Goal: Transaction & Acquisition: Purchase product/service

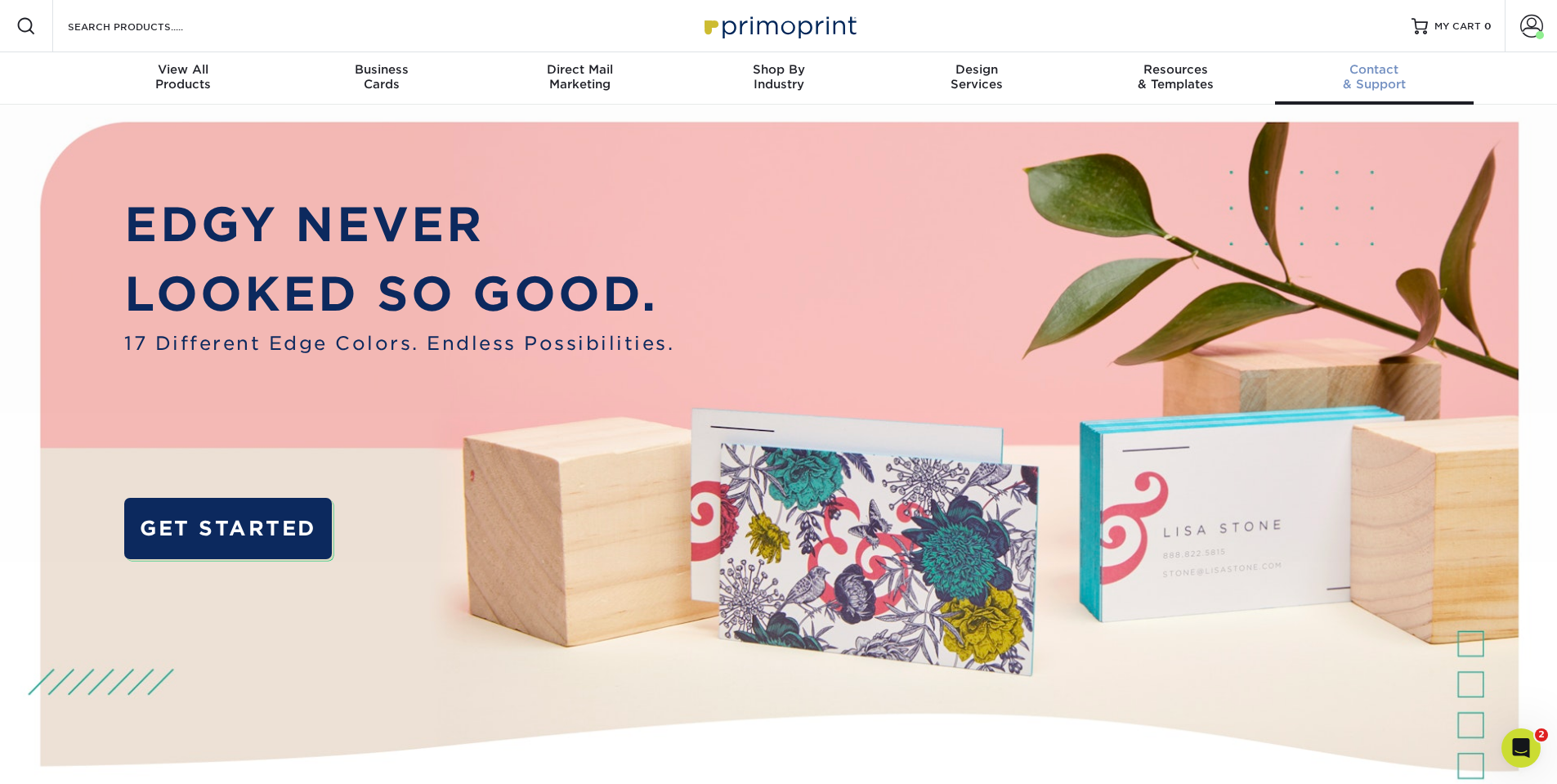
click at [1367, 63] on span "Contact" at bounding box center [1375, 69] width 199 height 15
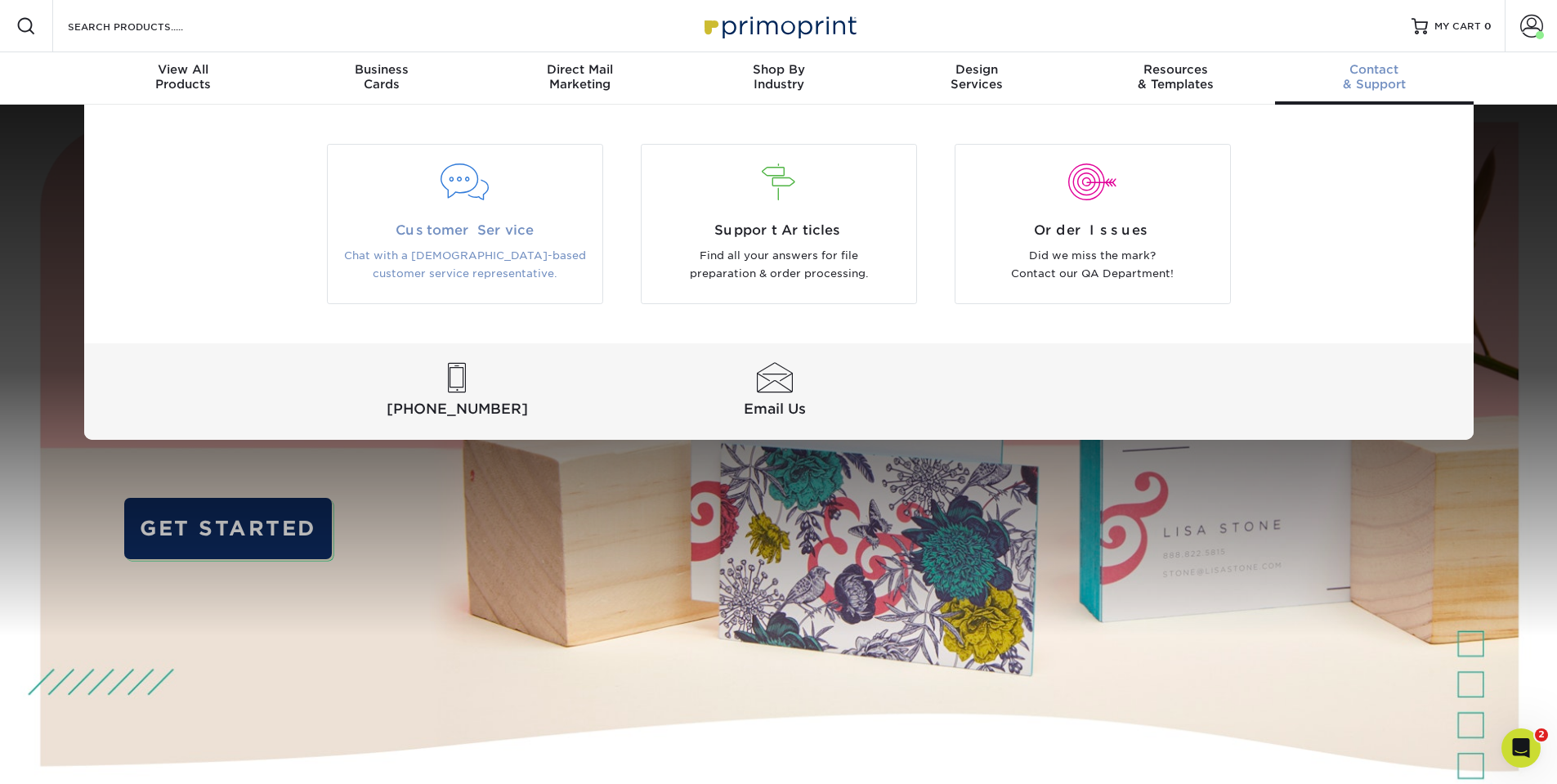
click at [482, 226] on span "Customer Service" at bounding box center [464, 230] width 250 height 19
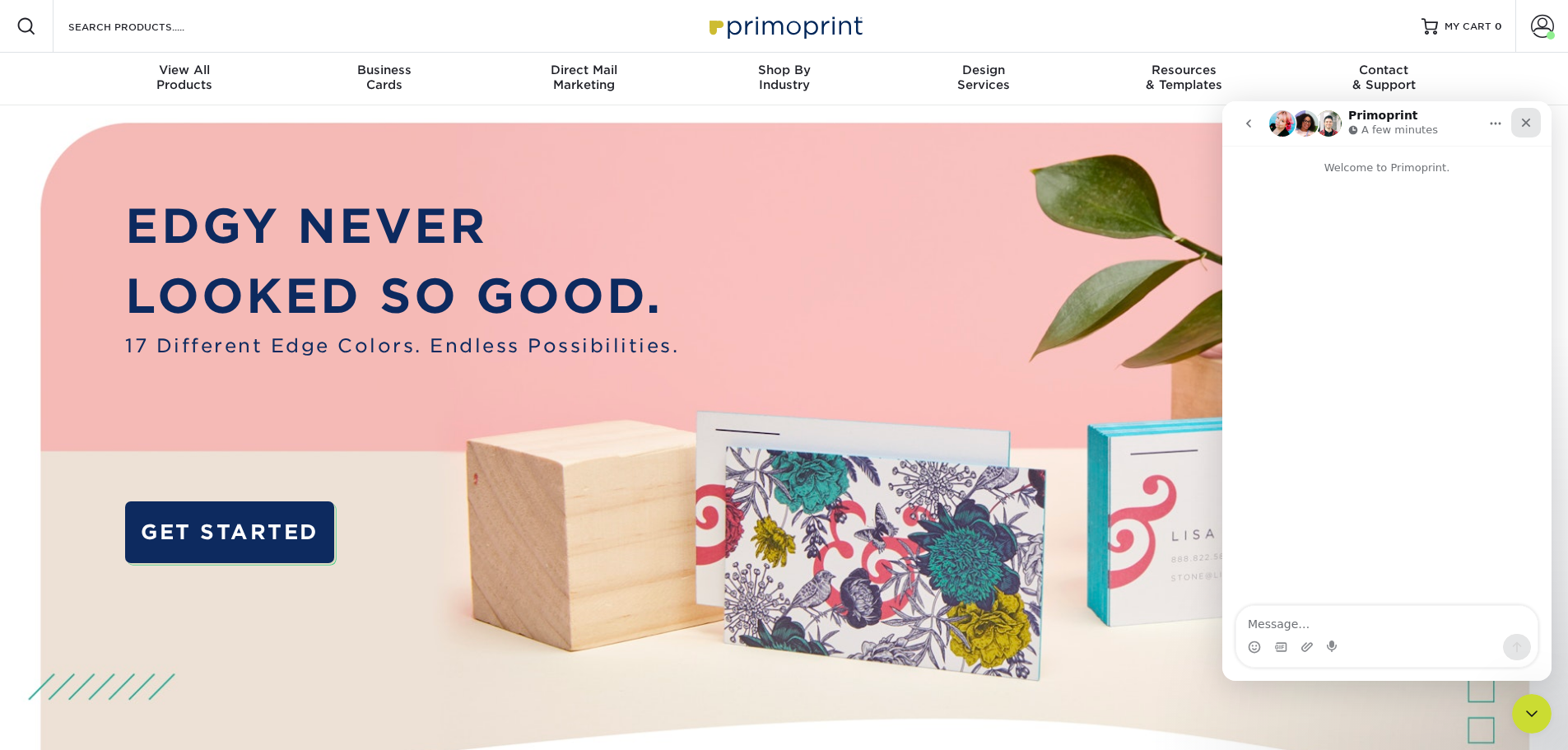
click at [1523, 122] on icon "Close" at bounding box center [1526, 123] width 13 height 13
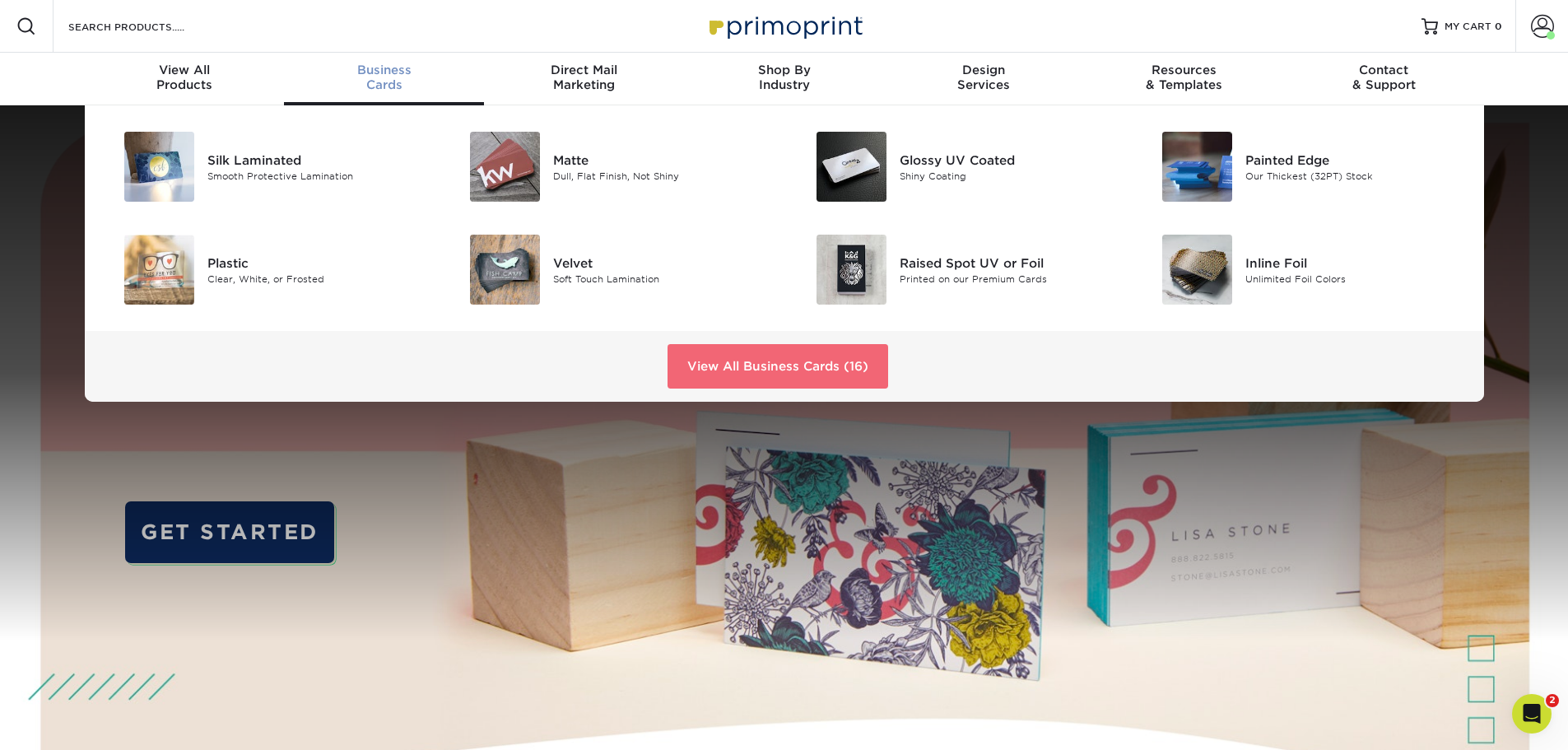
click at [783, 370] on link "View All Business Cards (16)" at bounding box center [778, 367] width 221 height 45
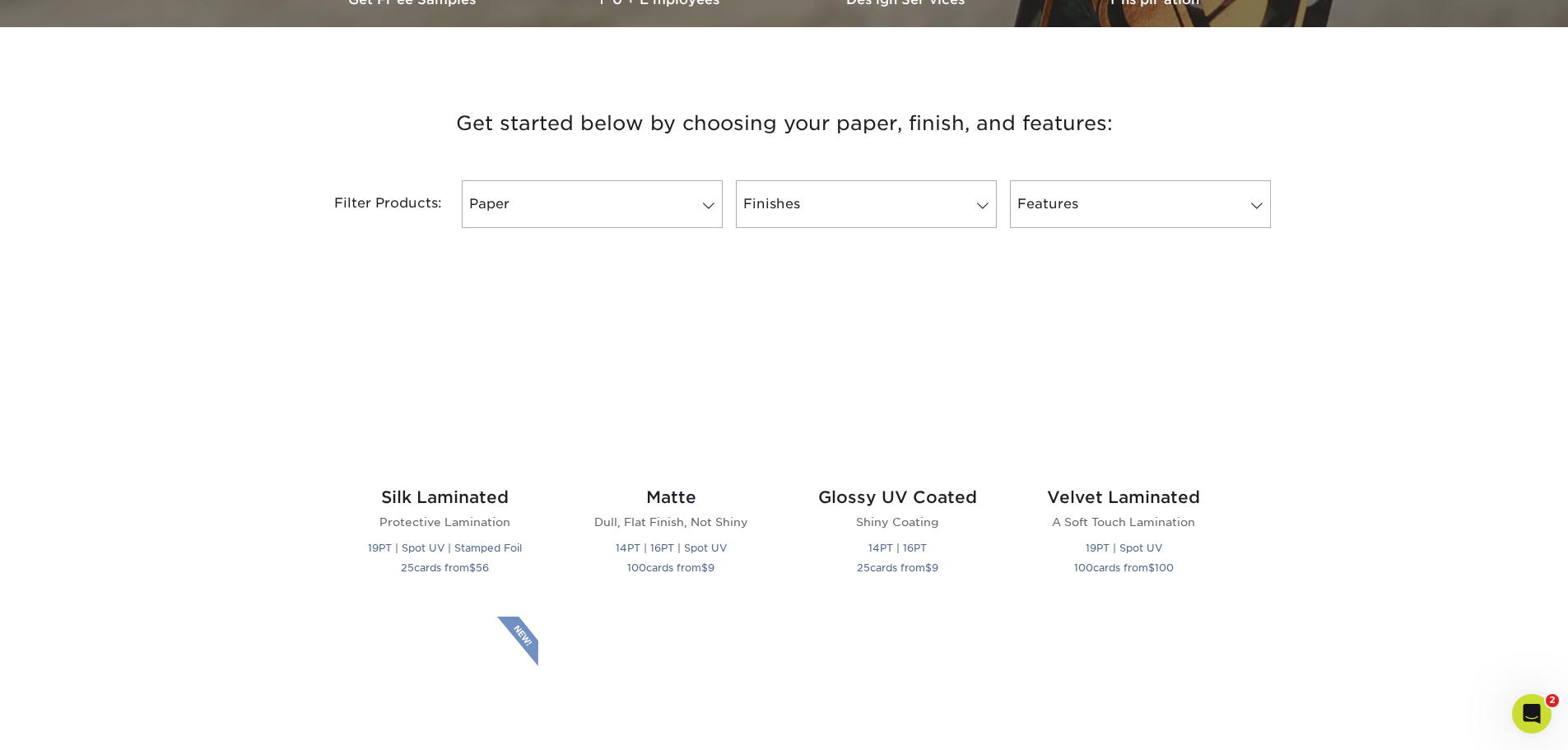
scroll to position [576, 0]
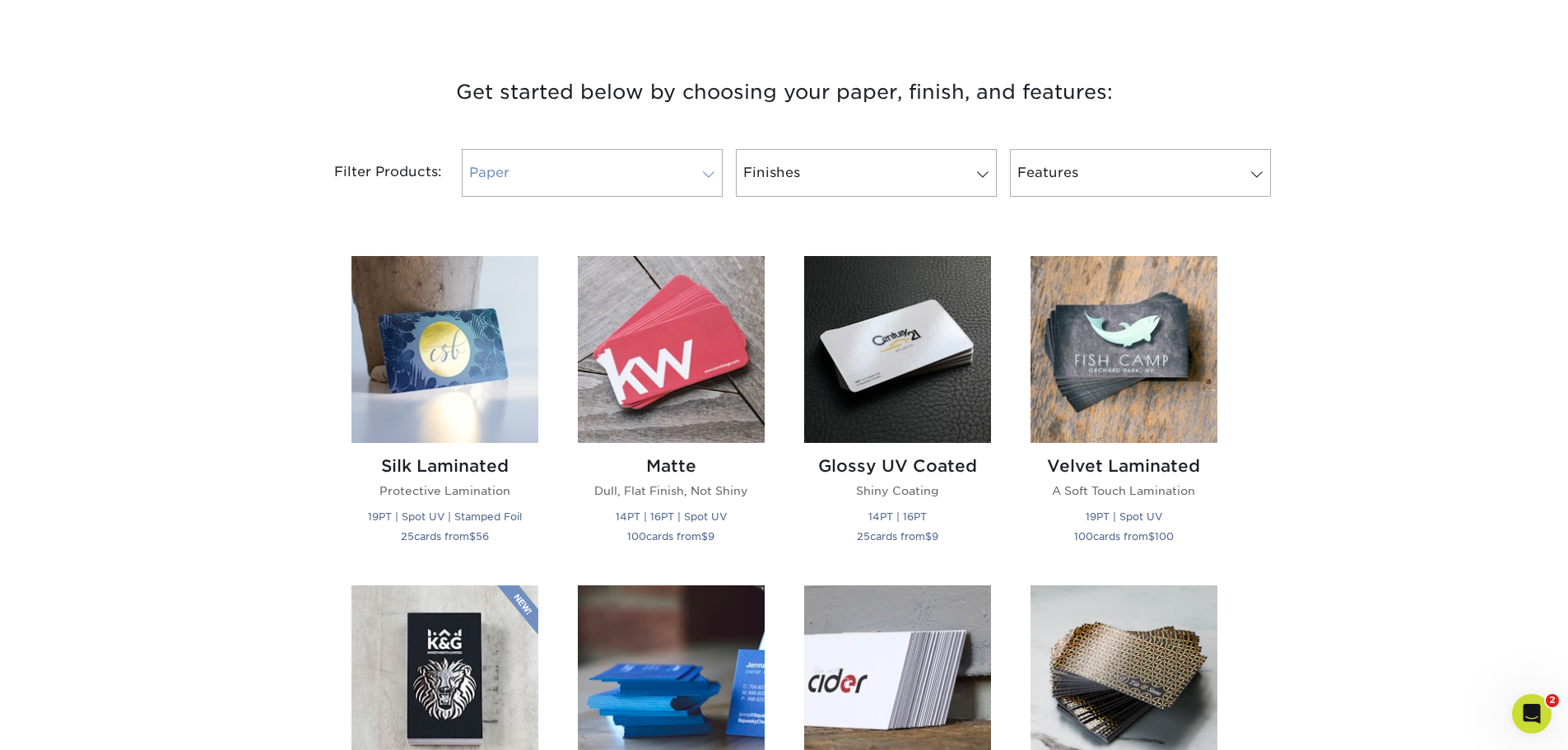
click at [590, 177] on link "Paper" at bounding box center [592, 173] width 261 height 47
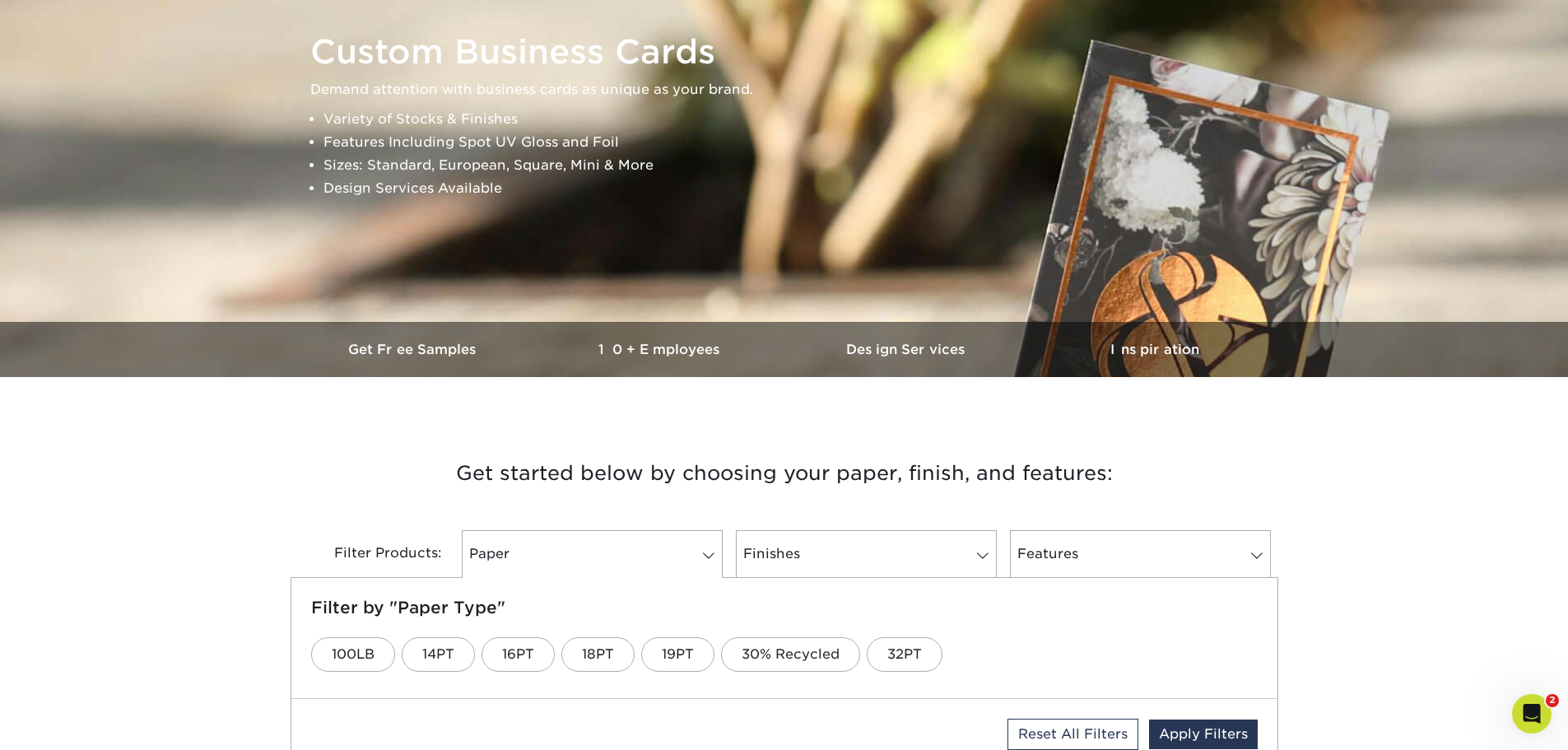
scroll to position [494, 0]
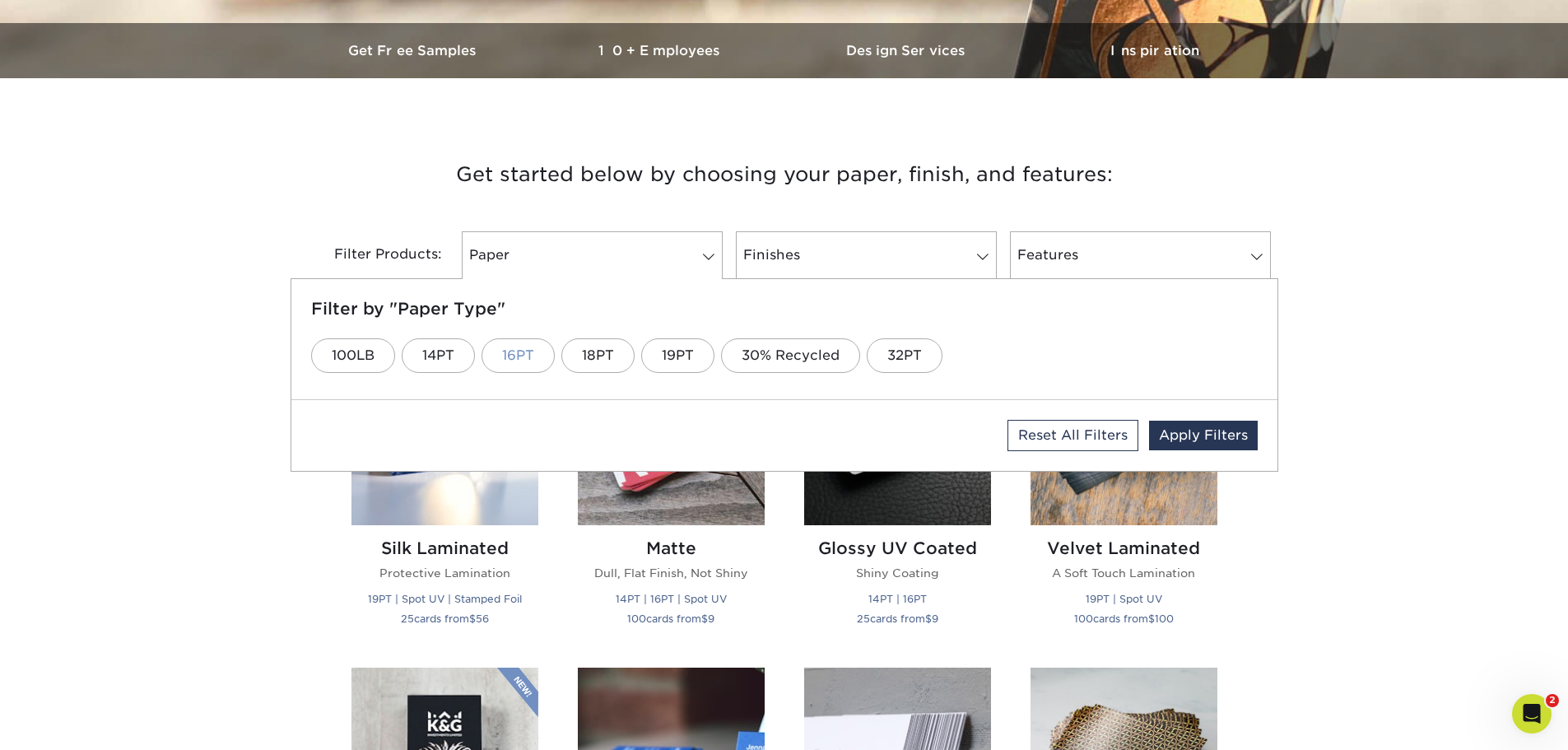
click at [518, 355] on link "16PT" at bounding box center [518, 356] width 73 height 34
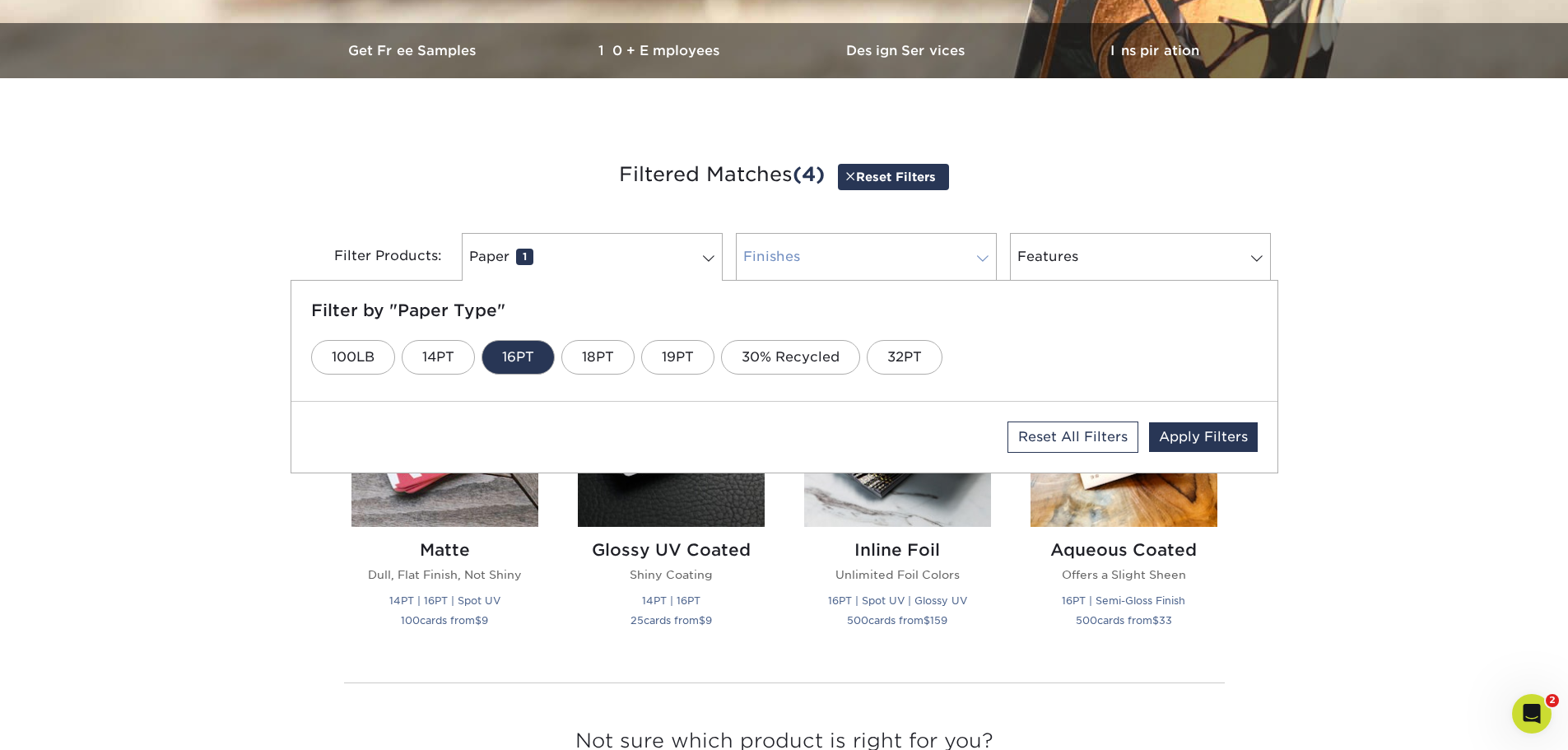
click at [871, 252] on link "Finishes 0" at bounding box center [866, 256] width 261 height 47
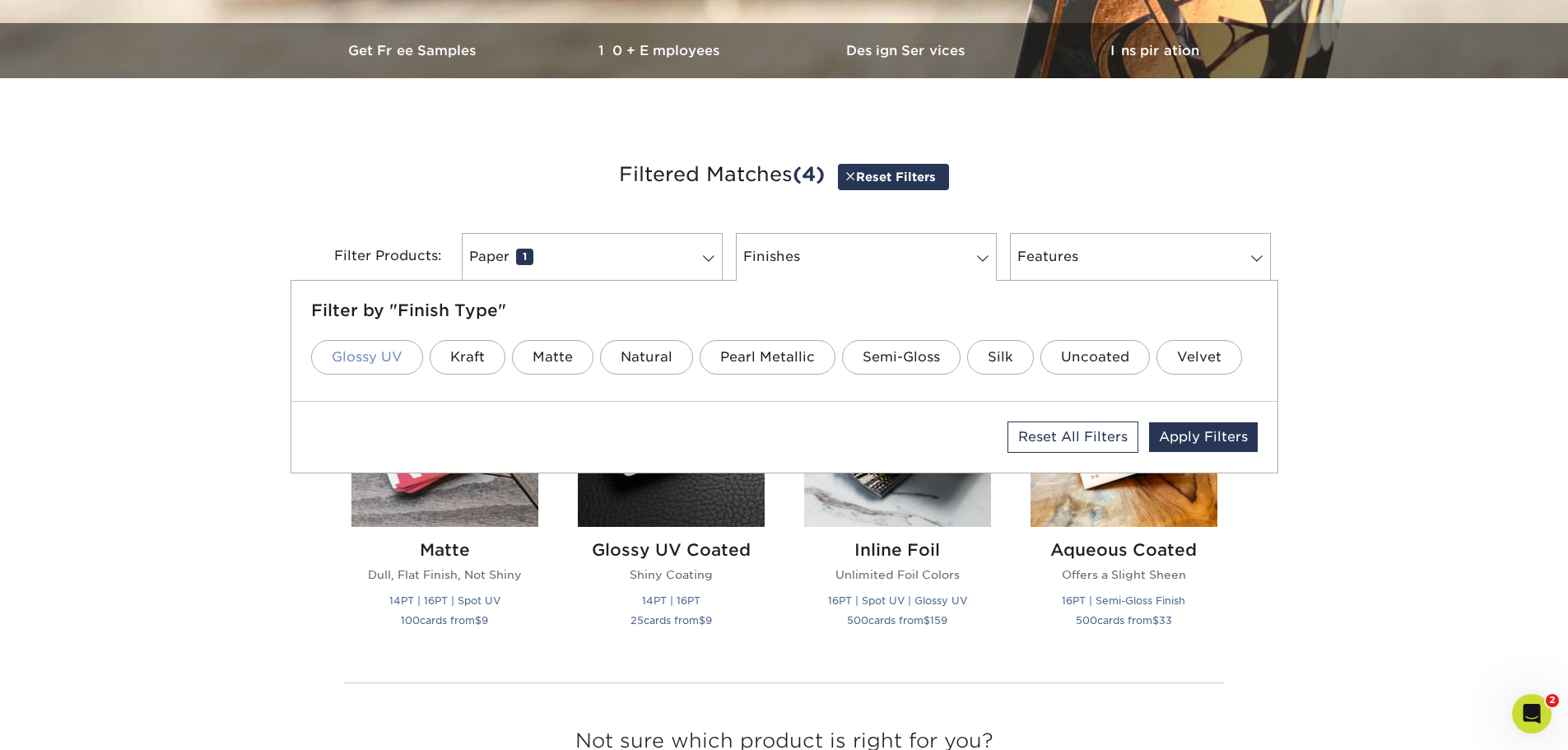
click at [380, 356] on link "Glossy UV" at bounding box center [366, 356] width 112 height 34
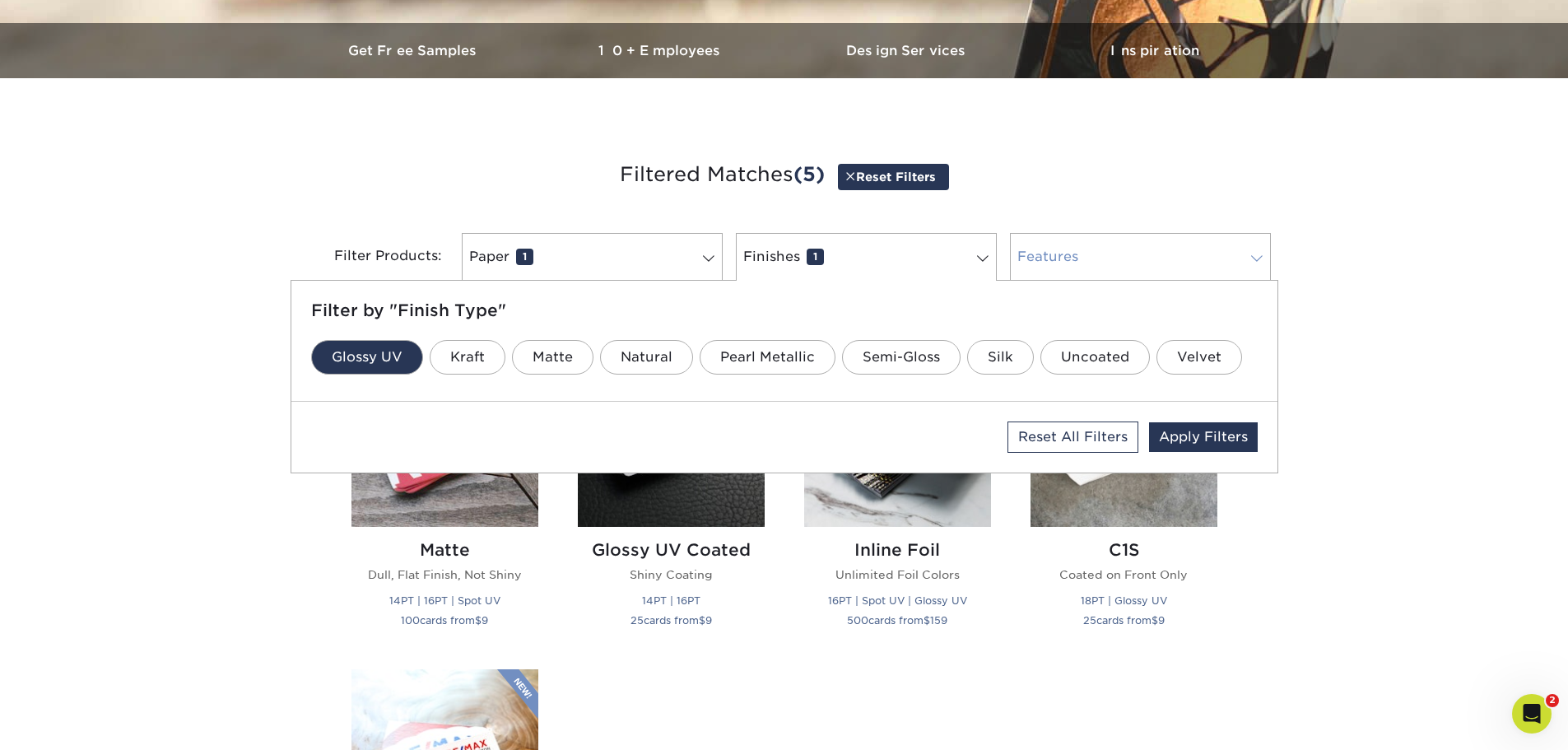
click at [1057, 254] on link "Features 0" at bounding box center [1140, 256] width 261 height 47
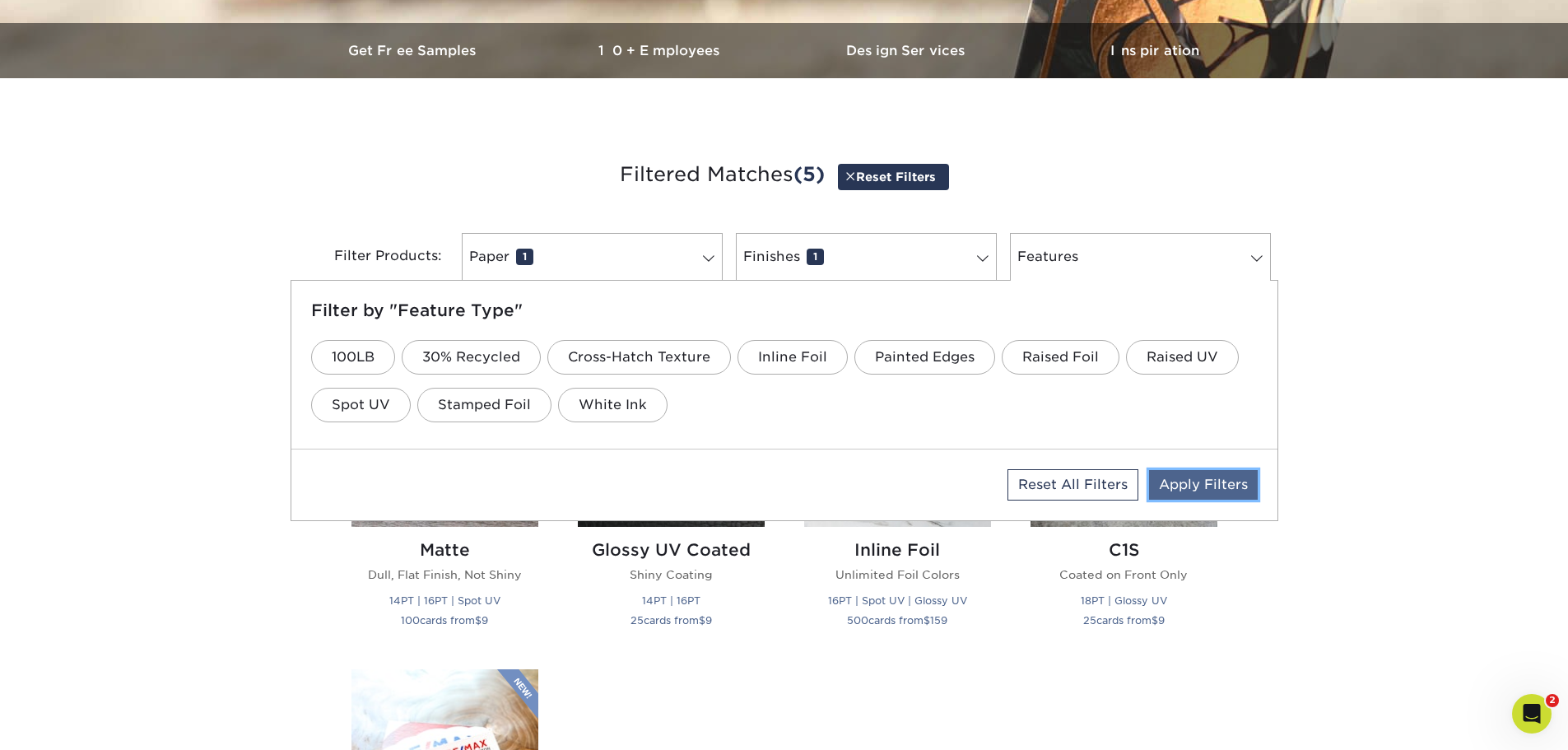
click at [1236, 481] on link "Apply Filters" at bounding box center [1203, 485] width 109 height 30
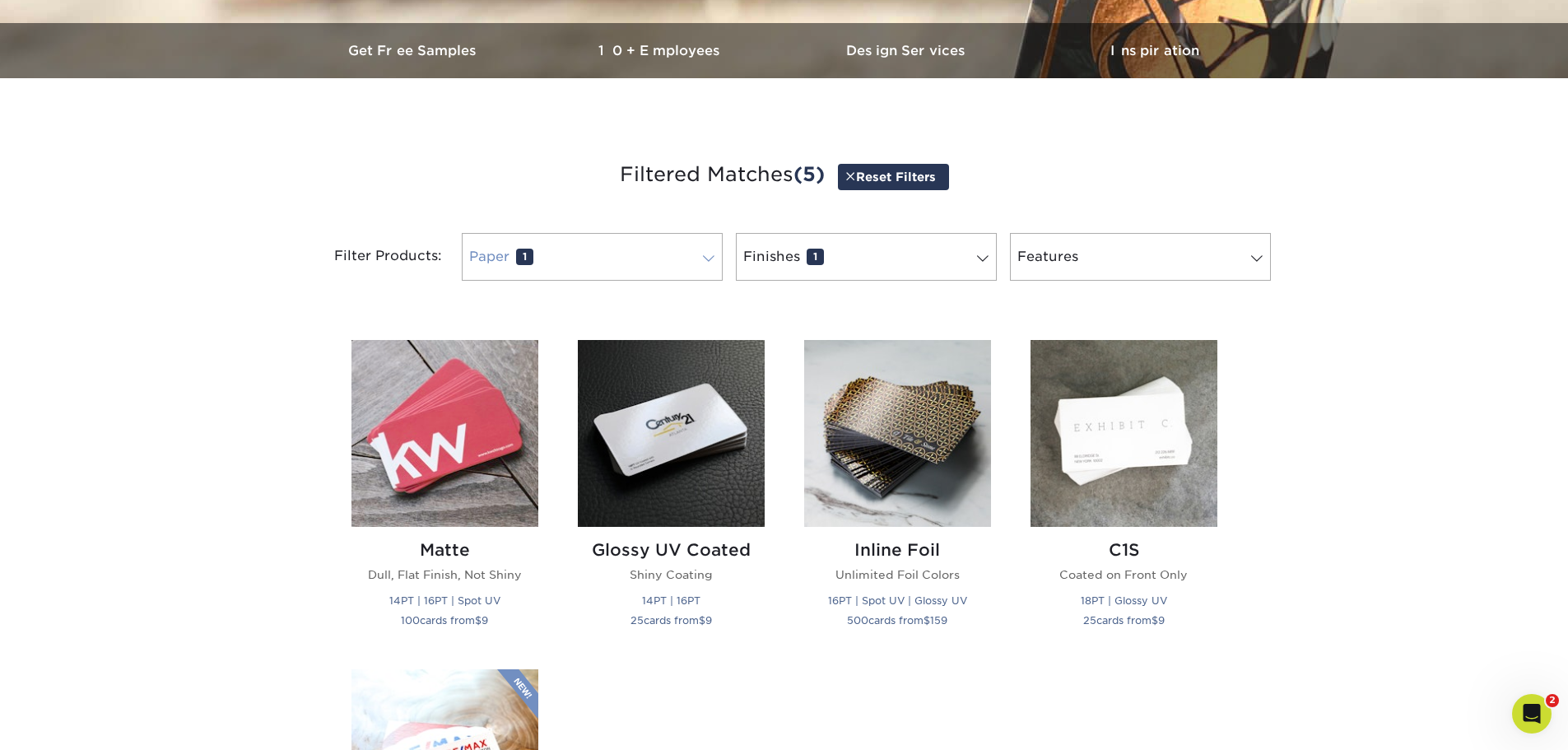
click at [677, 252] on link "Paper 1" at bounding box center [592, 256] width 261 height 47
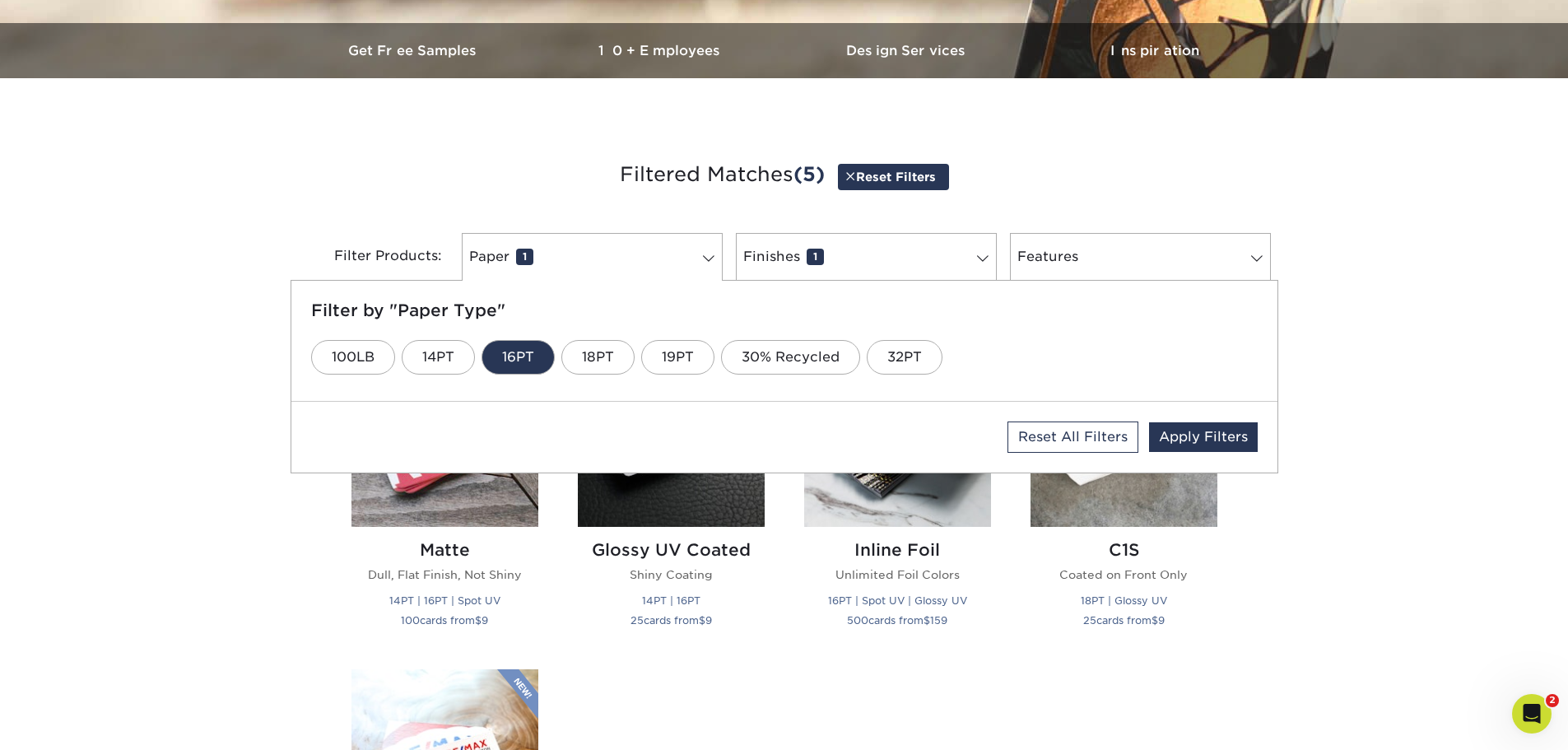
click at [526, 354] on link "16PT" at bounding box center [518, 356] width 73 height 34
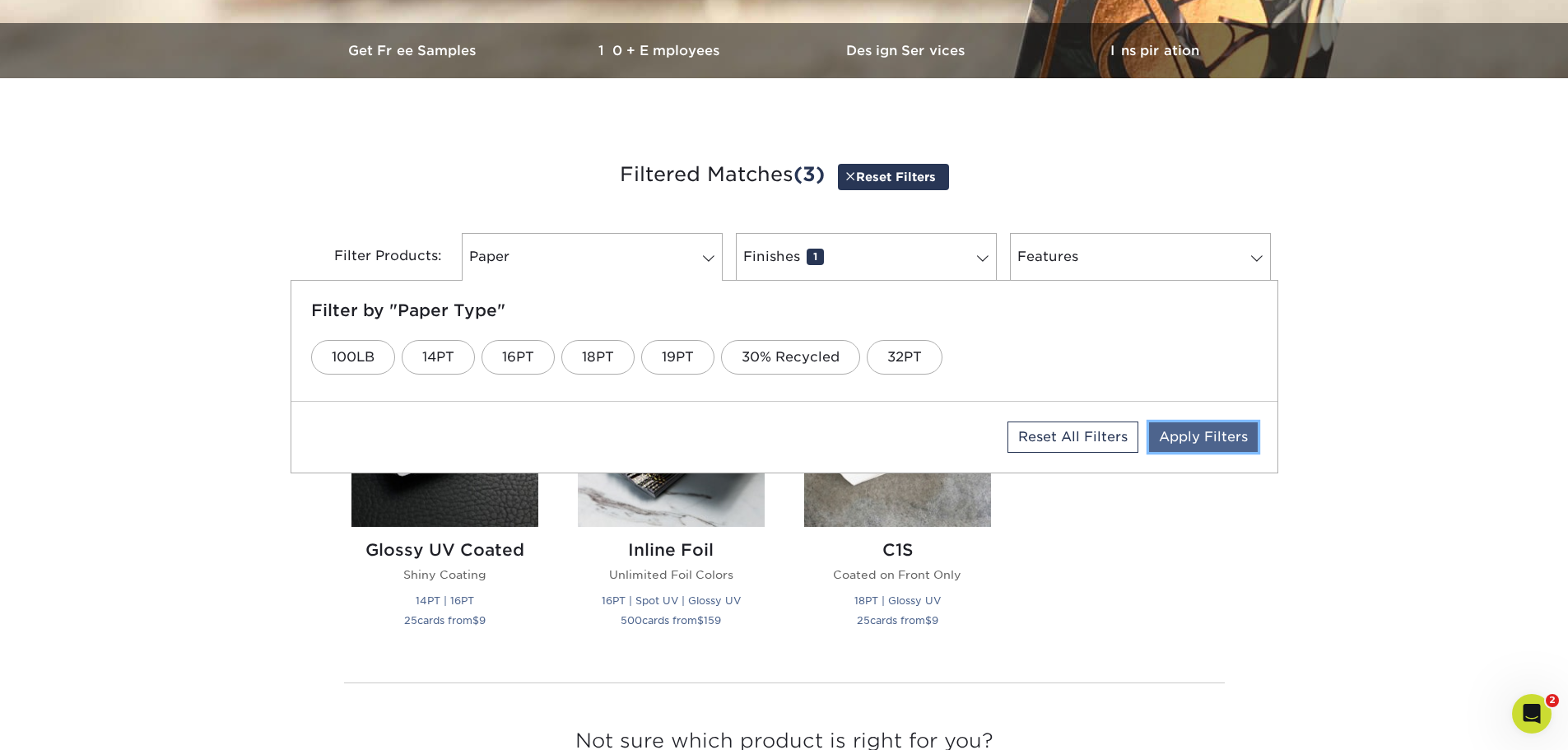
click at [1208, 440] on link "Apply Filters" at bounding box center [1203, 437] width 109 height 30
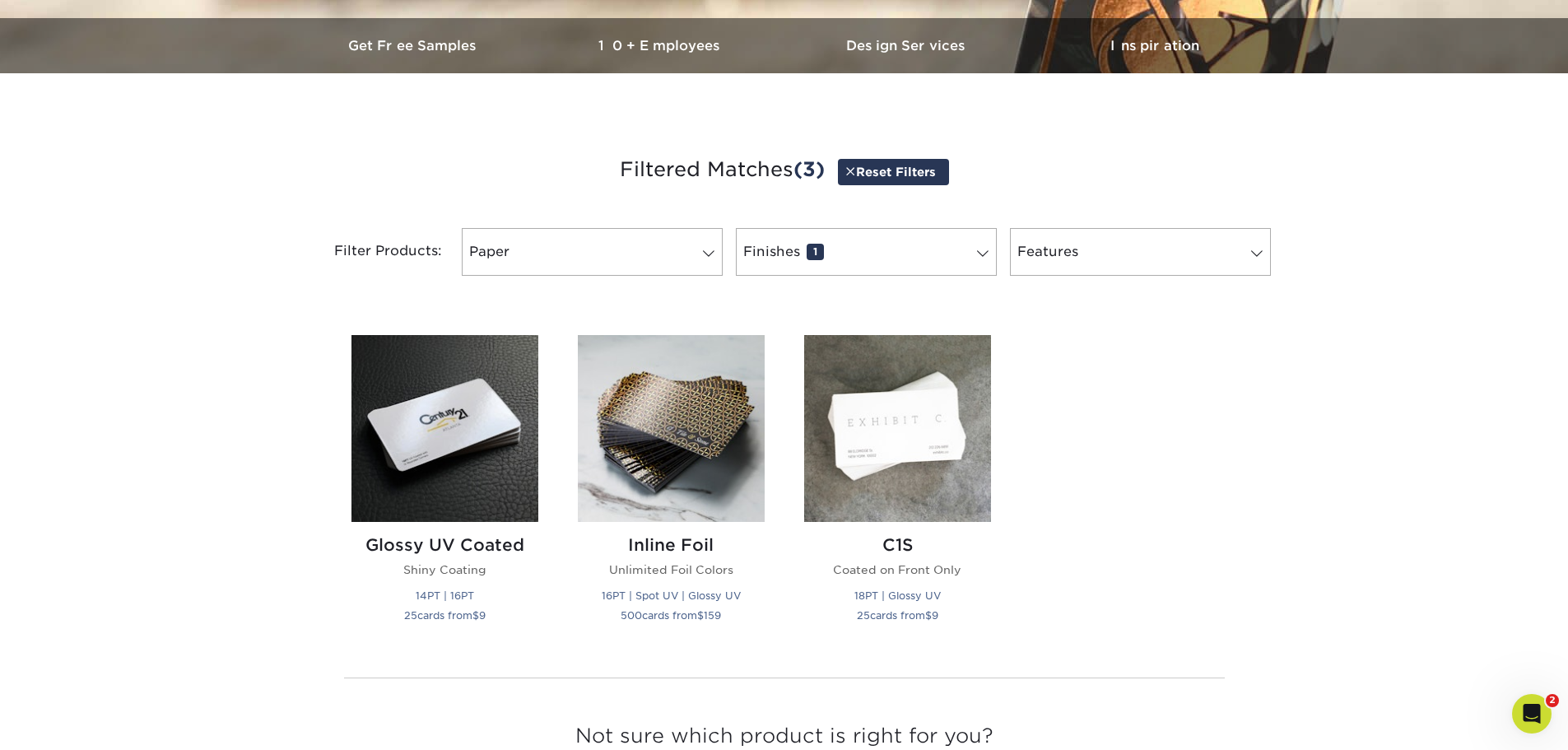
scroll to position [576, 0]
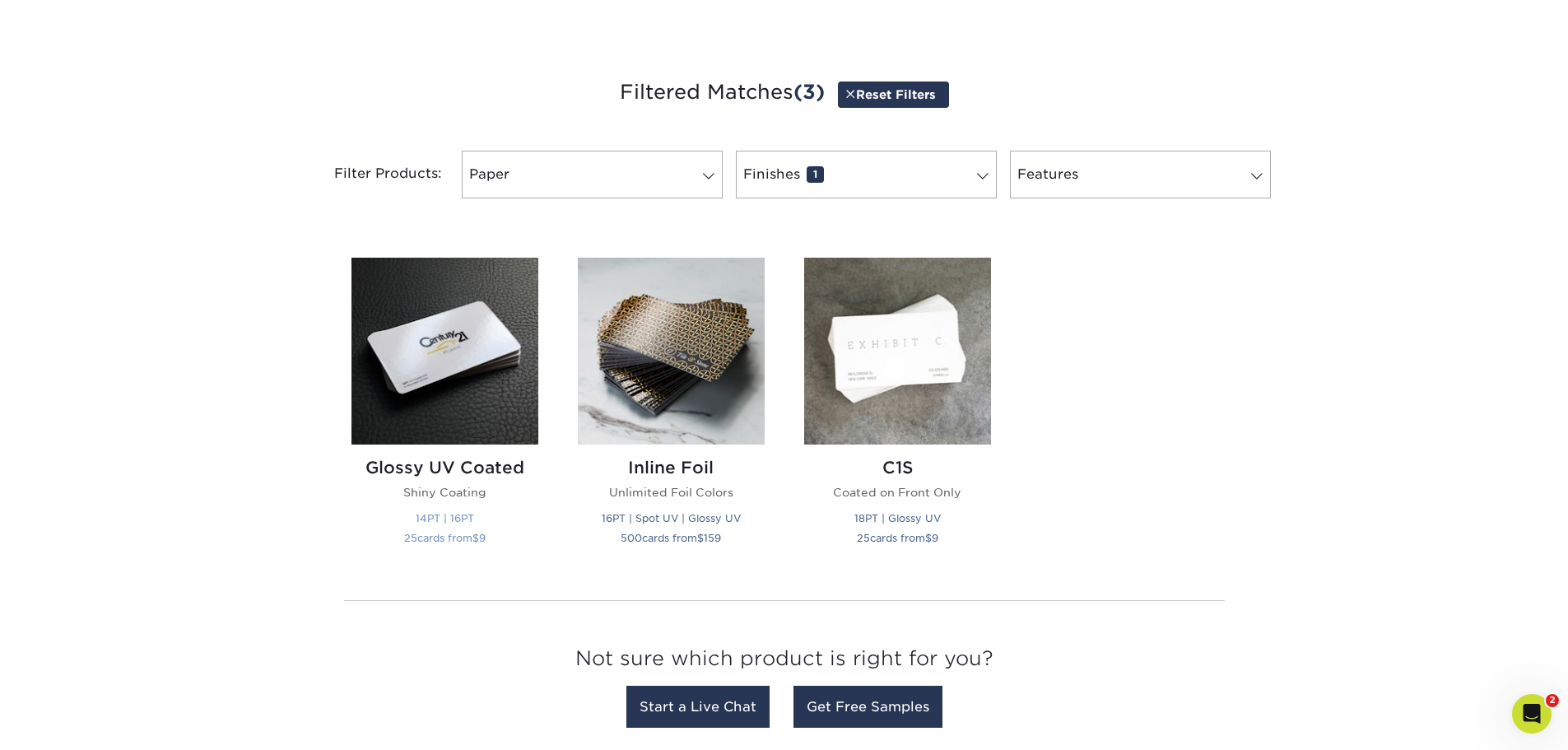
click at [456, 363] on img at bounding box center [444, 351] width 186 height 187
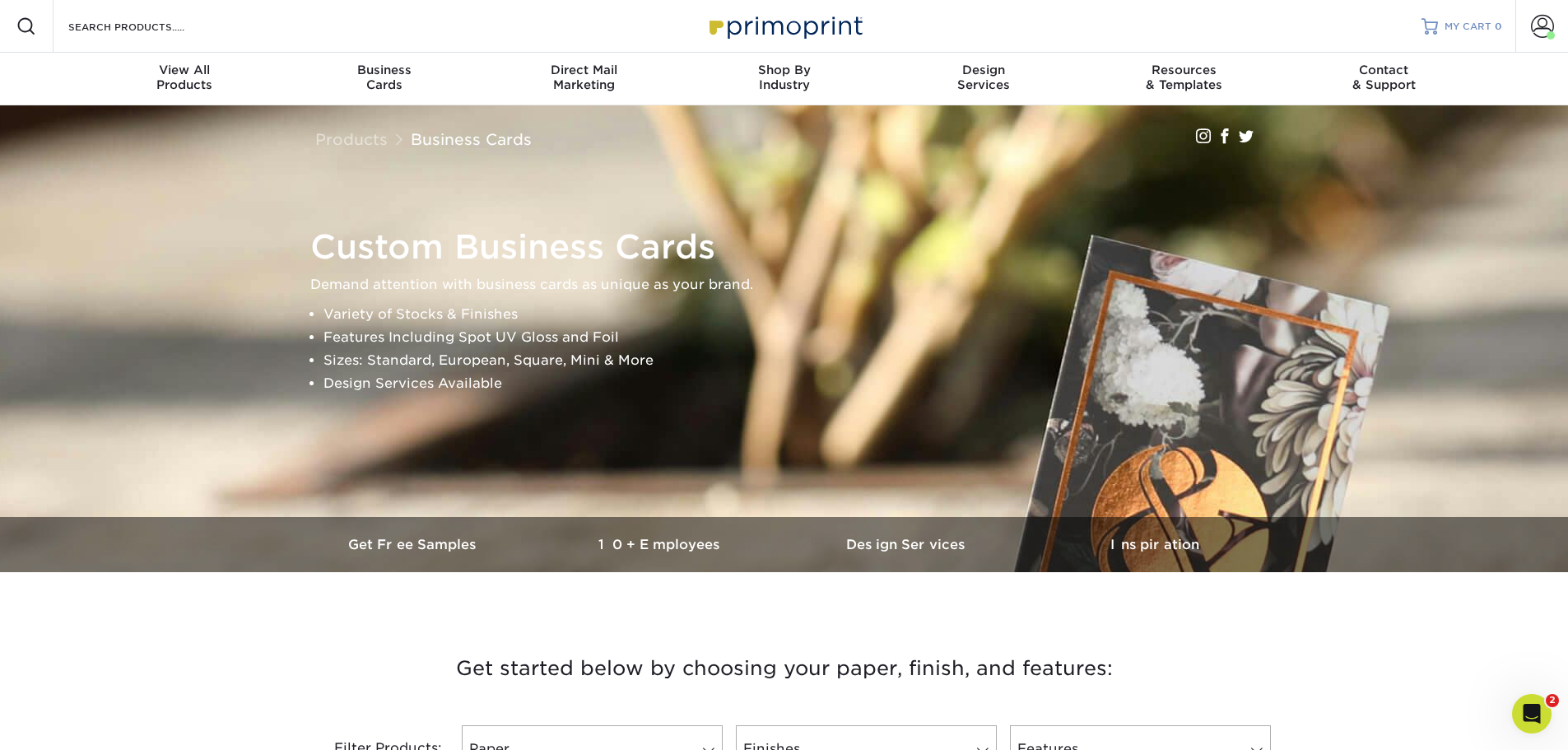
click at [1490, 17] on link "MY CART 0" at bounding box center [1461, 26] width 81 height 53
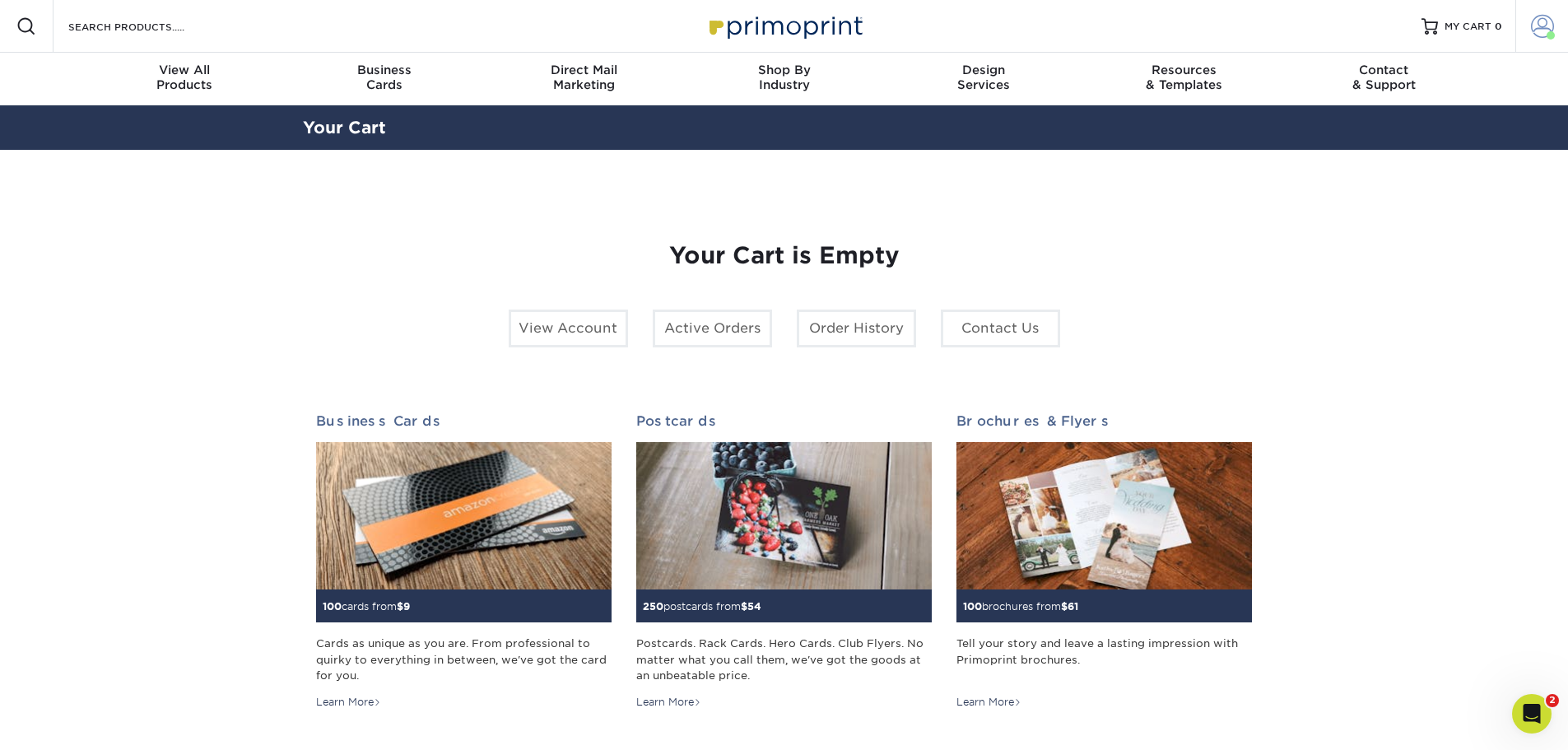
click at [1536, 21] on span at bounding box center [1542, 26] width 23 height 23
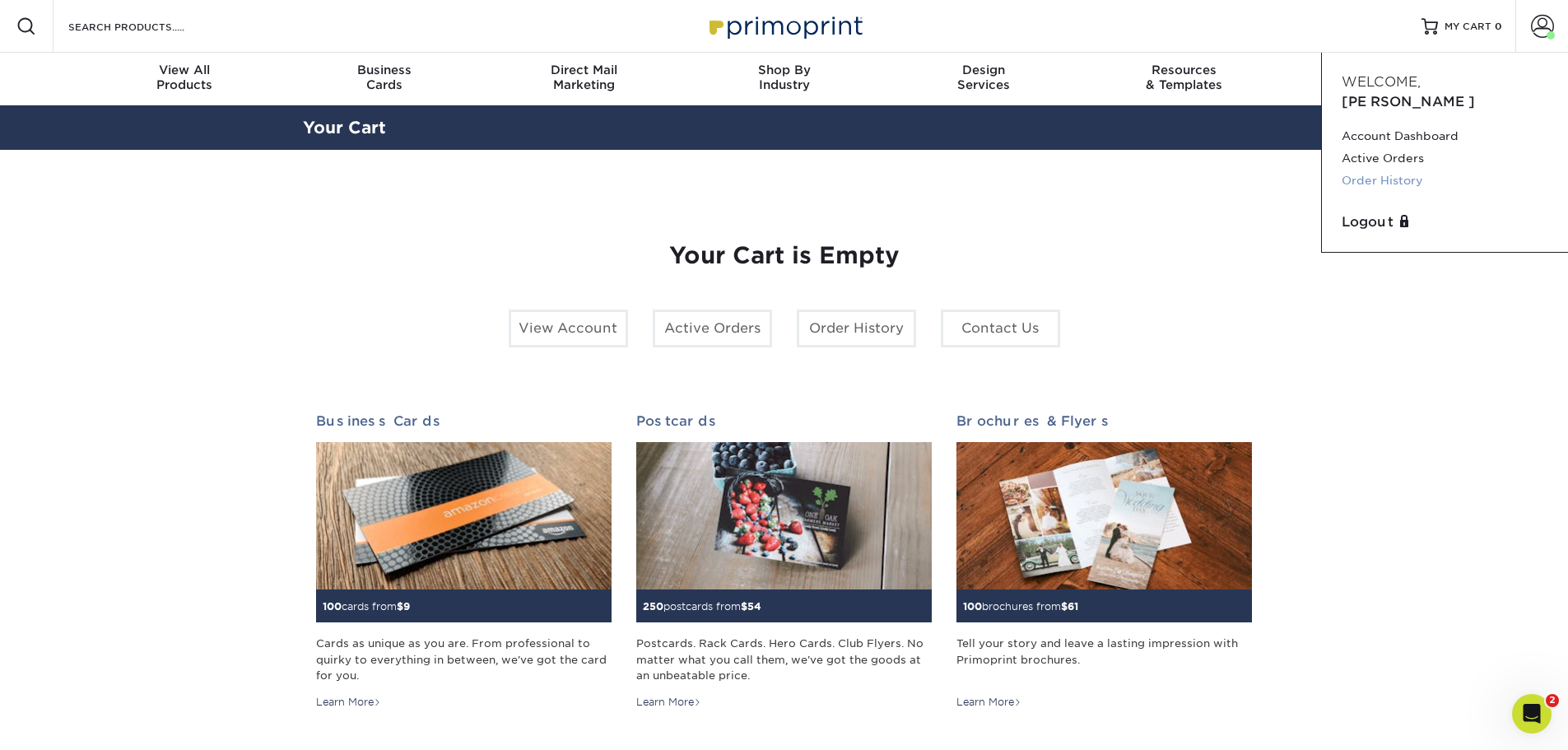
click at [1391, 170] on link "Order History" at bounding box center [1445, 181] width 207 height 22
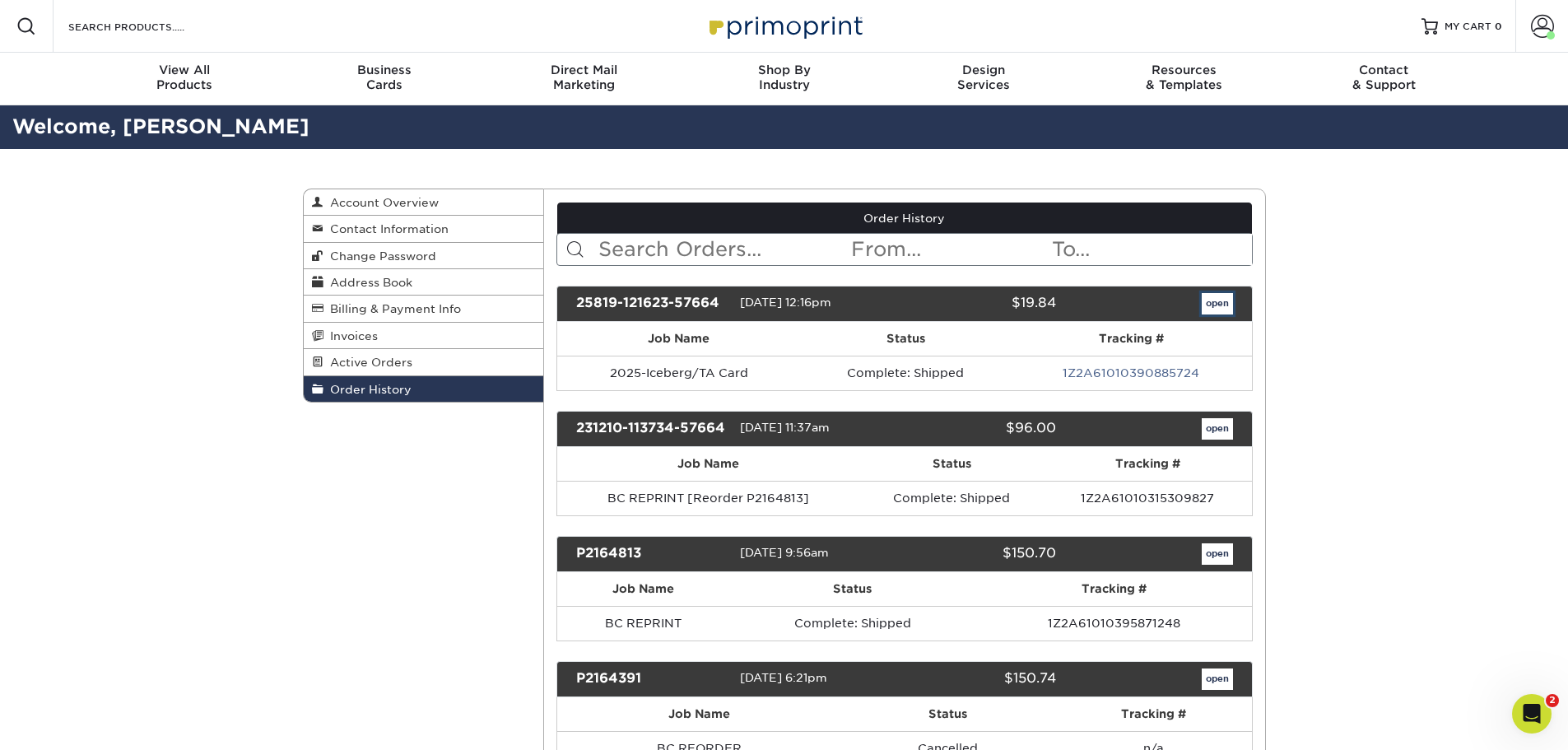
click at [1212, 306] on link "open" at bounding box center [1217, 304] width 32 height 21
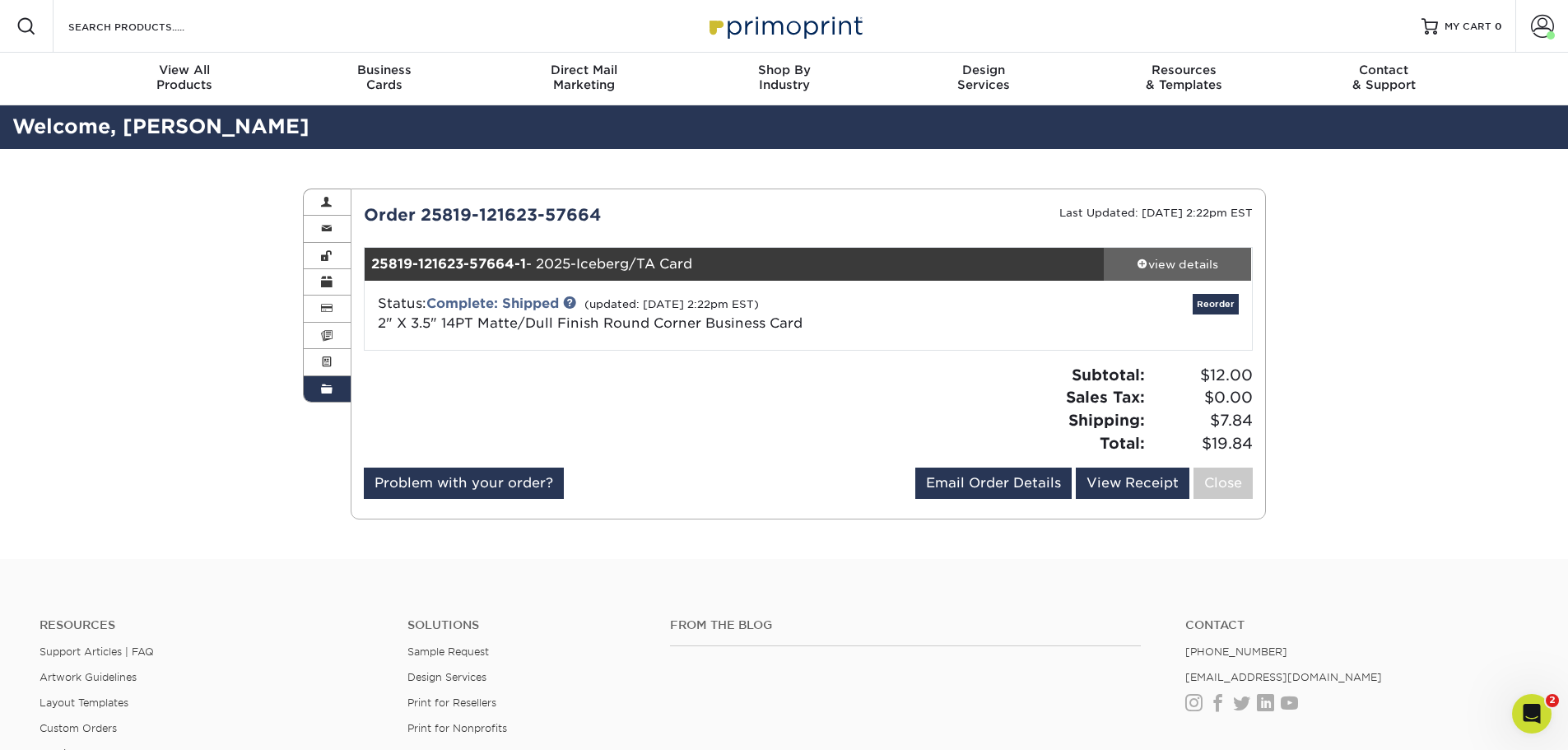
click at [1189, 261] on div "view details" at bounding box center [1178, 265] width 148 height 17
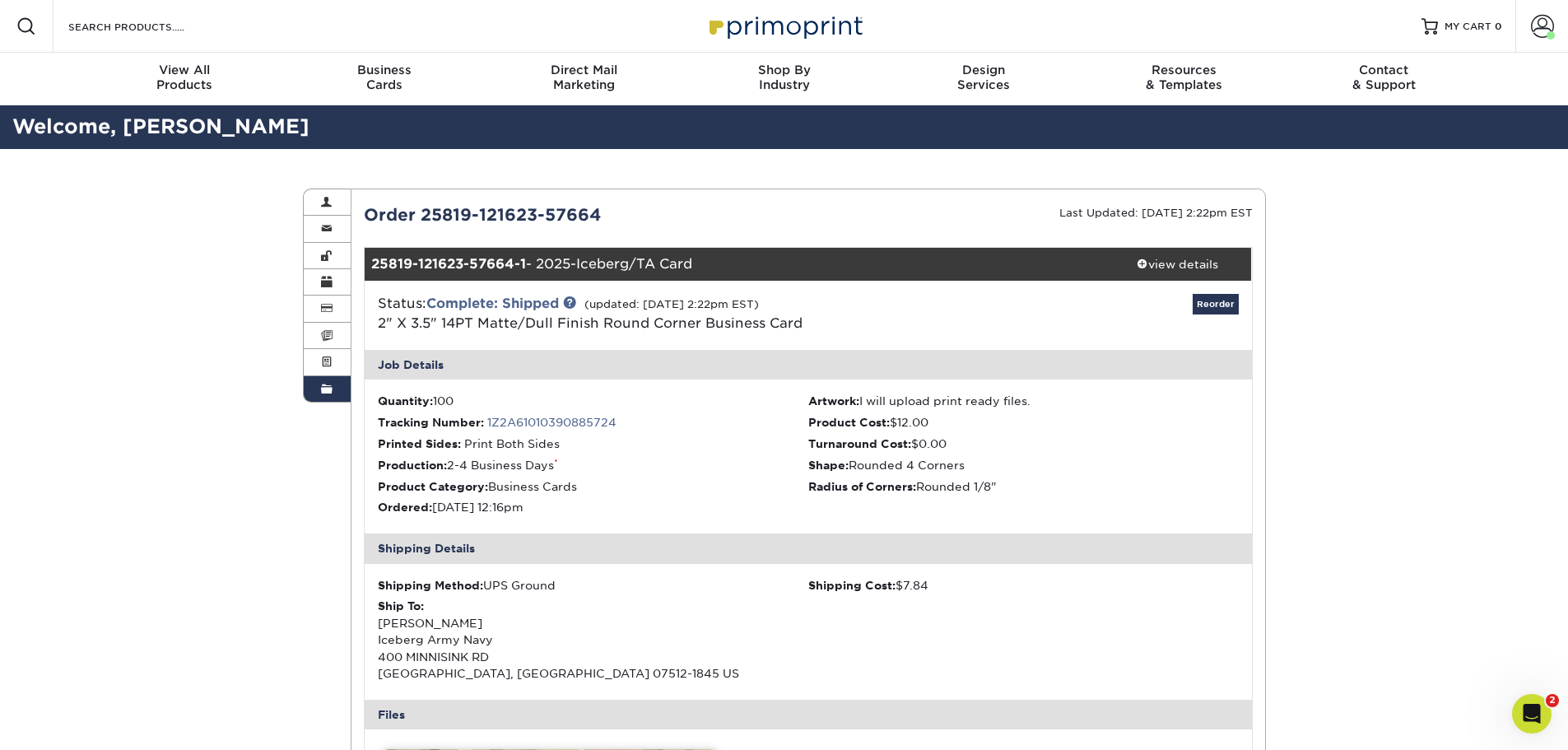
click at [778, 30] on img at bounding box center [784, 26] width 164 height 35
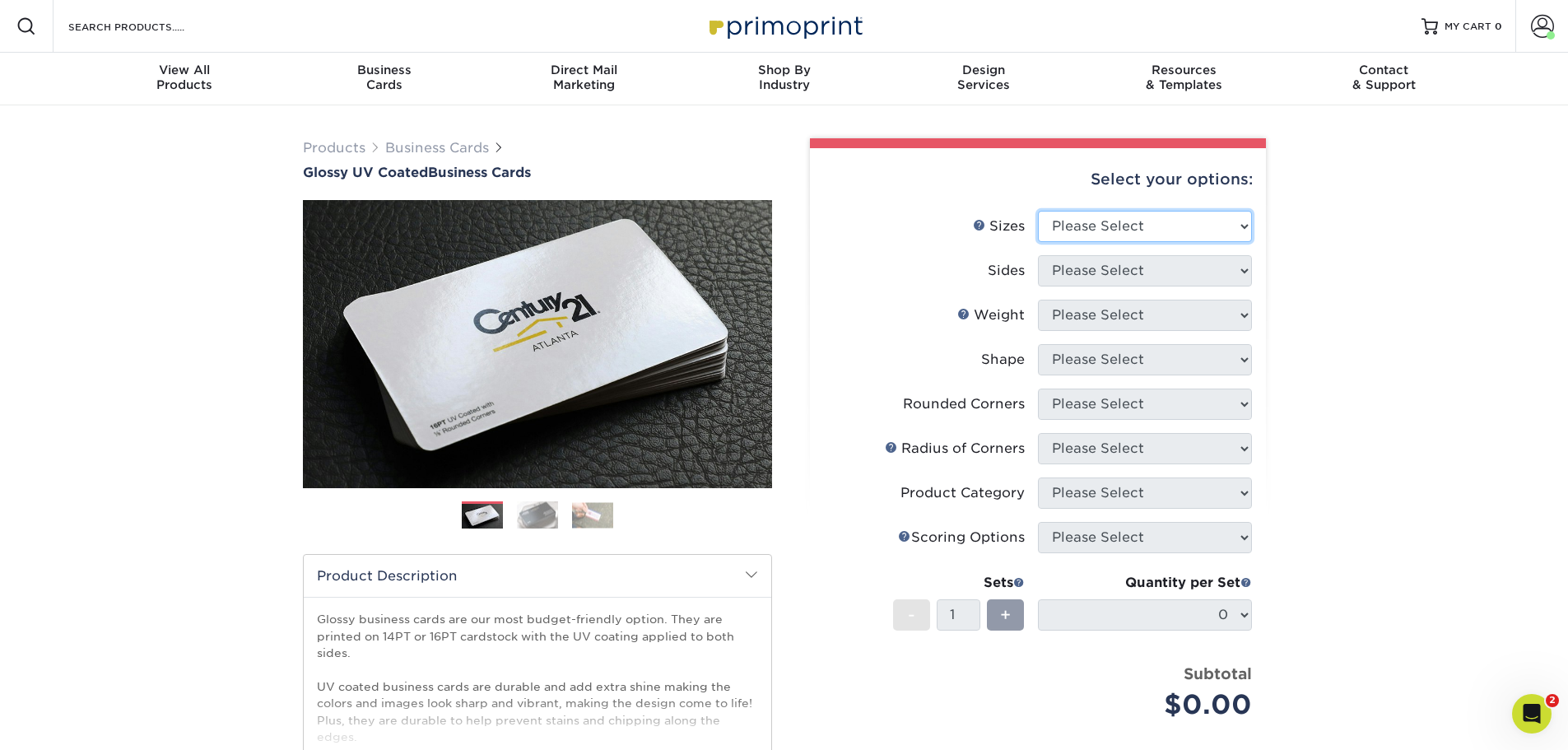
click at [1187, 230] on select "Please Select 1.5" x 3.5" - Mini 1.75" x 3.5" - Mini 2" x 2" - Square 2" x 3" -…" at bounding box center [1145, 226] width 214 height 32
select select "2.00x3.50"
click at [1038, 211] on select "Please Select 1.5" x 3.5" - Mini 1.75" x 3.5" - Mini 2" x 2" - Square 2" x 3" -…" at bounding box center [1145, 226] width 214 height 32
click at [1180, 261] on select "Please Select Print Both Sides Print Front Only" at bounding box center [1145, 271] width 214 height 32
select select "13abbda7-1d64-4f25-8bb2-c179b224825d"
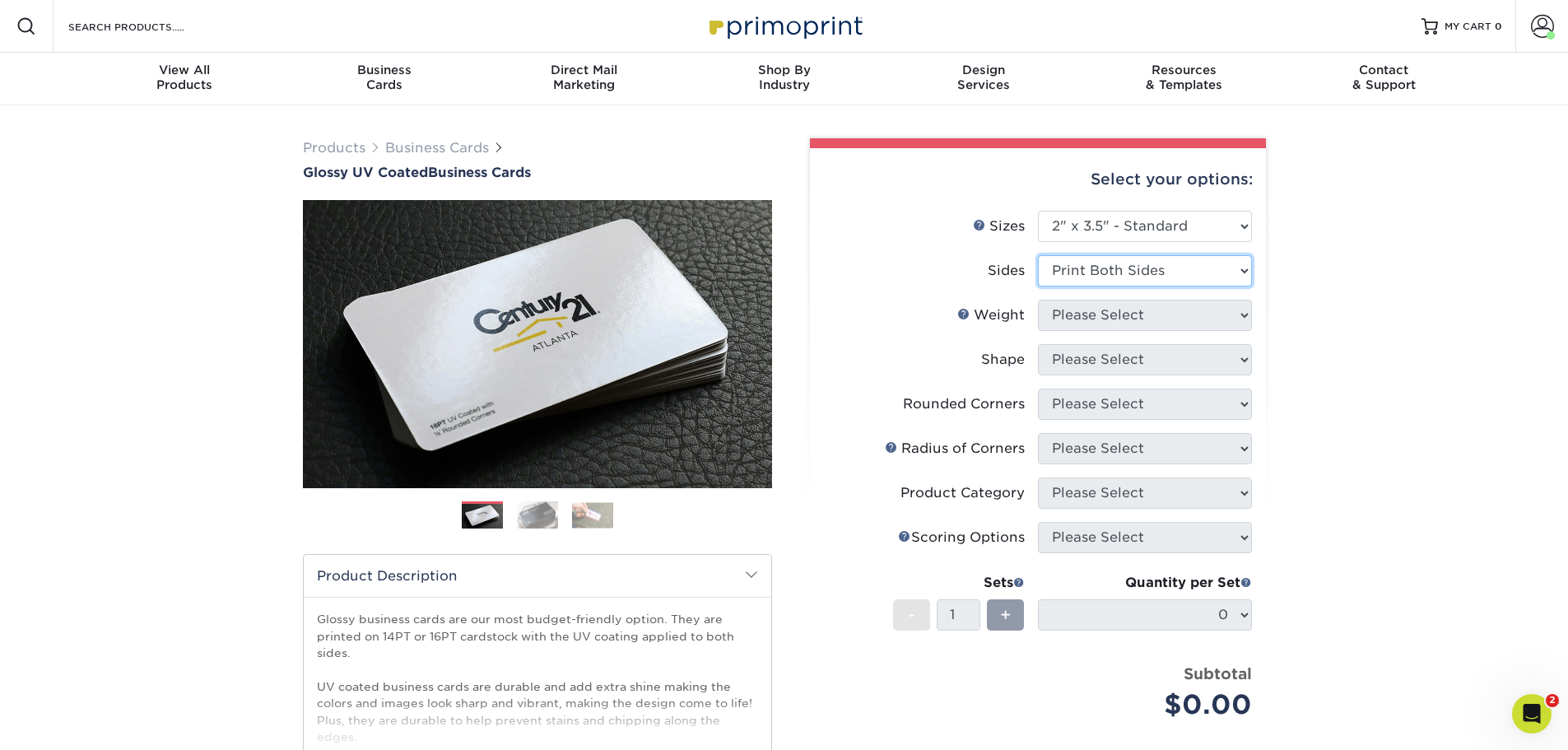
click at [1038, 255] on select "Please Select Print Both Sides Print Front Only" at bounding box center [1145, 271] width 214 height 32
click at [1165, 323] on select "Please Select 16PT 14PT" at bounding box center [1145, 316] width 214 height 32
select select "14PT"
click at [1038, 300] on select "Please Select 16PT 14PT" at bounding box center [1145, 316] width 214 height 32
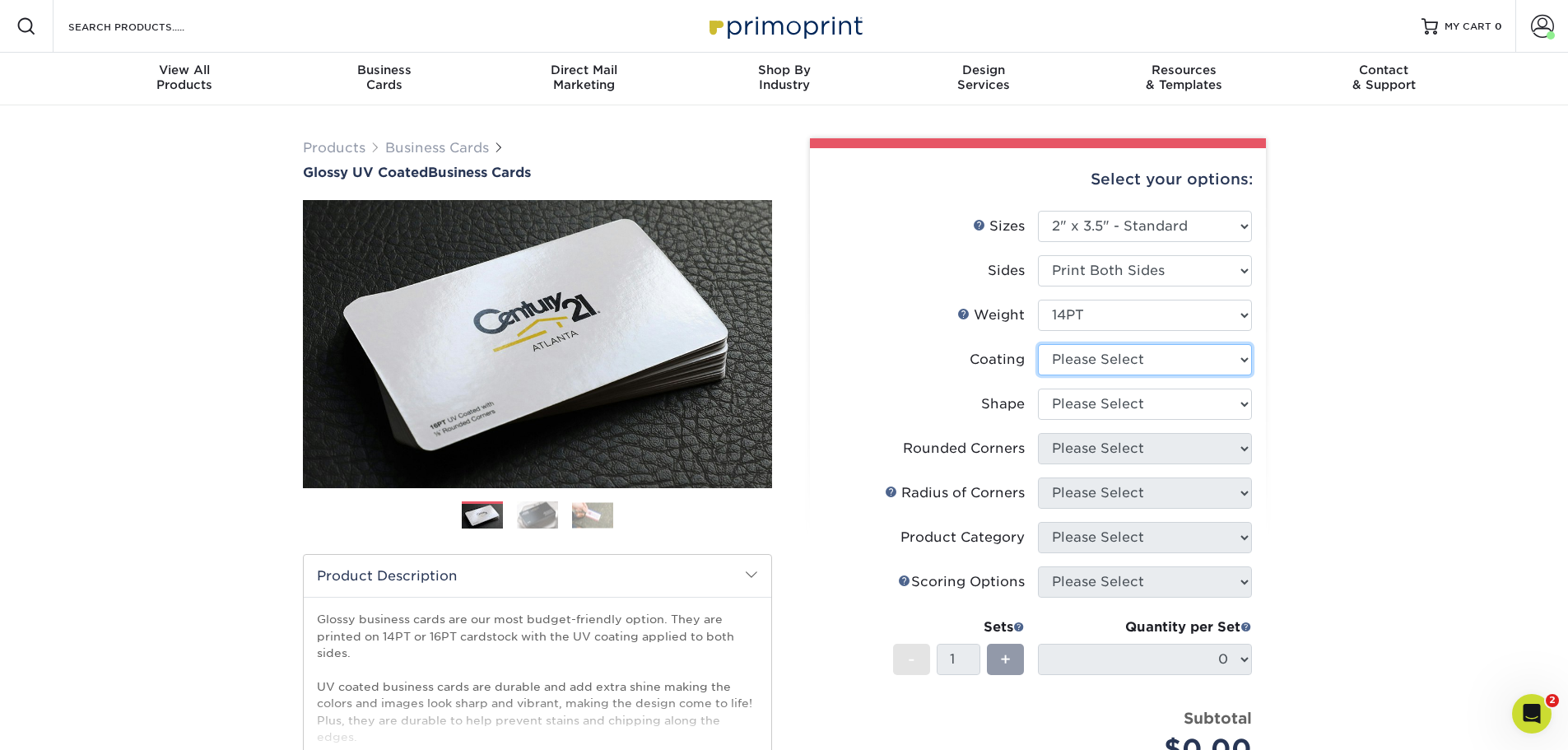
click at [1161, 362] on select at bounding box center [1145, 360] width 214 height 32
select select "ae367451-b2b8-45df-a344-0f05b6a12993"
click at [1038, 344] on select at bounding box center [1145, 360] width 214 height 32
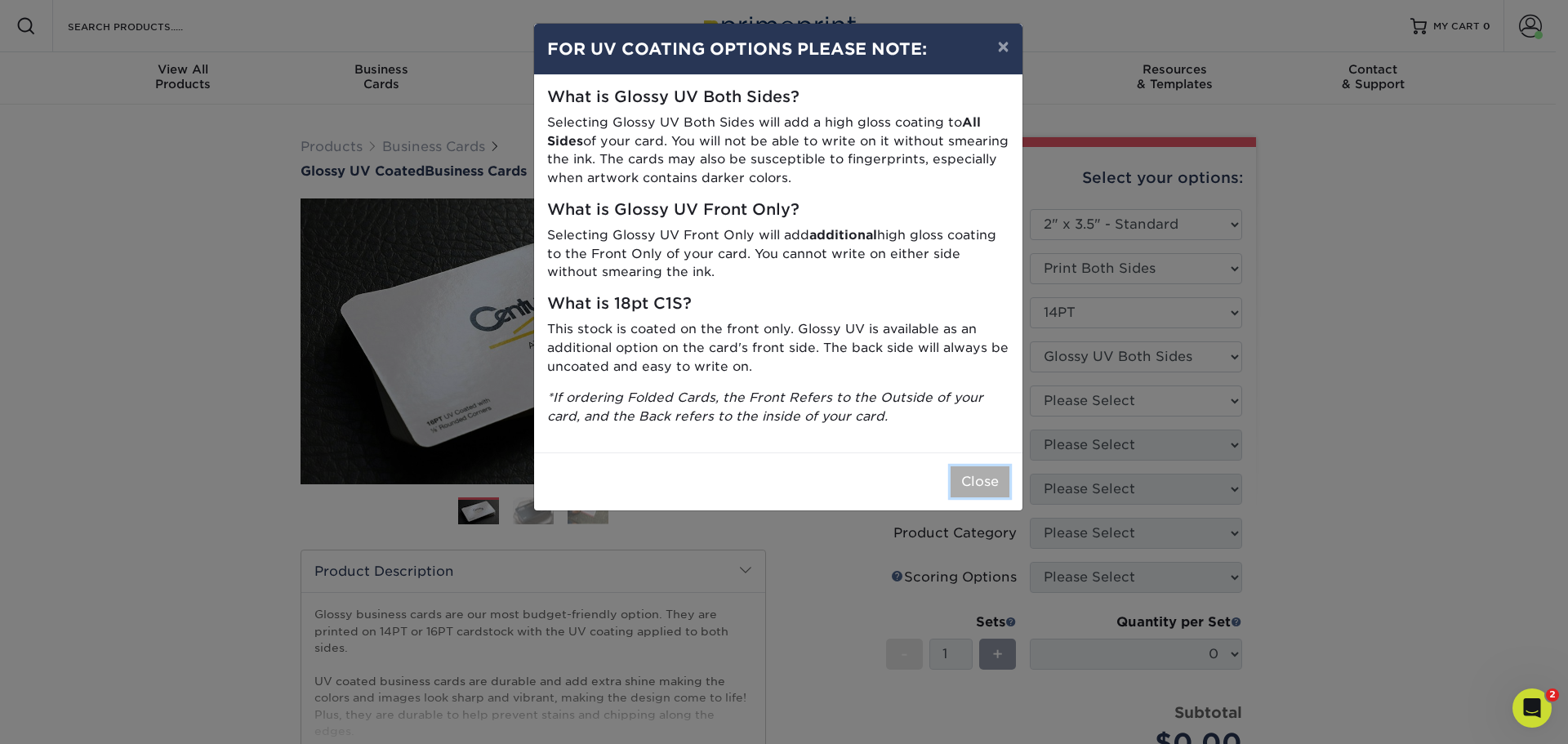
click at [963, 474] on button "Close" at bounding box center [981, 482] width 59 height 31
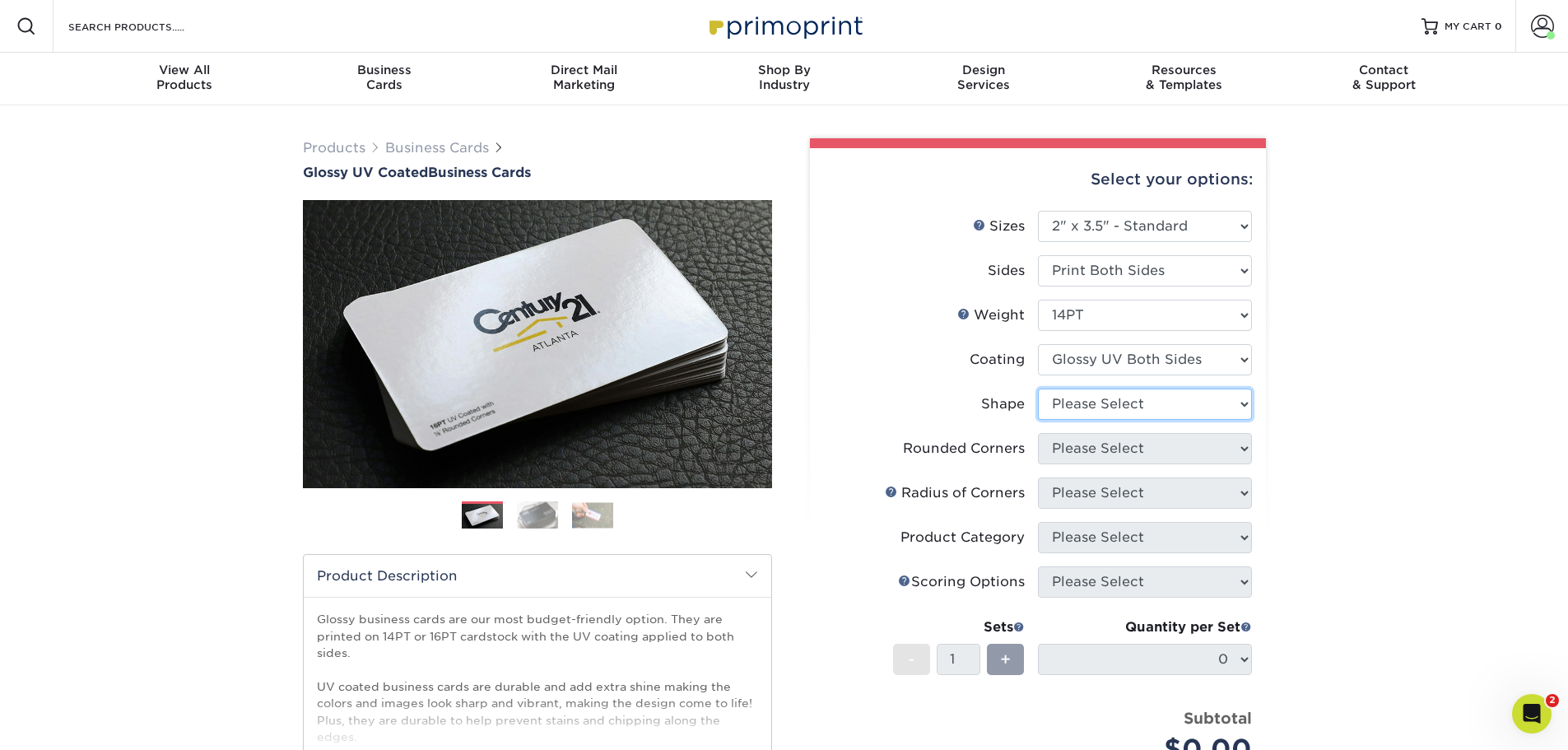
click at [1132, 398] on select "Please Select Standard" at bounding box center [1145, 405] width 214 height 32
select select "standard"
click at [1038, 389] on select "Please Select Standard" at bounding box center [1145, 405] width 214 height 32
click at [1138, 455] on select "Please Select Yes - Round 2 Corners Yes - Round 4 Corners No" at bounding box center [1145, 449] width 214 height 32
select select "7672df9e-0e0a-464d-8e1f-920c575e4da3"
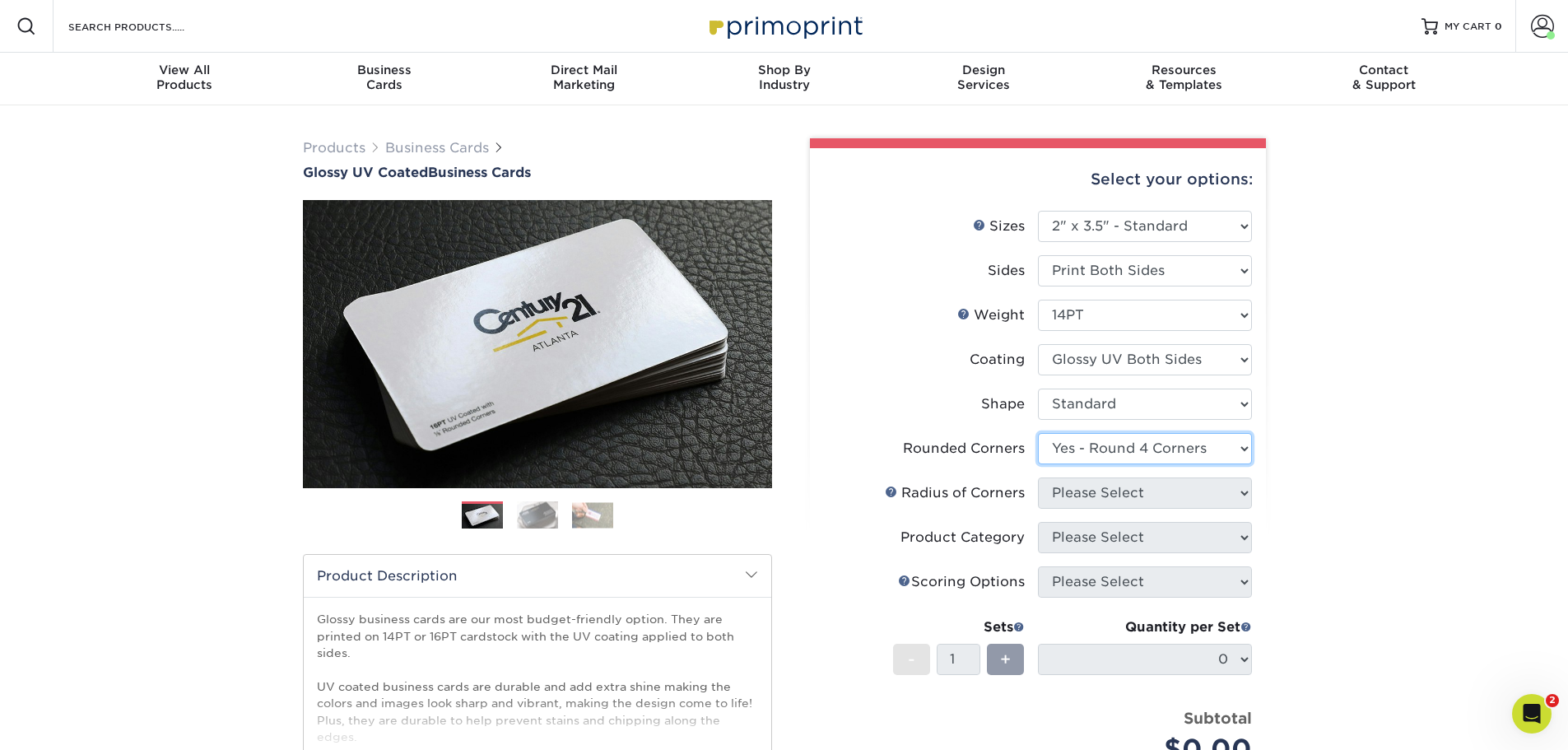
click at [1038, 433] on select "Please Select Yes - Round 2 Corners Yes - Round 4 Corners No" at bounding box center [1145, 449] width 214 height 32
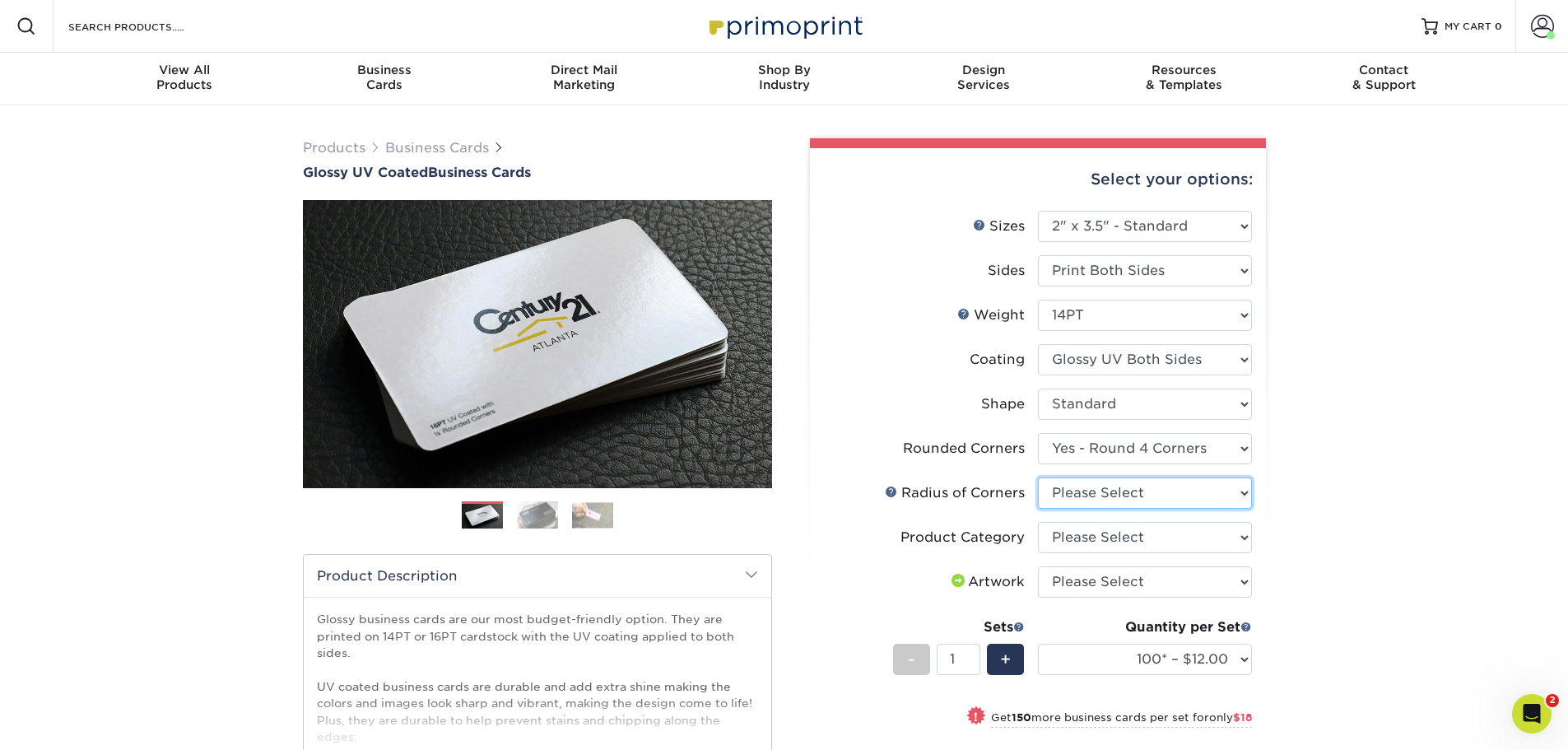
click at [1145, 505] on select "Please Select Rounded 1/8" Rounded 1/4"" at bounding box center [1145, 494] width 214 height 32
click at [1164, 494] on select "Please Select Rounded 1/8" Rounded 1/4"" at bounding box center [1145, 494] width 214 height 32
select select "589680c7-ee9a-431b-9d12-d7aeb1386a97"
click at [1038, 478] on select "Please Select Rounded 1/8" Rounded 1/4"" at bounding box center [1145, 494] width 214 height 32
click at [1150, 542] on select "Please Select Business Cards" at bounding box center [1145, 537] width 214 height 32
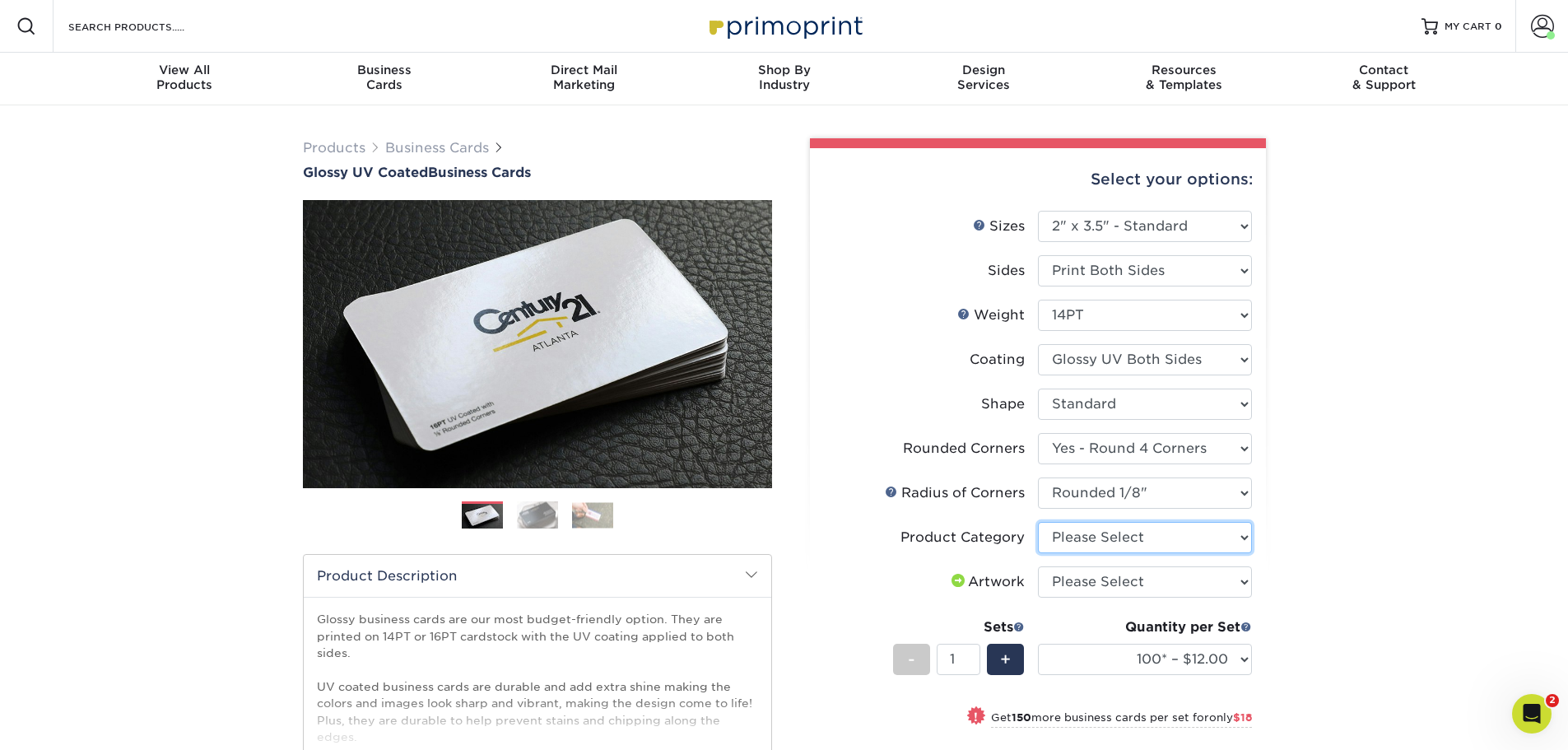
select select "3b5148f1-0588-4f88-a218-97bcfdce65c1"
click at [1038, 522] on select "Please Select Business Cards" at bounding box center [1145, 537] width 214 height 32
click at [1146, 588] on select "Please Select I will upload files I need a design - $100" at bounding box center [1145, 582] width 214 height 32
select select "upload"
click at [1038, 566] on select "Please Select I will upload files I need a design - $100" at bounding box center [1145, 582] width 214 height 32
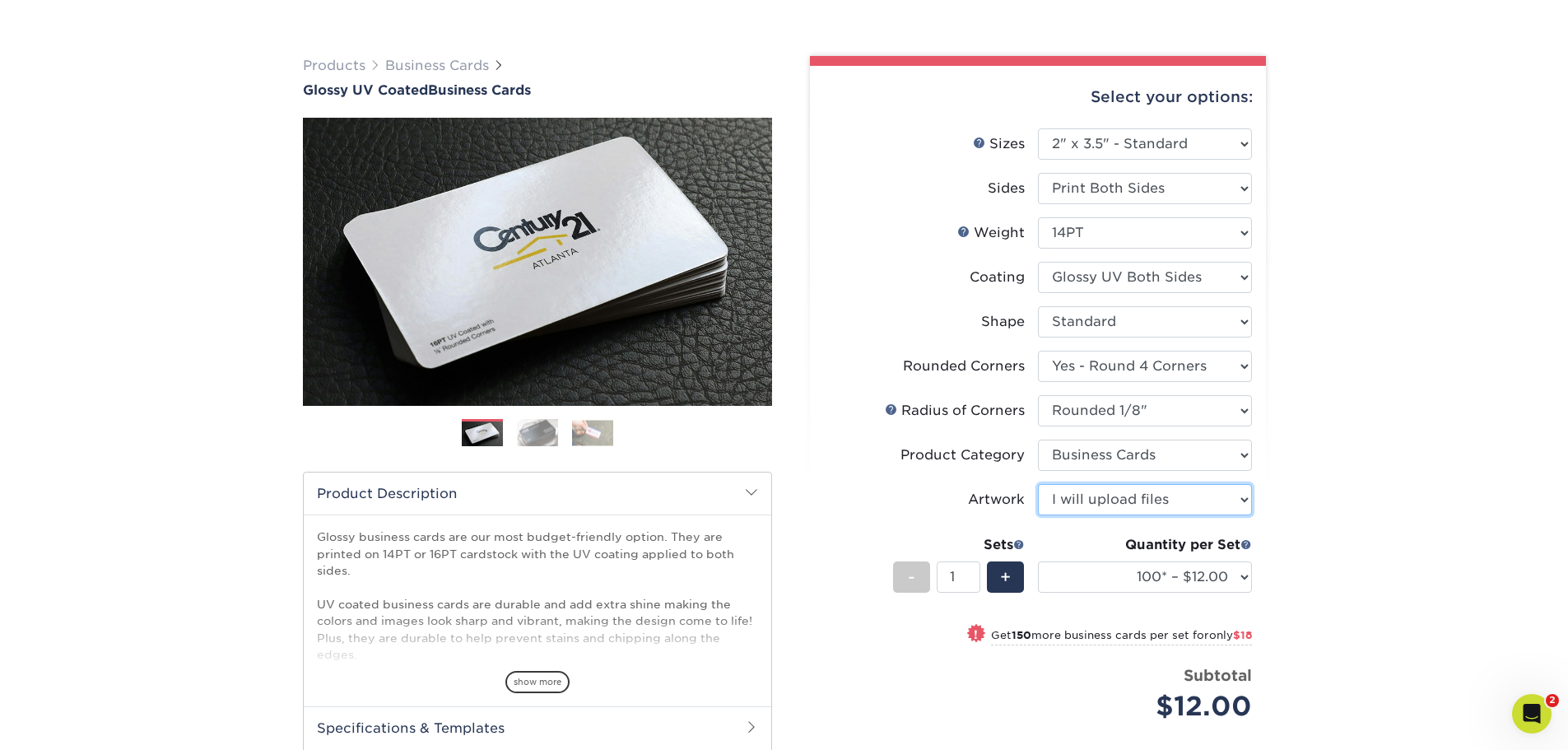
scroll to position [164, 0]
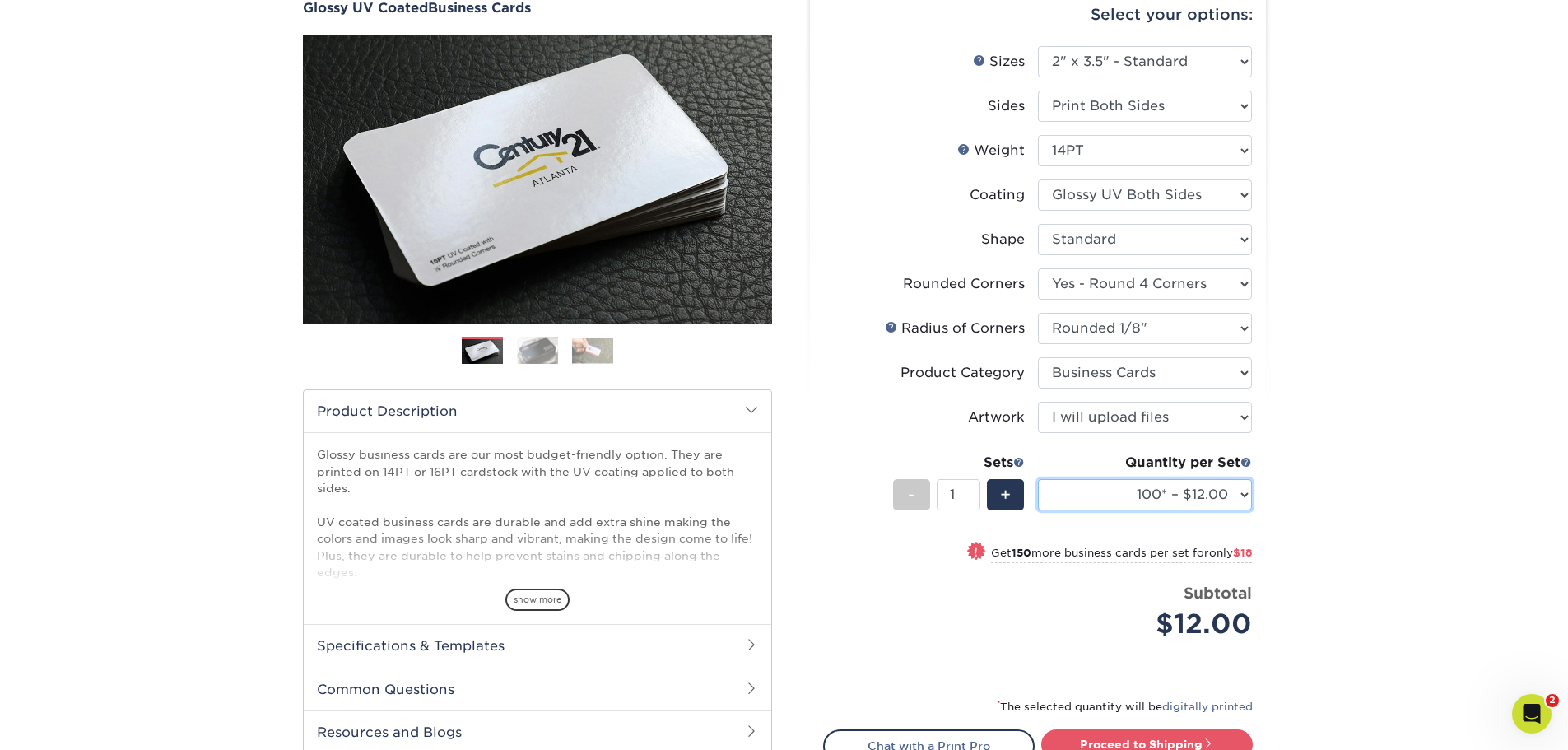
click at [1179, 501] on select "100* – $12.00 250* – $30.00 500 – $60.00 1000 – $74.00 2500 – $136.00 5000 – $2…" at bounding box center [1145, 495] width 214 height 32
select select "10000 – $383.00"
click at [1038, 479] on select "100* – $12.00 250* – $30.00 500 – $60.00 1000 – $74.00 2500 – $136.00 5000 – $2…" at bounding box center [1145, 495] width 214 height 32
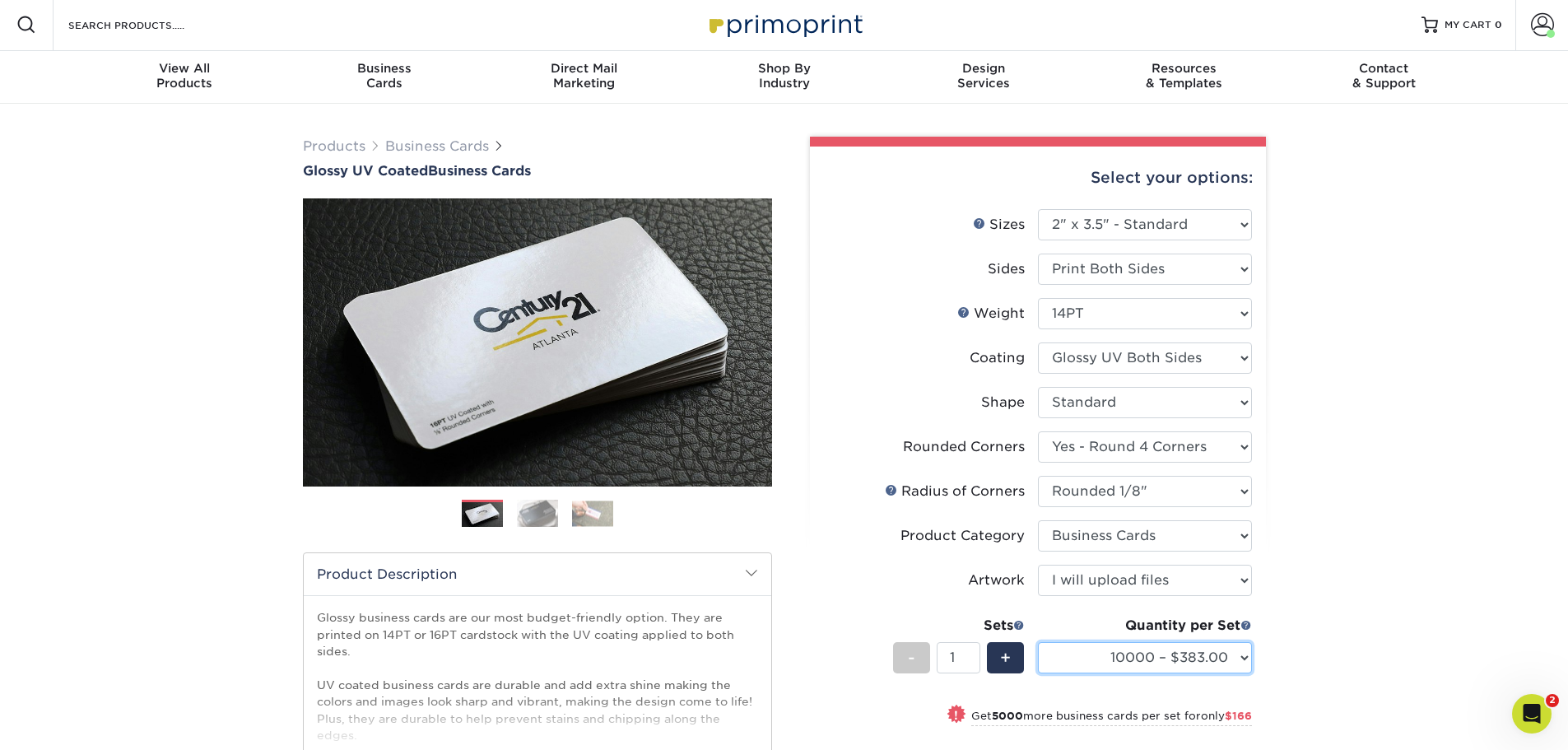
scroll to position [0, 0]
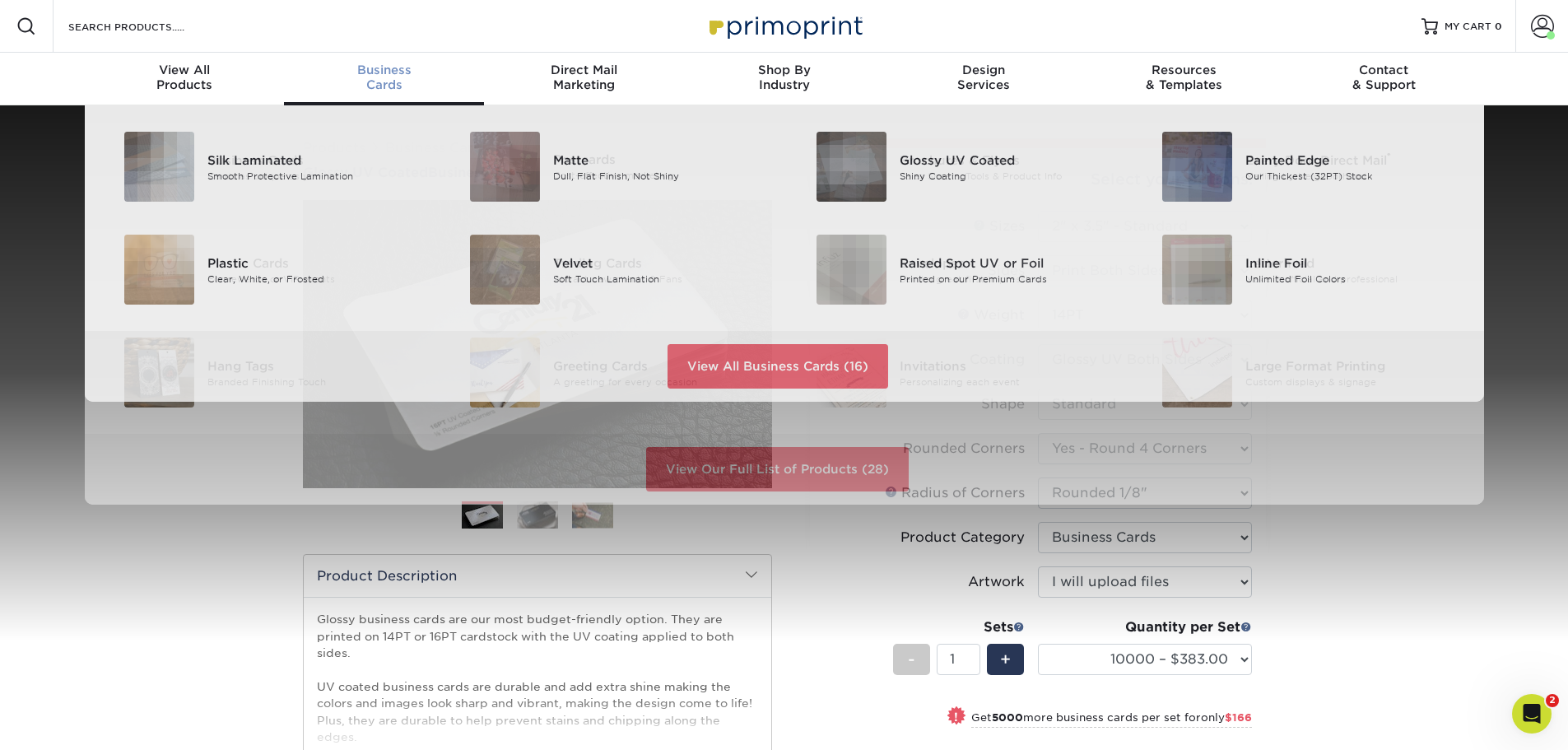
click at [388, 82] on div "Business Cards" at bounding box center [384, 77] width 200 height 30
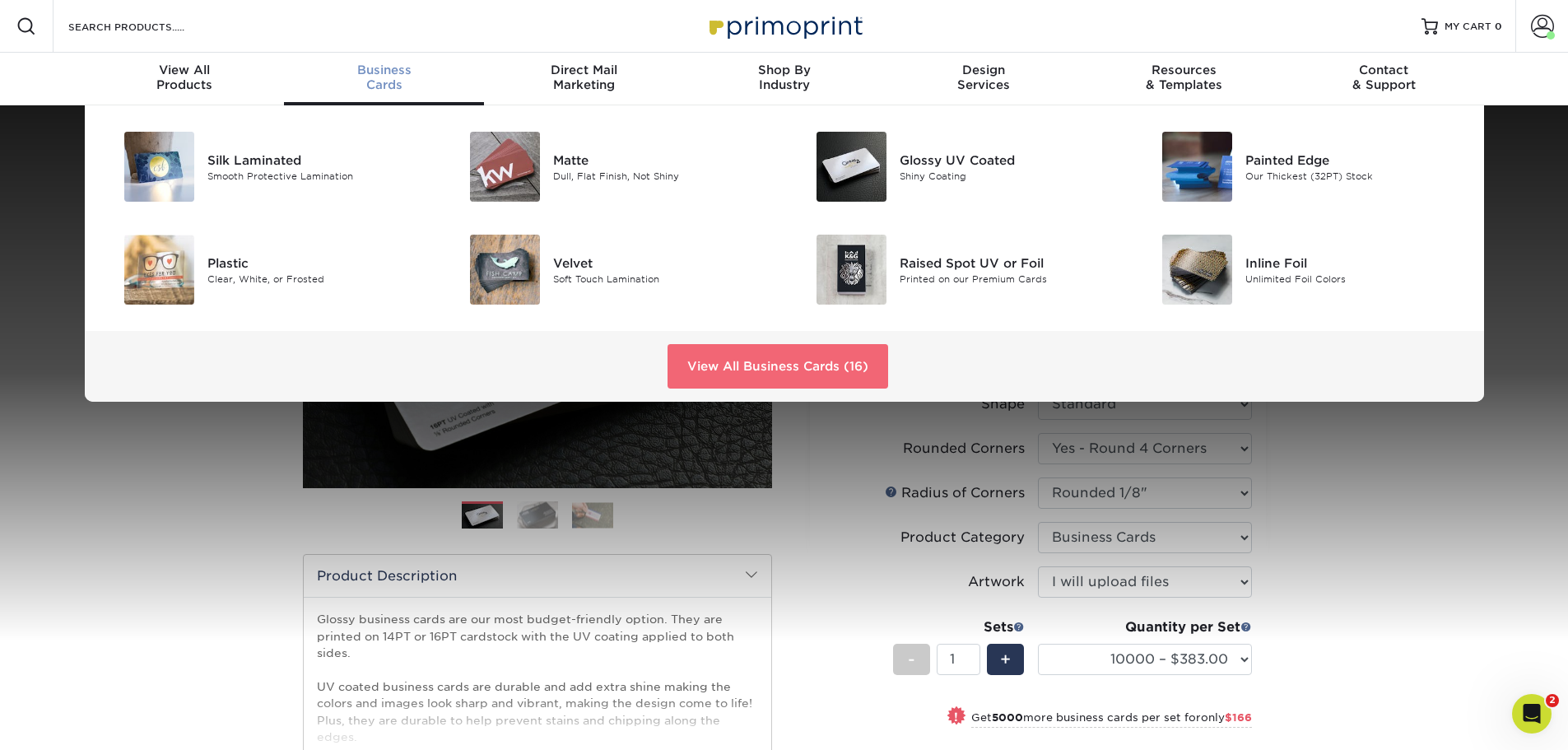
click at [841, 368] on link "View All Business Cards (16)" at bounding box center [778, 367] width 221 height 45
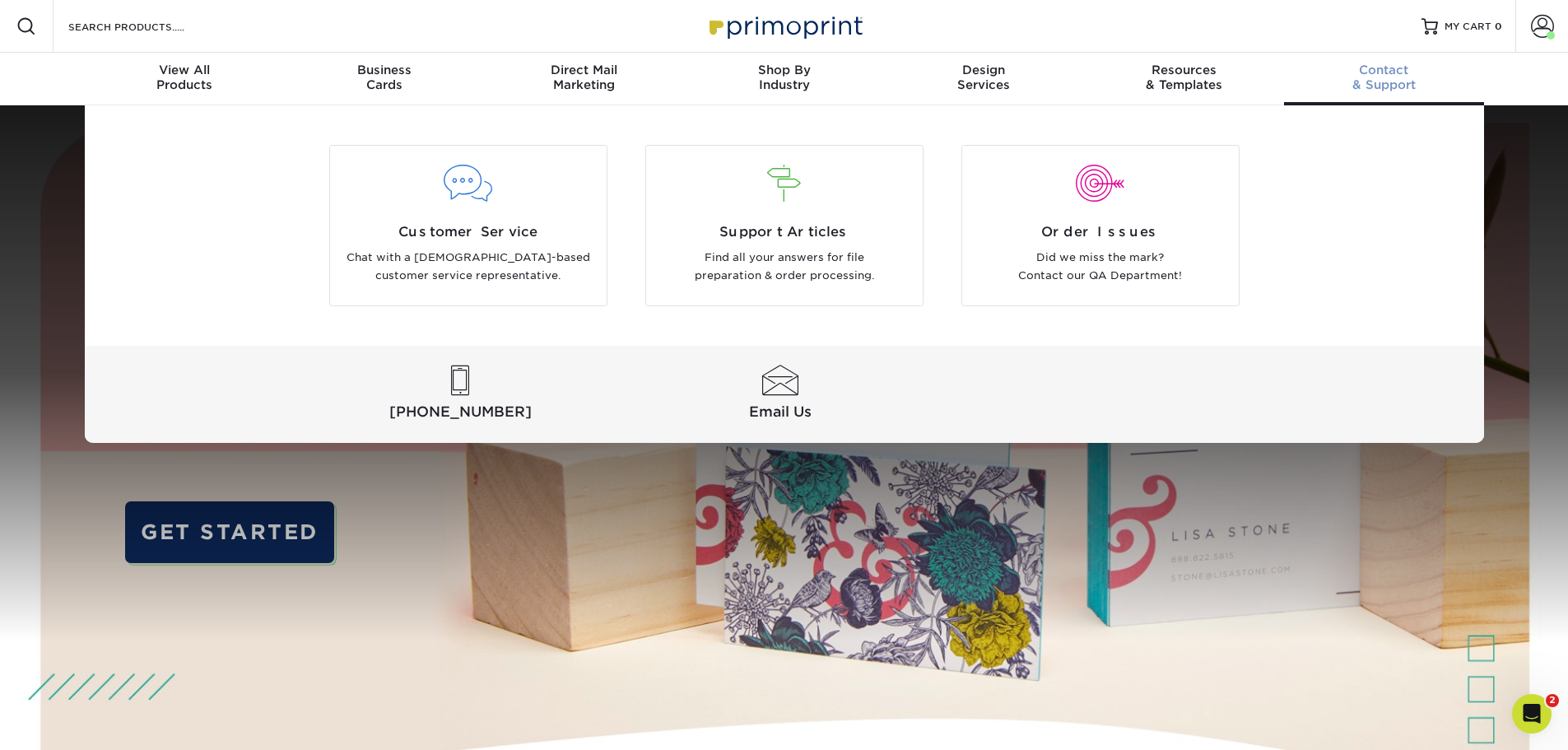
click at [1351, 78] on div "Contact & Support" at bounding box center [1384, 77] width 200 height 30
click at [476, 226] on span "Customer Service" at bounding box center [468, 232] width 251 height 19
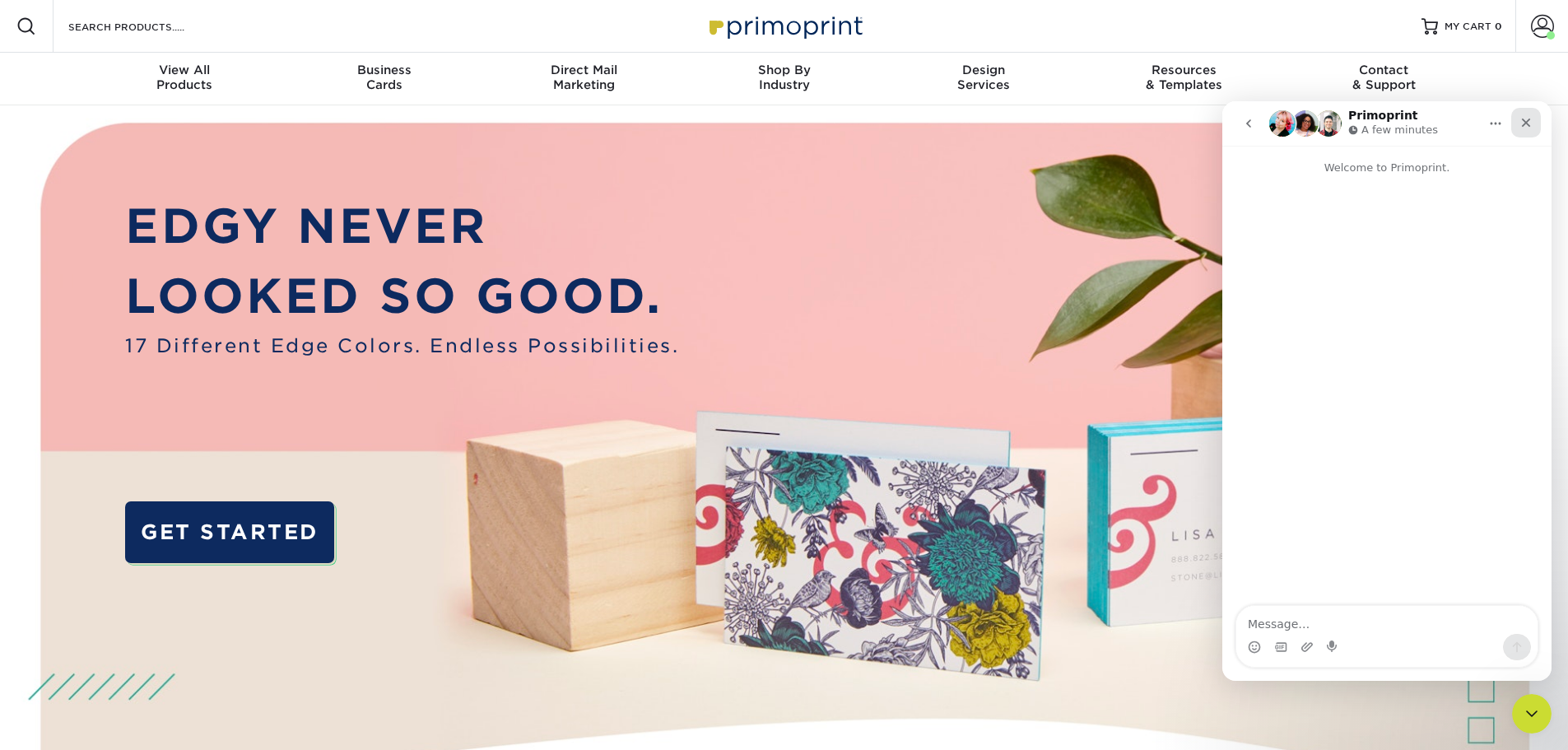
click at [1529, 124] on icon "Close" at bounding box center [1526, 123] width 13 height 13
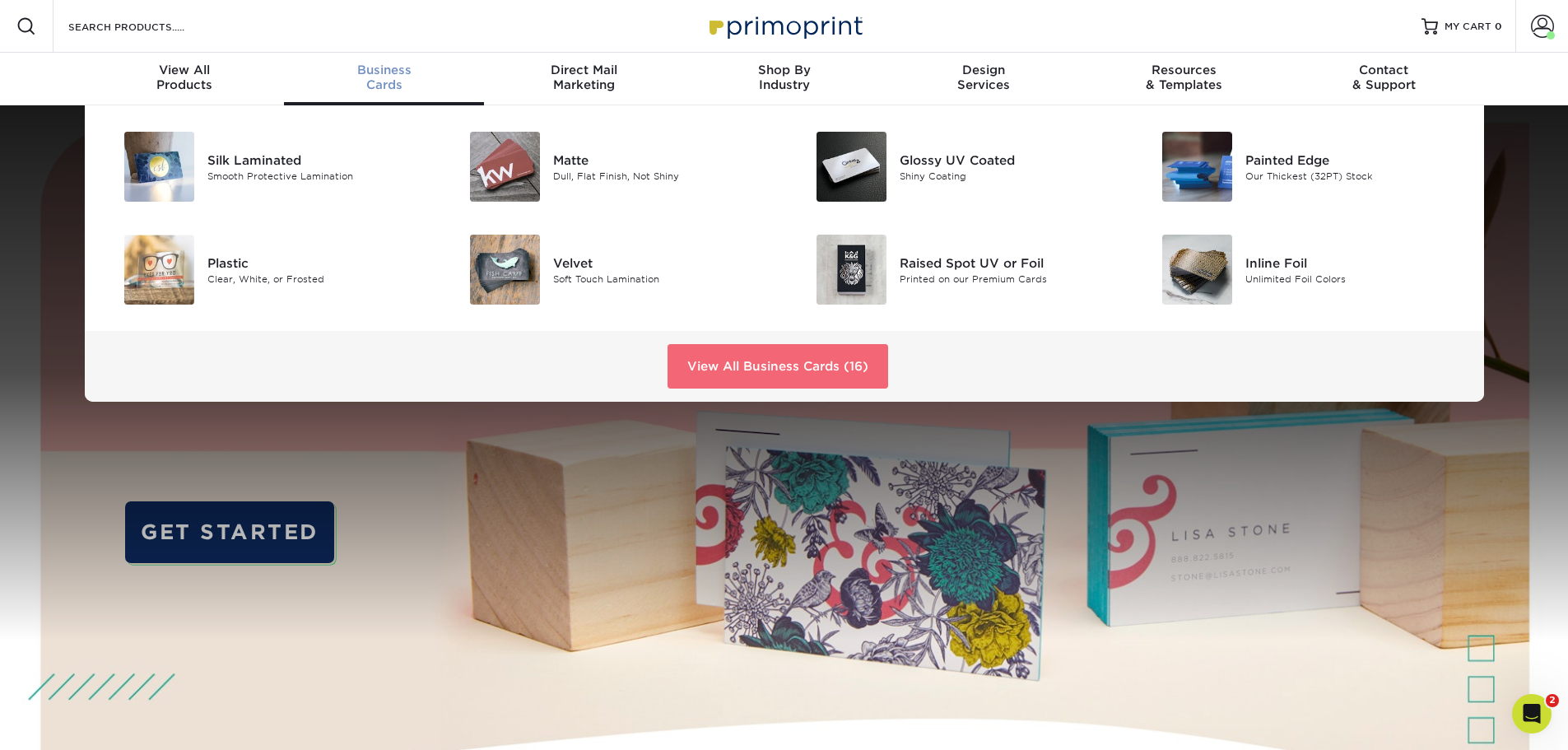
click at [728, 365] on link "View All Business Cards (16)" at bounding box center [778, 367] width 221 height 45
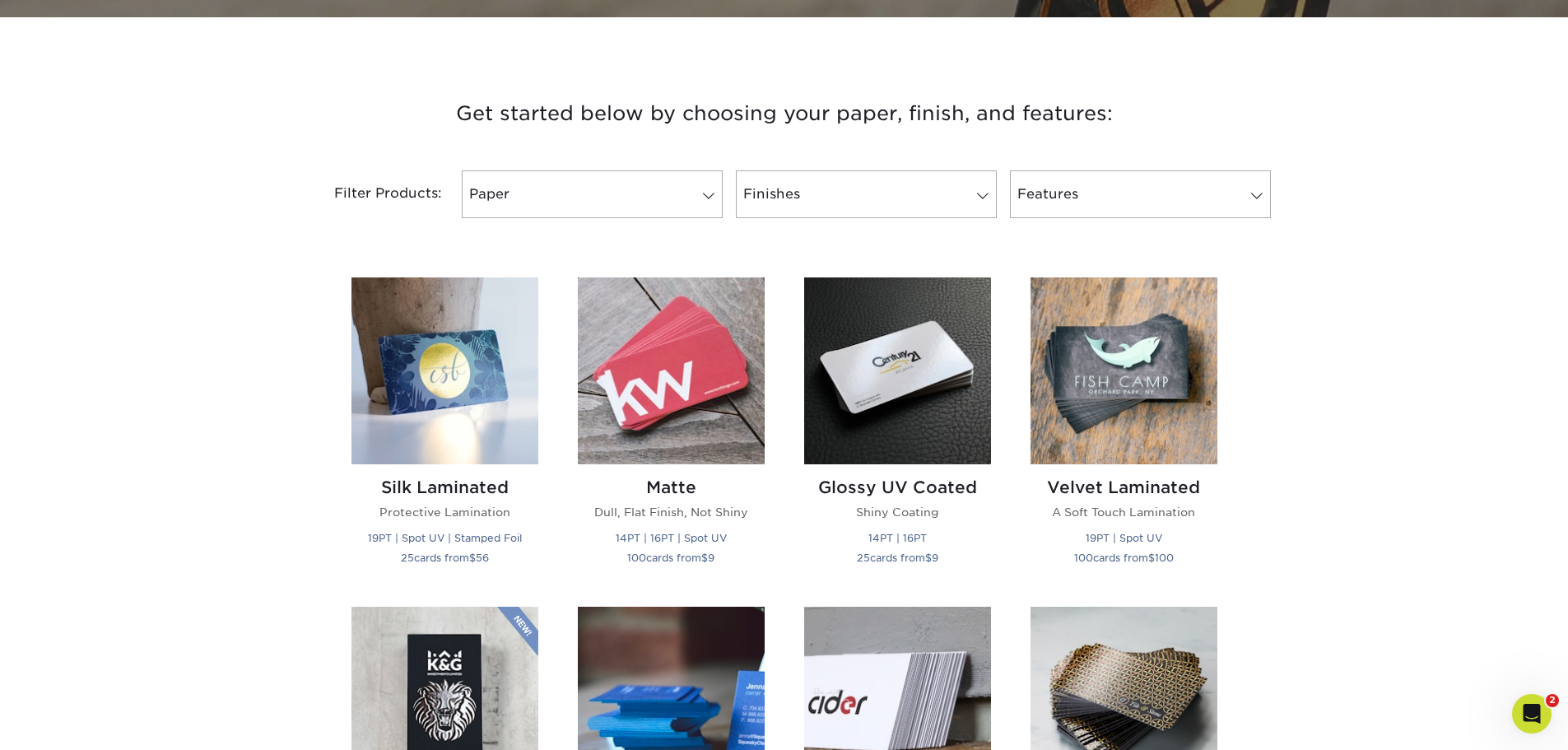
scroll to position [659, 0]
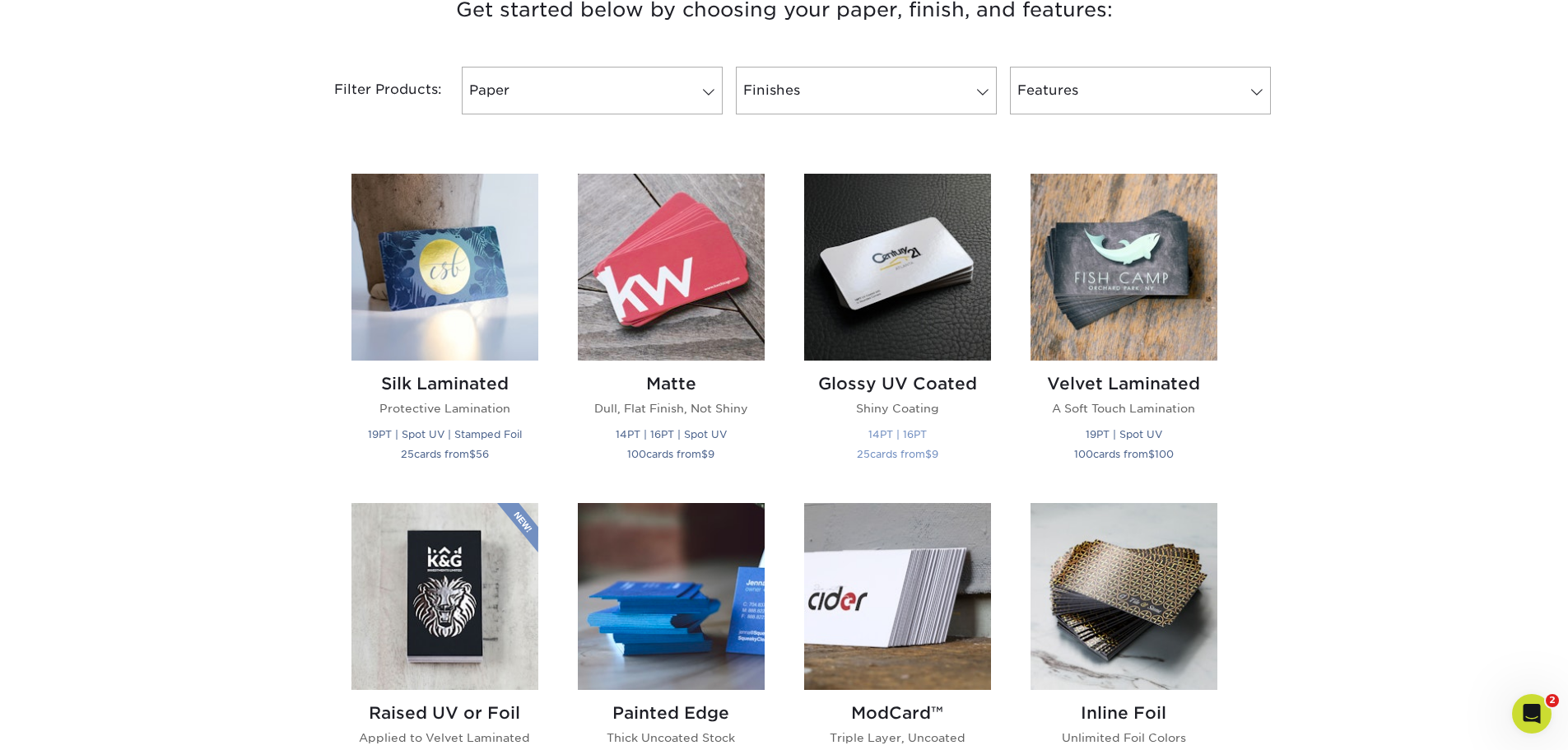
click at [901, 391] on h2 "Glossy UV Coated" at bounding box center [897, 383] width 186 height 19
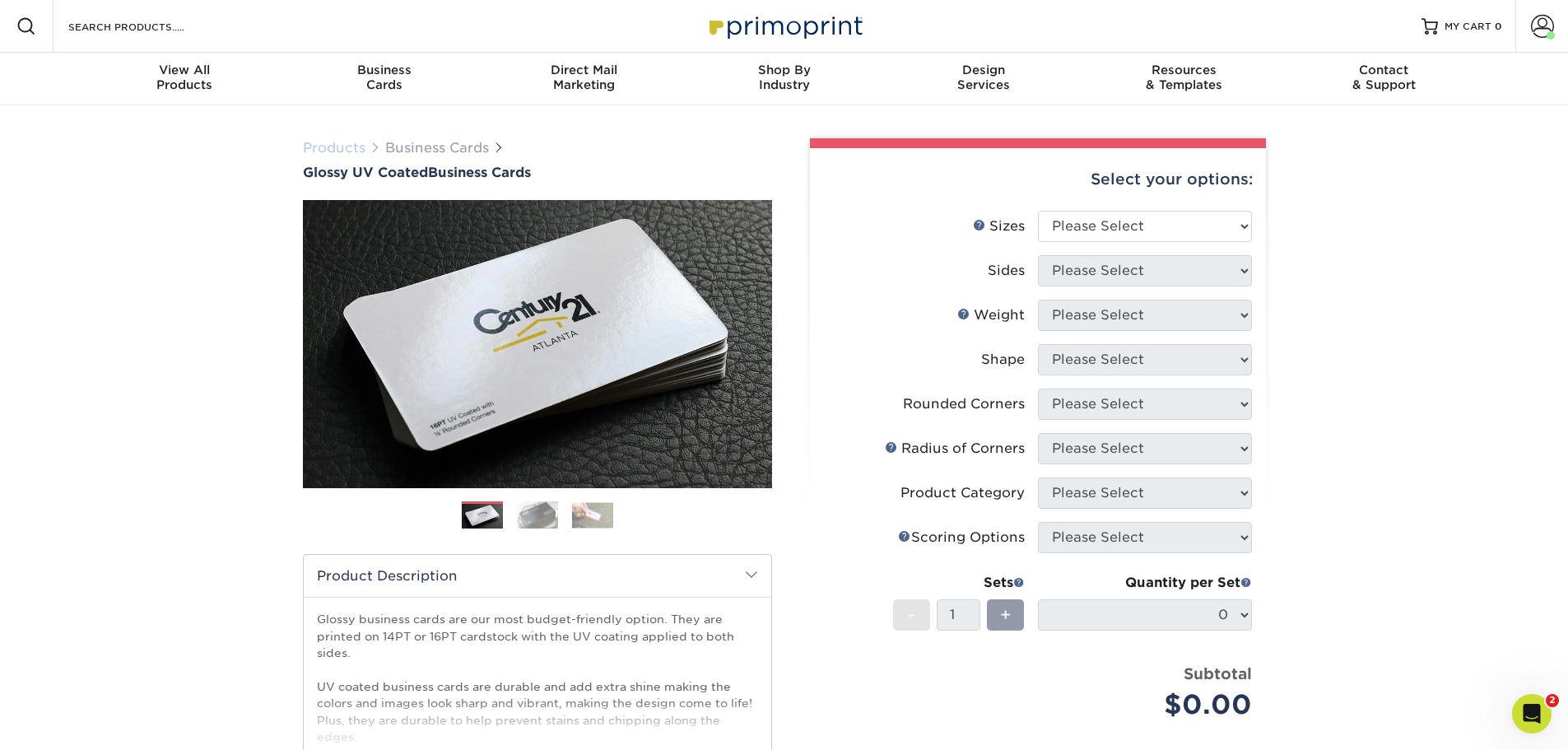
click at [338, 146] on link "Products" at bounding box center [333, 148] width 62 height 16
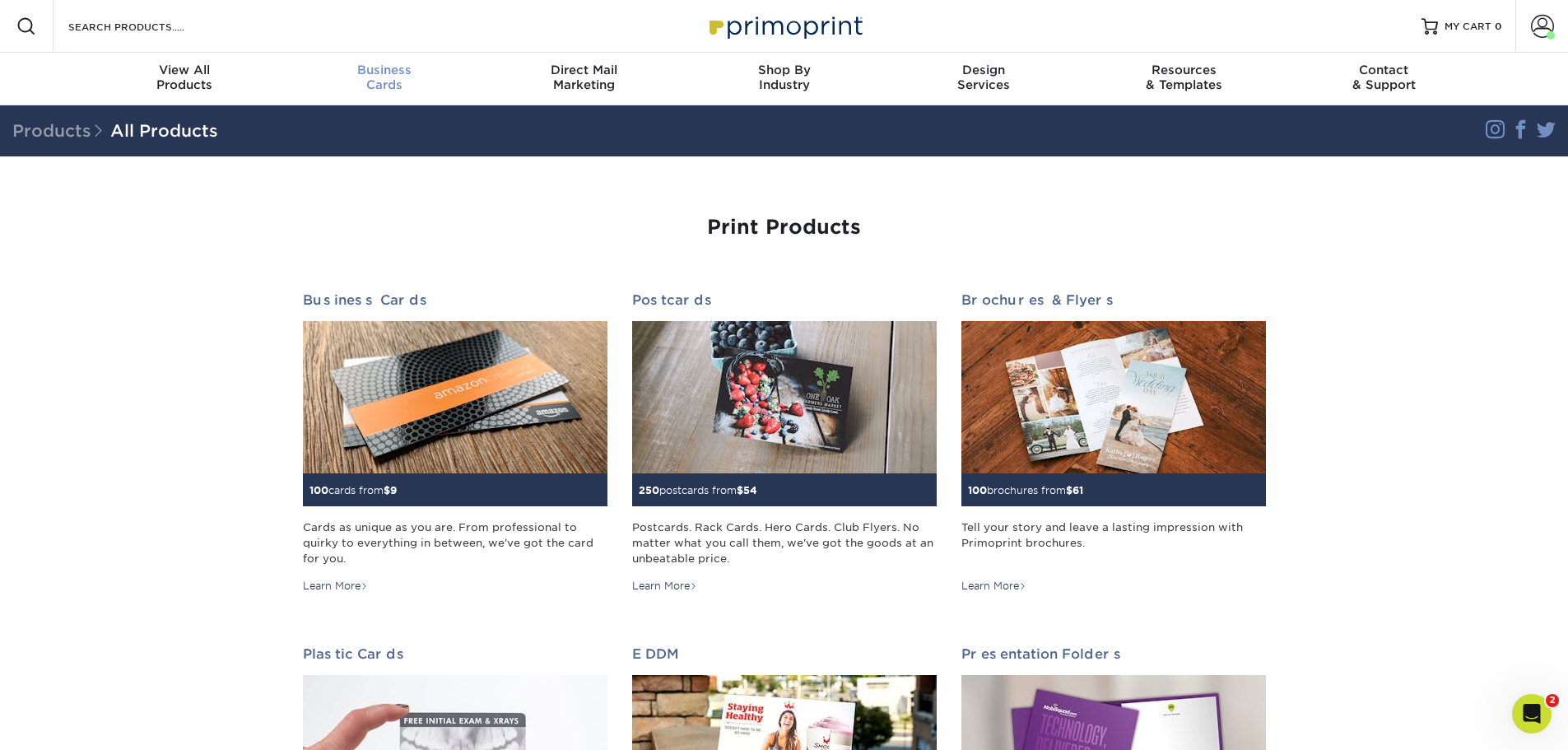
click at [383, 78] on div "Business Cards" at bounding box center [384, 77] width 200 height 30
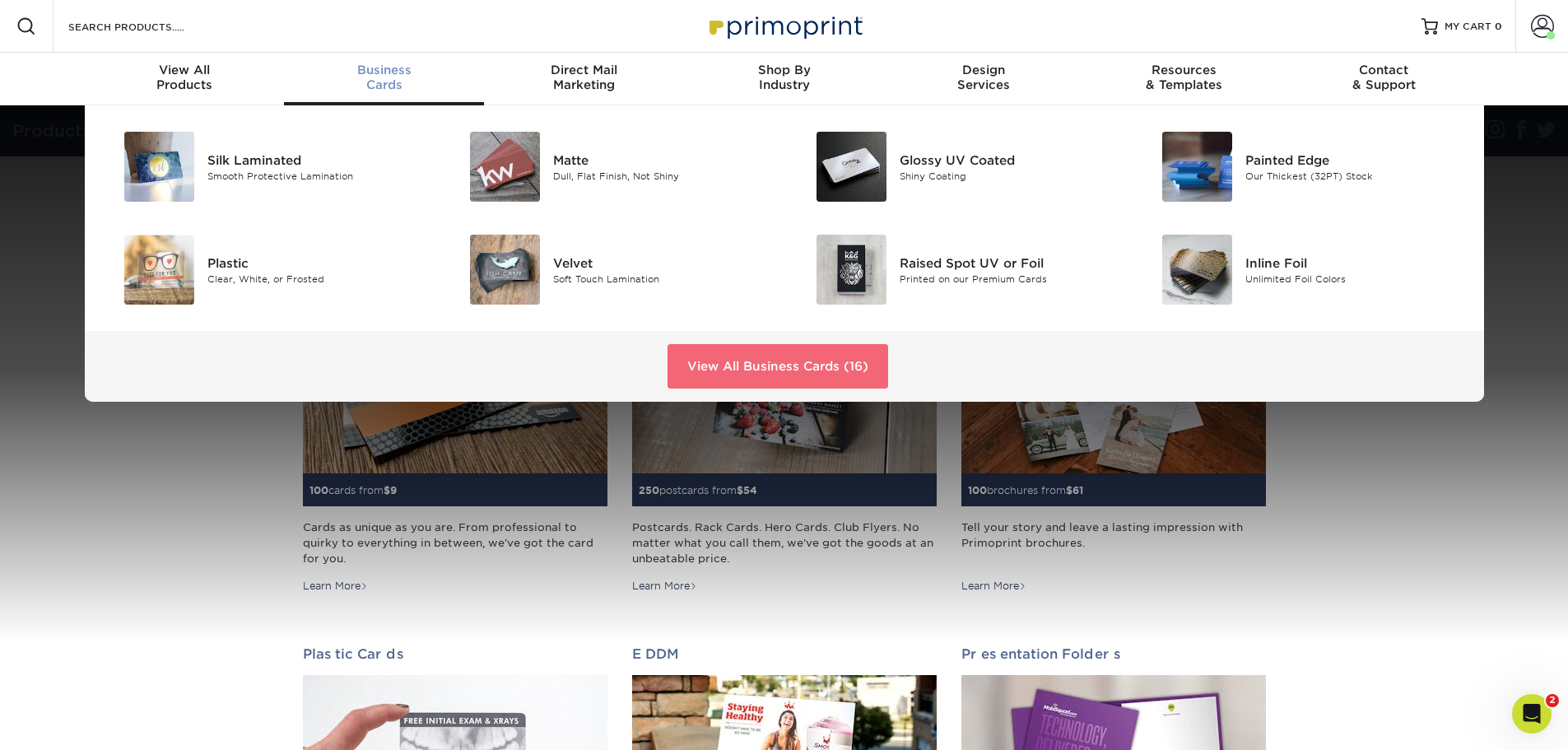
click at [712, 362] on link "View All Business Cards (16)" at bounding box center [778, 367] width 221 height 45
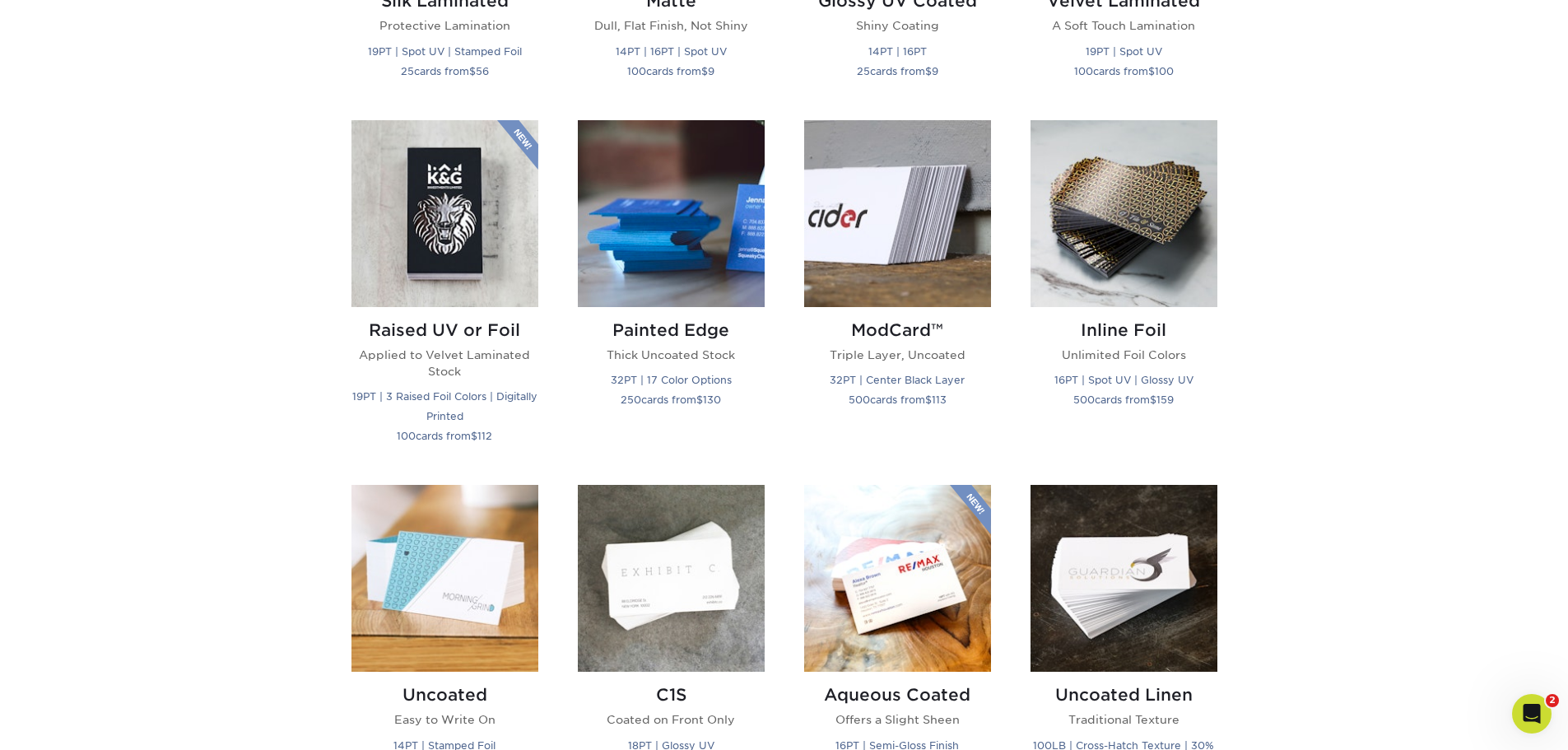
scroll to position [1070, 0]
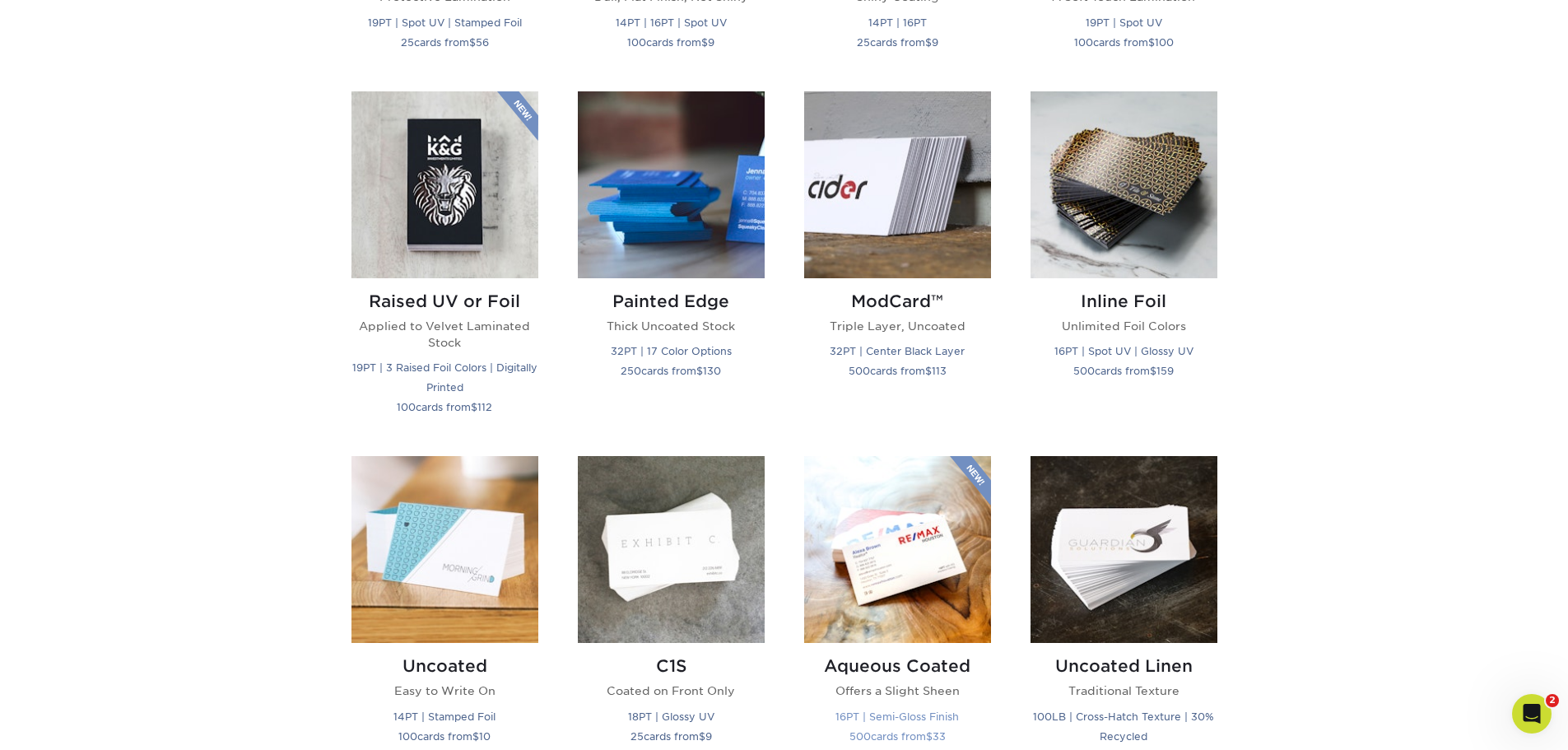
click at [900, 584] on img at bounding box center [897, 550] width 186 height 187
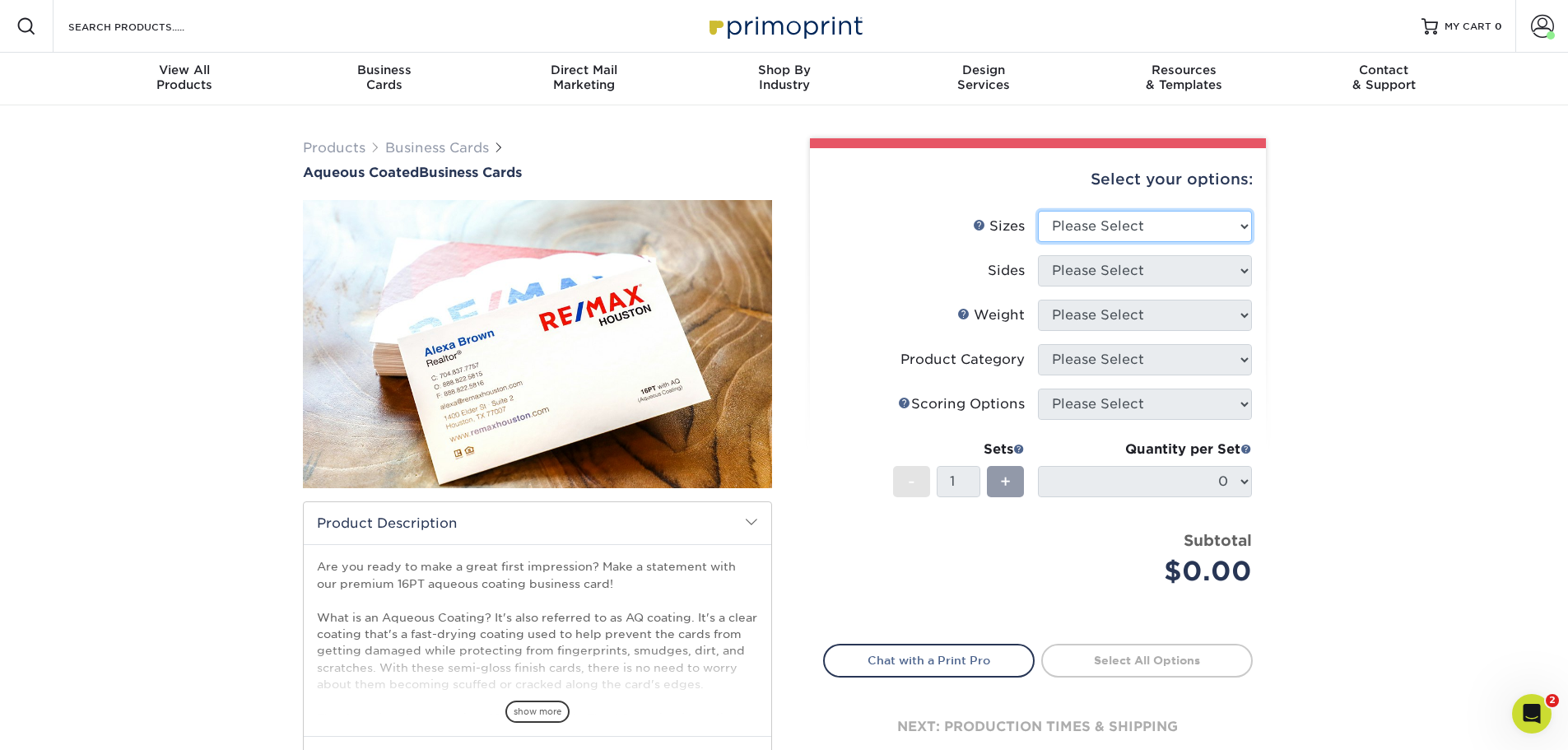
click at [1162, 229] on select "Please Select 1.5" x 3.5" - Mini 1.75" x 3.5" - Mini 2" x 3" - Mini 2" x 3.5" -…" at bounding box center [1145, 226] width 214 height 32
select select "2.00x3.50"
click at [1038, 211] on select "Please Select 1.5" x 3.5" - Mini 1.75" x 3.5" - Mini 2" x 3" - Mini 2" x 3.5" -…" at bounding box center [1145, 226] width 214 height 32
click at [1160, 269] on select "Please Select Print Both Sides Print Front Only" at bounding box center [1145, 271] width 214 height 32
select select "13abbda7-1d64-4f25-8bb2-c179b224825d"
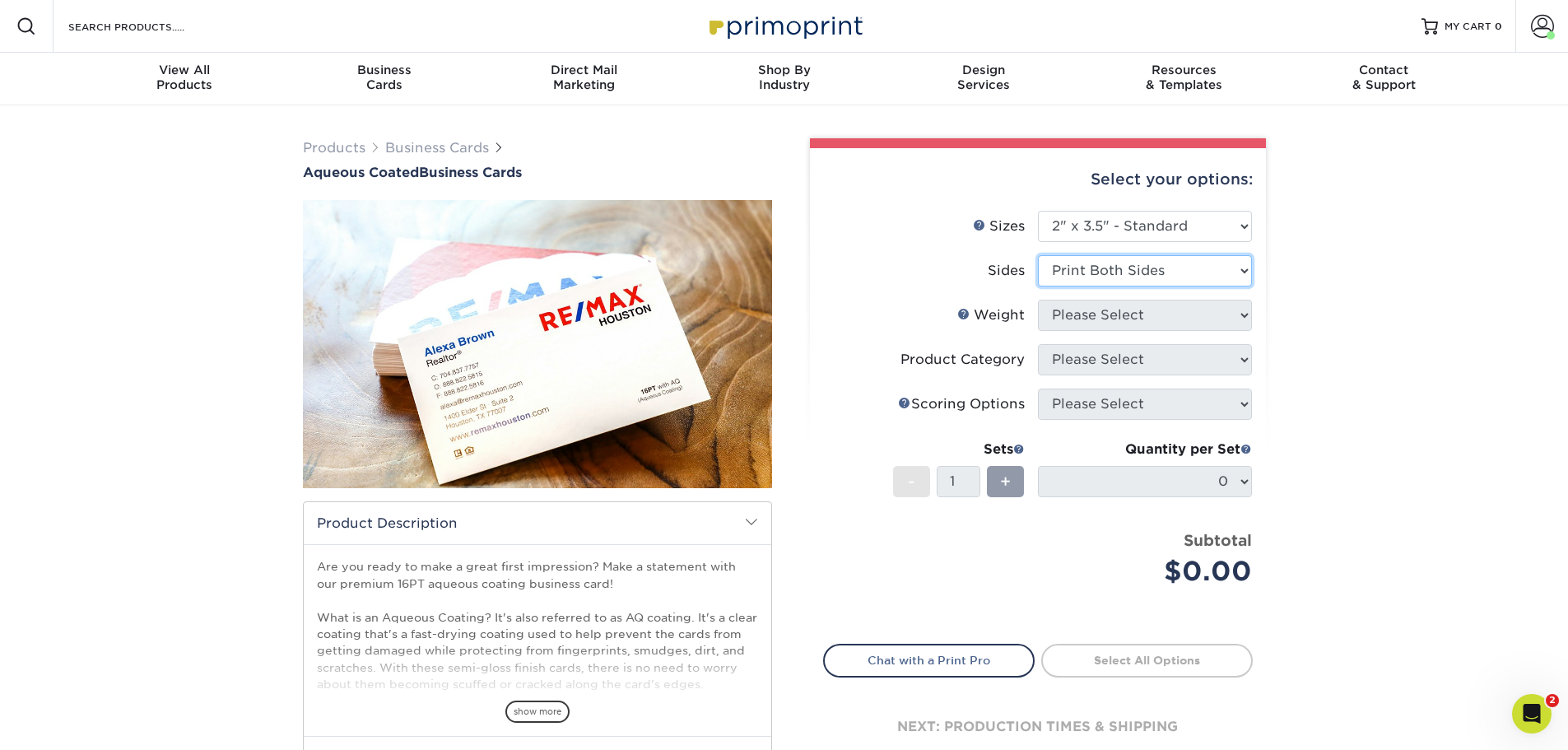
click at [1038, 255] on select "Please Select Print Both Sides Print Front Only" at bounding box center [1145, 271] width 214 height 32
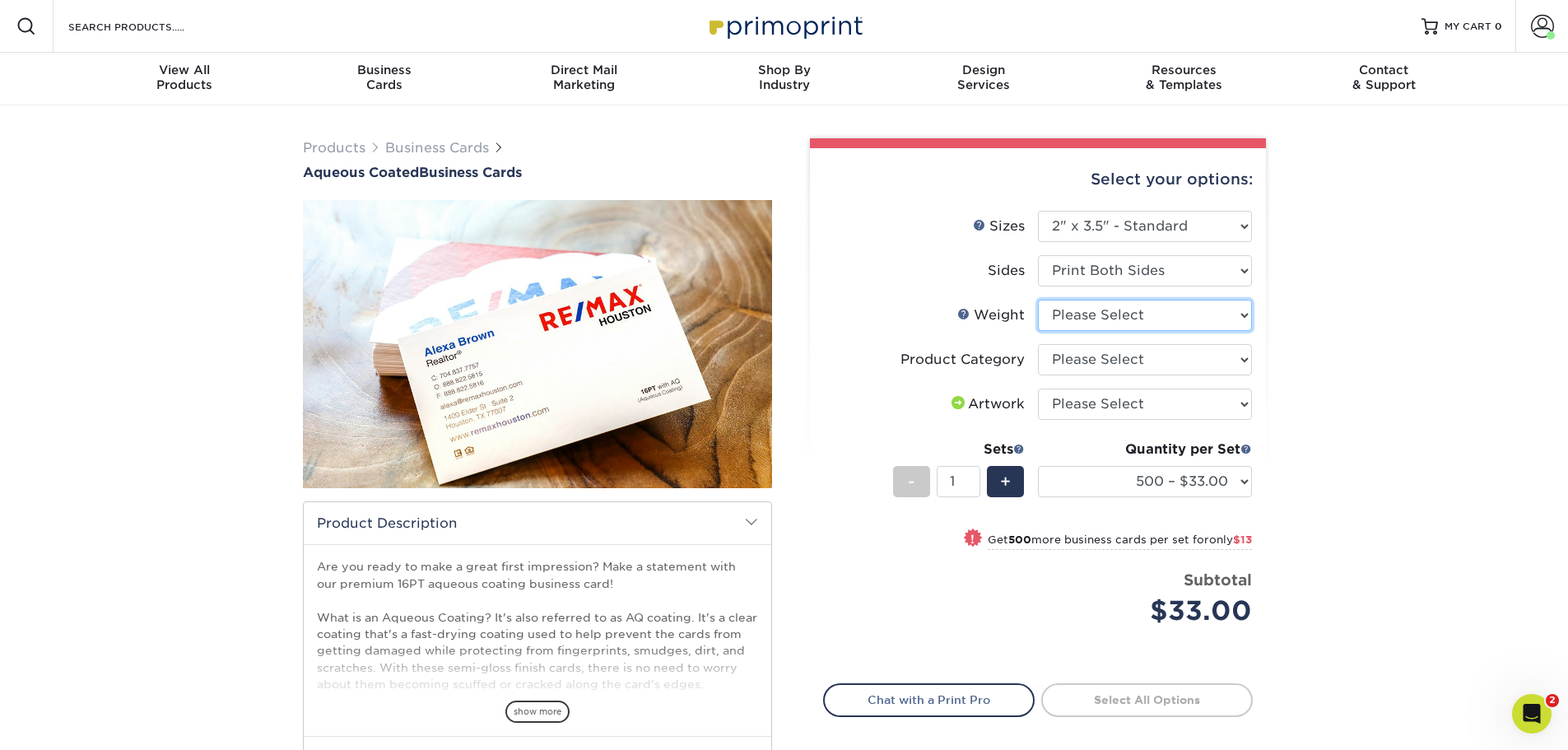
click at [1155, 318] on select "Please Select 16PT" at bounding box center [1145, 316] width 214 height 32
select select "16PT"
click at [1038, 300] on select "Please Select 16PT" at bounding box center [1145, 316] width 214 height 32
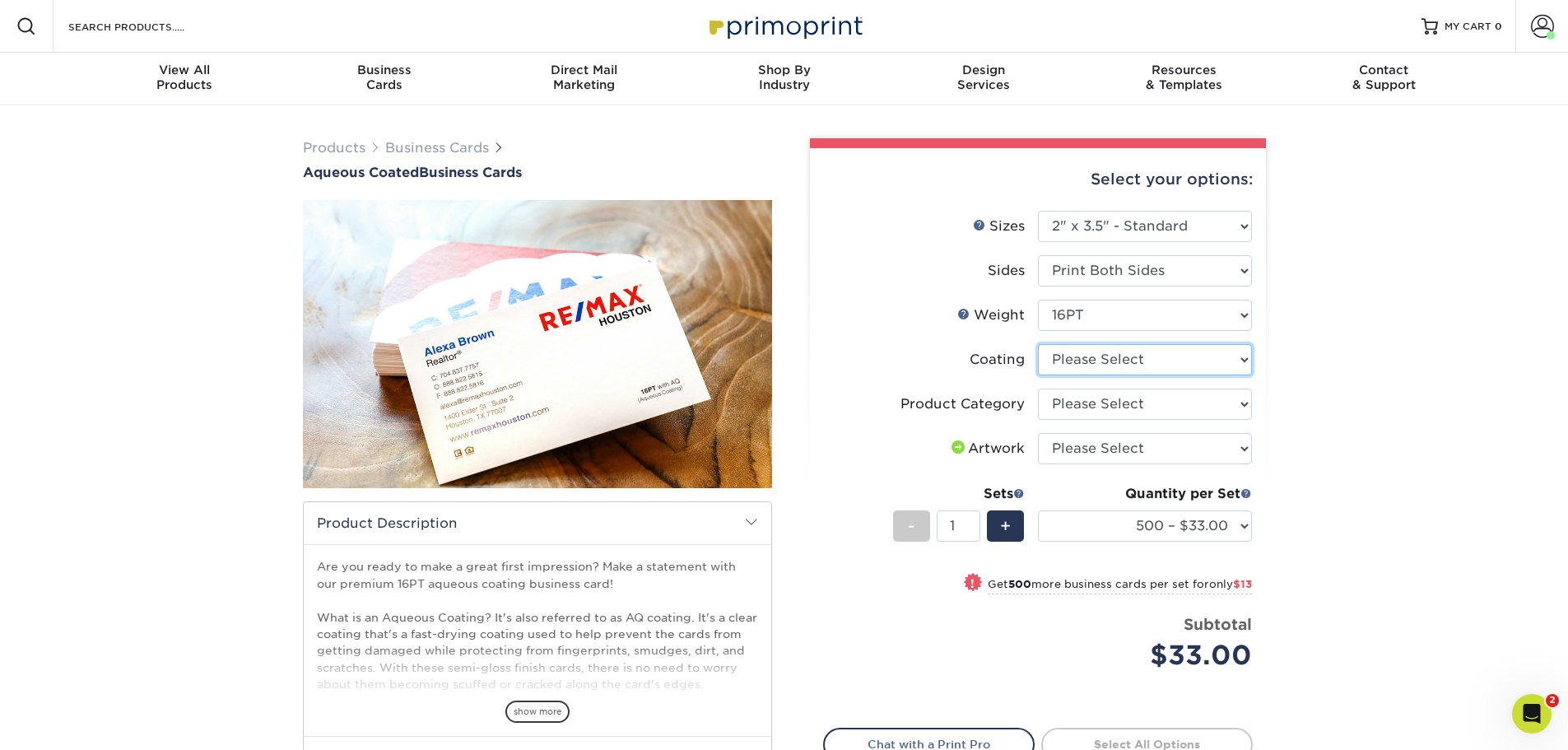
click at [1141, 369] on select at bounding box center [1145, 360] width 214 height 32
select select "d41dab50-ff65-4f4f-bb17-2afe4d36ae33"
click at [1038, 344] on select at bounding box center [1145, 360] width 214 height 32
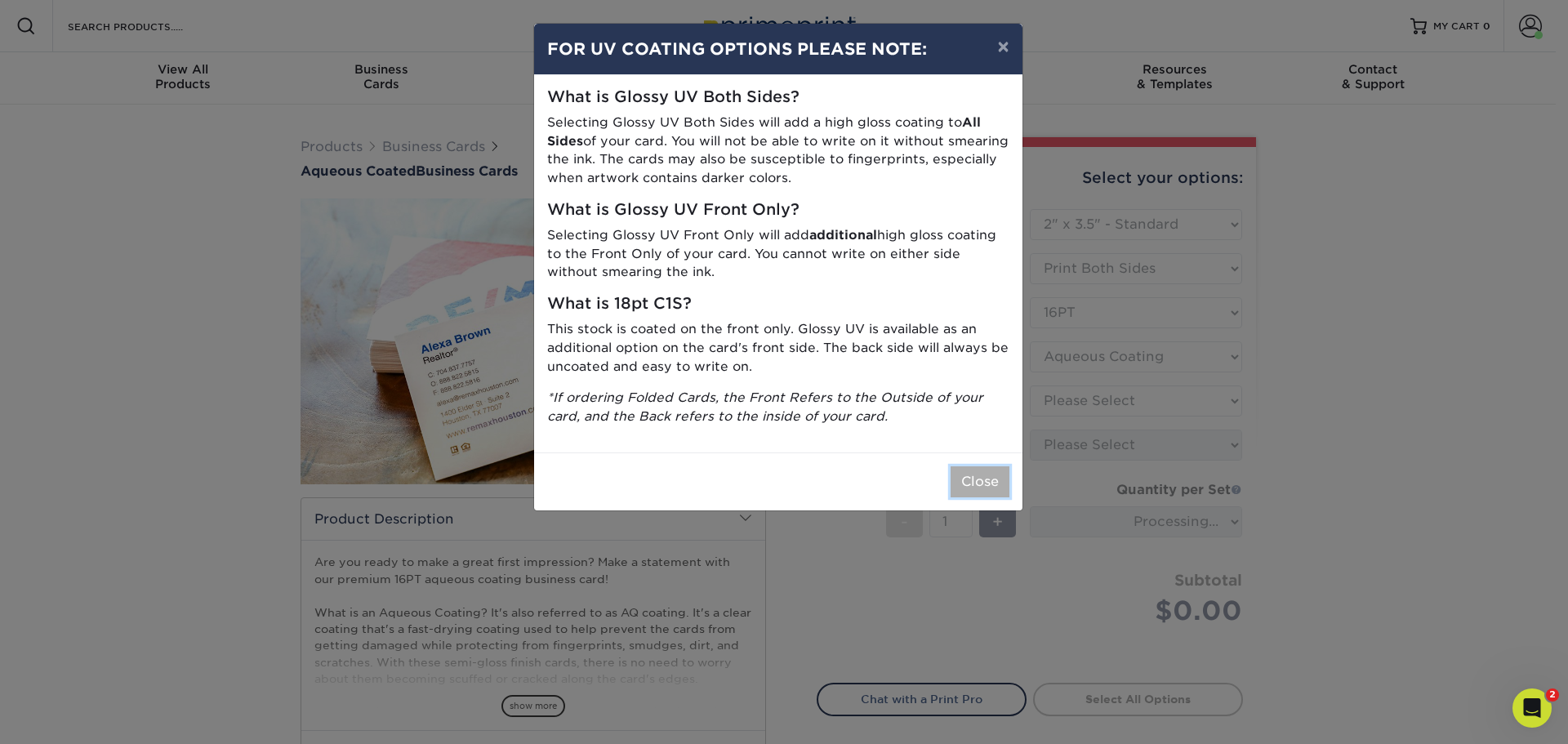
click at [988, 489] on button "Close" at bounding box center [981, 482] width 59 height 31
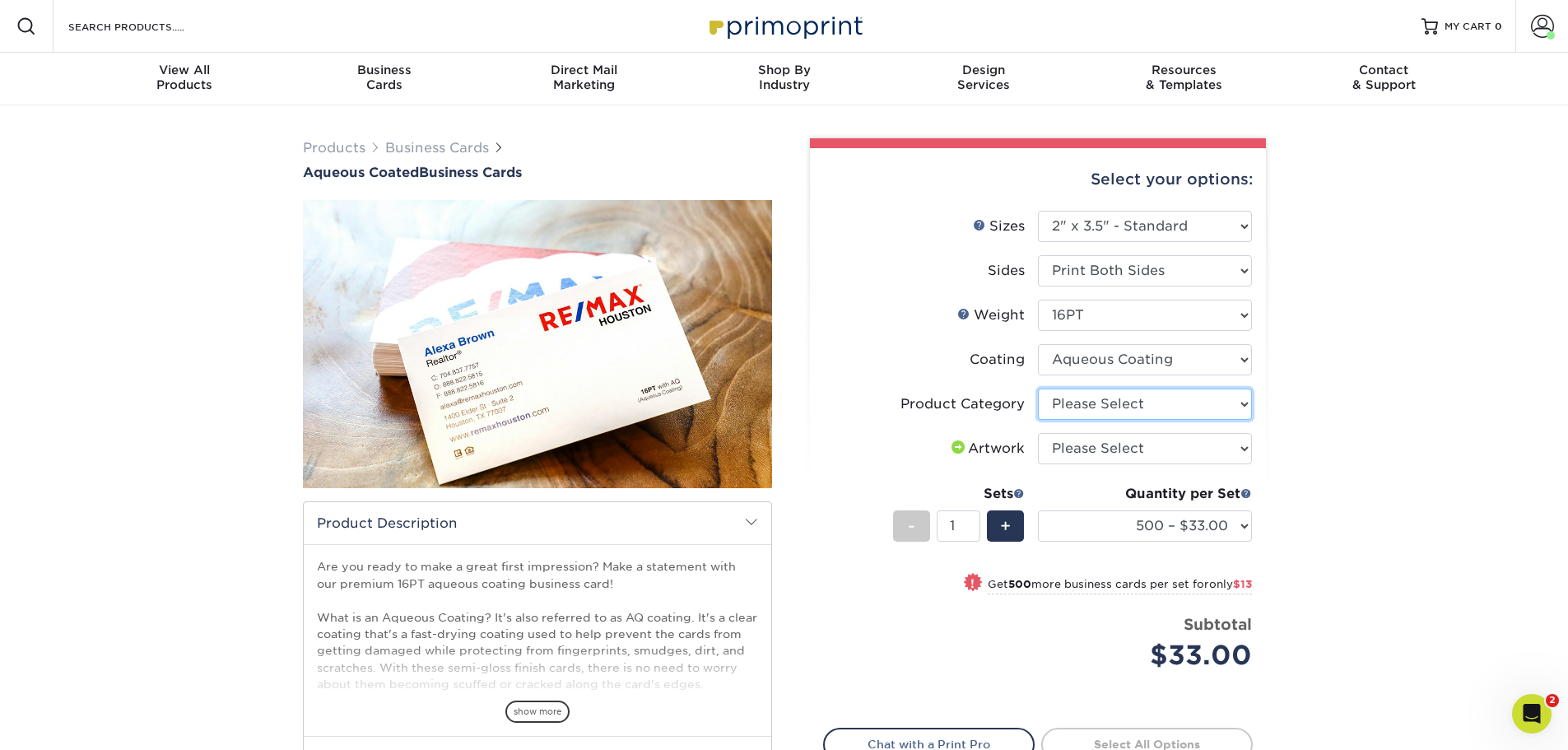
click at [1163, 408] on select "Please Select Business Cards" at bounding box center [1145, 405] width 214 height 32
select select "3b5148f1-0588-4f88-a218-97bcfdce65c1"
click at [1038, 389] on select "Please Select Business Cards" at bounding box center [1145, 405] width 214 height 32
click at [1231, 447] on select "Please Select I will upload files I need a design - $100" at bounding box center [1145, 449] width 214 height 32
select select "upload"
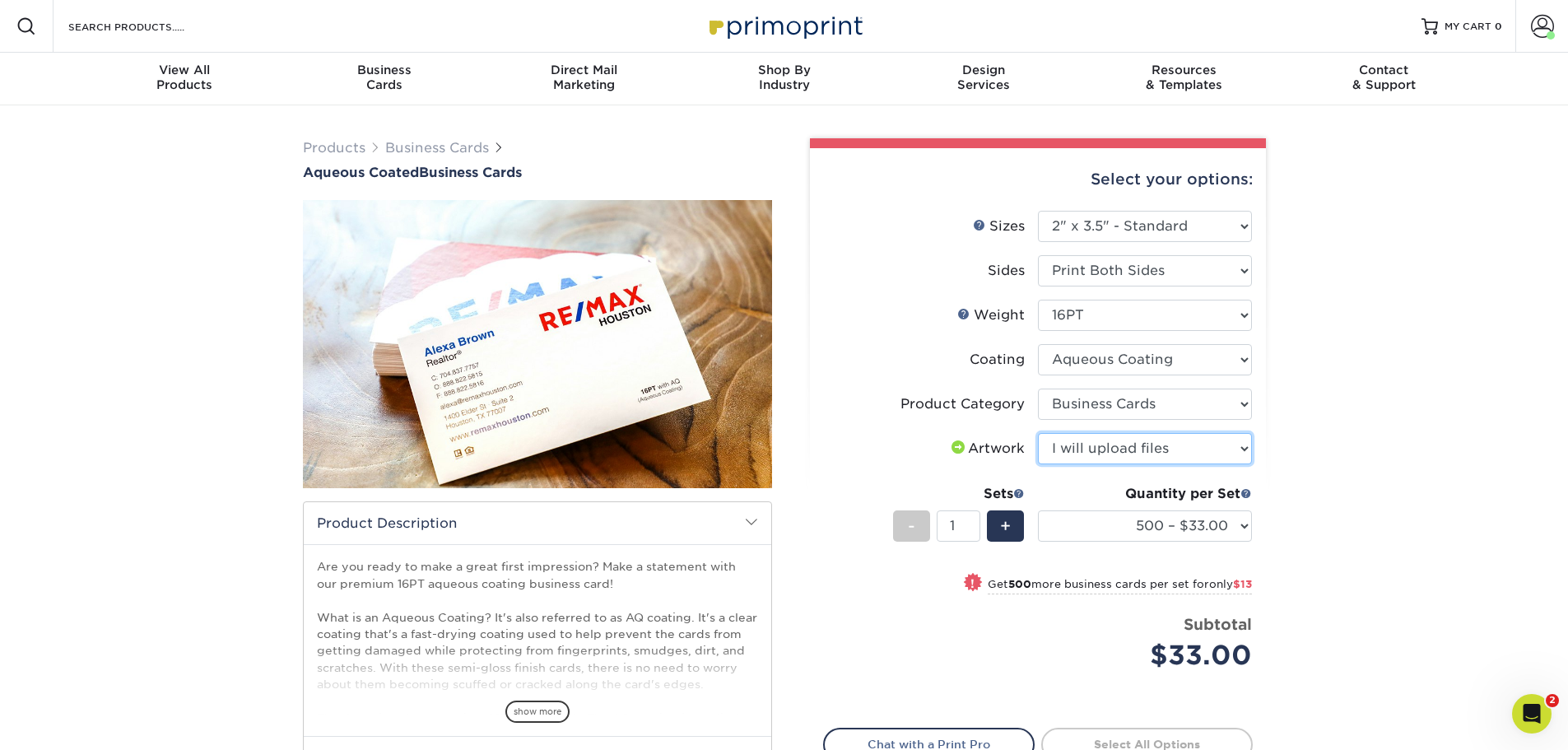
click at [1038, 433] on select "Please Select I will upload files I need a design - $100" at bounding box center [1145, 449] width 214 height 32
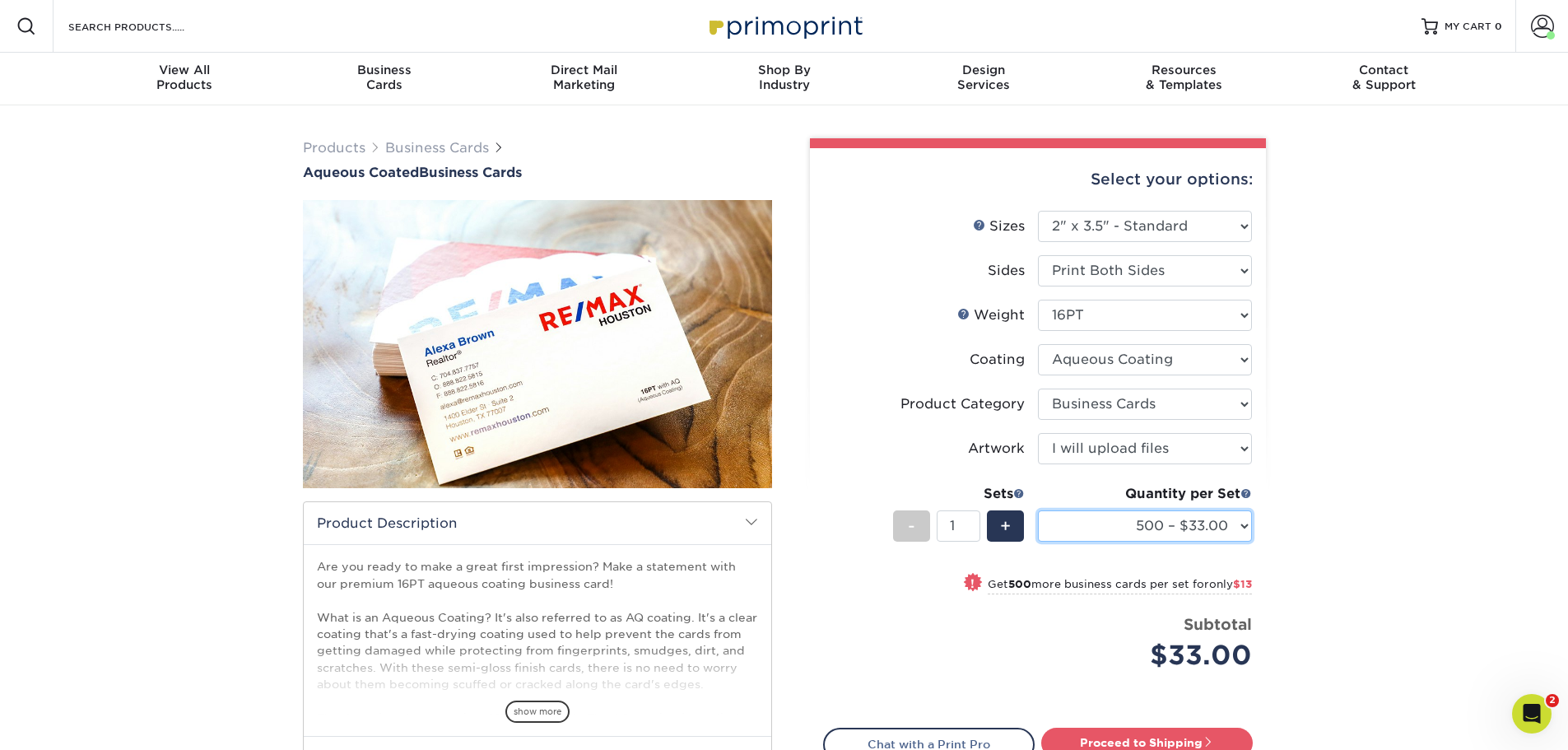
click at [1186, 528] on select "500 – $33.00 1000 – $46.00 2500 – $99.00 5000 – $141.00 7500 – $224.00 10000 – …" at bounding box center [1145, 526] width 214 height 32
select select "10000 – $247.00"
click at [1038, 511] on select "500 – $33.00 1000 – $46.00 2500 – $99.00 5000 – $141.00 7500 – $224.00 10000 – …" at bounding box center [1145, 526] width 214 height 32
click at [1353, 383] on div "Products Business Cards Aqueous Coated Business Cards show more $" at bounding box center [784, 519] width 1568 height 827
click at [1536, 32] on span at bounding box center [1542, 26] width 23 height 23
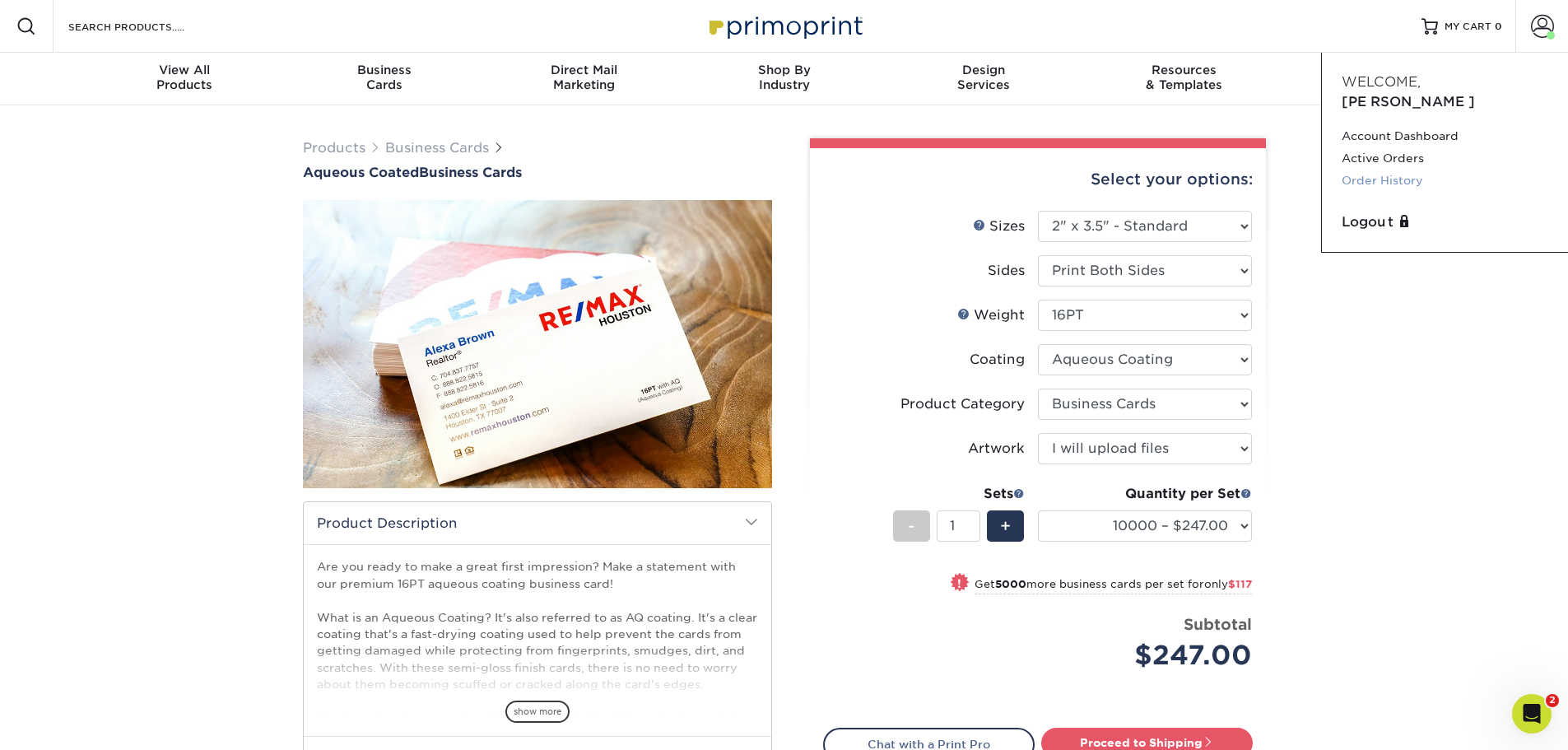
click at [1403, 170] on link "Order History" at bounding box center [1445, 181] width 207 height 22
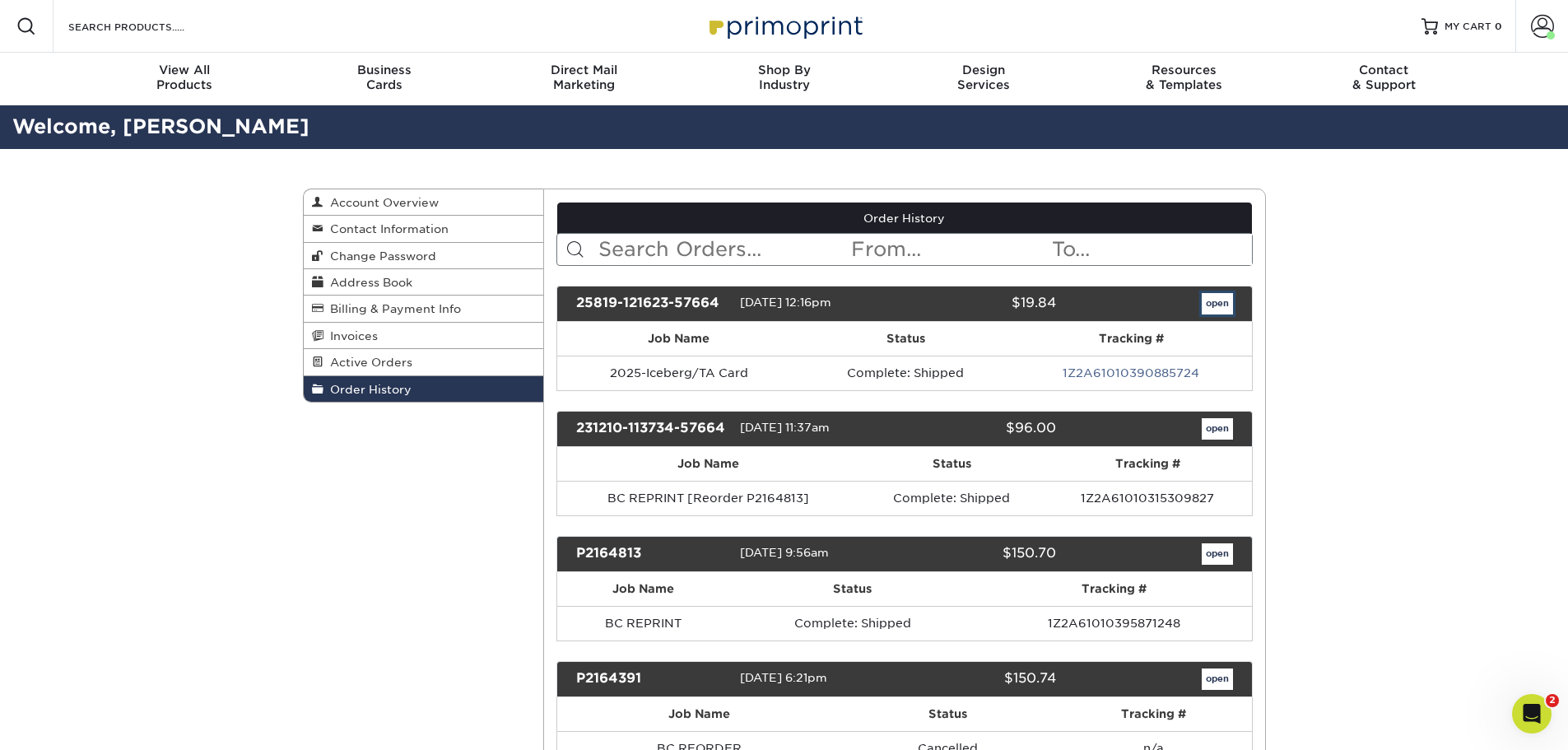
click at [1208, 303] on link "open" at bounding box center [1217, 304] width 32 height 21
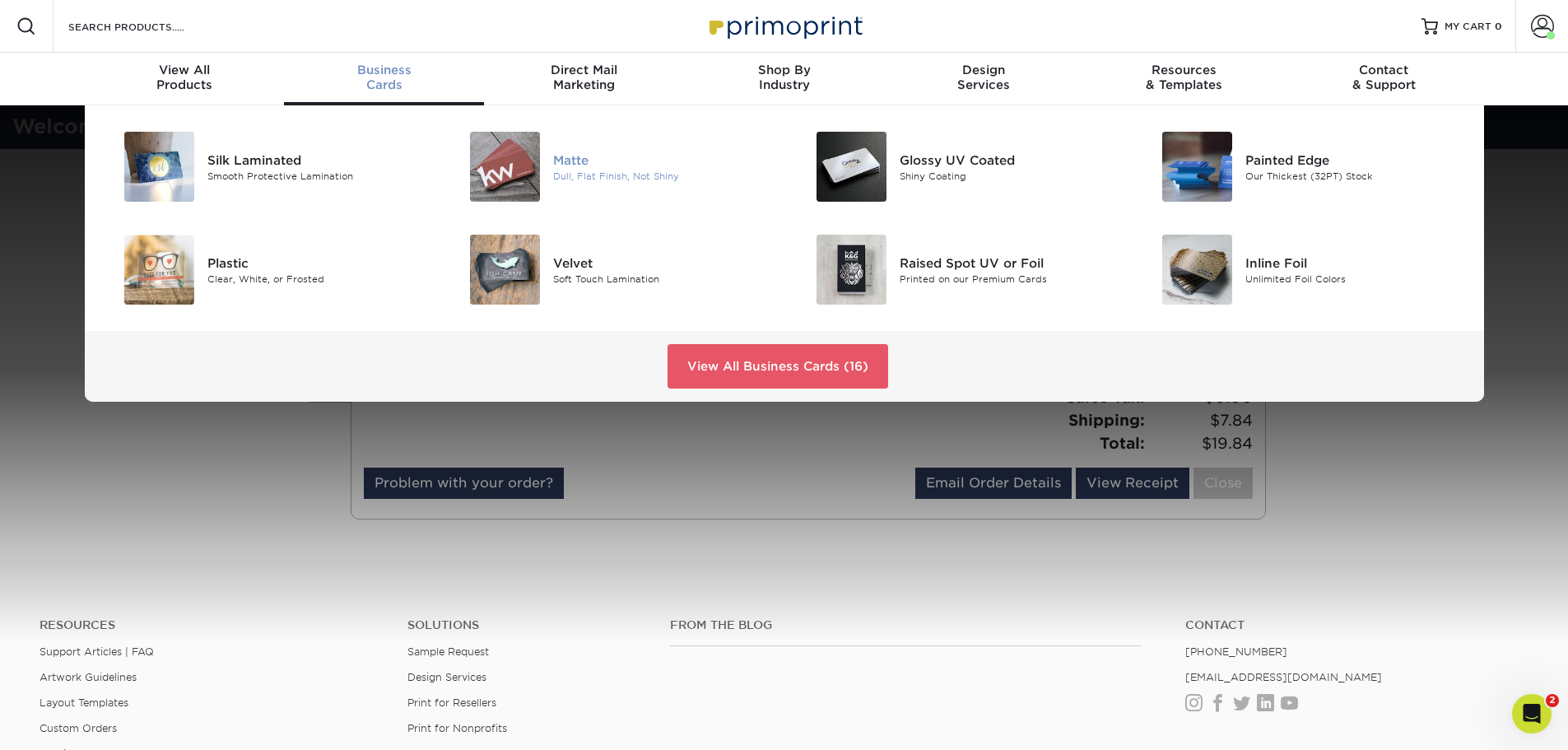
click at [498, 171] on img at bounding box center [505, 166] width 70 height 70
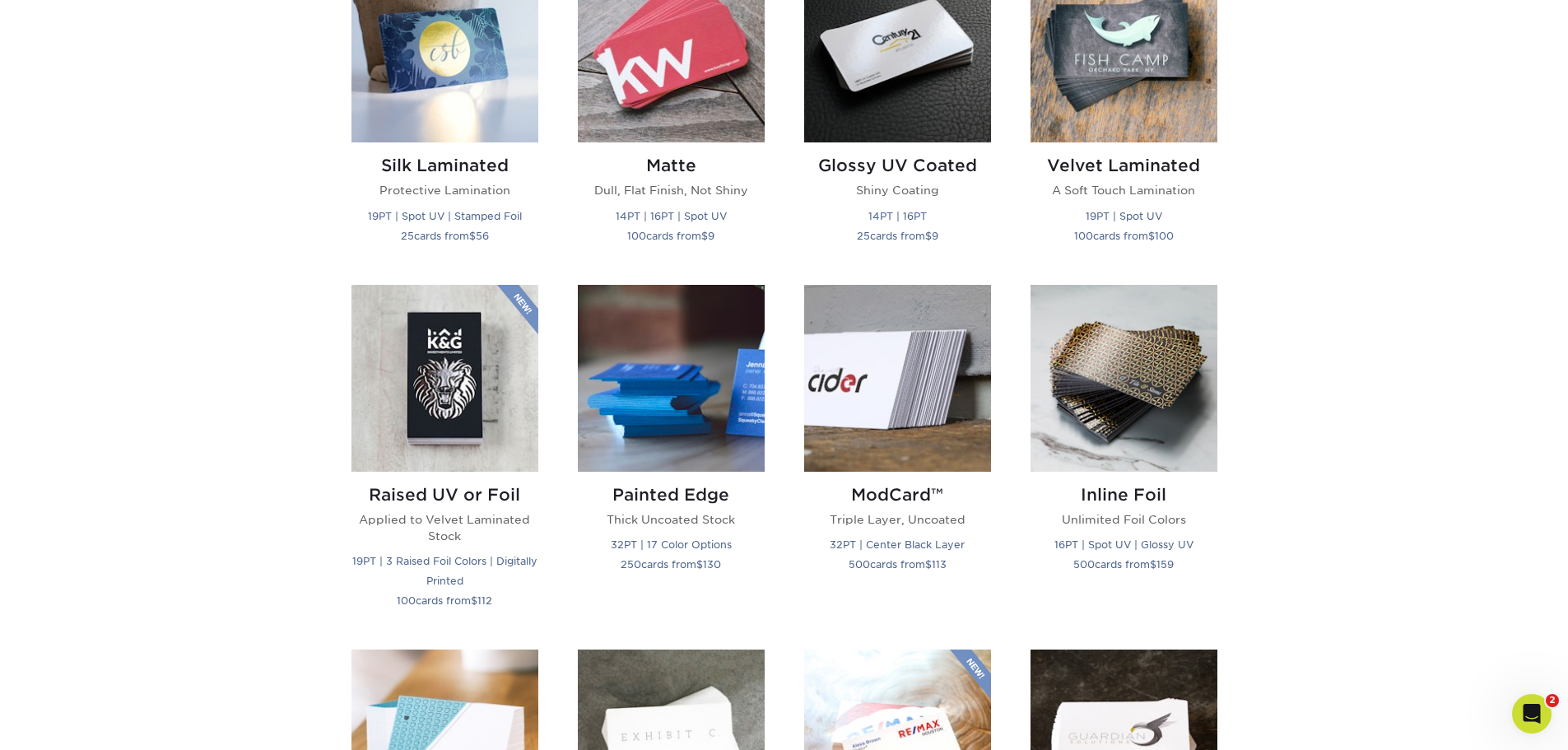
scroll to position [659, 0]
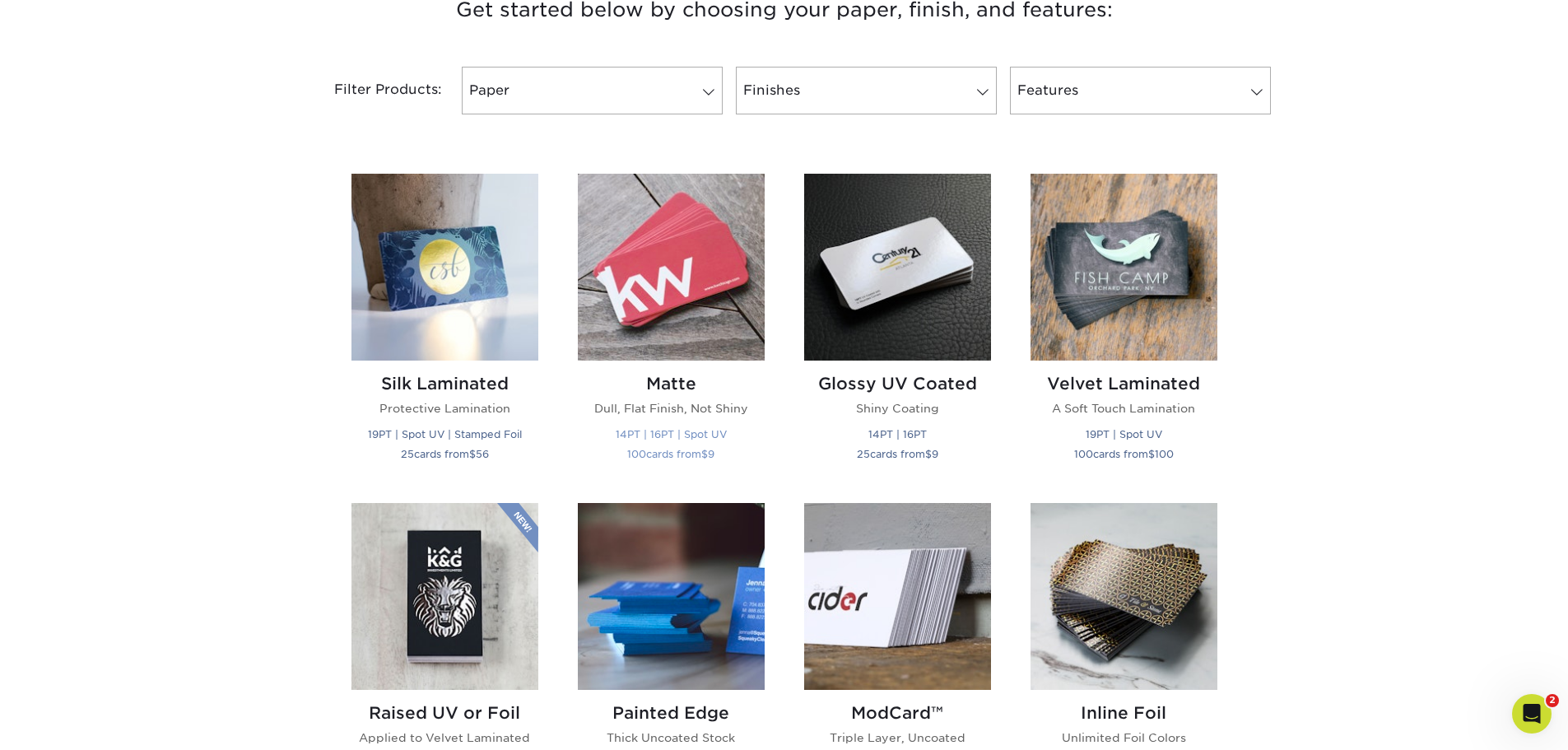
click at [673, 260] on img at bounding box center [671, 266] width 186 height 187
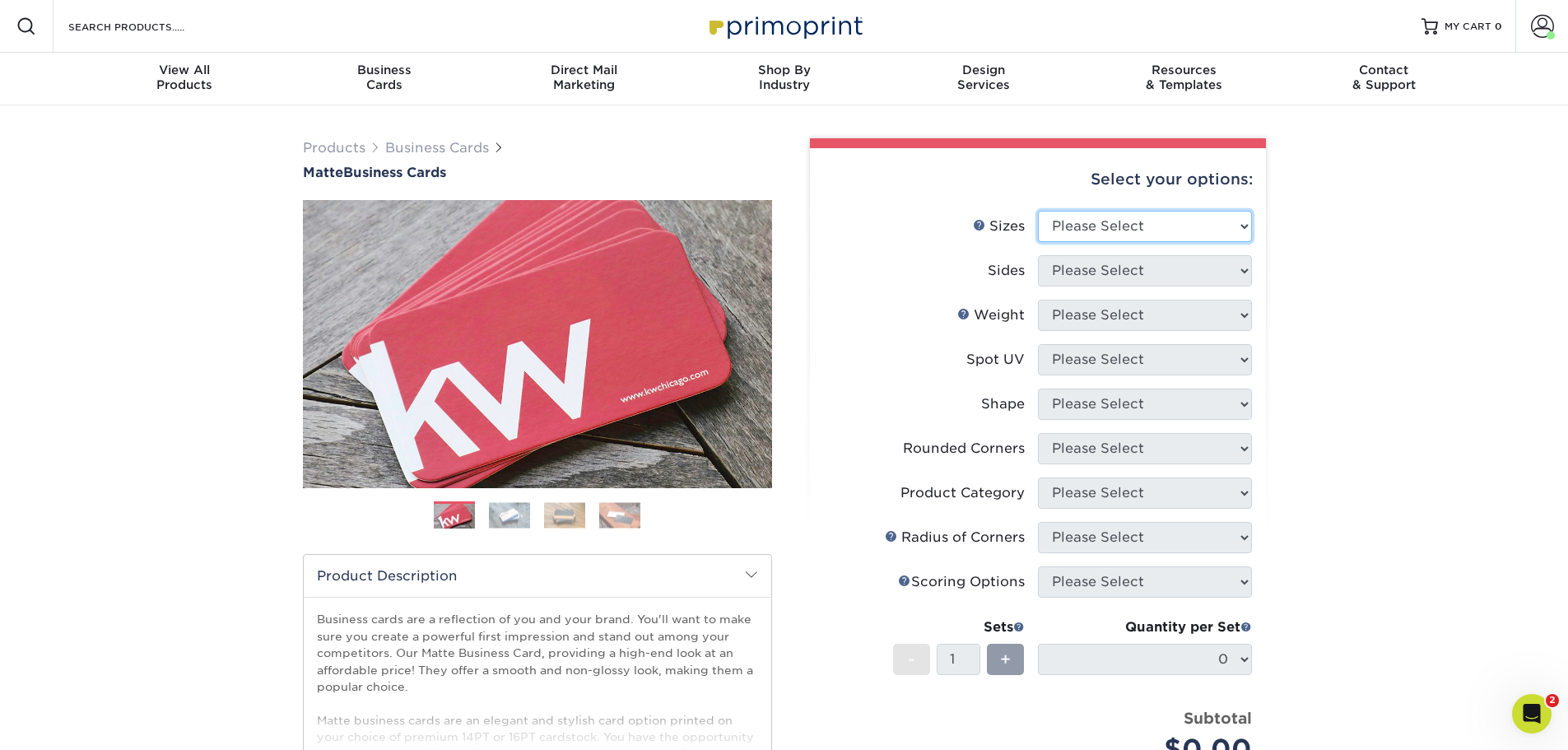
click at [1167, 234] on select "Please Select 1.5" x 3.5" - Mini 1.75" x 3.5" - Mini 2" x 2" - Square 2" x 3" -…" at bounding box center [1145, 226] width 214 height 32
select select "2.00x3.50"
click at [1038, 211] on select "Please Select 1.5" x 3.5" - Mini 1.75" x 3.5" - Mini 2" x 2" - Square 2" x 3" -…" at bounding box center [1145, 226] width 214 height 32
click at [1163, 273] on select "Please Select Print Both Sides Print Front Only" at bounding box center [1145, 271] width 214 height 32
select select "13abbda7-1d64-4f25-8bb2-c179b224825d"
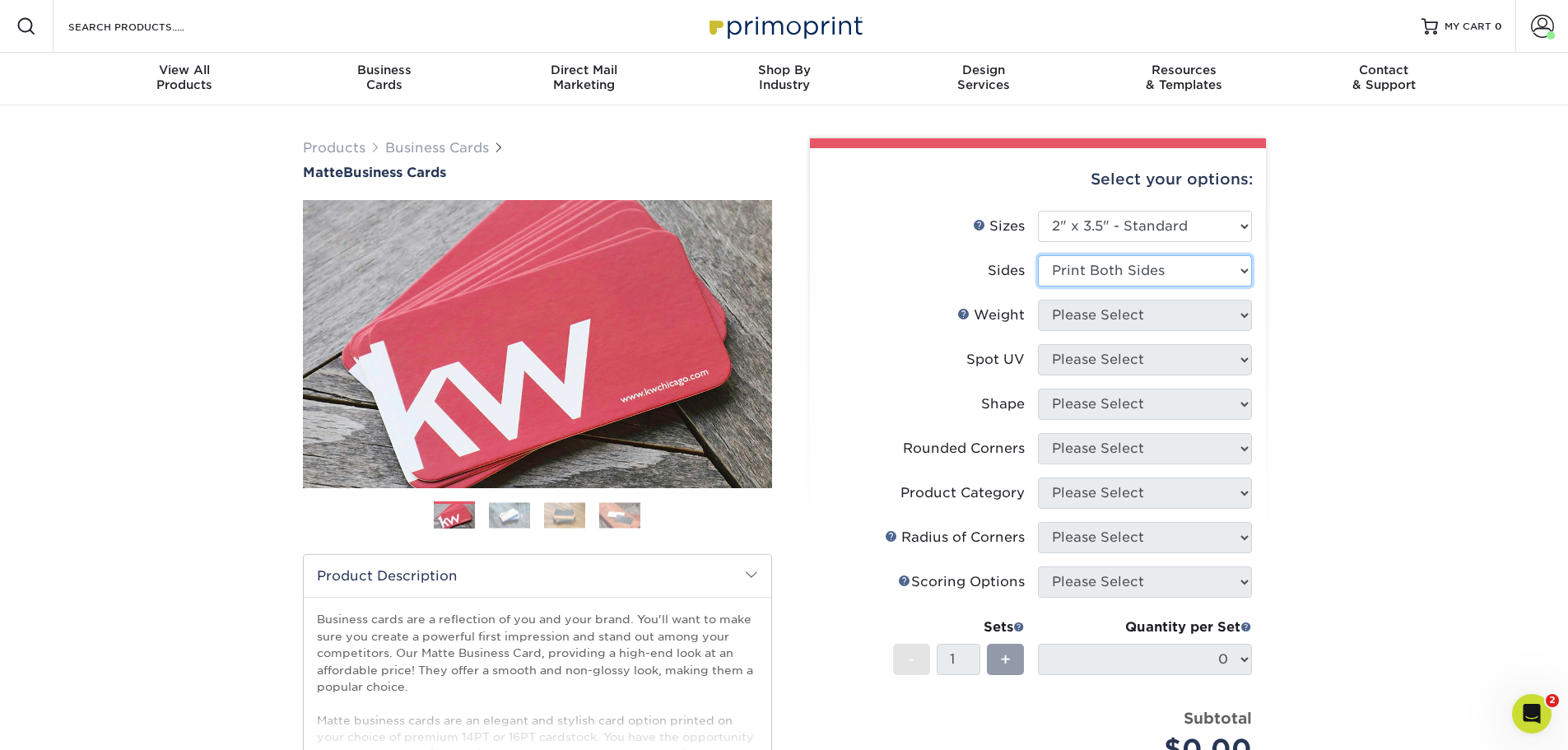
click at [1038, 255] on select "Please Select Print Both Sides Print Front Only" at bounding box center [1145, 271] width 214 height 32
click at [1158, 316] on select "Please Select 16PT 14PT" at bounding box center [1145, 316] width 214 height 32
select select "14PT"
click at [1038, 300] on select "Please Select 16PT 14PT" at bounding box center [1145, 316] width 214 height 32
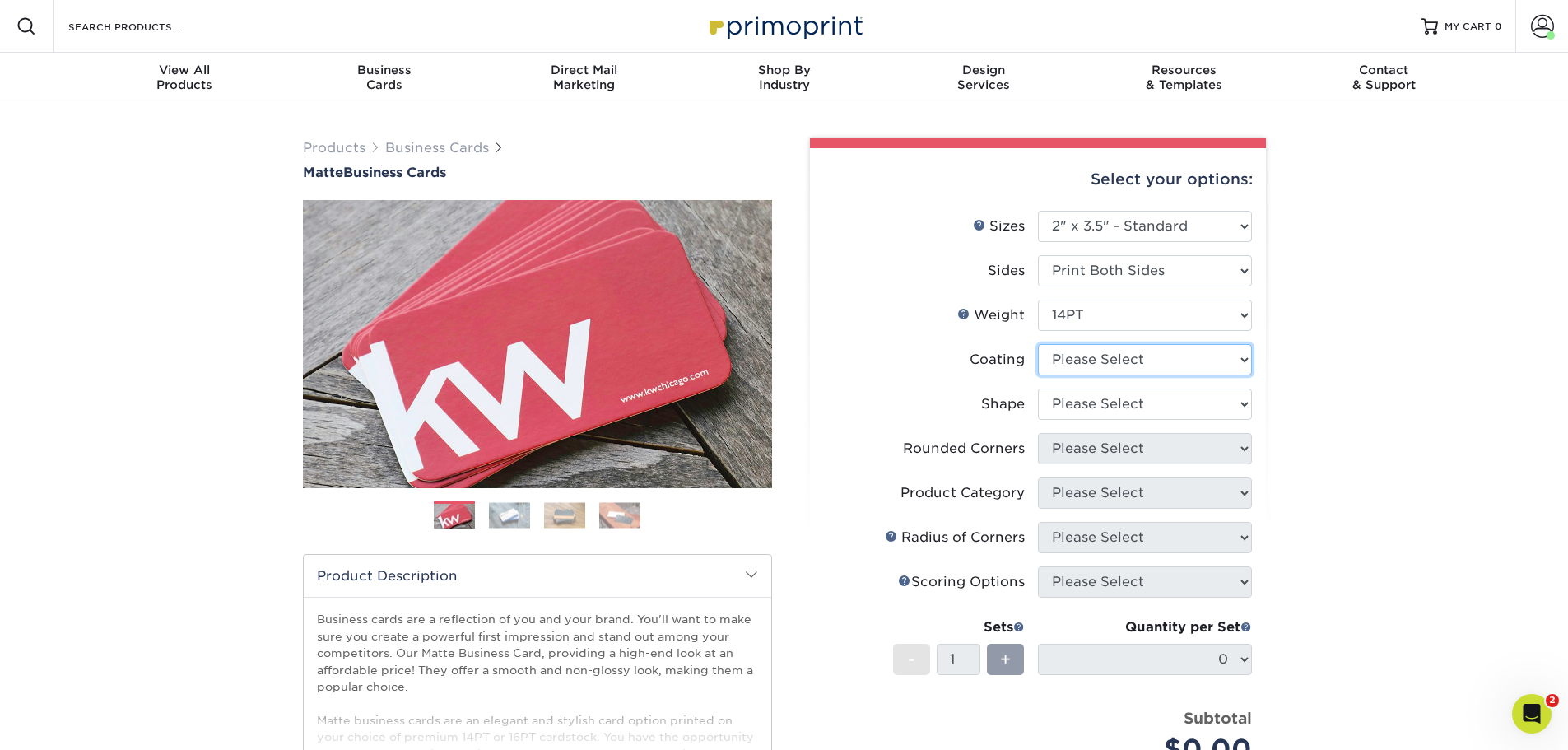
click at [1155, 361] on select at bounding box center [1145, 360] width 214 height 32
select select "121bb7b5-3b4d-429f-bd8d-bbf80e953313"
click at [1038, 344] on select at bounding box center [1145, 360] width 214 height 32
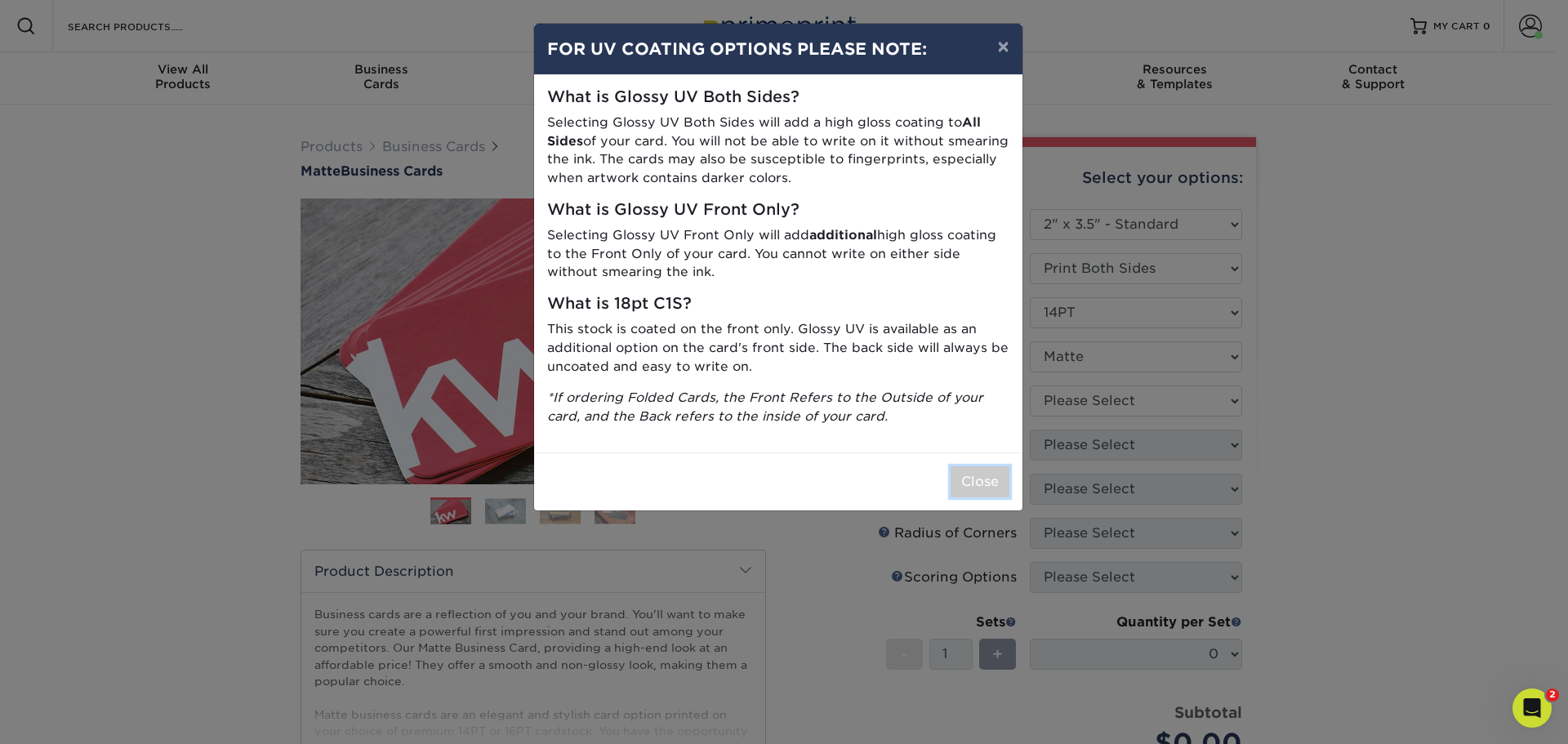
click at [986, 477] on button "Close" at bounding box center [981, 482] width 59 height 31
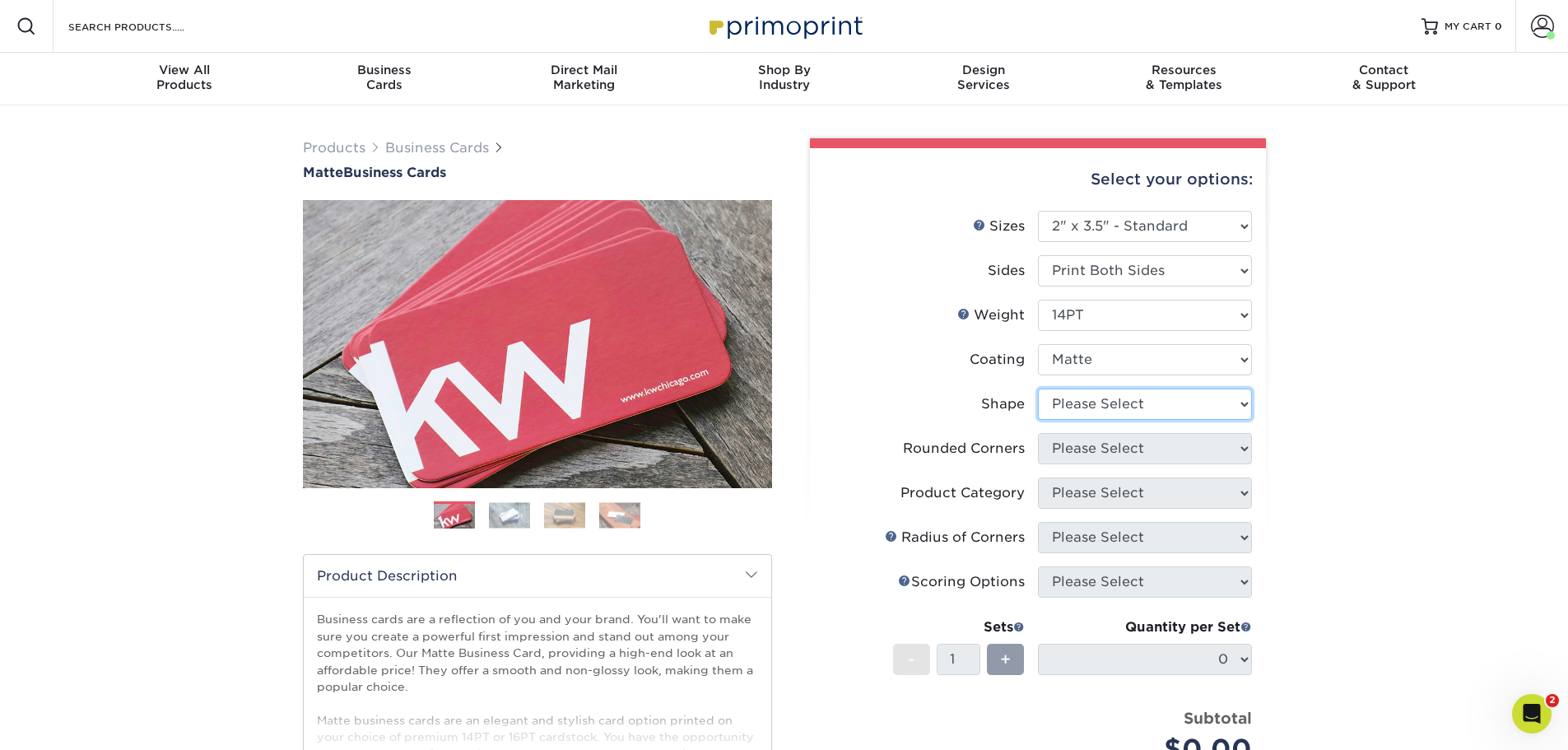
click at [1175, 406] on select "Please Select Standard" at bounding box center [1145, 405] width 214 height 32
select select "standard"
click at [1038, 389] on select "Please Select Standard" at bounding box center [1145, 405] width 214 height 32
click at [1149, 440] on select "Please Select Yes - Round 2 Corners Yes - Round 4 Corners No" at bounding box center [1145, 449] width 214 height 32
select select "7672df9e-0e0a-464d-8e1f-920c575e4da3"
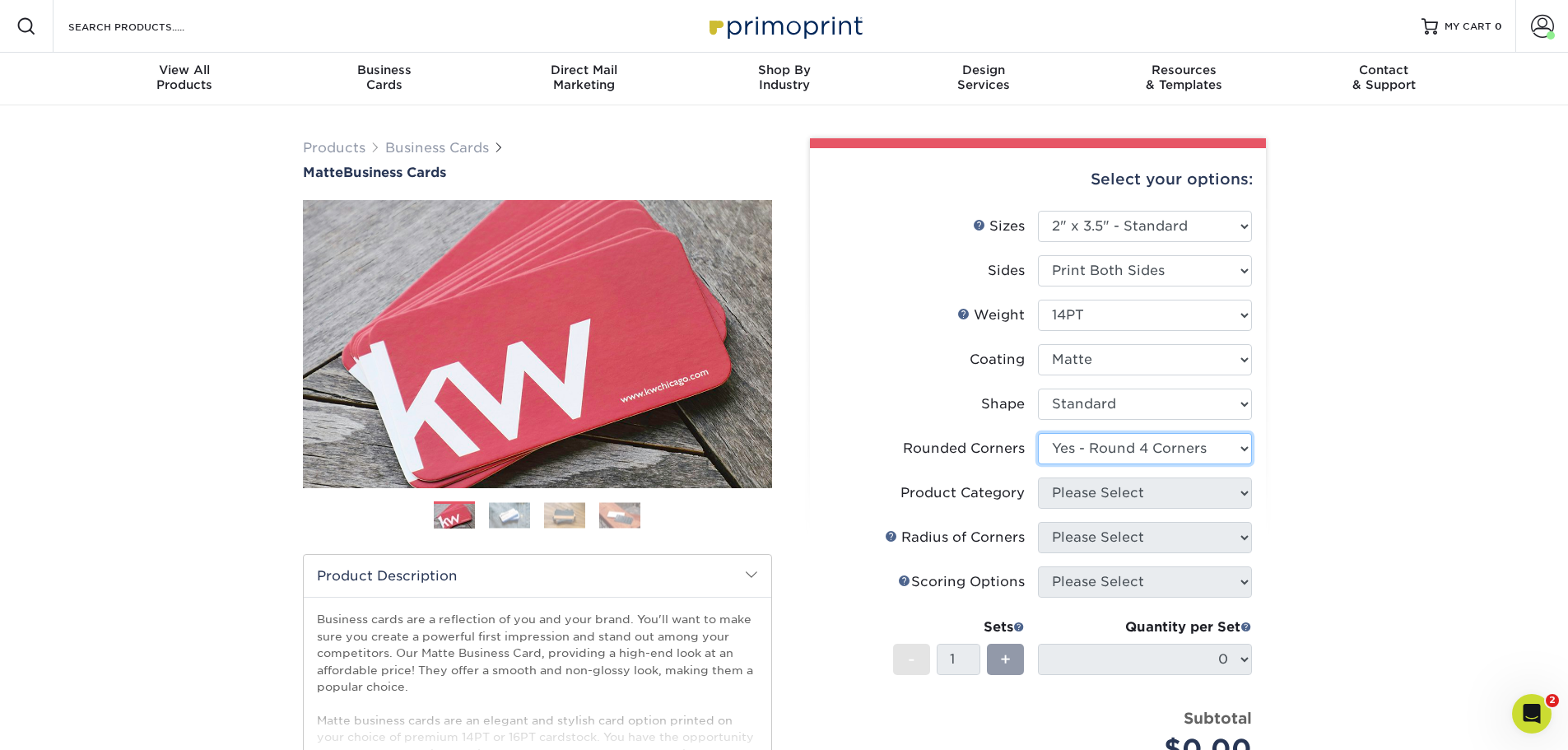
click at [1038, 433] on select "Please Select Yes - Round 2 Corners Yes - Round 4 Corners No" at bounding box center [1145, 449] width 214 height 32
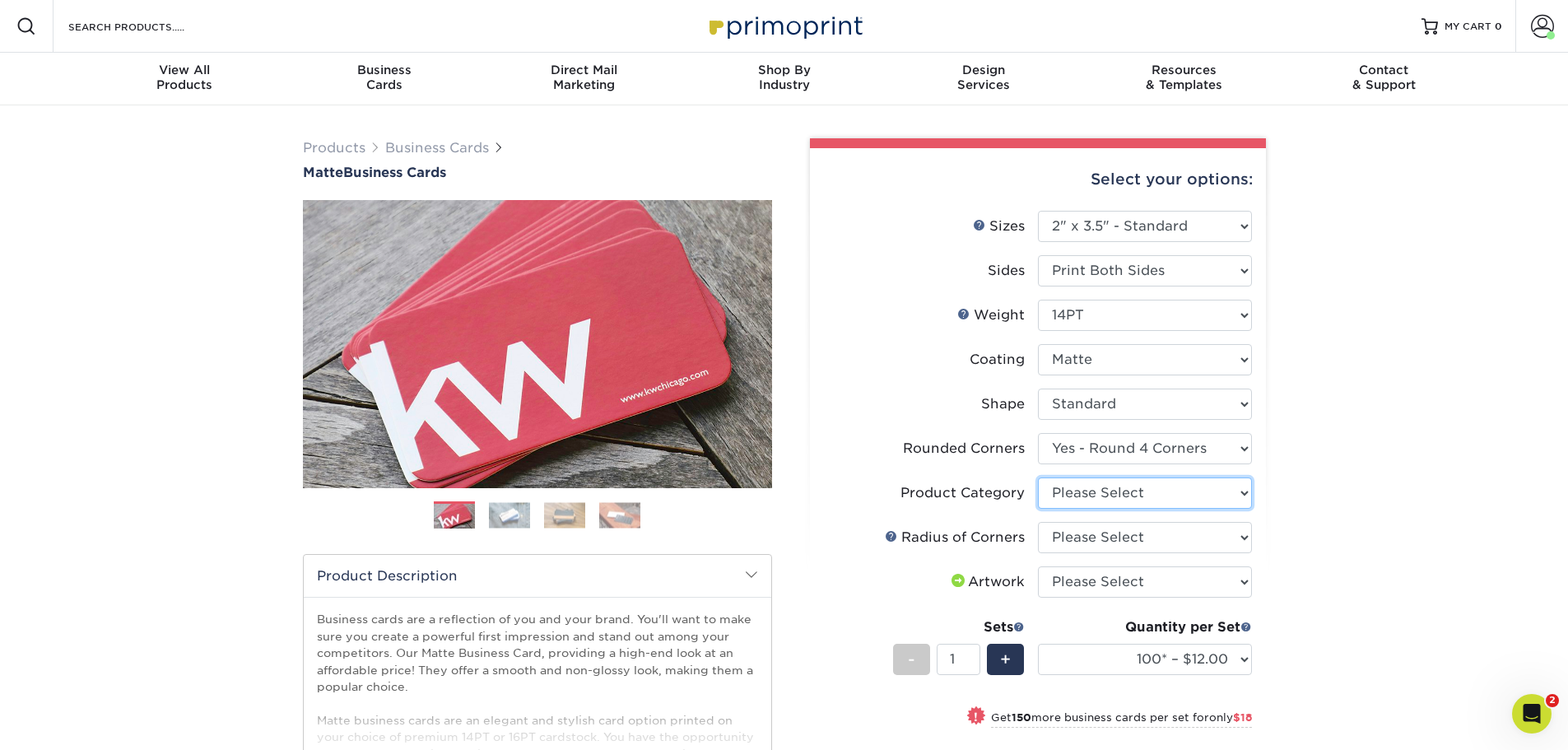
click at [1133, 489] on select "Please Select Business Cards" at bounding box center [1145, 494] width 214 height 32
select select "3b5148f1-0588-4f88-a218-97bcfdce65c1"
click at [1038, 478] on select "Please Select Business Cards" at bounding box center [1145, 494] width 214 height 32
click at [1127, 524] on select "Please Select Rounded 1/8" Rounded 1/4"" at bounding box center [1145, 537] width 214 height 32
select select "589680c7-ee9a-431b-9d12-d7aeb1386a97"
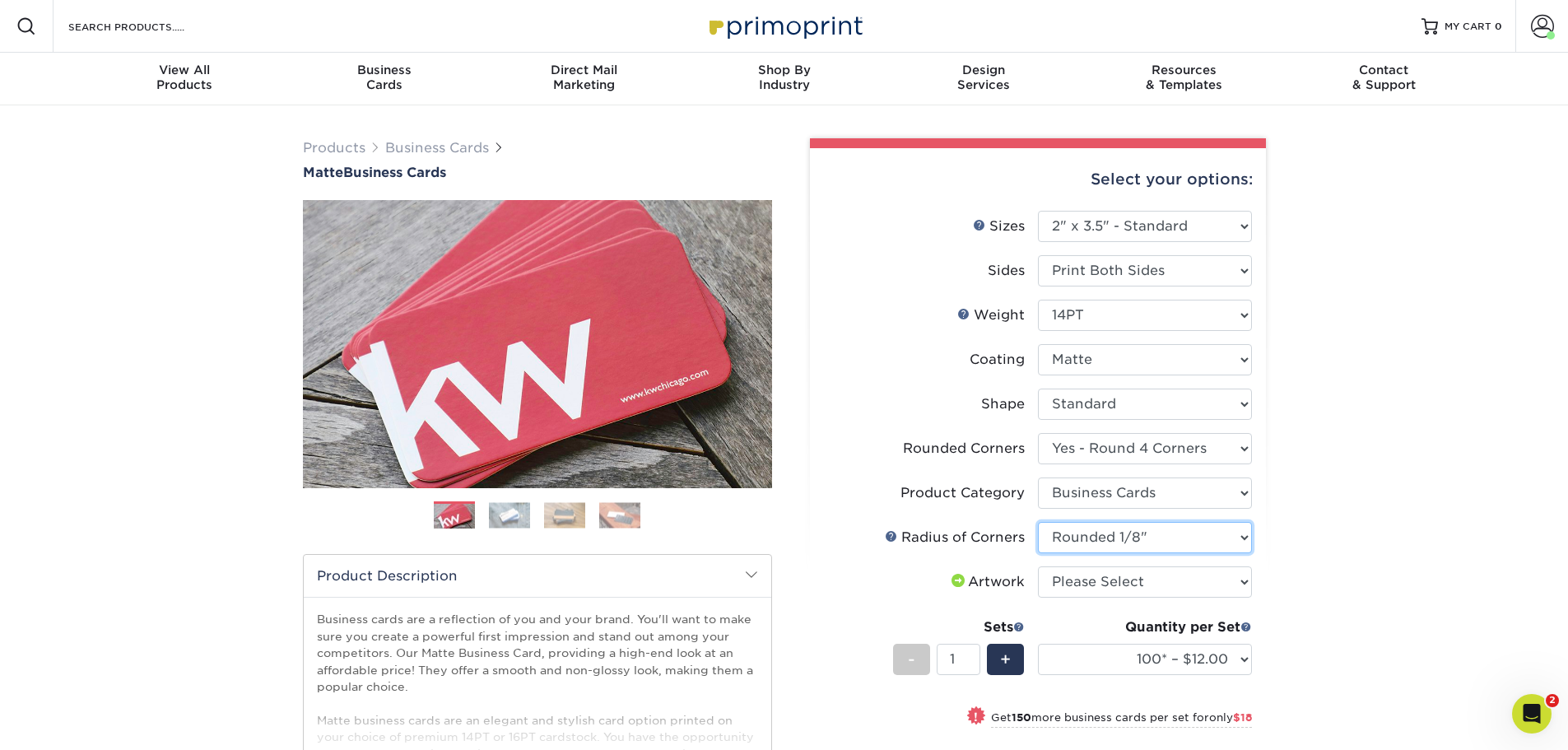
click at [1038, 522] on select "Please Select Rounded 1/8" Rounded 1/4"" at bounding box center [1145, 537] width 214 height 32
click at [1175, 580] on select "Please Select I will upload files I need a design - $100" at bounding box center [1145, 582] width 214 height 32
select select "upload"
click at [1038, 566] on select "Please Select I will upload files I need a design - $100" at bounding box center [1145, 582] width 214 height 32
click at [1143, 658] on select "100* – $12.00 250* – $30.00 500 – $60.00 1000 – $74.00 2500 – $136.00 5000 – $2…" at bounding box center [1145, 660] width 214 height 32
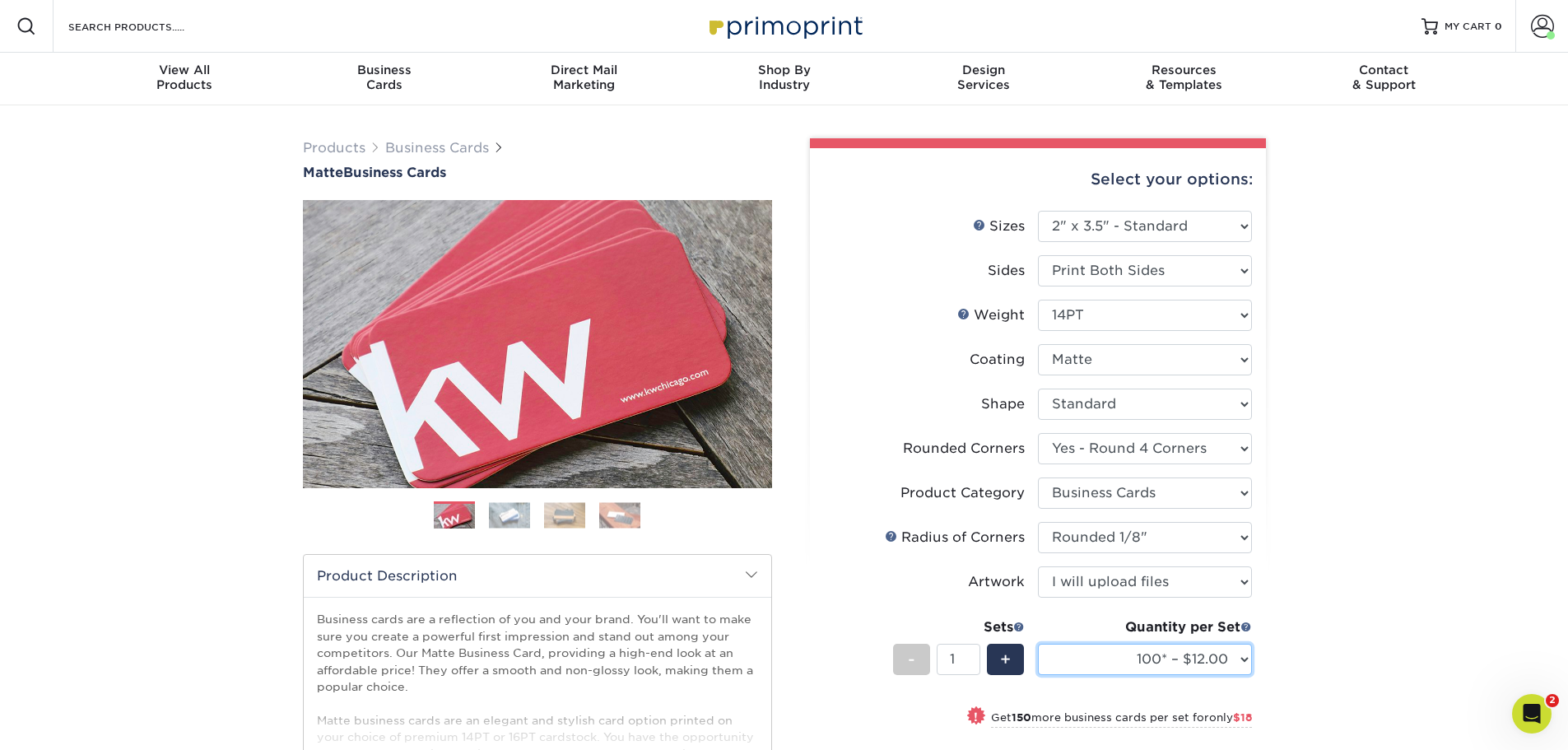
select select "10000 – $383.00"
click at [1038, 644] on select "100* – $12.00 250* – $30.00 500 – $60.00 1000 – $74.00 2500 – $136.00 5000 – $2…" at bounding box center [1145, 660] width 214 height 32
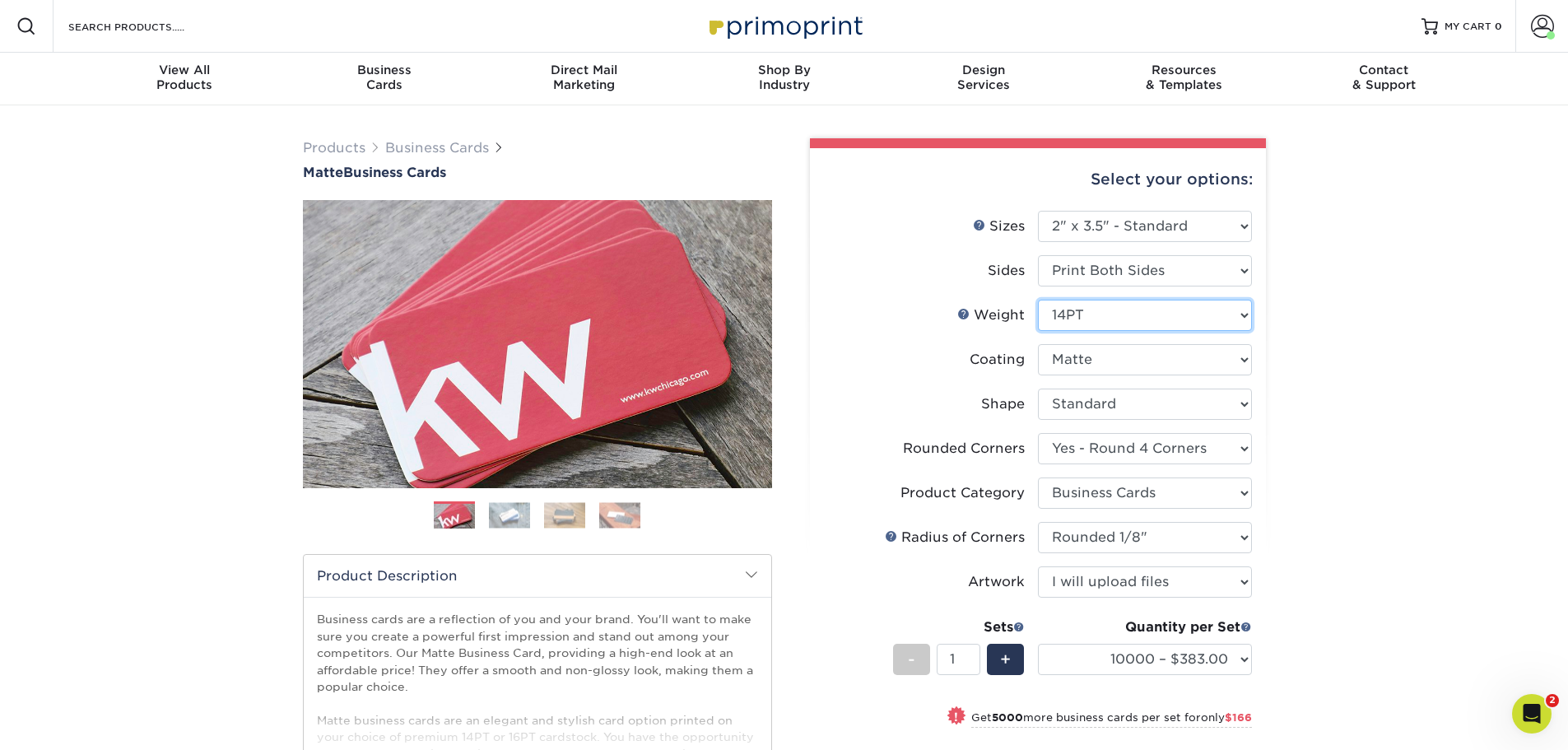
click at [1107, 314] on select "Please Select 16PT 14PT" at bounding box center [1145, 316] width 214 height 32
select select "16PT"
click at [1038, 300] on select "Please Select 16PT 14PT" at bounding box center [1145, 316] width 214 height 32
select select "-1"
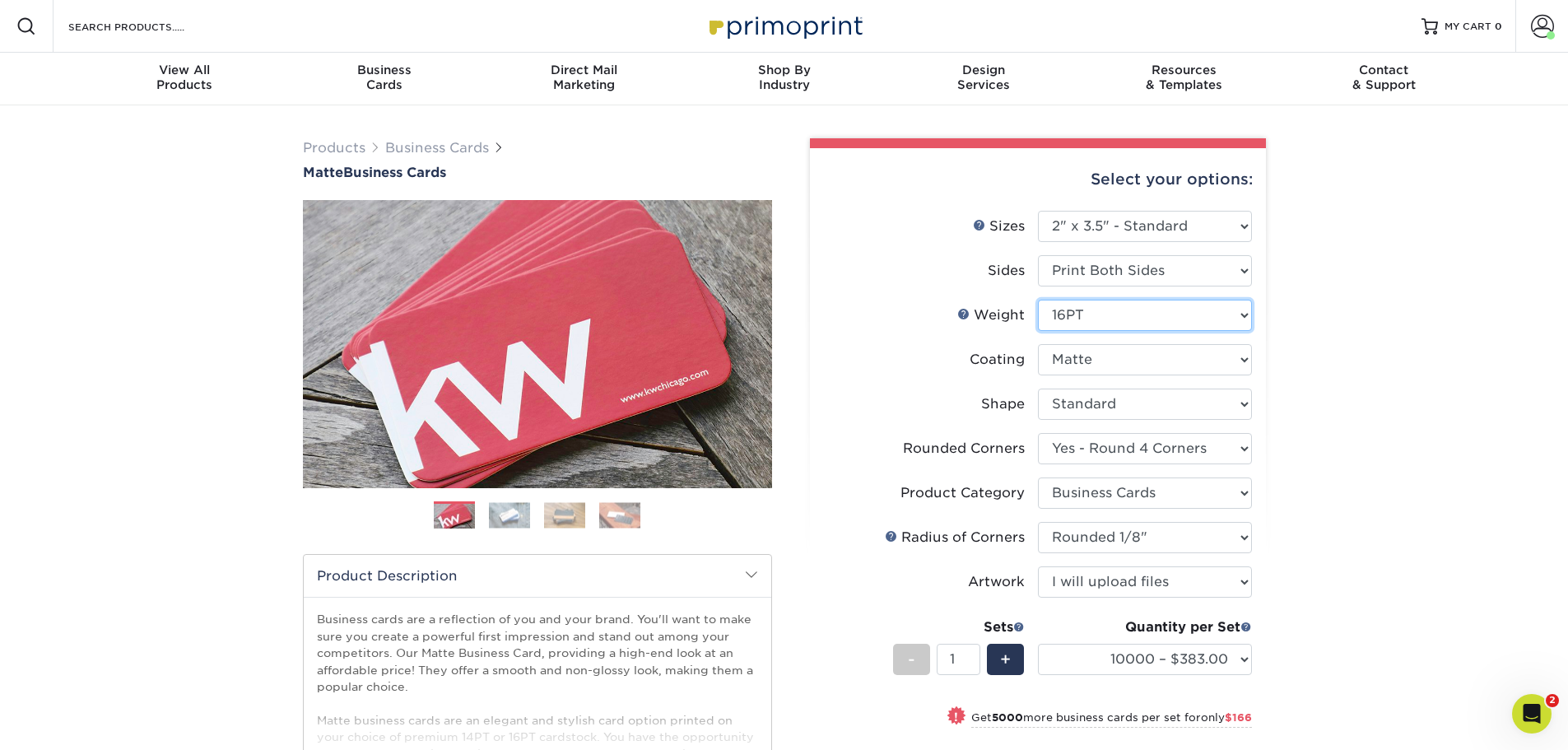
select select "-1"
select select
select select "-1"
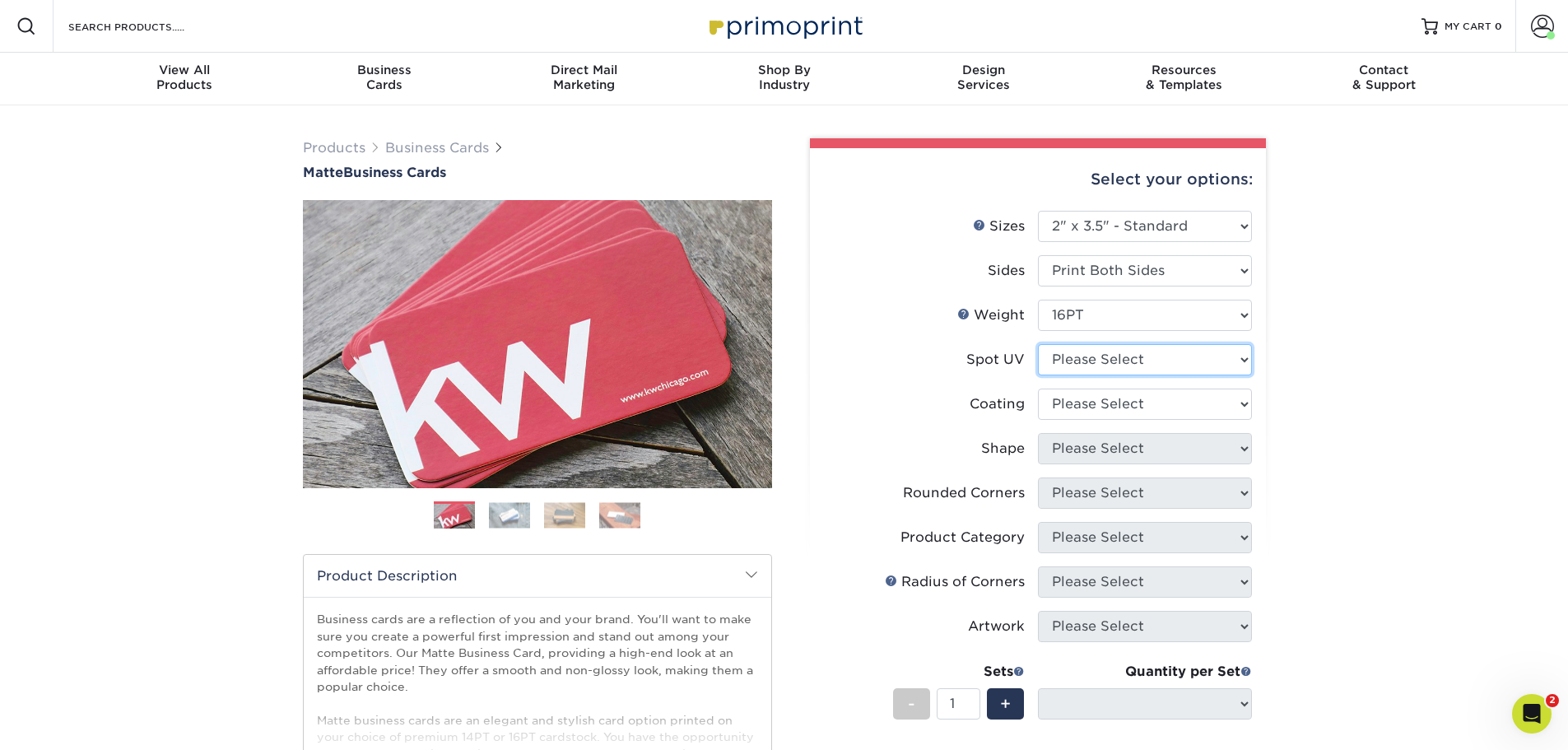
click at [1135, 366] on select "Please Select No Spot UV Front and Back (Both Sides) Front Only Back Only" at bounding box center [1145, 360] width 214 height 32
select select "0"
click at [1038, 344] on select "Please Select No Spot UV Front and Back (Both Sides) Front Only Back Only" at bounding box center [1145, 360] width 214 height 32
select select
click at [1143, 400] on select at bounding box center [1145, 405] width 214 height 32
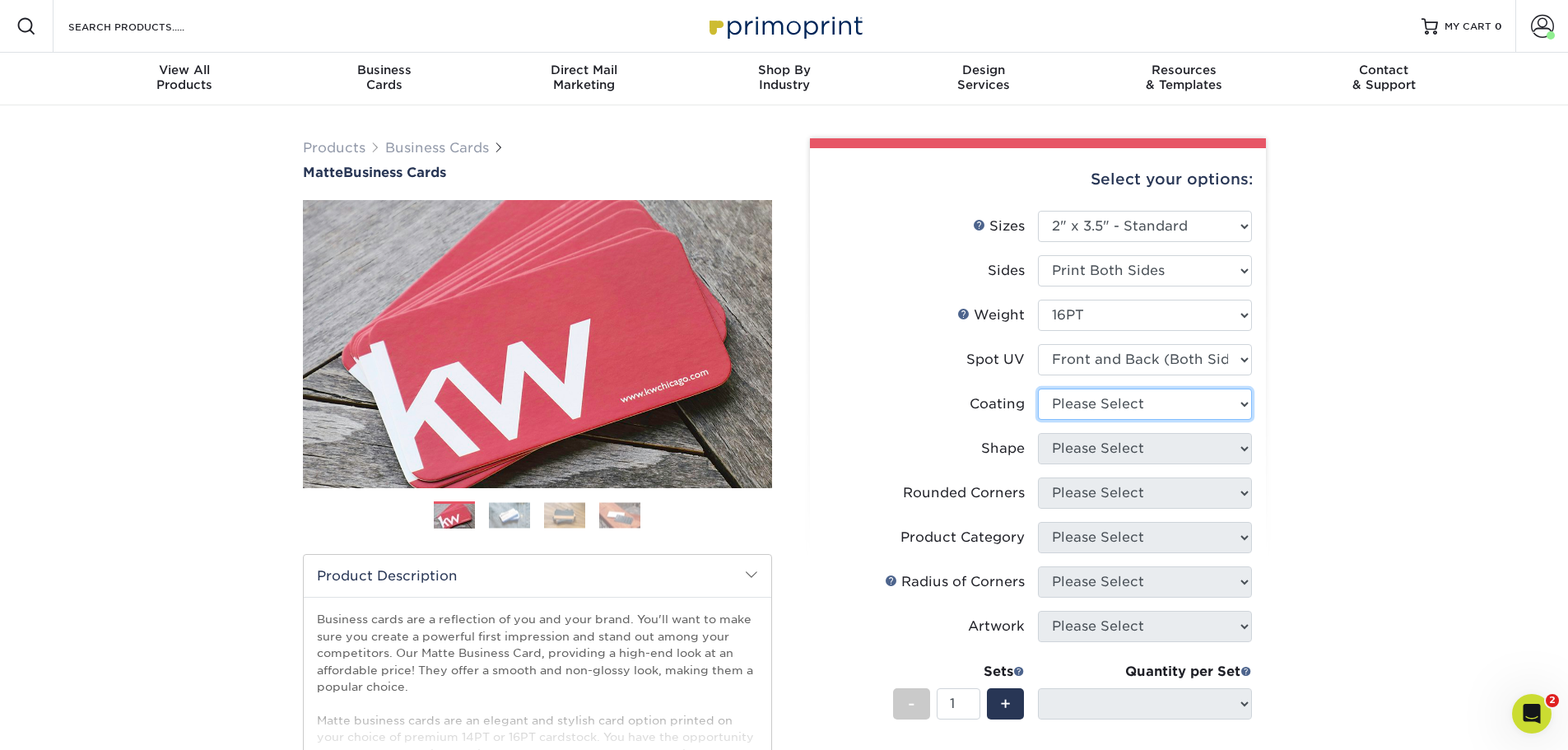
select select "121bb7b5-3b4d-429f-bd8d-bbf80e953313"
click at [1038, 389] on select at bounding box center [1145, 405] width 214 height 32
select select
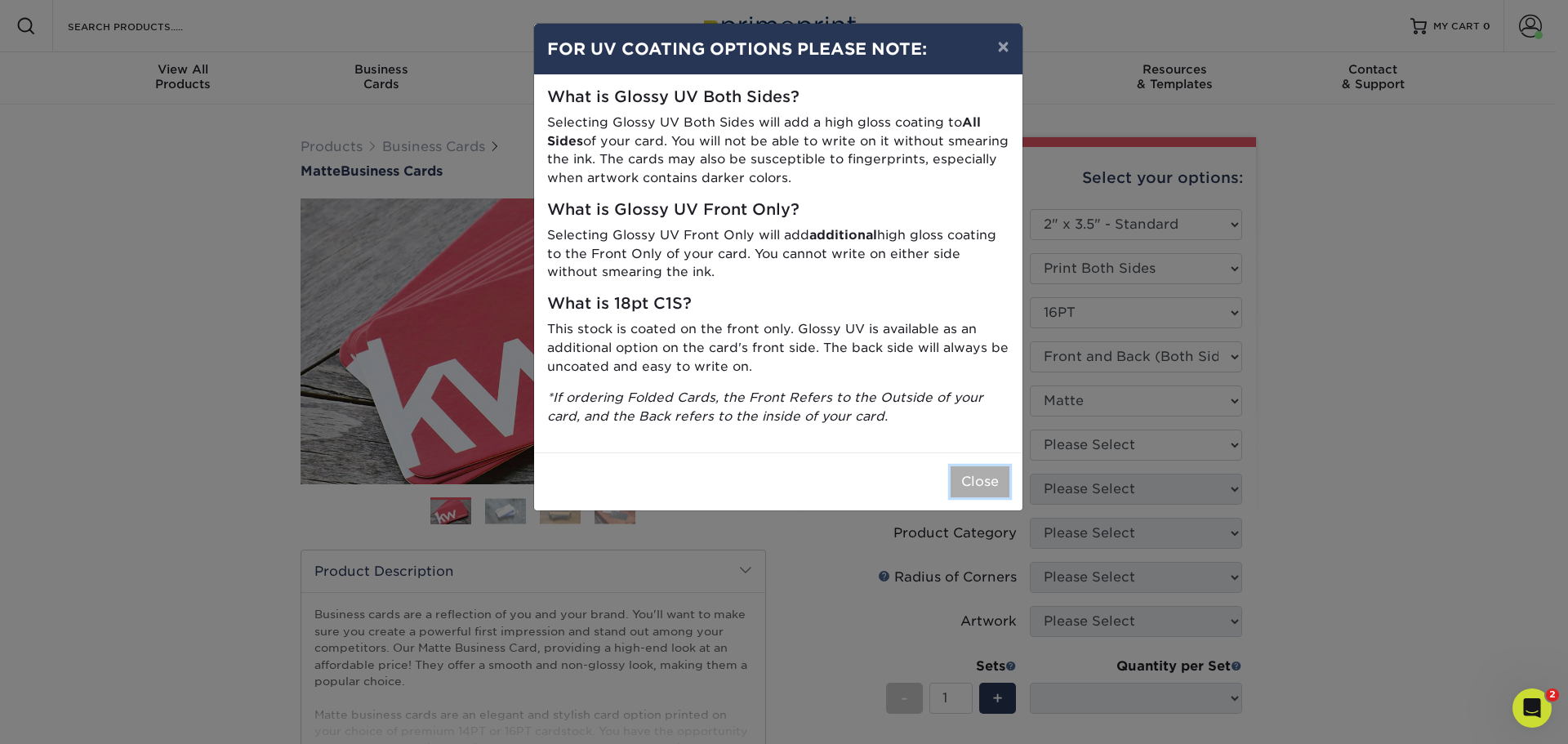
click at [993, 487] on button "Close" at bounding box center [981, 482] width 59 height 31
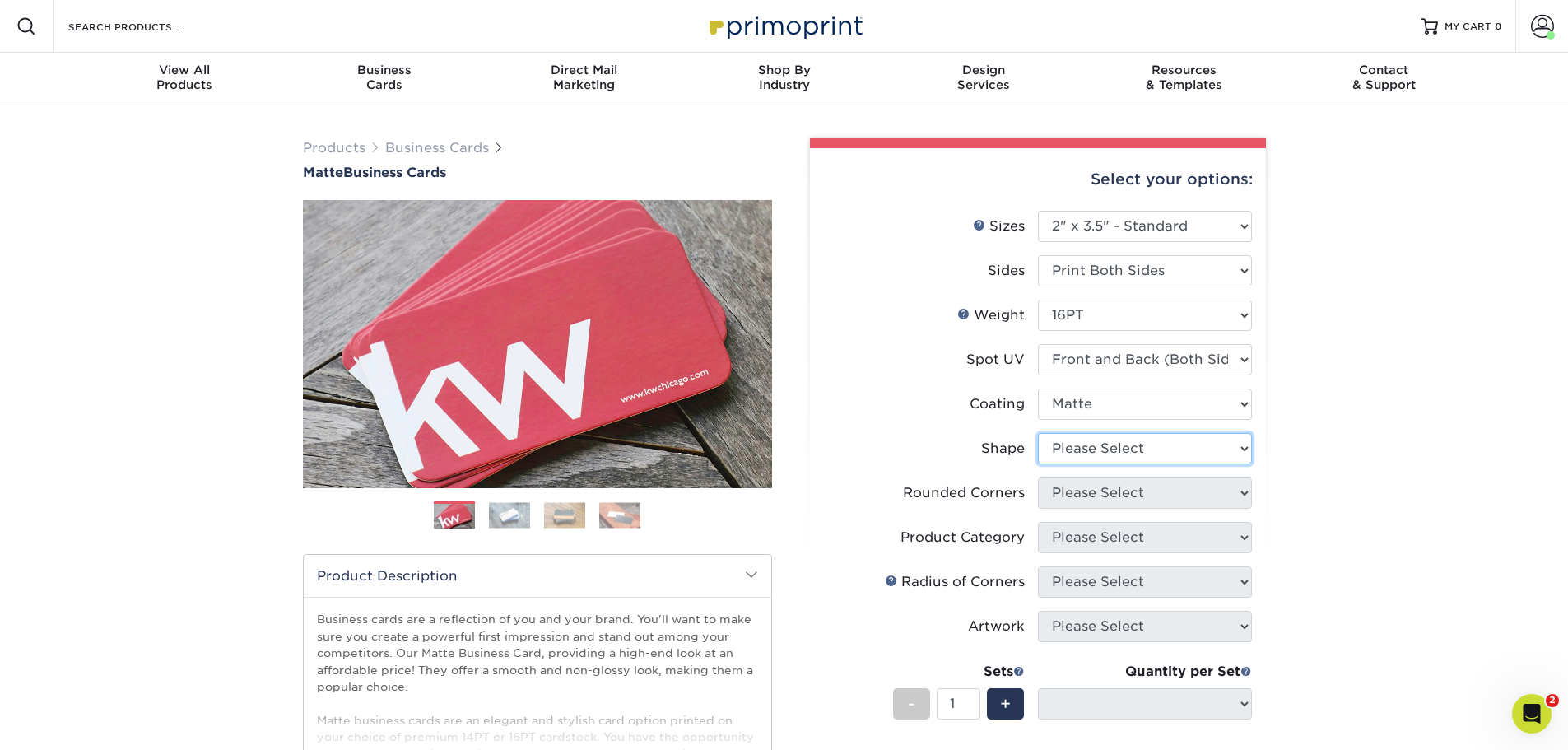
click at [1087, 451] on select "Please Select Standard" at bounding box center [1145, 449] width 214 height 32
select select "standard"
click at [1038, 433] on select "Please Select Standard" at bounding box center [1145, 449] width 214 height 32
select select
click at [1077, 498] on select "Please Select Yes - Round 2 Corners Yes - Round 4 Corners No" at bounding box center [1145, 494] width 214 height 32
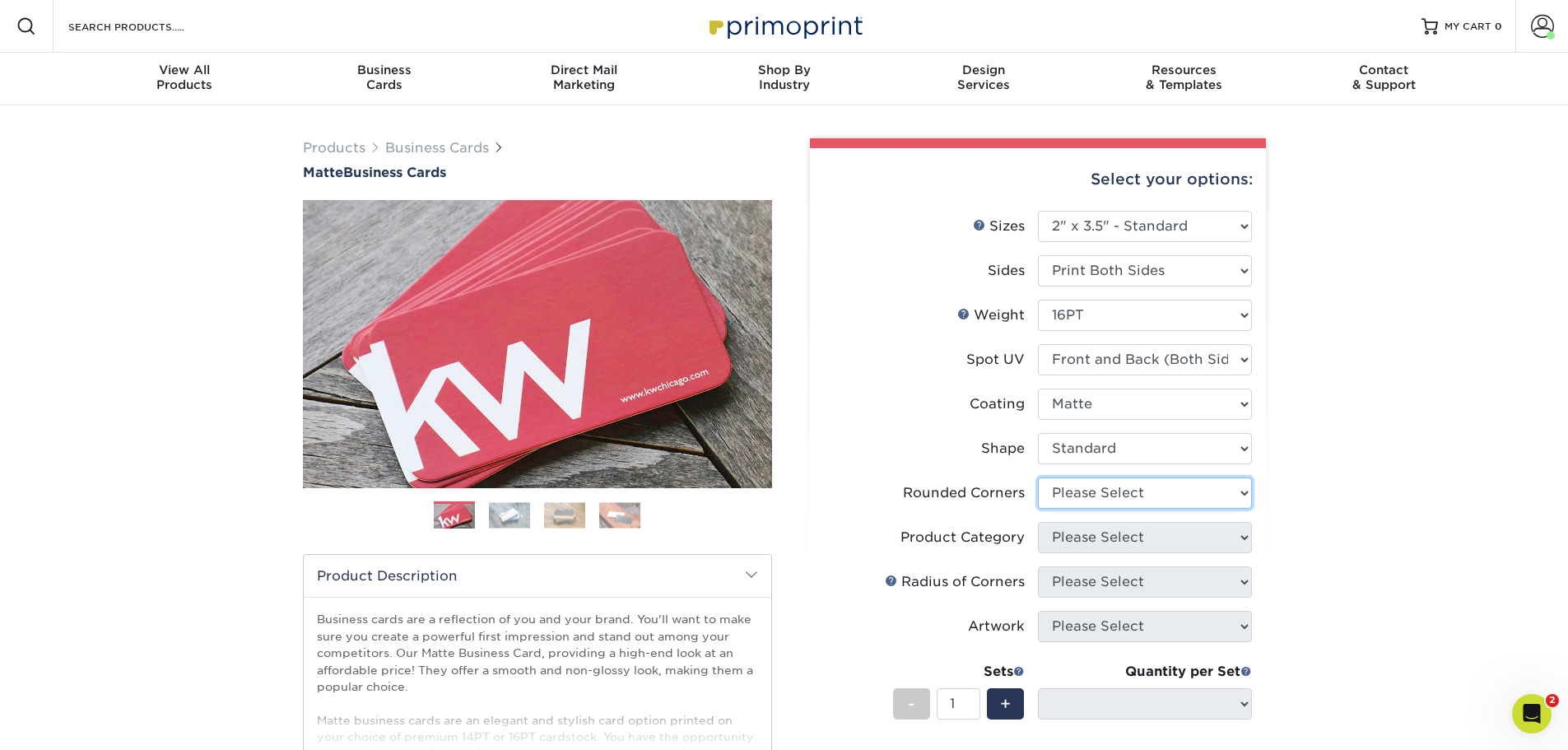
select select "7672df9e-0e0a-464d-8e1f-920c575e4da3"
click at [1038, 478] on select "Please Select Yes - Round 2 Corners Yes - Round 4 Corners No" at bounding box center [1145, 494] width 214 height 32
select select "-1"
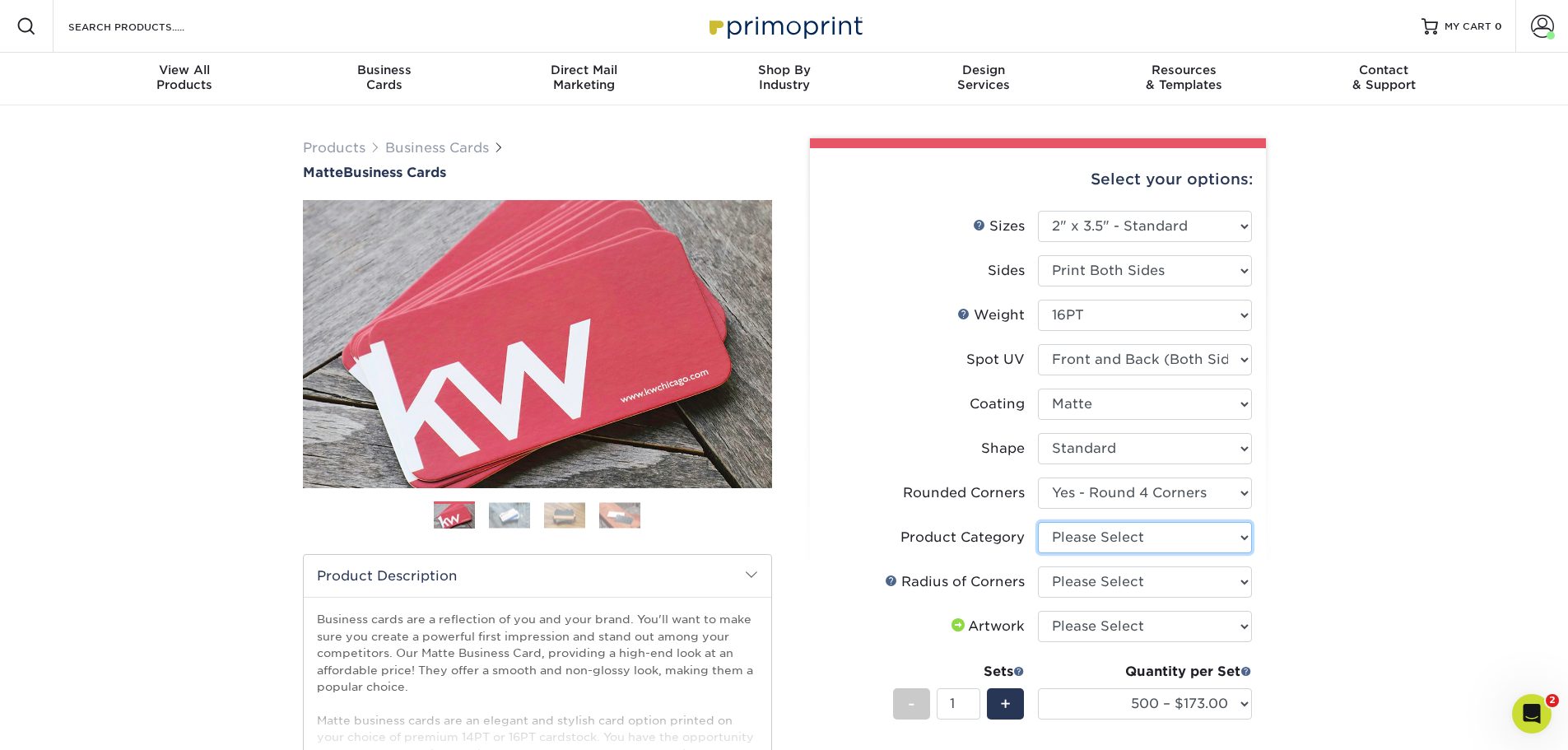
click at [1086, 546] on select "Please Select Business Cards" at bounding box center [1145, 537] width 214 height 32
select select "3b5148f1-0588-4f88-a218-97bcfdce65c1"
click at [1038, 522] on select "Please Select Business Cards" at bounding box center [1145, 537] width 214 height 32
click at [1089, 575] on select "Please Select Rounded 1/8" Rounded 1/4"" at bounding box center [1145, 582] width 214 height 32
click at [1038, 566] on select "Please Select Rounded 1/8" Rounded 1/4"" at bounding box center [1145, 582] width 214 height 32
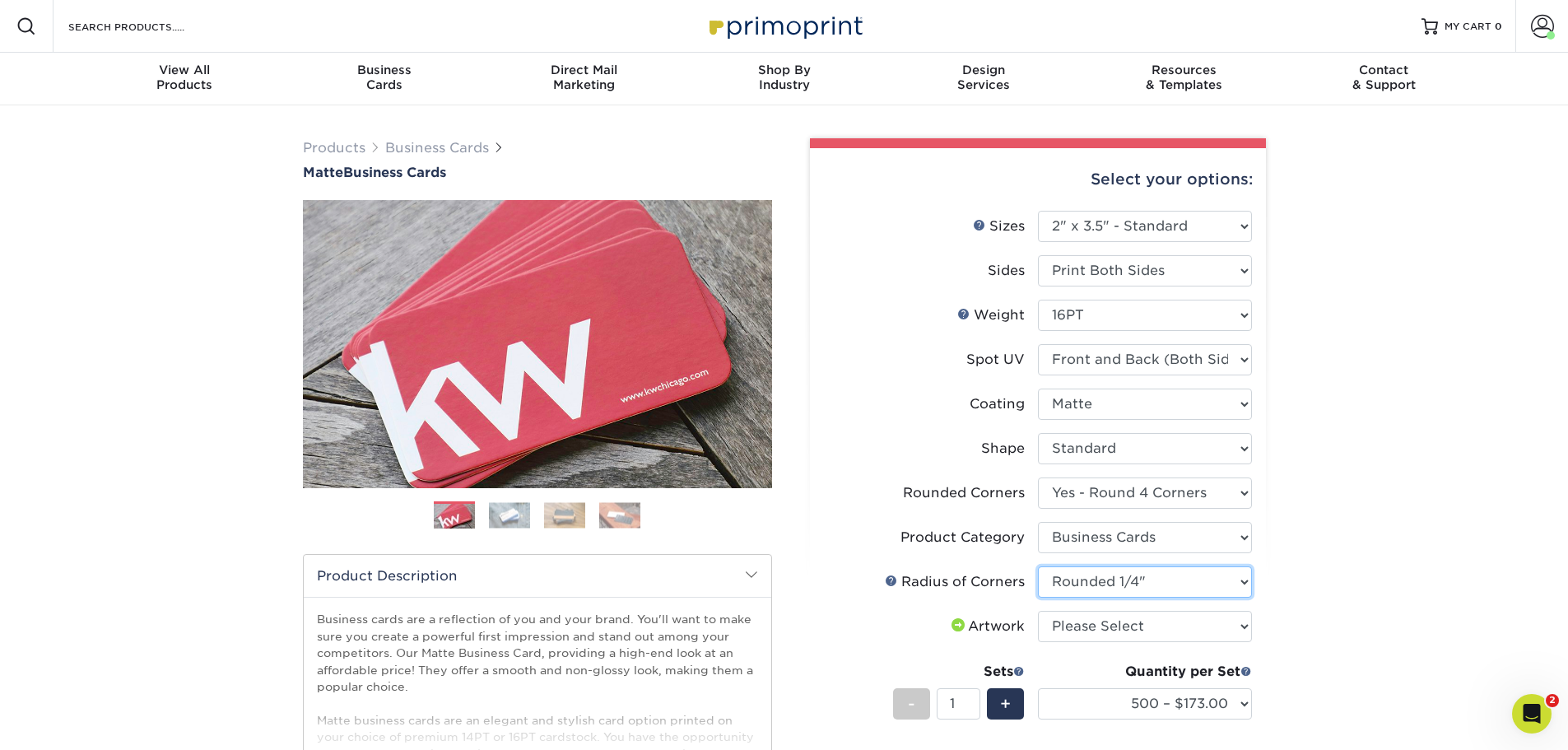
click at [1132, 581] on select "Please Select Rounded 1/8" Rounded 1/4"" at bounding box center [1145, 582] width 214 height 32
select select "589680c7-ee9a-431b-9d12-d7aeb1386a97"
click at [1038, 566] on select "Please Select Rounded 1/8" Rounded 1/4"" at bounding box center [1145, 582] width 214 height 32
click at [1124, 624] on select "Please Select I will upload files I need a design - $100" at bounding box center [1145, 627] width 214 height 32
select select "upload"
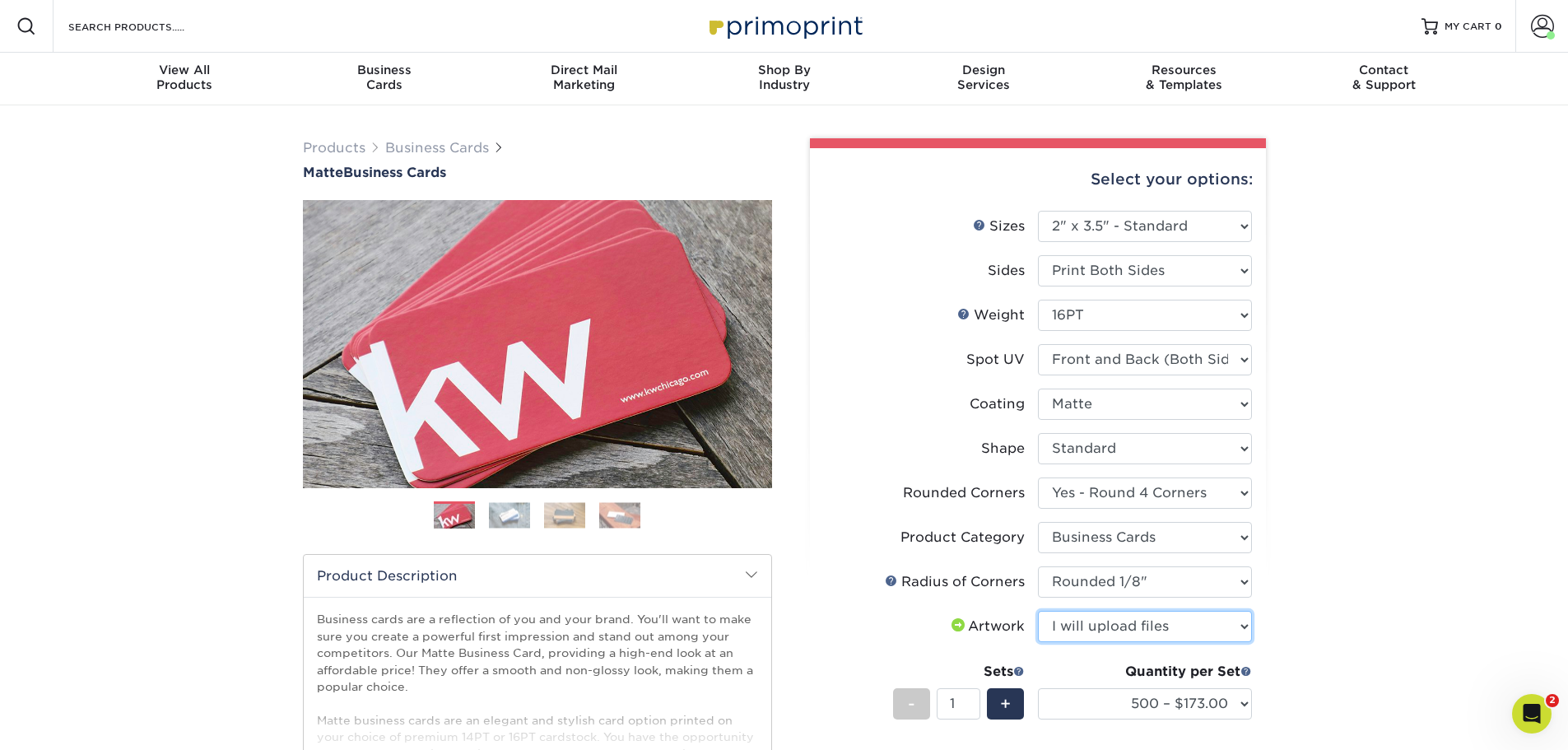
click at [1038, 611] on select "Please Select I will upload files I need a design - $100" at bounding box center [1145, 627] width 214 height 32
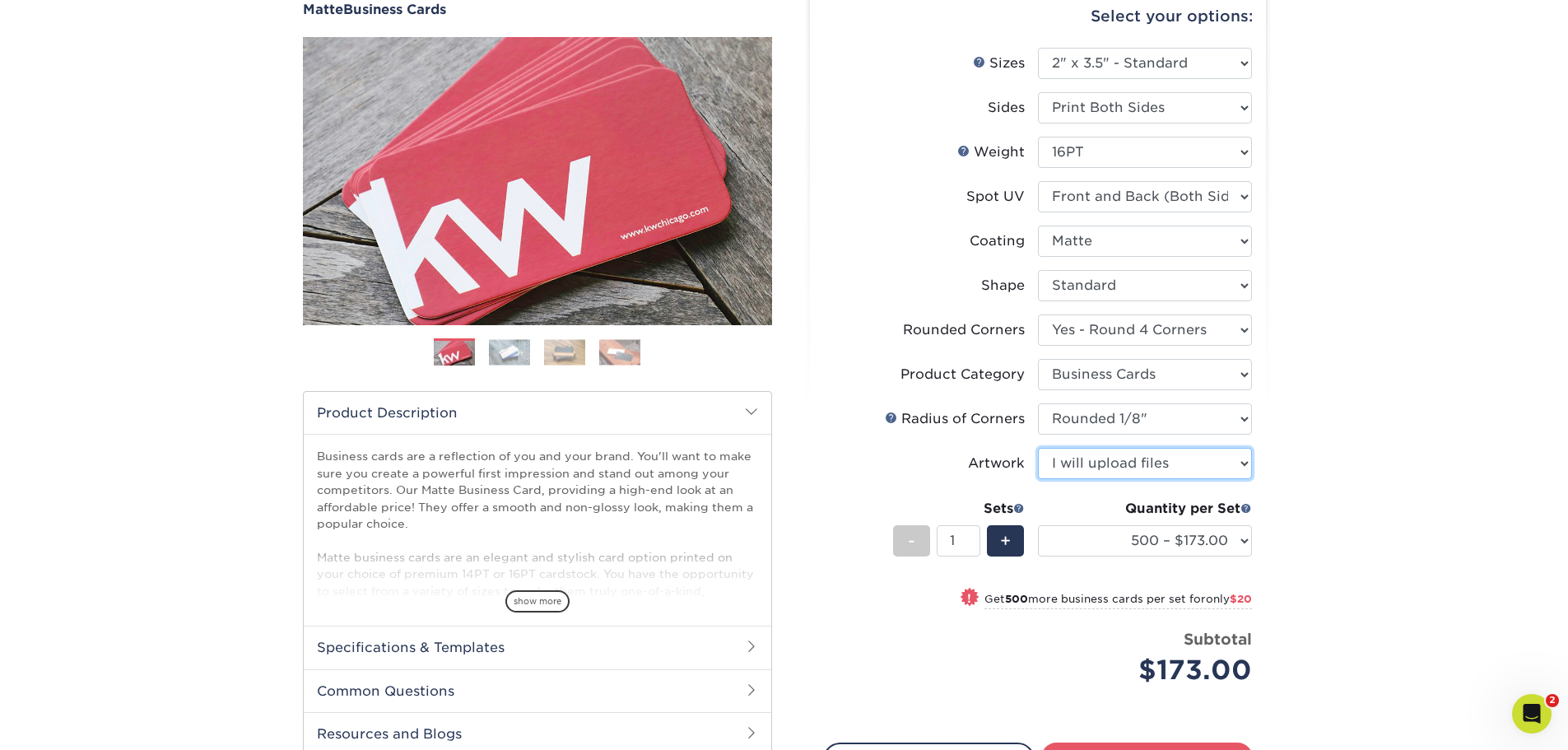
scroll to position [164, 0]
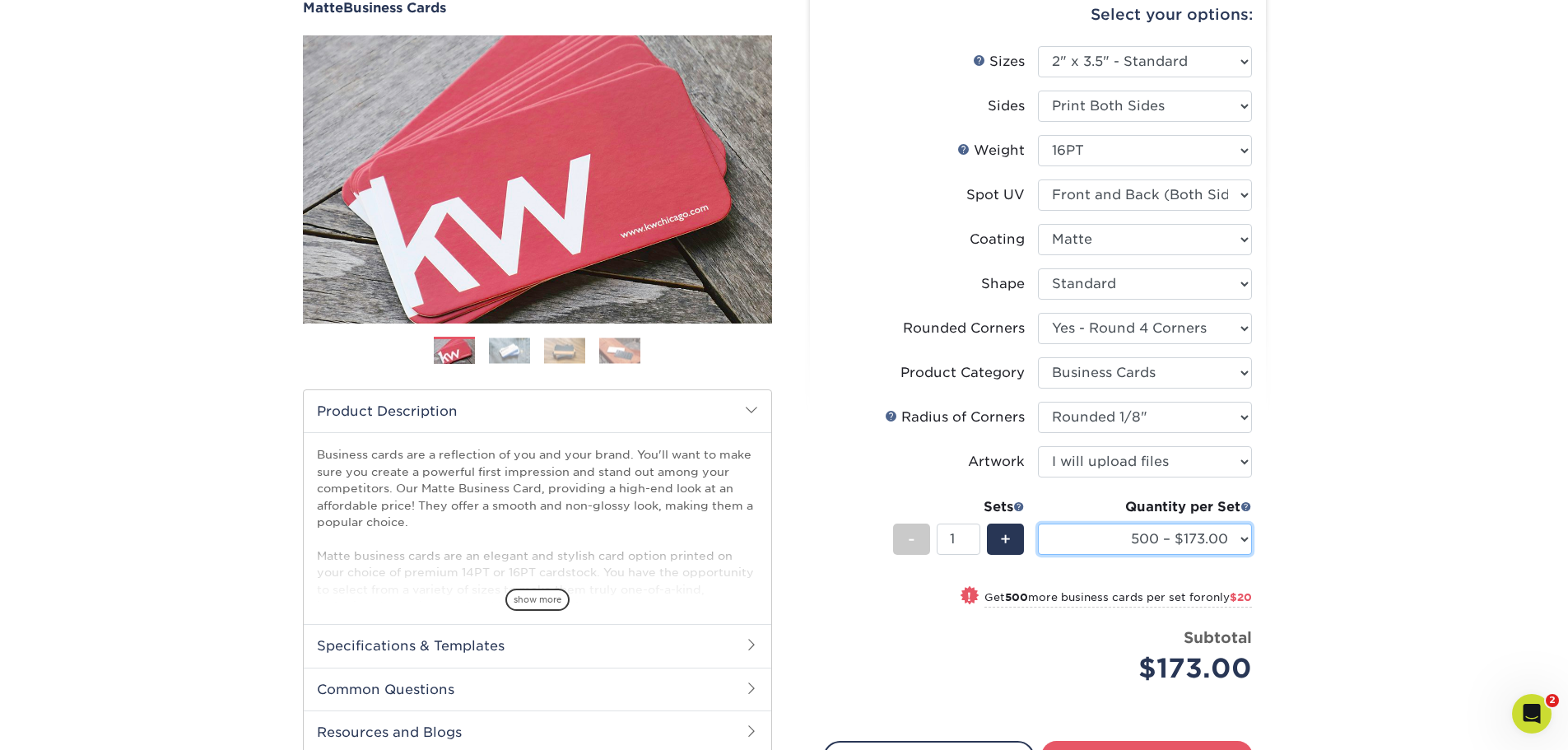
click at [1172, 540] on select "500 – $173.00 1000 – $193.00 2500 – $356.00 5000 – $534.00 10000 – $1048.00 150…" at bounding box center [1145, 539] width 214 height 32
select select "10000 – $1048.00"
click at [1038, 524] on select "500 – $173.00 1000 – $193.00 2500 – $356.00 5000 – $534.00 10000 – $1048.00 150…" at bounding box center [1145, 539] width 214 height 32
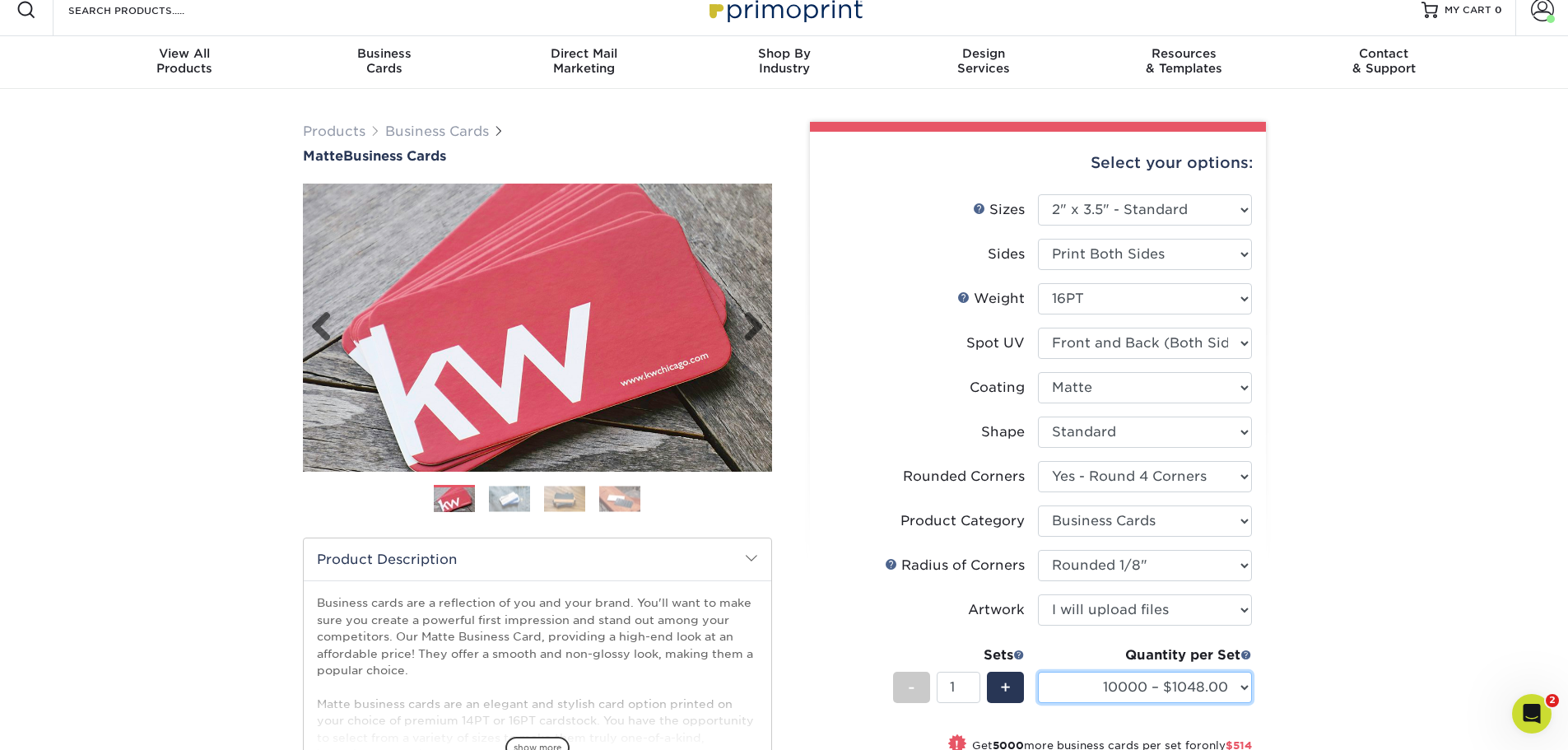
scroll to position [0, 0]
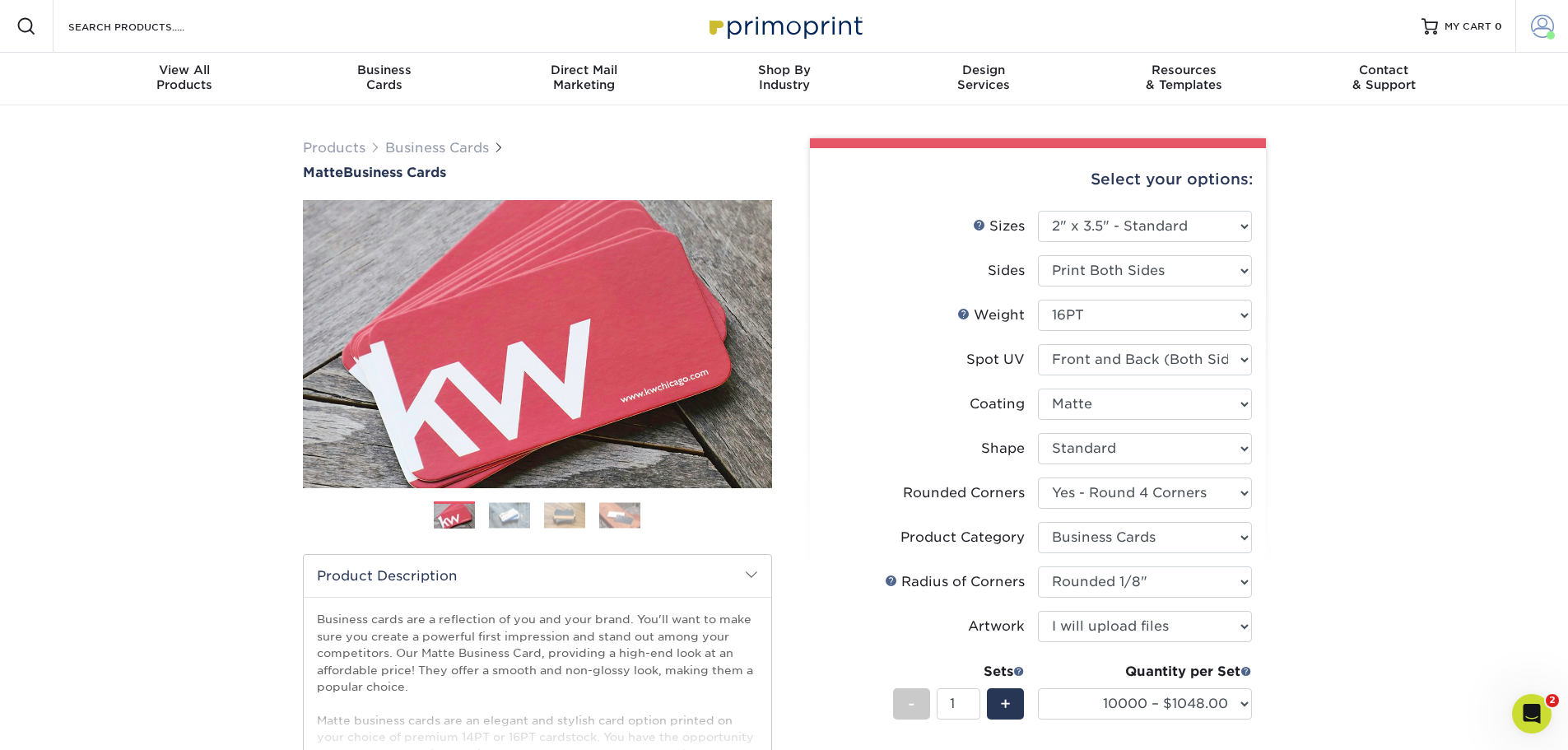
click at [1531, 26] on span at bounding box center [1542, 26] width 23 height 23
click at [1403, 148] on link "Active Orders" at bounding box center [1445, 159] width 207 height 22
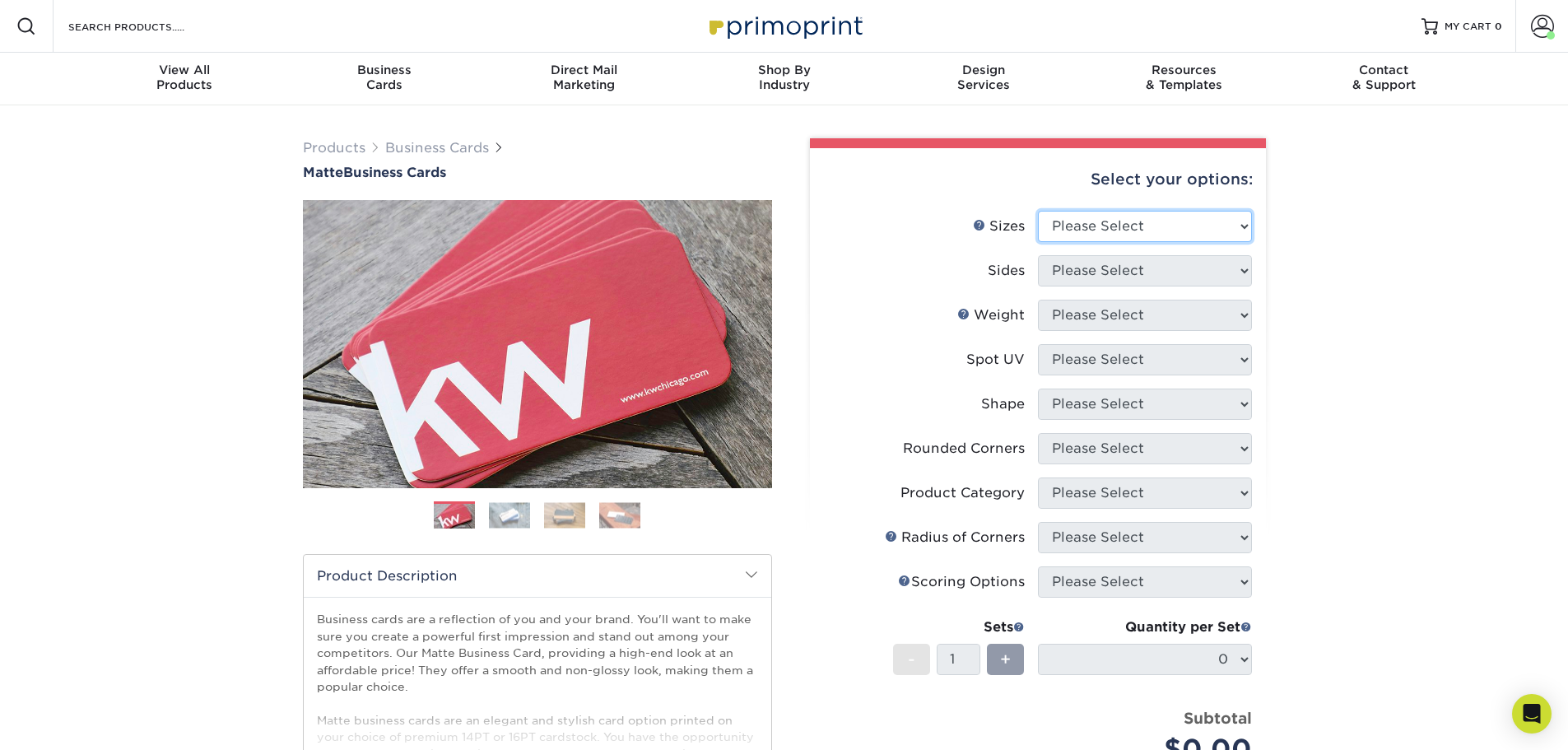
click at [1125, 237] on select "Please Select 1.5" x 3.5" - Mini 1.75" x 3.5" - Mini 2" x 2" - Square 2" x 3" -…" at bounding box center [1145, 226] width 214 height 32
select select "2.00x3.50"
click at [1038, 211] on select "Please Select 1.5" x 3.5" - Mini 1.75" x 3.5" - Mini 2" x 2" - Square 2" x 3" -…" at bounding box center [1145, 226] width 214 height 32
click at [1173, 265] on select "Please Select Print Both Sides Print Front Only" at bounding box center [1145, 271] width 214 height 32
select select "13abbda7-1d64-4f25-8bb2-c179b224825d"
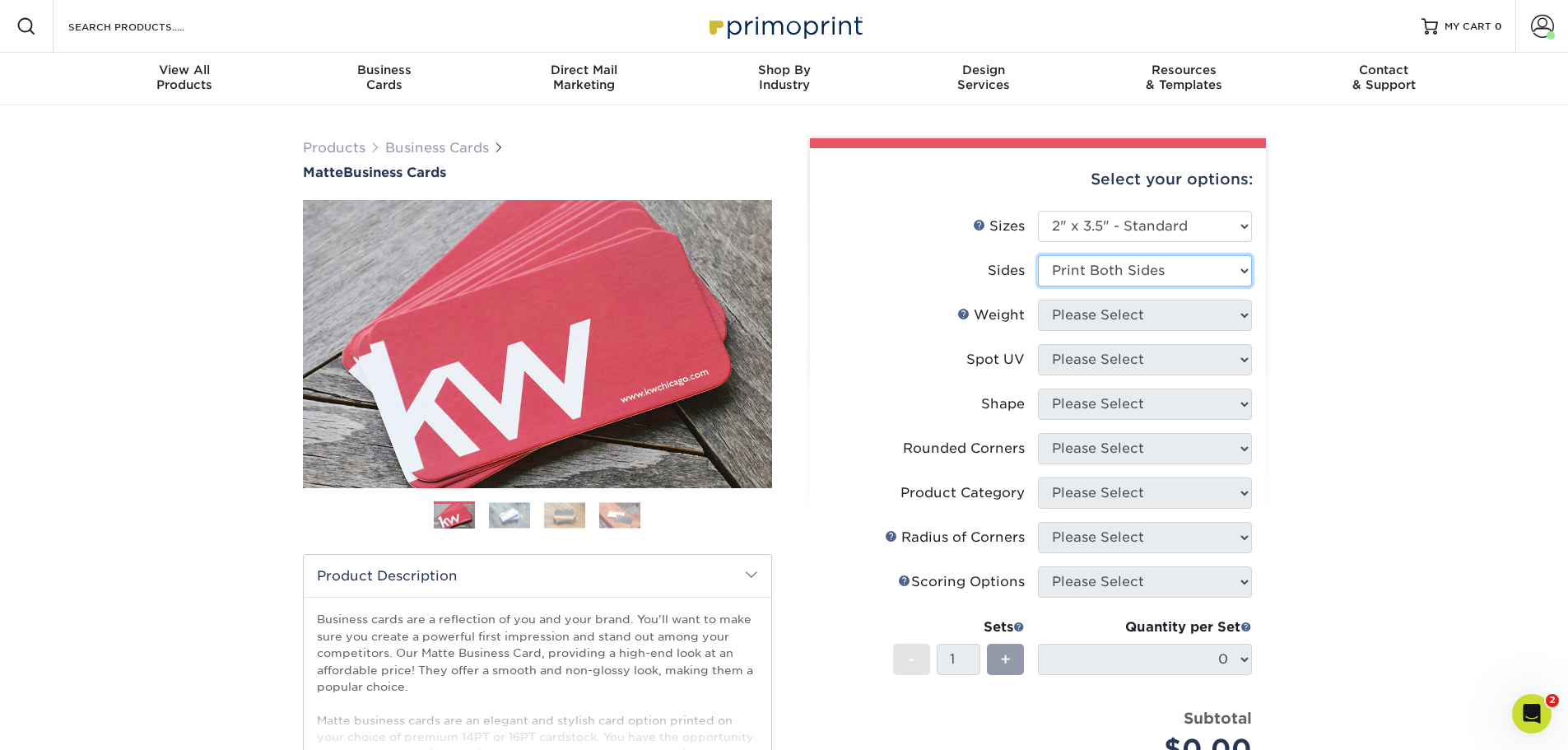
click at [1038, 255] on select "Please Select Print Both Sides Print Front Only" at bounding box center [1145, 271] width 214 height 32
click at [1164, 320] on select "Please Select 16PT 14PT" at bounding box center [1145, 316] width 214 height 32
select select "14PT"
click at [1038, 300] on select "Please Select 16PT 14PT" at bounding box center [1145, 316] width 214 height 32
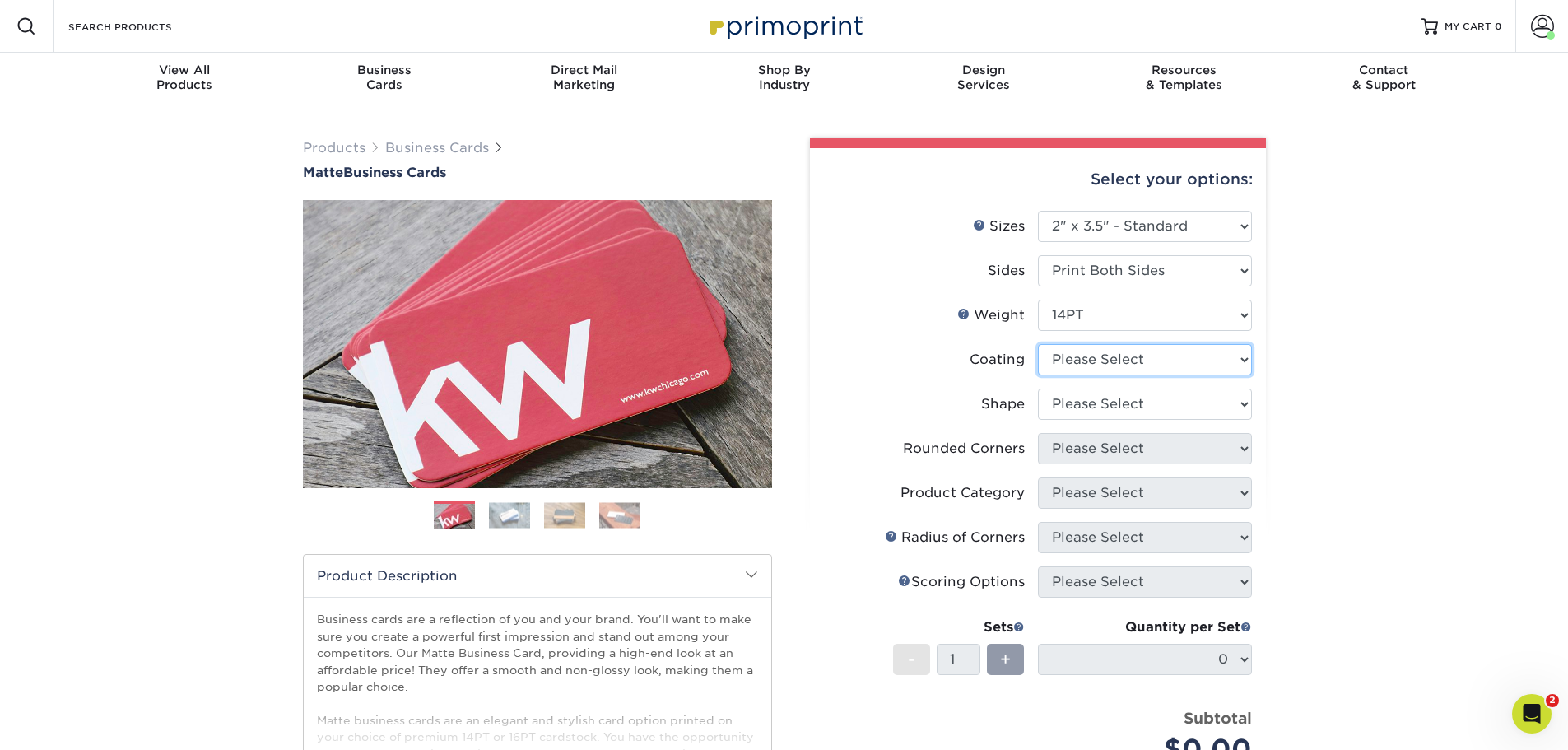
click at [1161, 359] on select at bounding box center [1145, 360] width 214 height 32
select select "121bb7b5-3b4d-429f-bd8d-bbf80e953313"
click at [1038, 344] on select at bounding box center [1145, 360] width 214 height 32
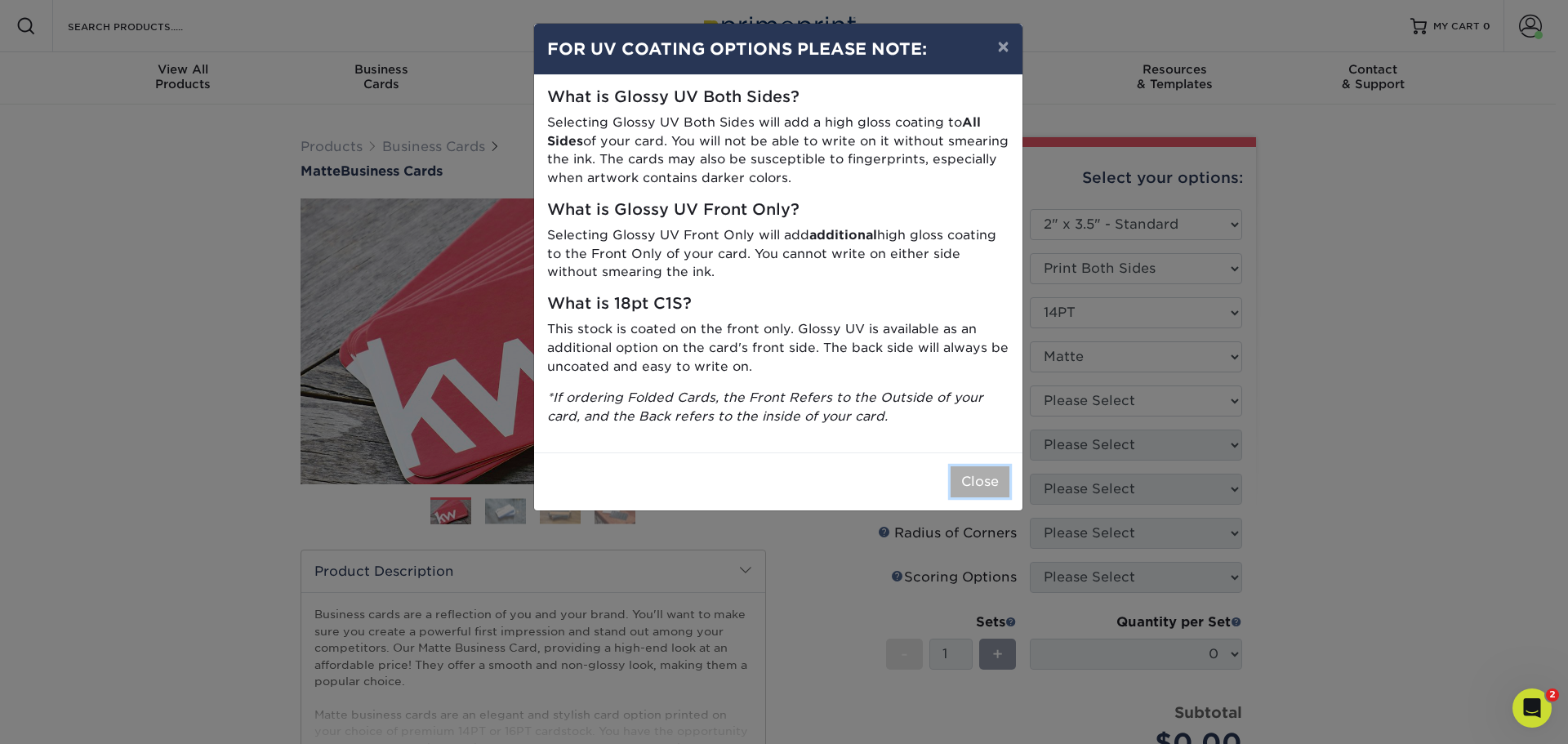
click at [963, 481] on button "Close" at bounding box center [981, 482] width 59 height 31
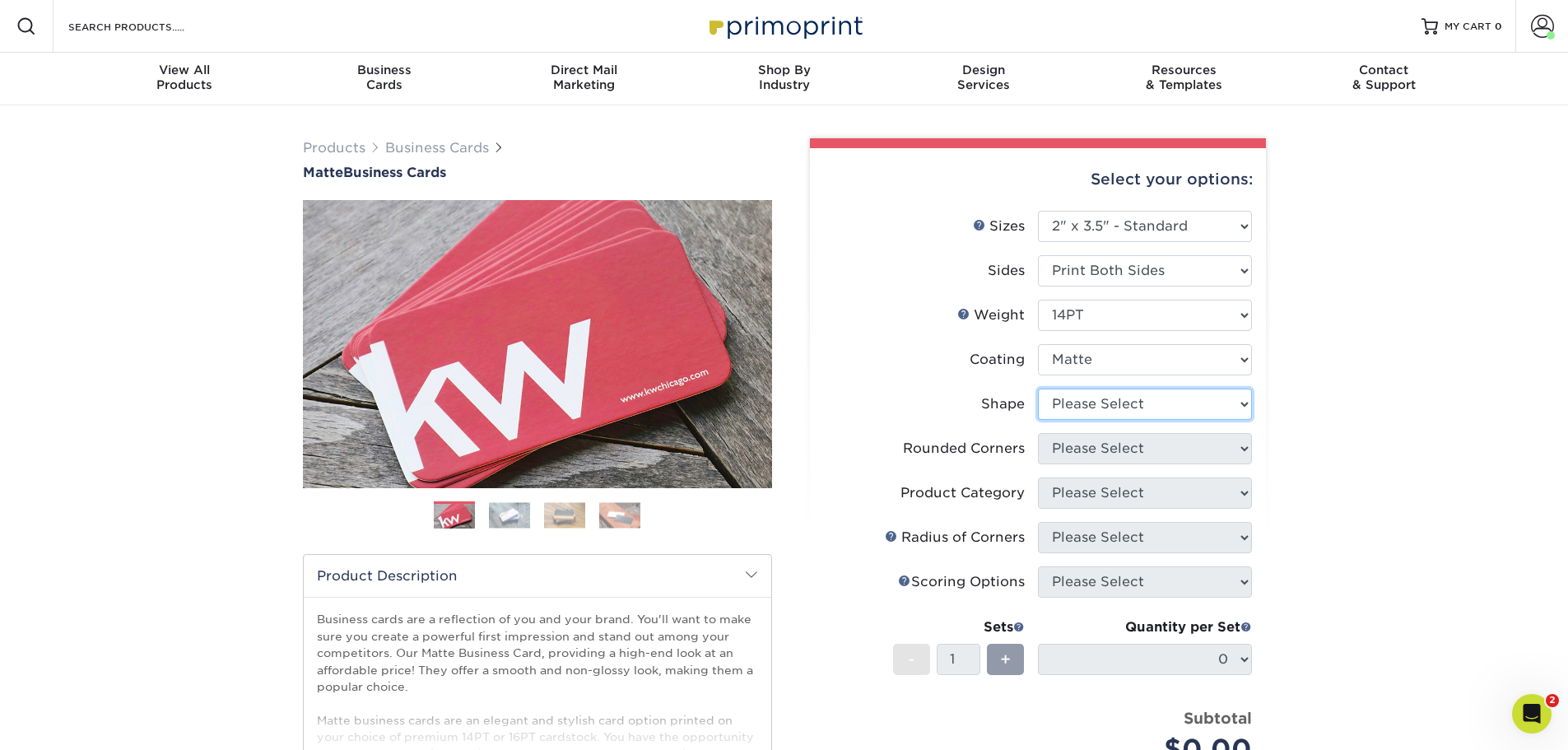
click at [1120, 405] on select "Please Select Standard" at bounding box center [1145, 405] width 214 height 32
select select "standard"
click at [1038, 389] on select "Please Select Standard" at bounding box center [1145, 405] width 214 height 32
click at [1126, 436] on select "Please Select Yes - Round 2 Corners Yes - Round 4 Corners No" at bounding box center [1145, 449] width 214 height 32
select select "7672df9e-0e0a-464d-8e1f-920c575e4da3"
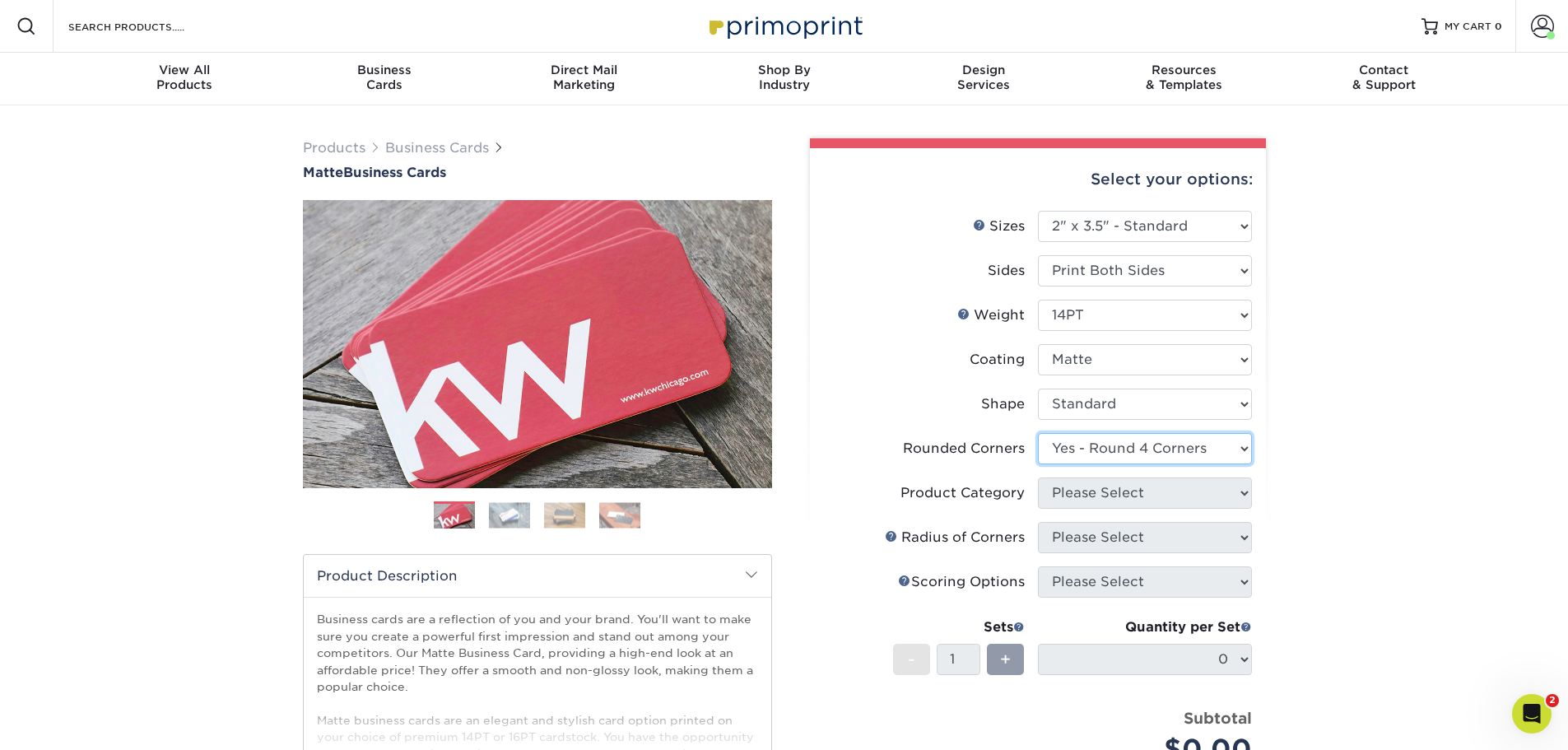
click at [1038, 433] on select "Please Select Yes - Round 2 Corners Yes - Round 4 Corners No" at bounding box center [1145, 449] width 214 height 32
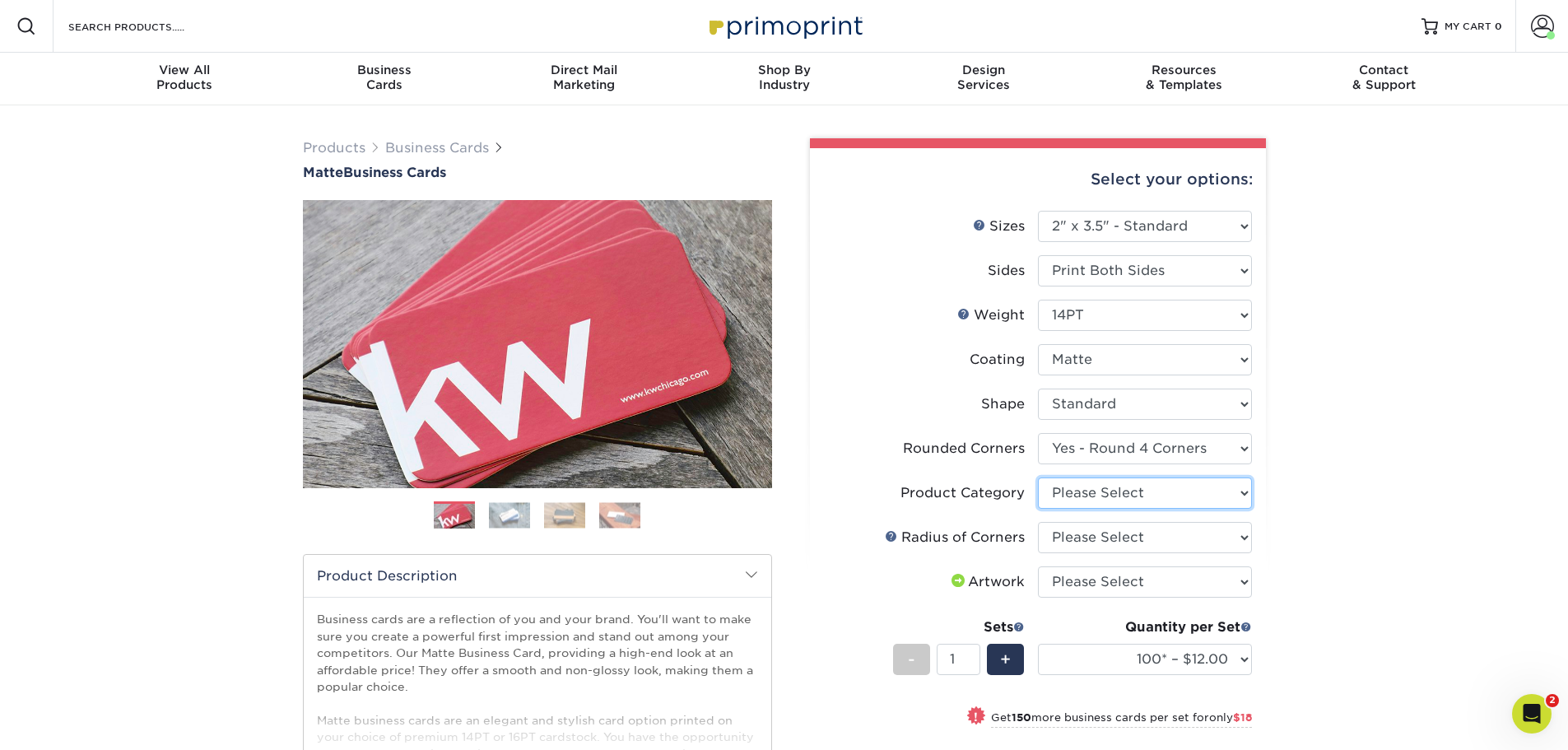
click at [1108, 498] on select "Please Select Business Cards" at bounding box center [1145, 494] width 214 height 32
select select "3b5148f1-0588-4f88-a218-97bcfdce65c1"
click at [1038, 478] on select "Please Select Business Cards" at bounding box center [1145, 494] width 214 height 32
click at [1107, 537] on select "Please Select Rounded 1/8" Rounded 1/4"" at bounding box center [1145, 537] width 214 height 32
select select "589680c7-ee9a-431b-9d12-d7aeb1386a97"
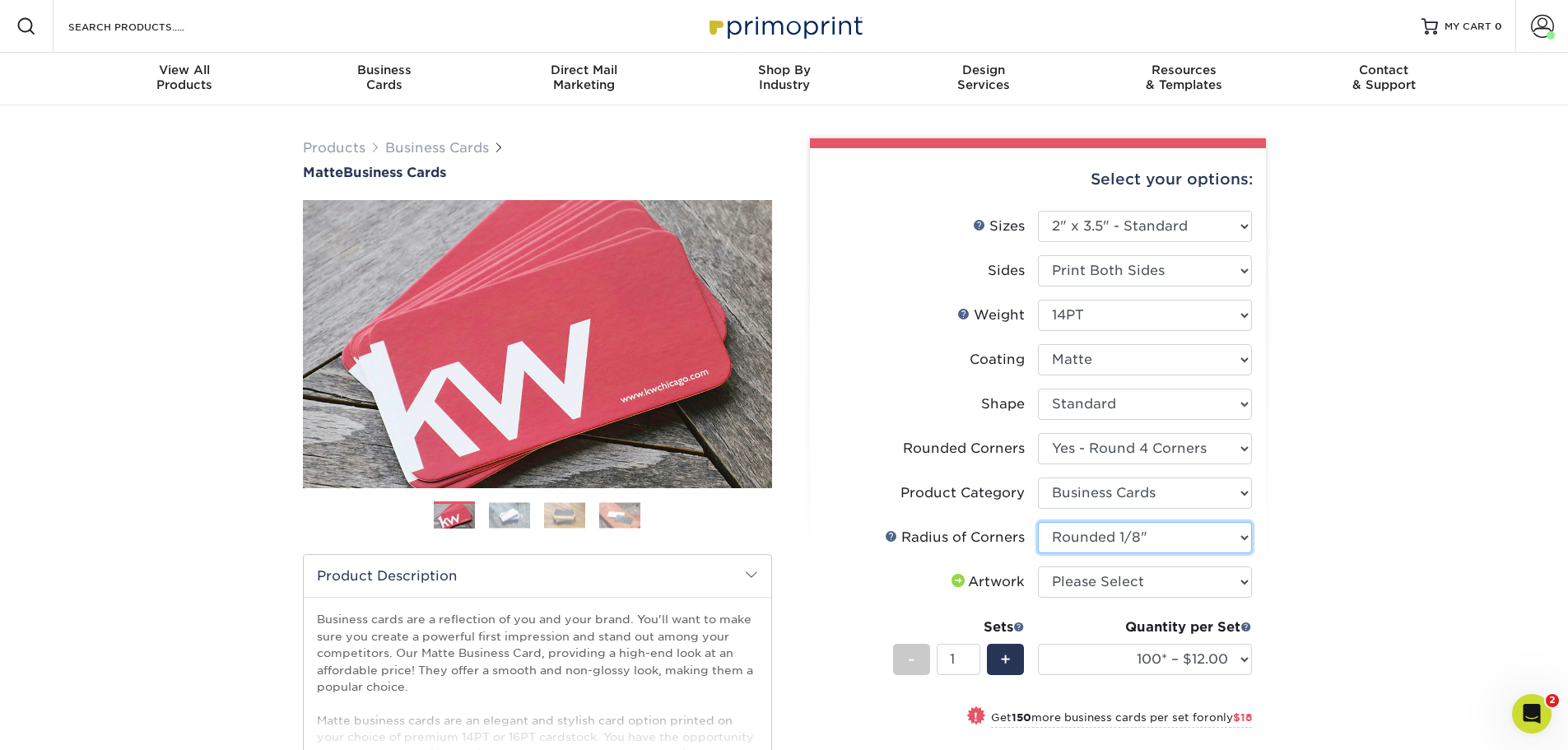
click at [1038, 522] on select "Please Select Rounded 1/8" Rounded 1/4"" at bounding box center [1145, 537] width 214 height 32
click at [1112, 576] on select "Please Select I will upload files I need a design - $100" at bounding box center [1145, 582] width 214 height 32
select select "upload"
click at [1038, 566] on select "Please Select I will upload files I need a design - $100" at bounding box center [1145, 582] width 214 height 32
click at [1201, 653] on select "100* – $12.00 250* – $30.00 500 – $60.00 1000 – $74.00 2500 – $136.00 5000 – $2…" at bounding box center [1145, 660] width 214 height 32
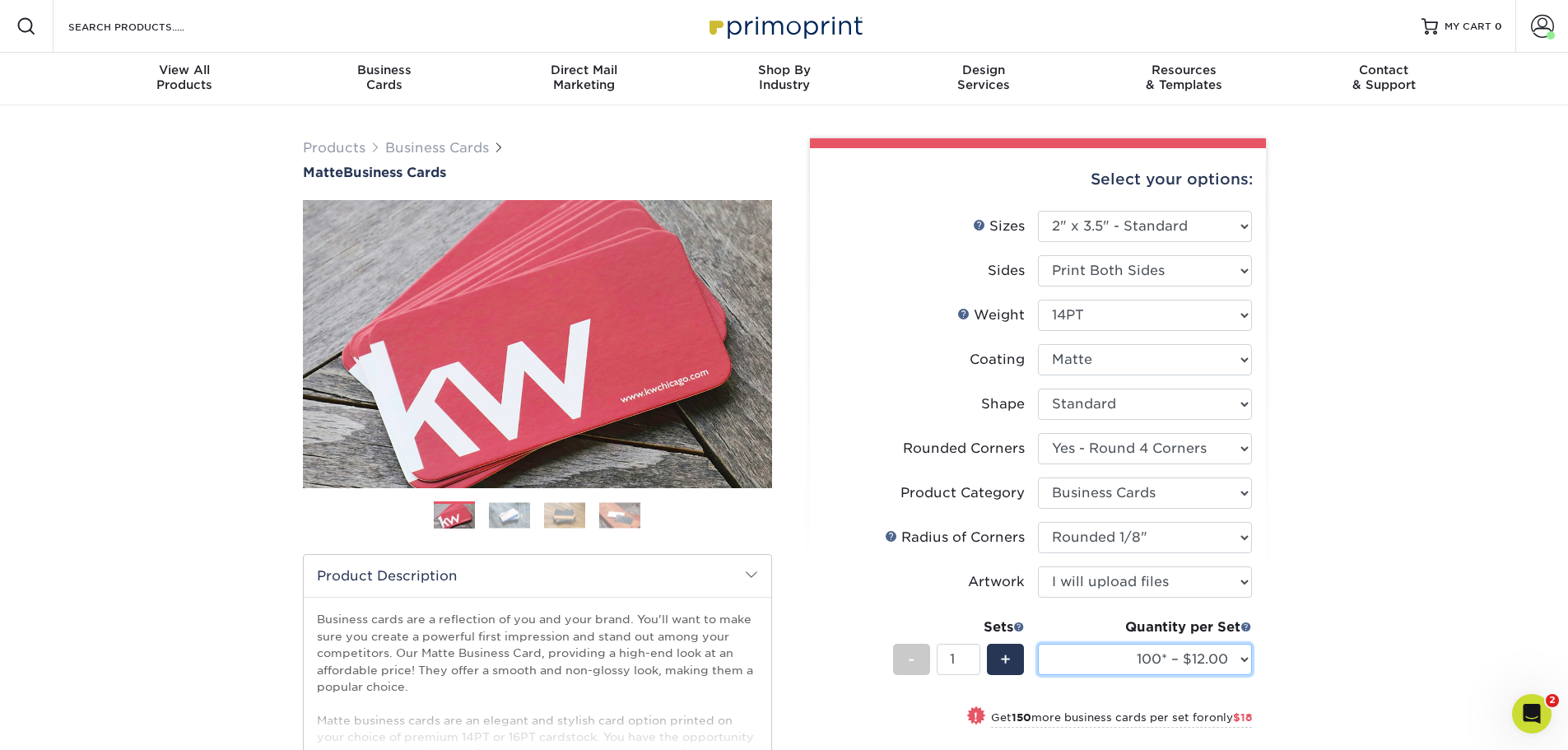
click at [1038, 644] on select "100* – $12.00 250* – $30.00 500 – $60.00 1000 – $74.00 2500 – $136.00 5000 – $2…" at bounding box center [1145, 660] width 214 height 32
click at [1388, 434] on div "Products Business Cards Matte Business Cards Previous Next 100 $ 9" at bounding box center [784, 596] width 1568 height 981
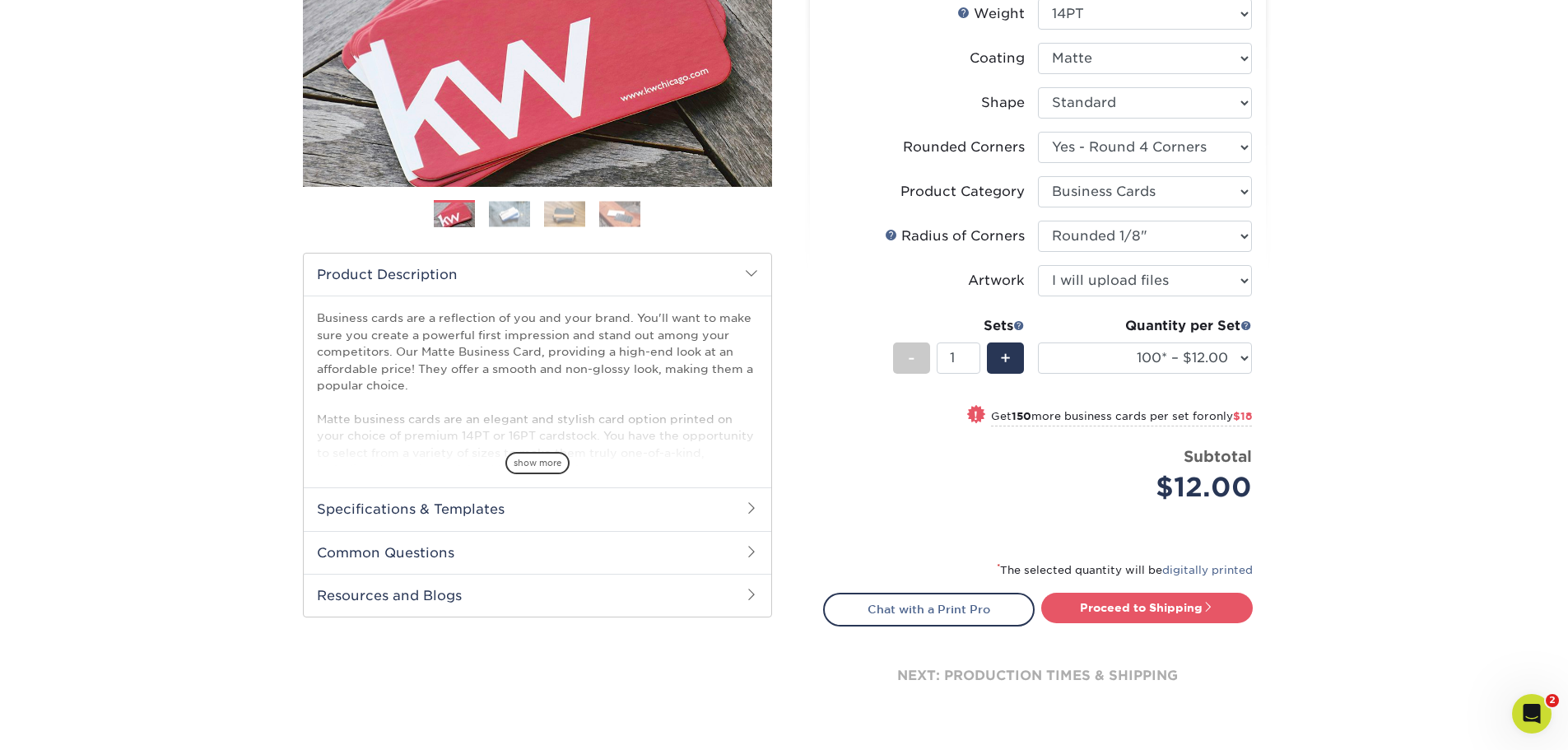
scroll to position [330, 0]
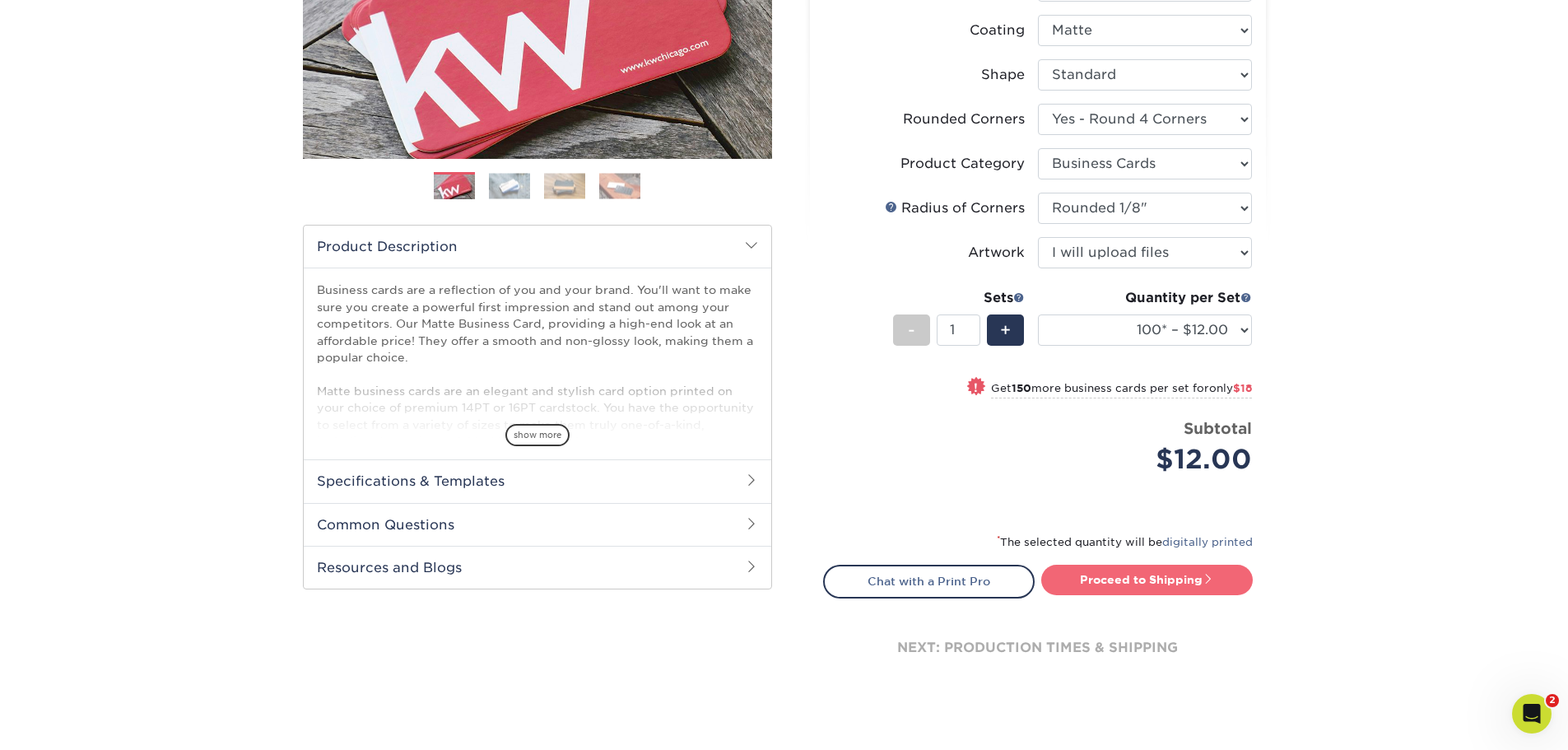
click at [1144, 581] on link "Proceed to Shipping" at bounding box center [1147, 580] width 212 height 30
type input "Set 1"
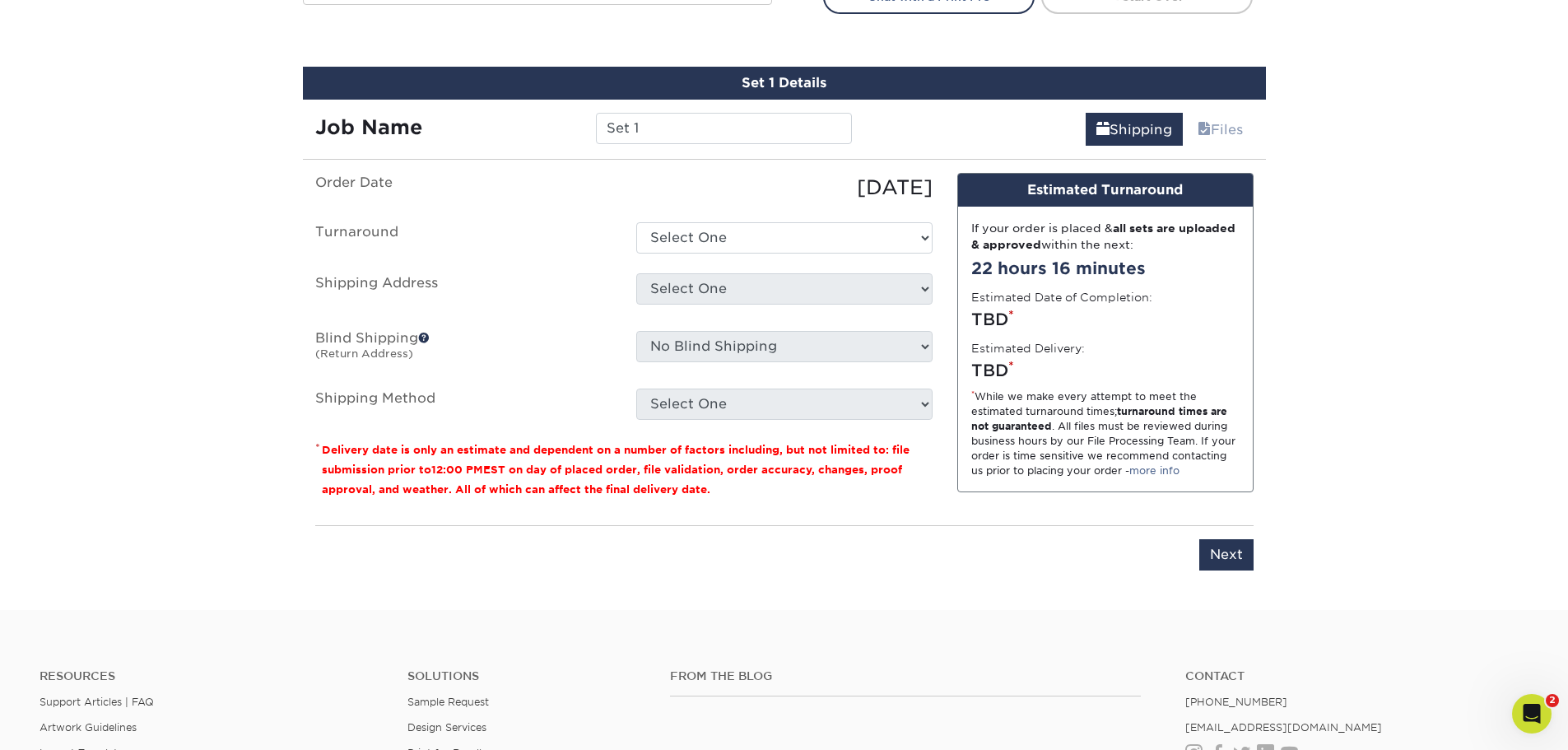
scroll to position [939, 0]
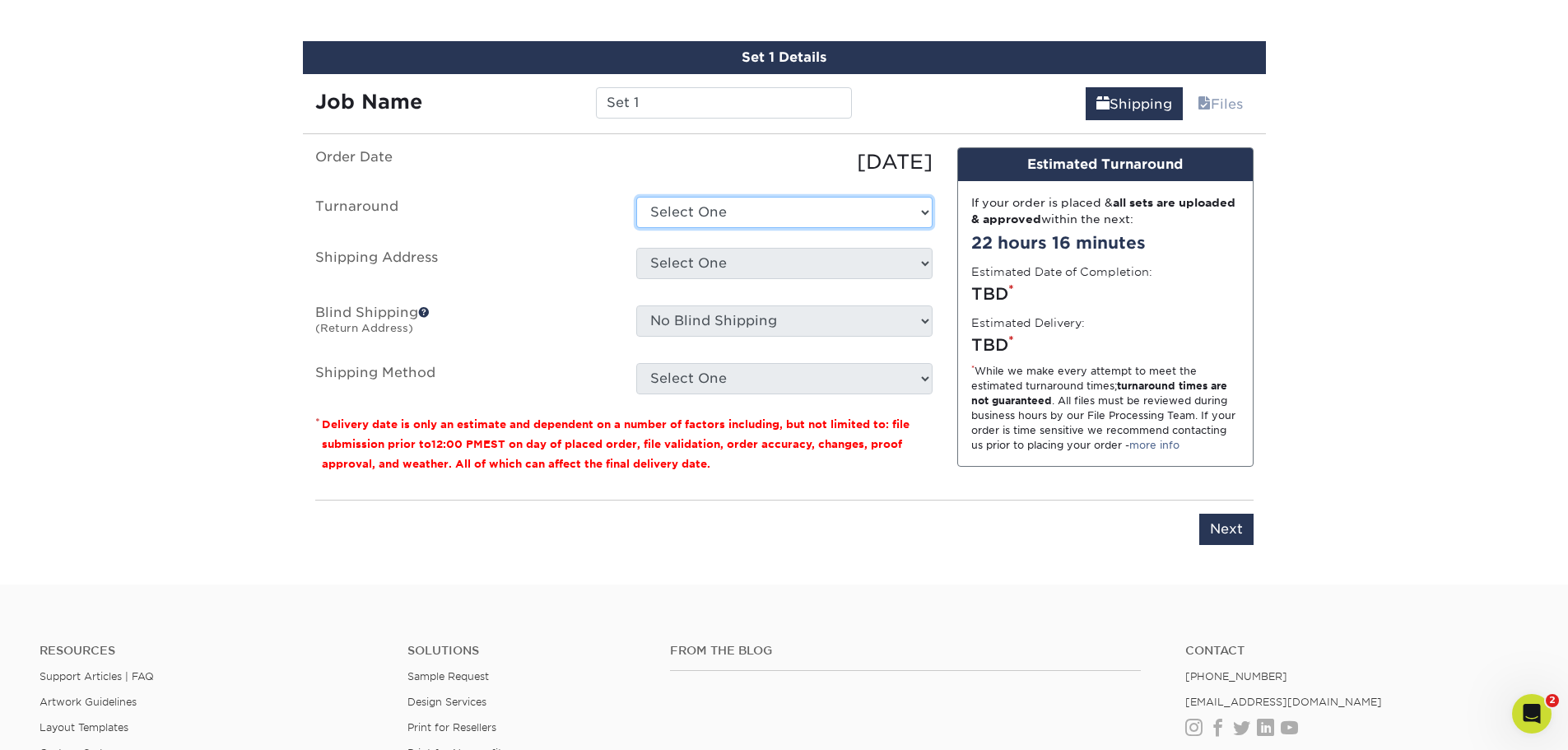
click at [714, 216] on select "Select One 2-4 Business Days 2 Day Next Business Day" at bounding box center [784, 213] width 296 height 32
select select "406834cd-07b5-4385-9457-9ffdc992e487"
click at [636, 197] on select "Select One 2-4 Business Days 2 Day Next Business Day" at bounding box center [784, 213] width 296 height 32
click at [730, 265] on select "Select One Store + Add New Address" at bounding box center [784, 264] width 296 height 32
select select "136884"
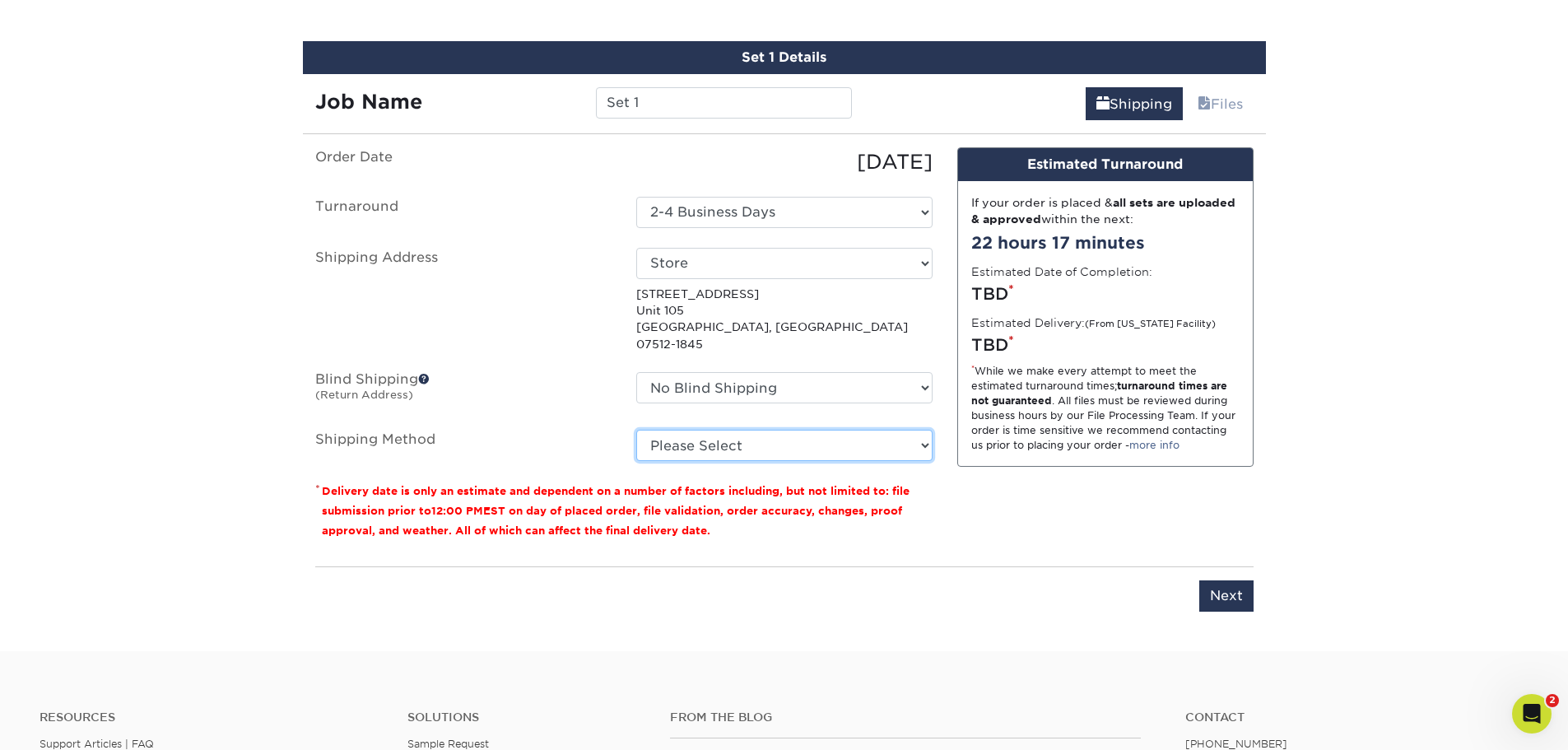
click at [740, 432] on select "Please Select Ground Shipping (+$7.84) 3 Day Shipping Service (+$15.33) 2 Day A…" at bounding box center [784, 446] width 296 height 32
select select "03"
click at [636, 430] on select "Please Select Ground Shipping (+$7.84) 3 Day Shipping Service (+$15.33) 2 Day A…" at bounding box center [784, 446] width 296 height 32
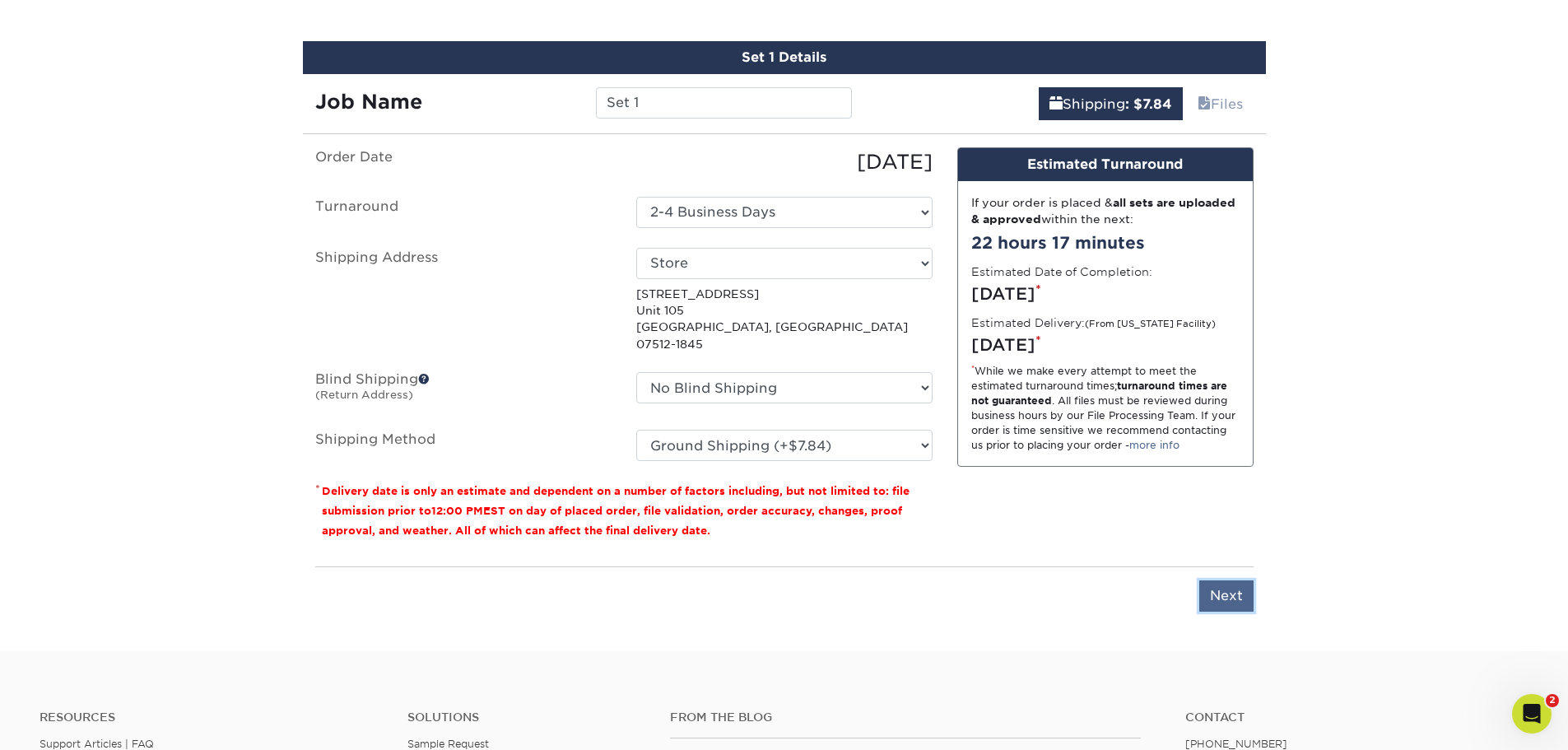
click at [1243, 581] on input "Next" at bounding box center [1227, 596] width 55 height 32
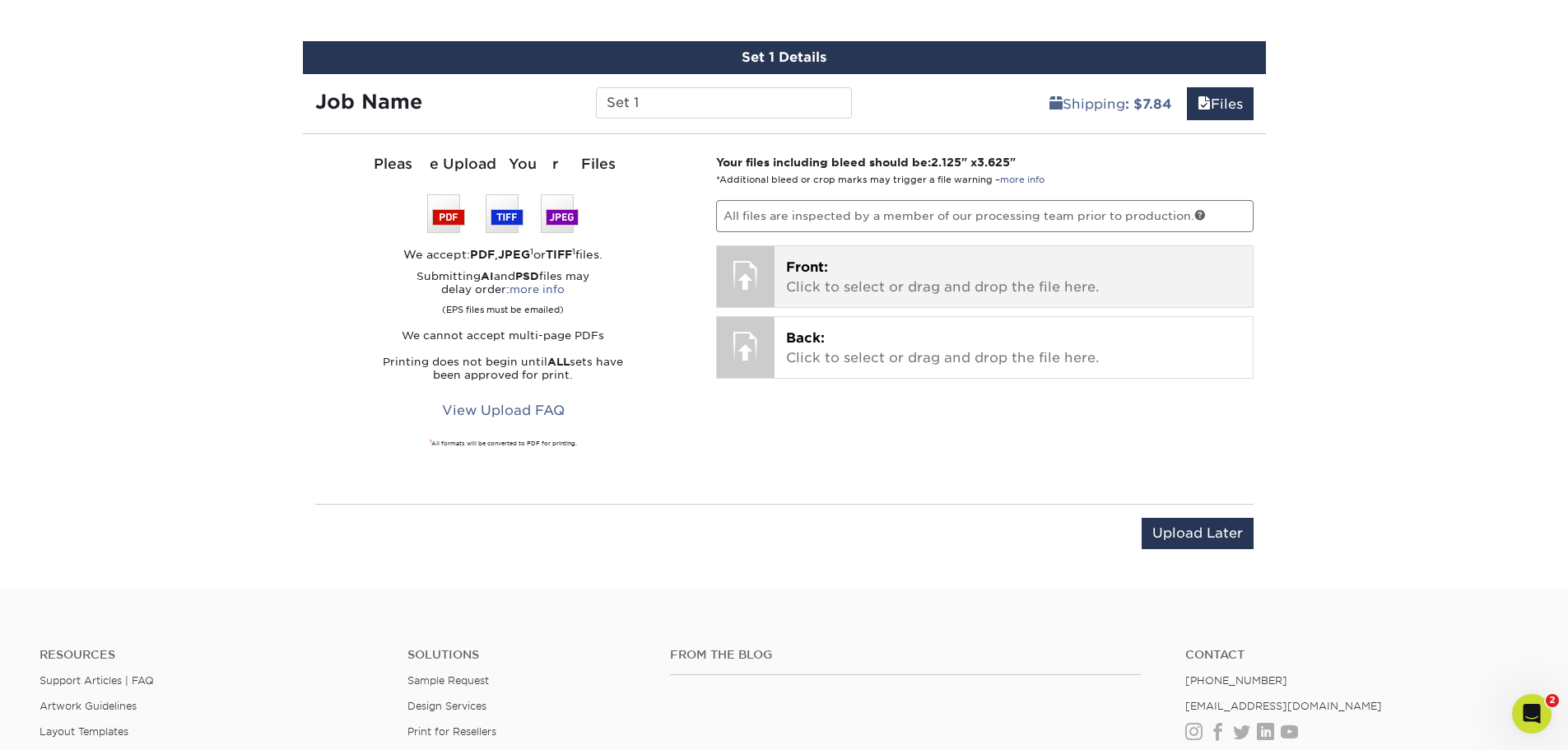
click at [734, 265] on div at bounding box center [746, 275] width 58 height 58
click at [927, 279] on p "Front: Click to select or drag and drop the file here." at bounding box center [1013, 278] width 456 height 40
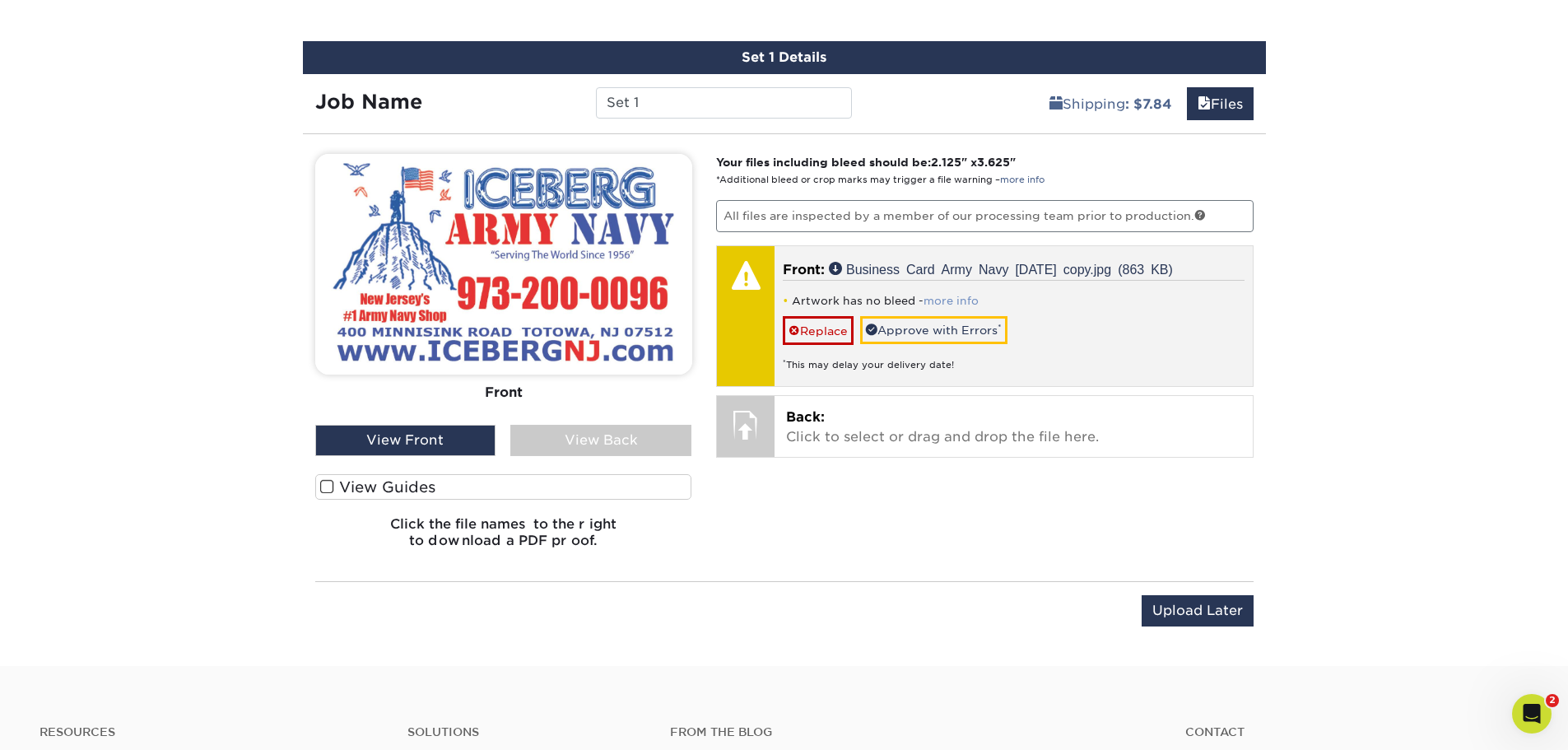
click at [960, 295] on link "more info" at bounding box center [950, 301] width 55 height 12
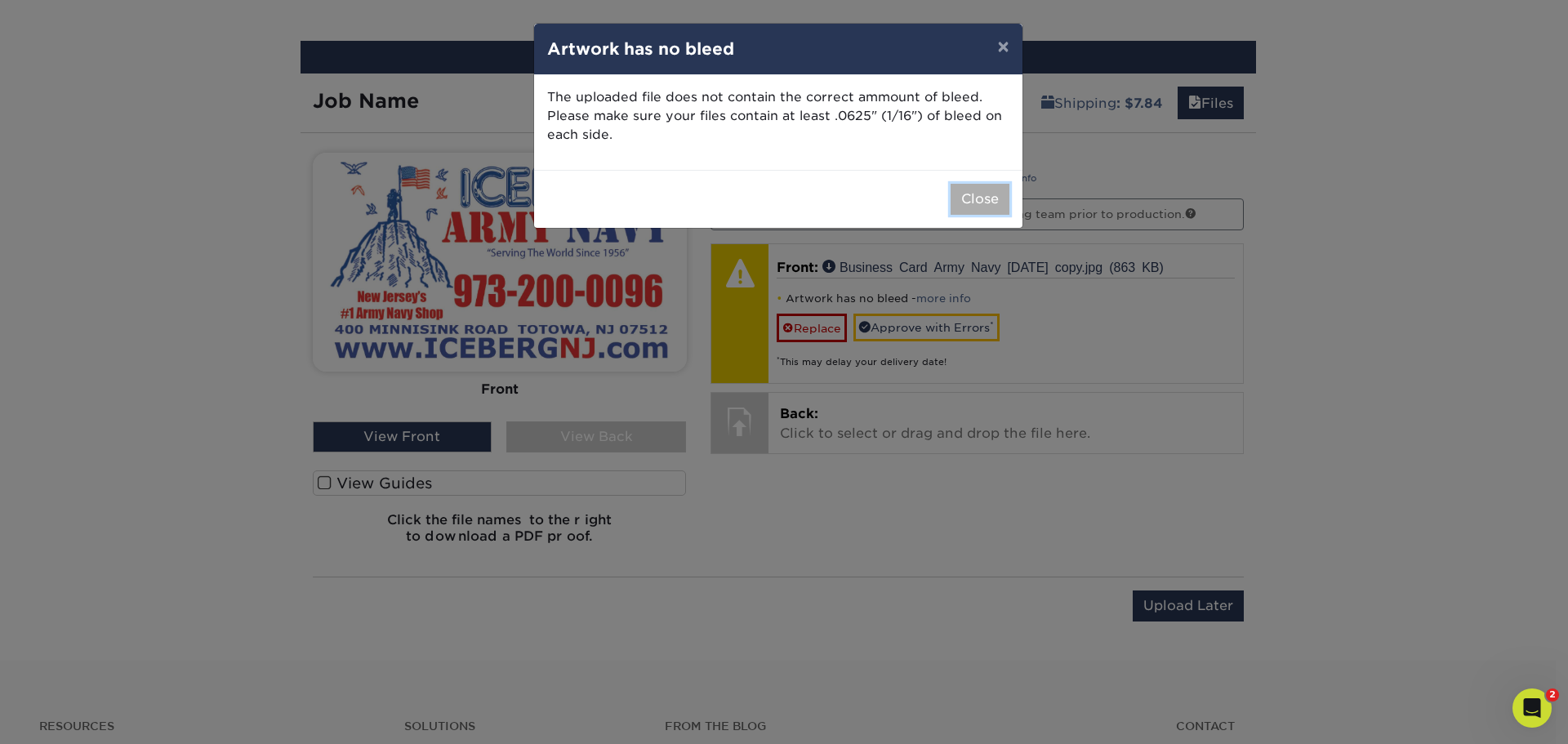
click at [980, 202] on button "Close" at bounding box center [981, 200] width 59 height 31
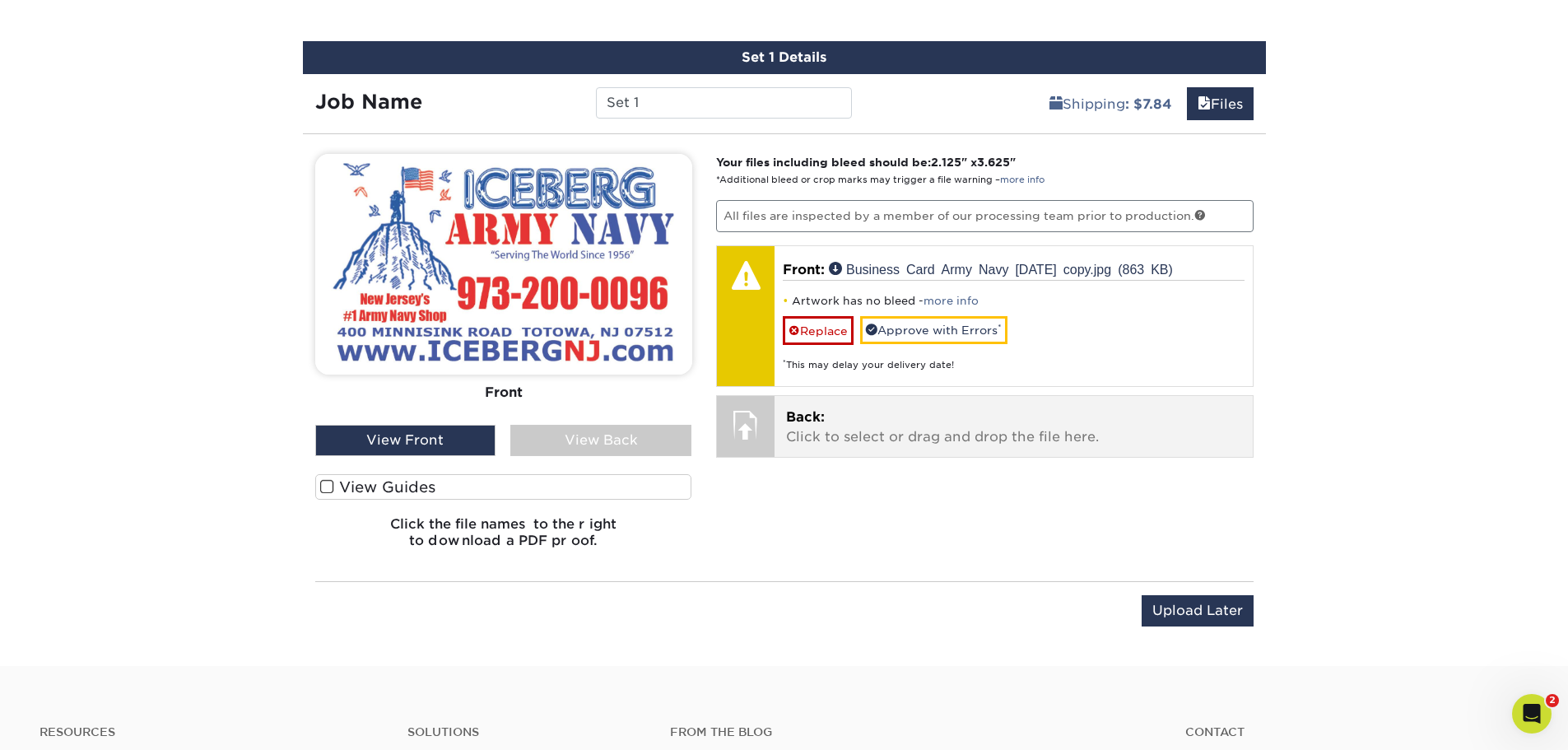
click at [940, 419] on p "Back: Click to select or drag and drop the file here." at bounding box center [1013, 427] width 456 height 40
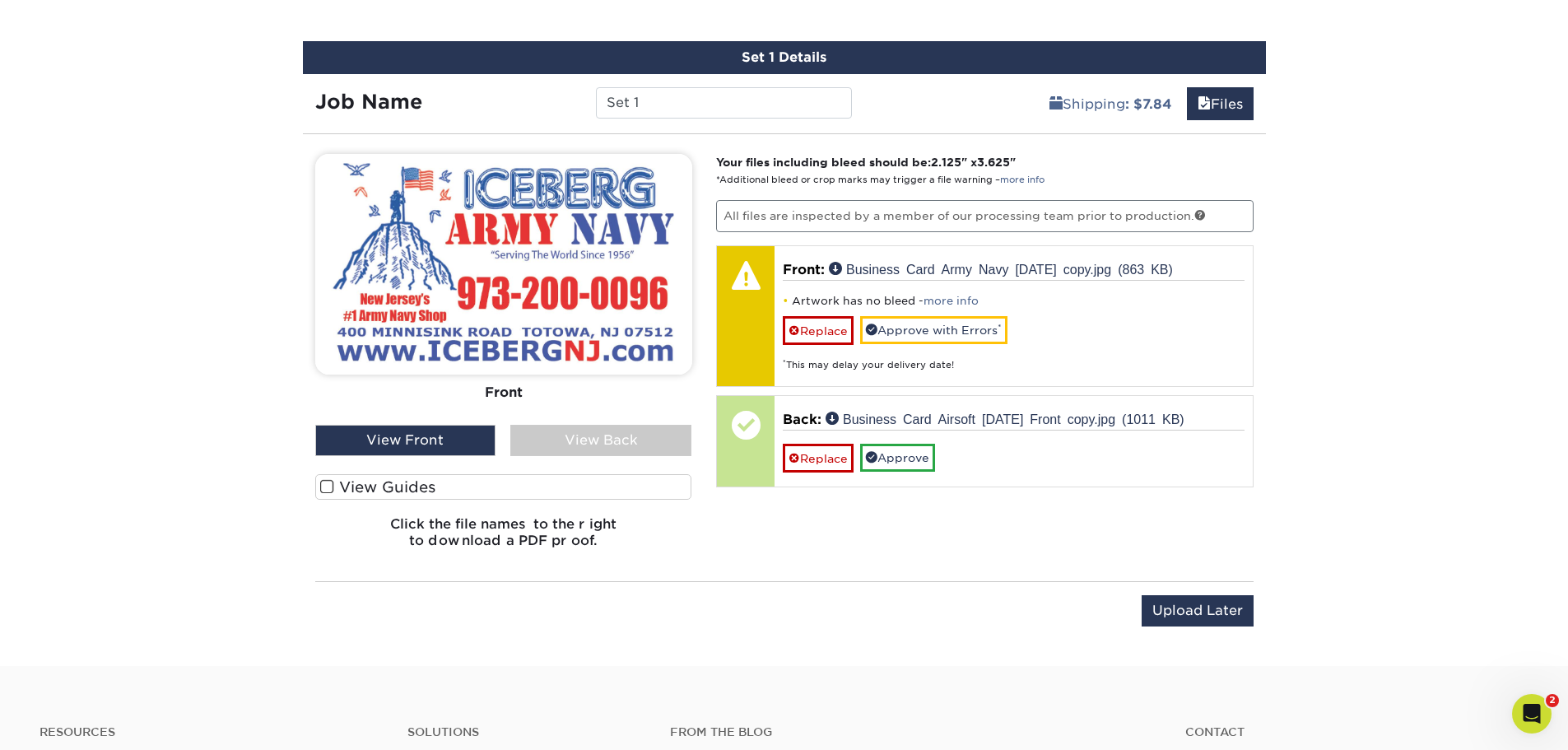
click at [585, 446] on div "View Back" at bounding box center [600, 441] width 181 height 32
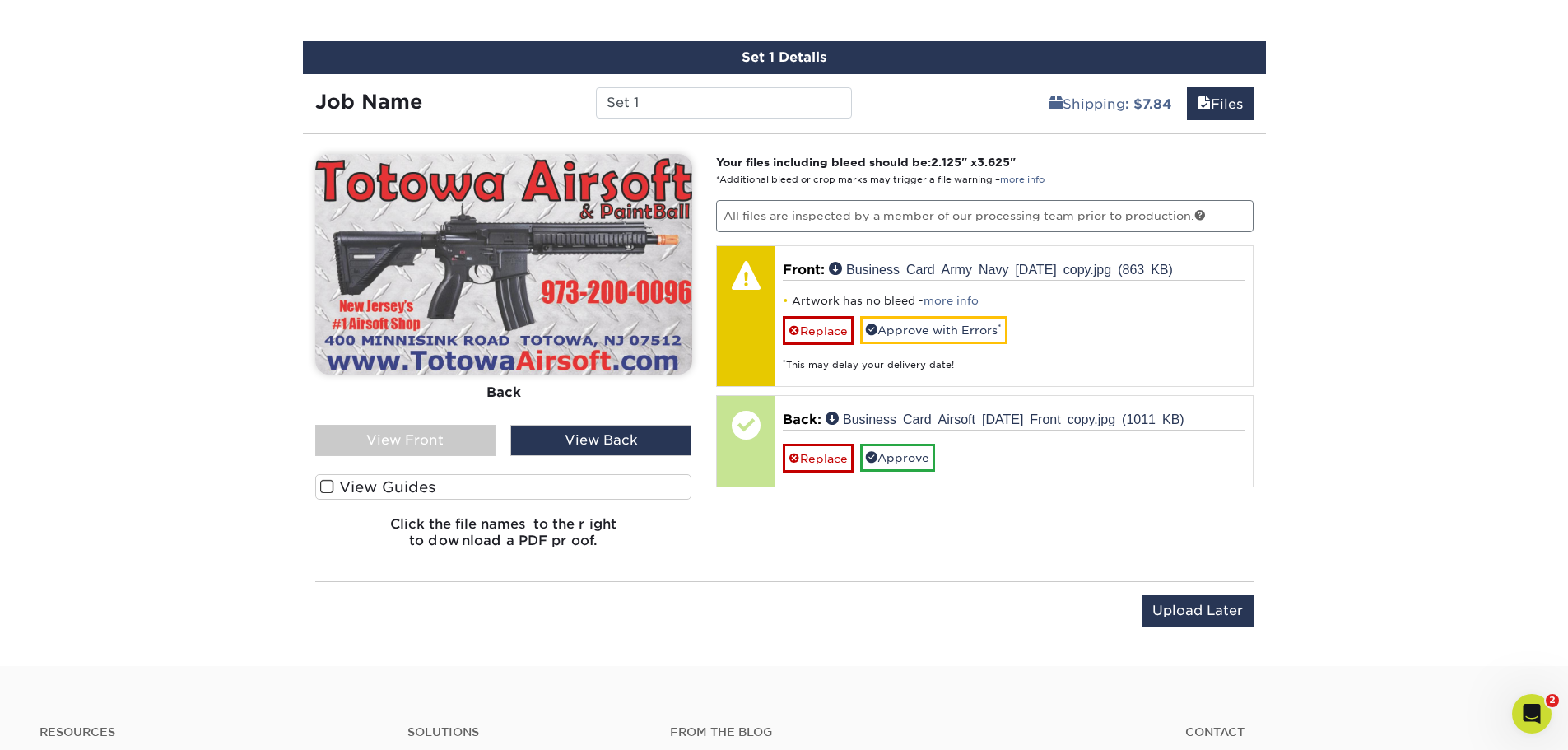
click at [412, 443] on div "View Front" at bounding box center [405, 441] width 181 height 32
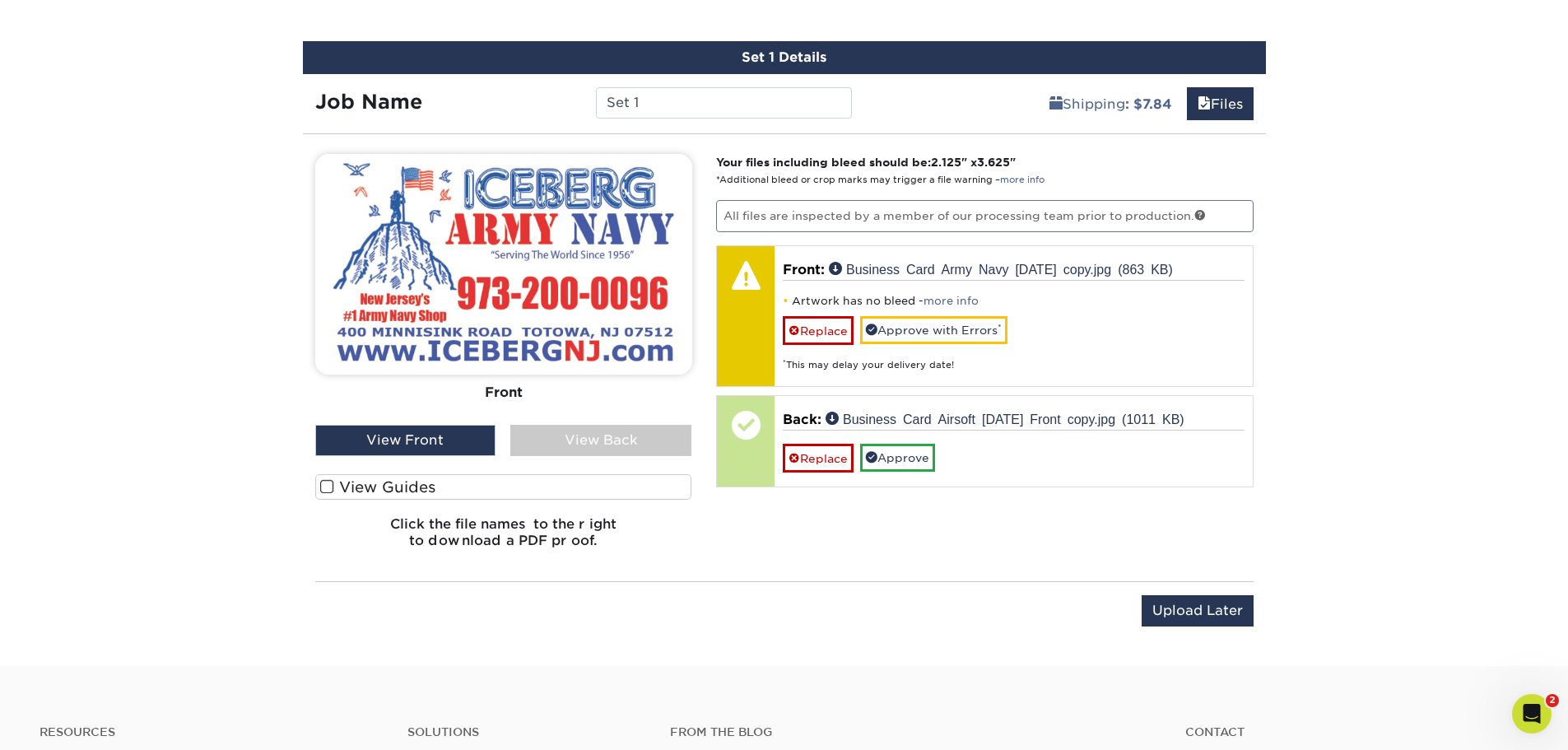
click at [331, 485] on span at bounding box center [327, 486] width 14 height 16
click at [0, 0] on input "View Guides" at bounding box center [0, 0] width 0 height 0
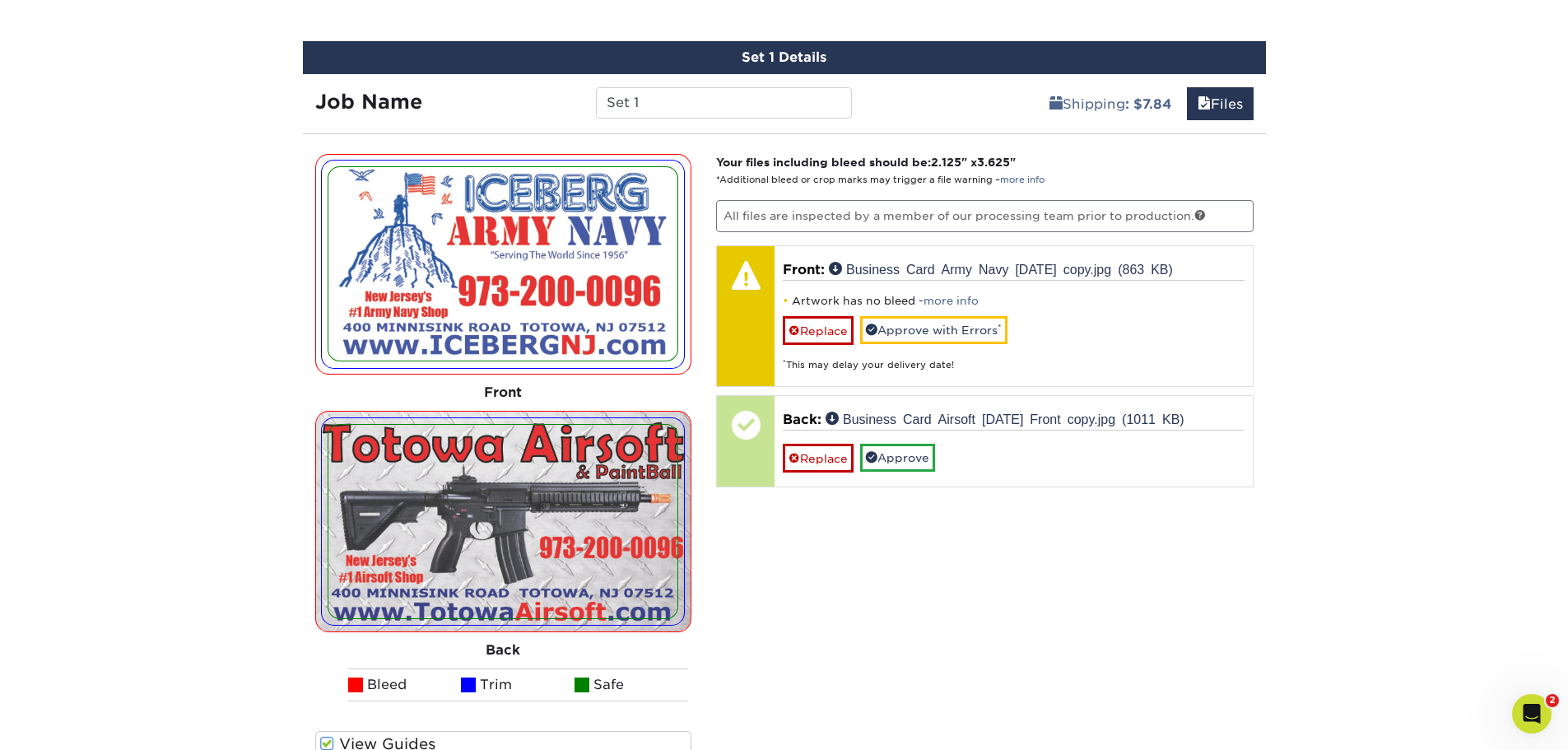
scroll to position [1022, 0]
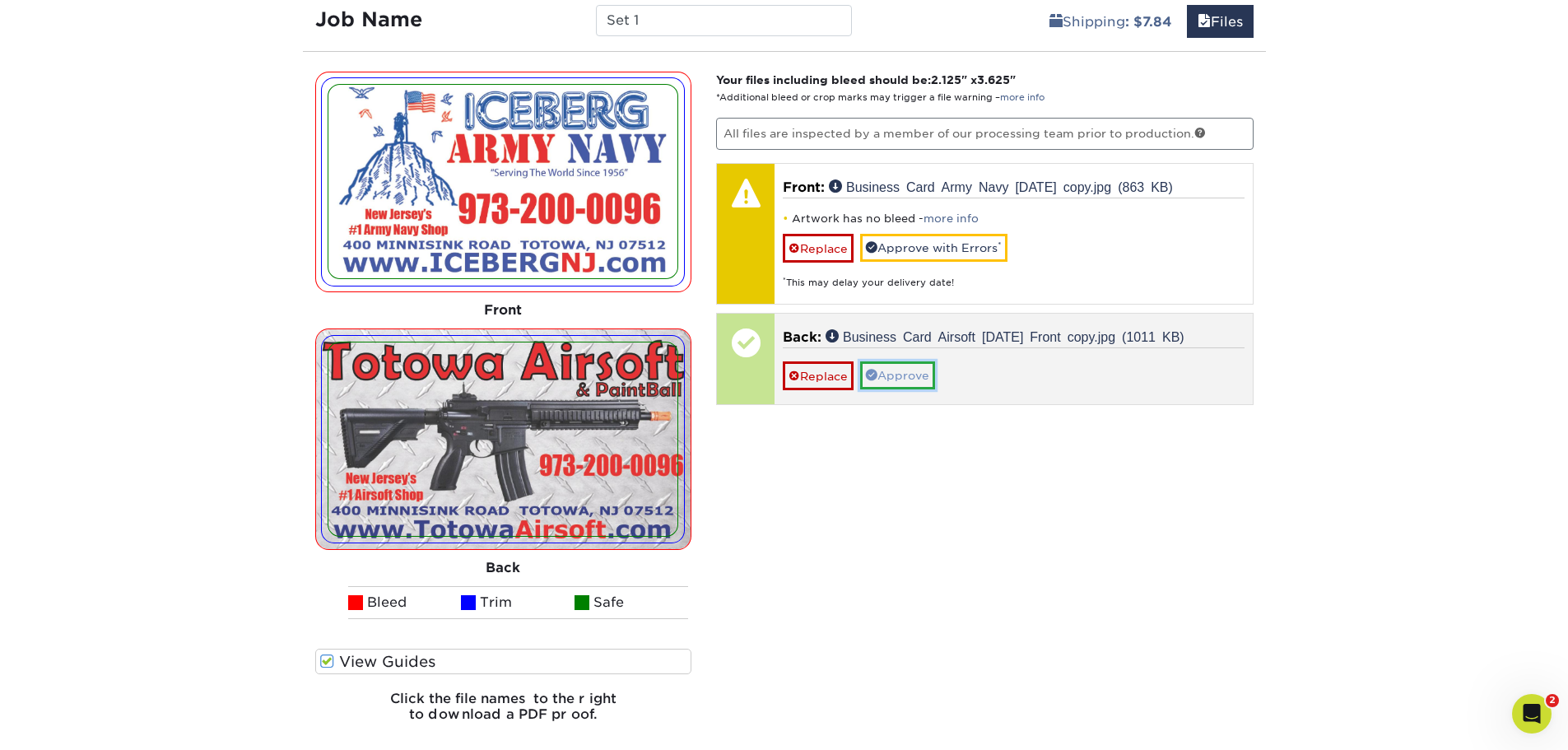
click at [907, 381] on link "Approve" at bounding box center [897, 375] width 75 height 28
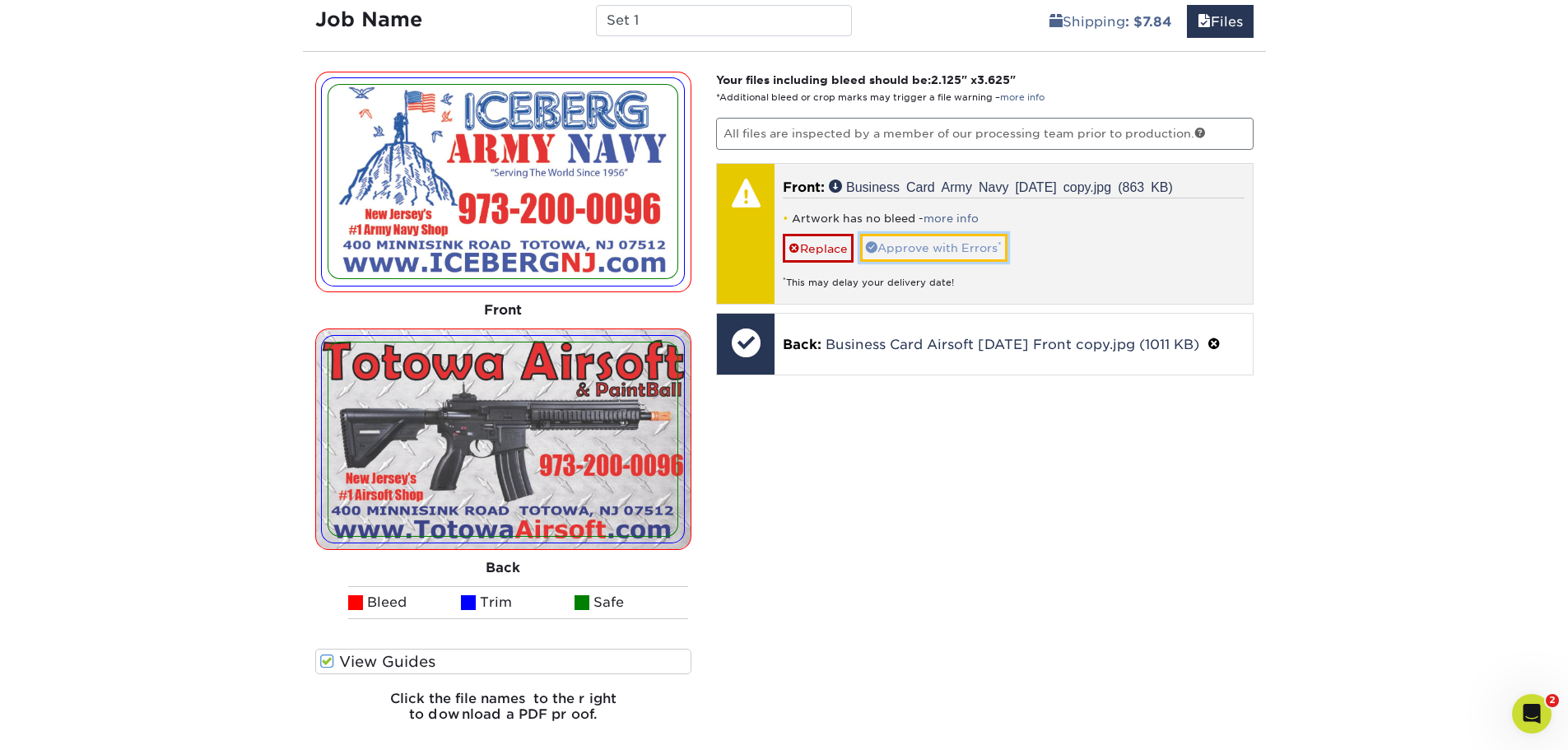
click at [948, 246] on link "Approve with Errors *" at bounding box center [933, 248] width 148 height 28
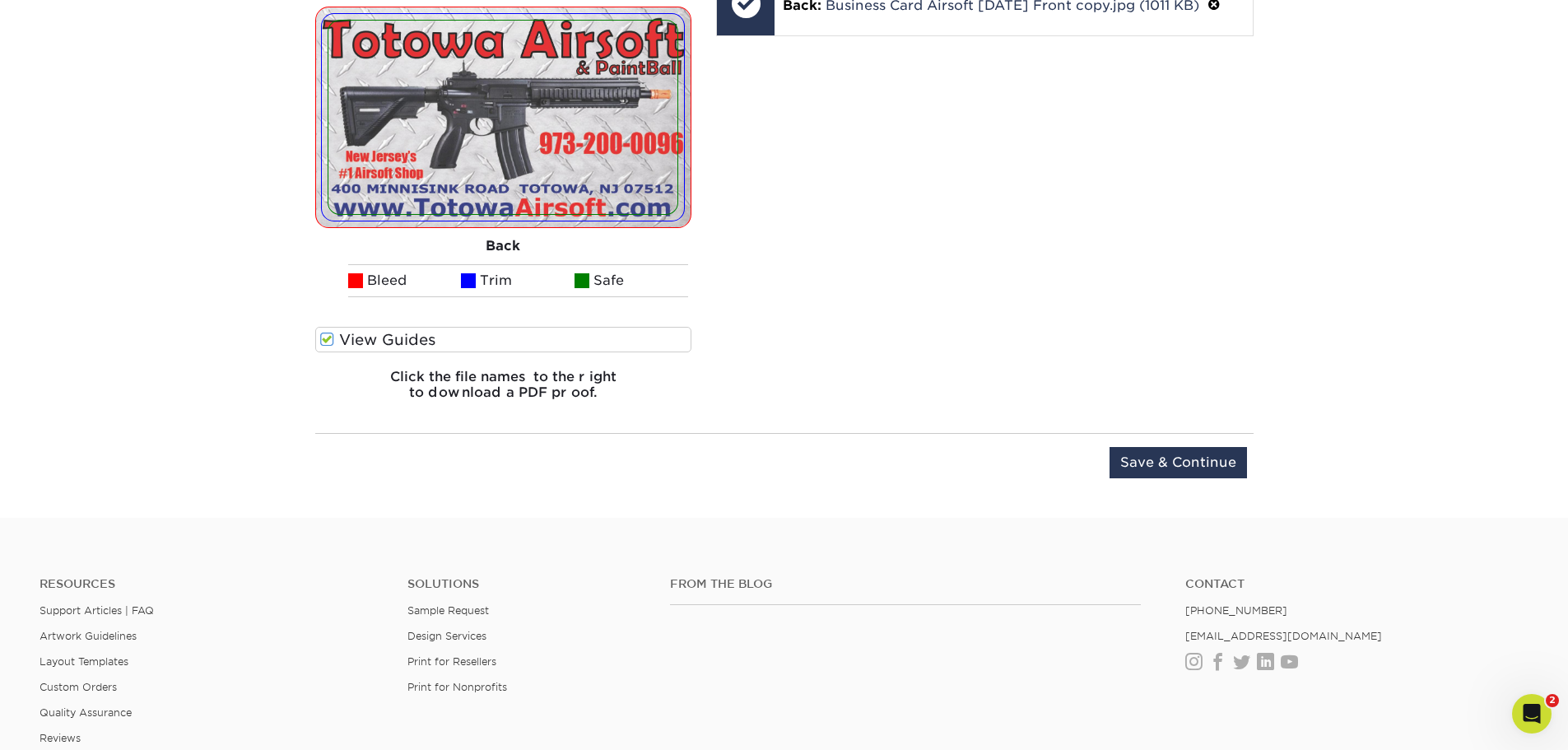
scroll to position [1351, 0]
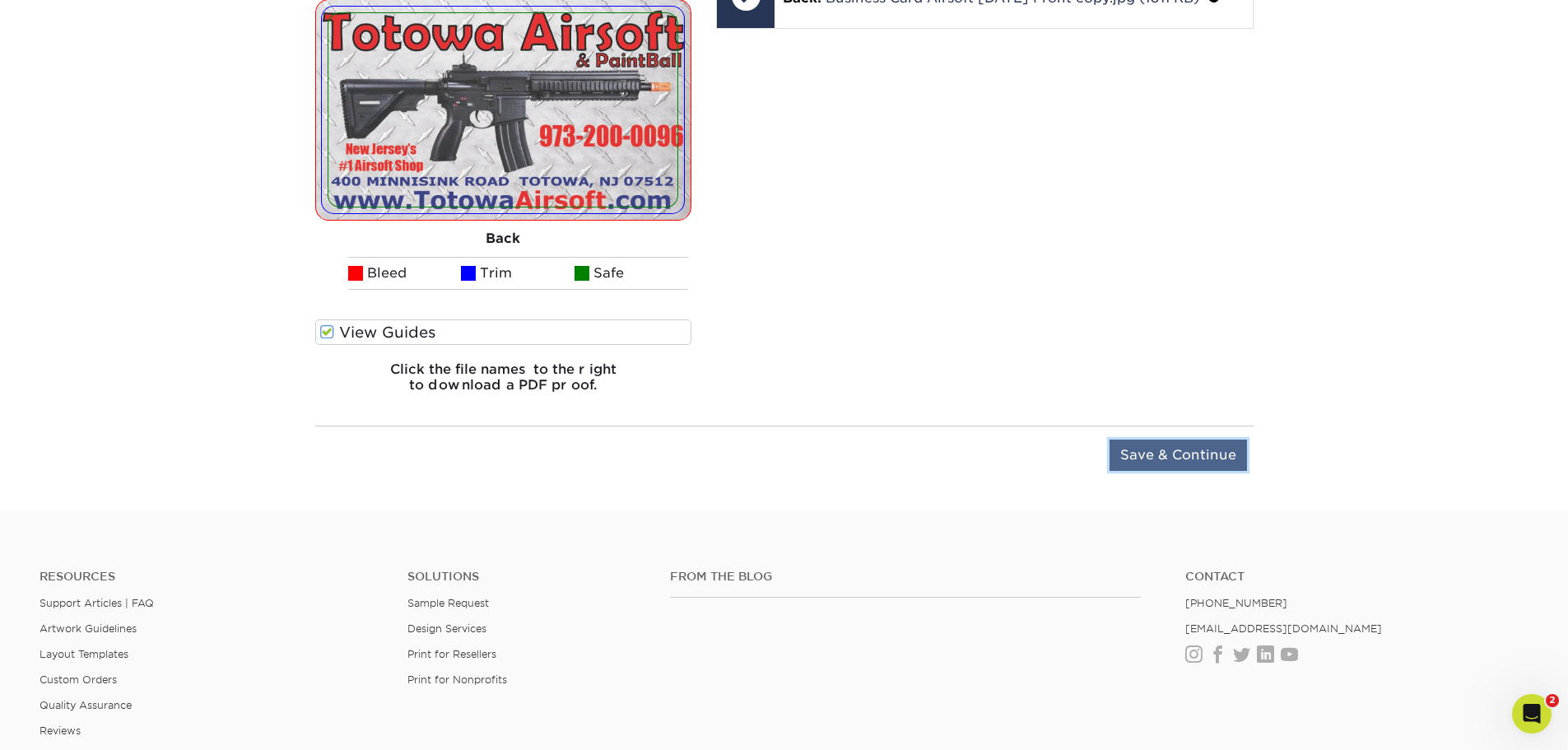
click at [1193, 457] on input "Save & Continue" at bounding box center [1178, 456] width 137 height 32
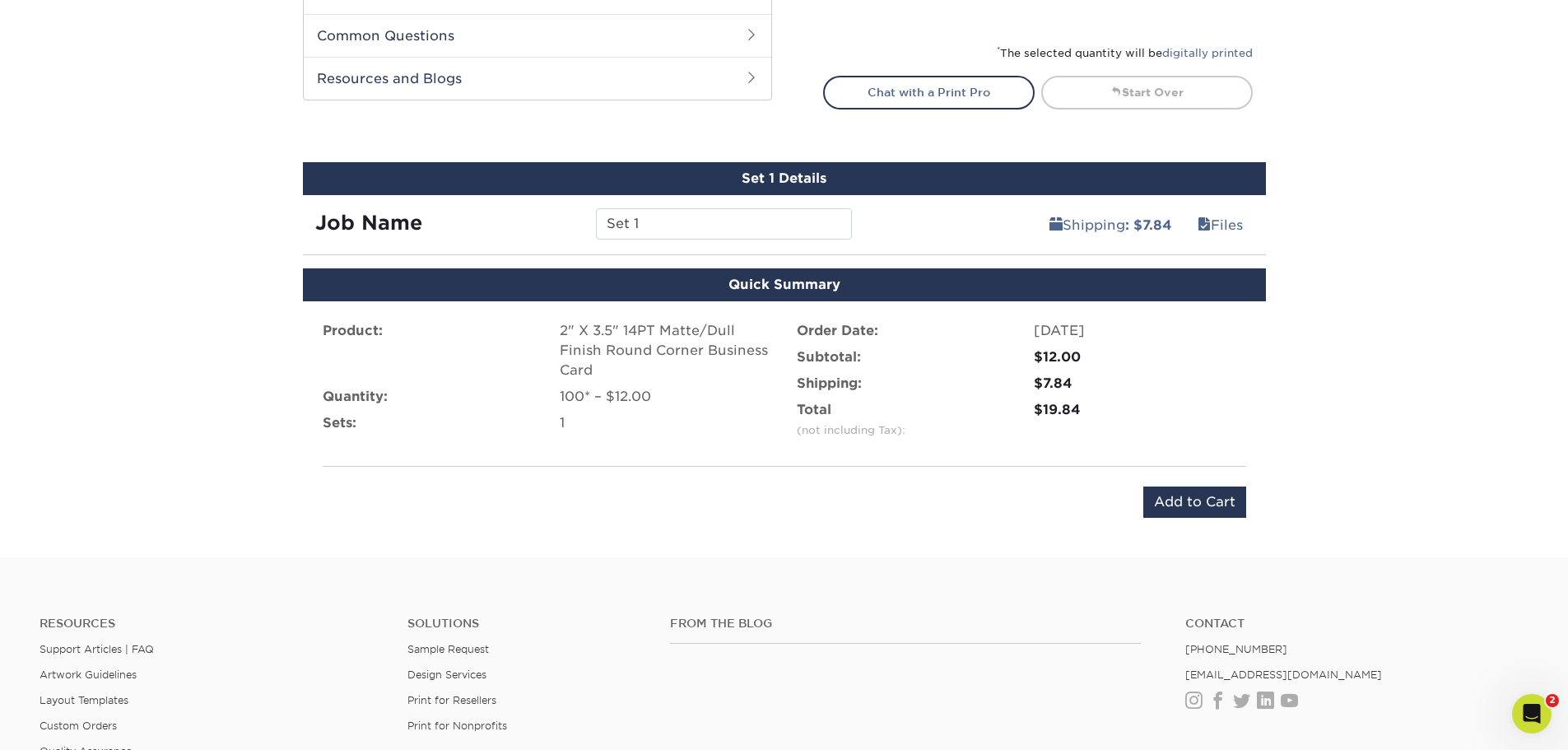
scroll to position [860, 0]
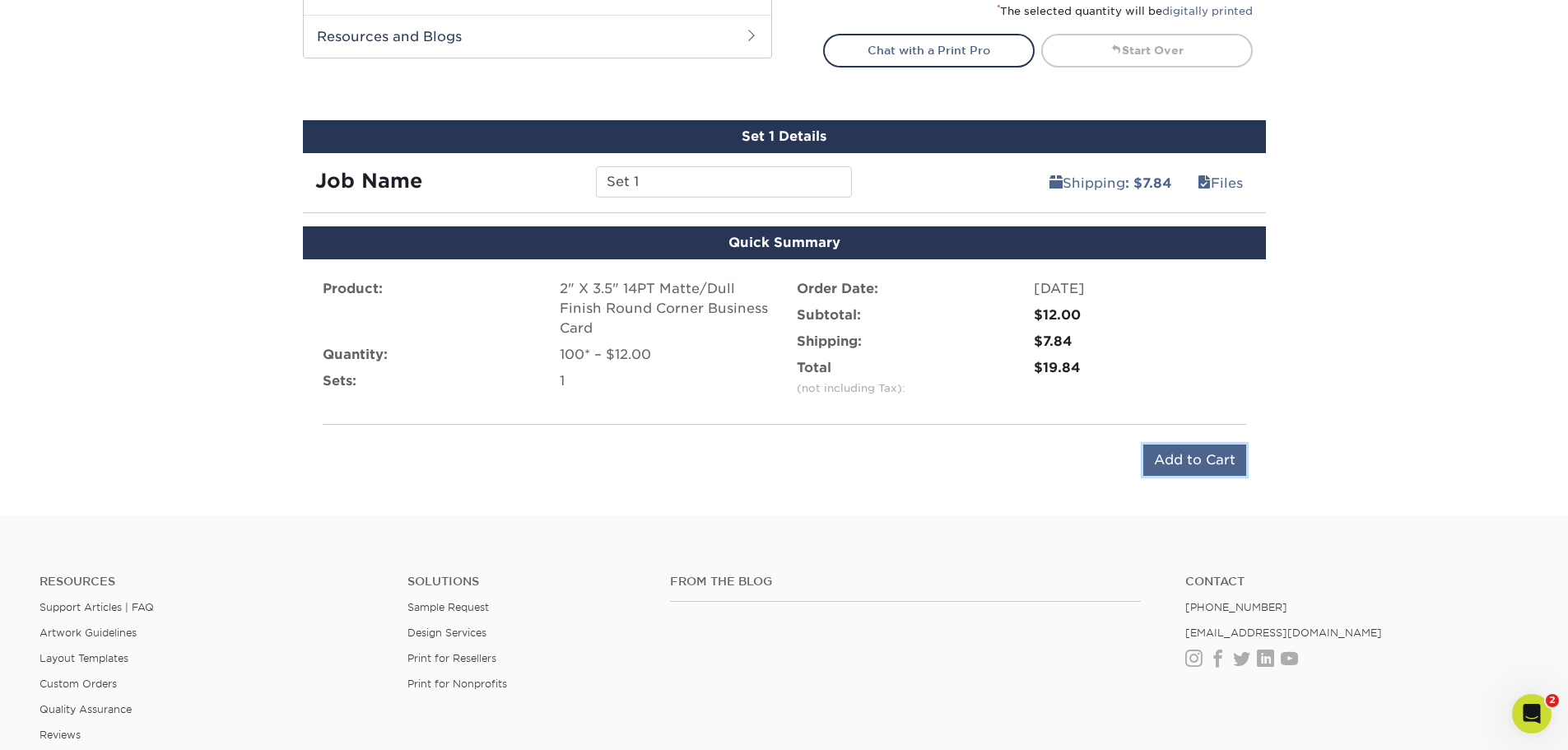
click at [1202, 452] on input "Add to Cart" at bounding box center [1194, 460] width 103 height 32
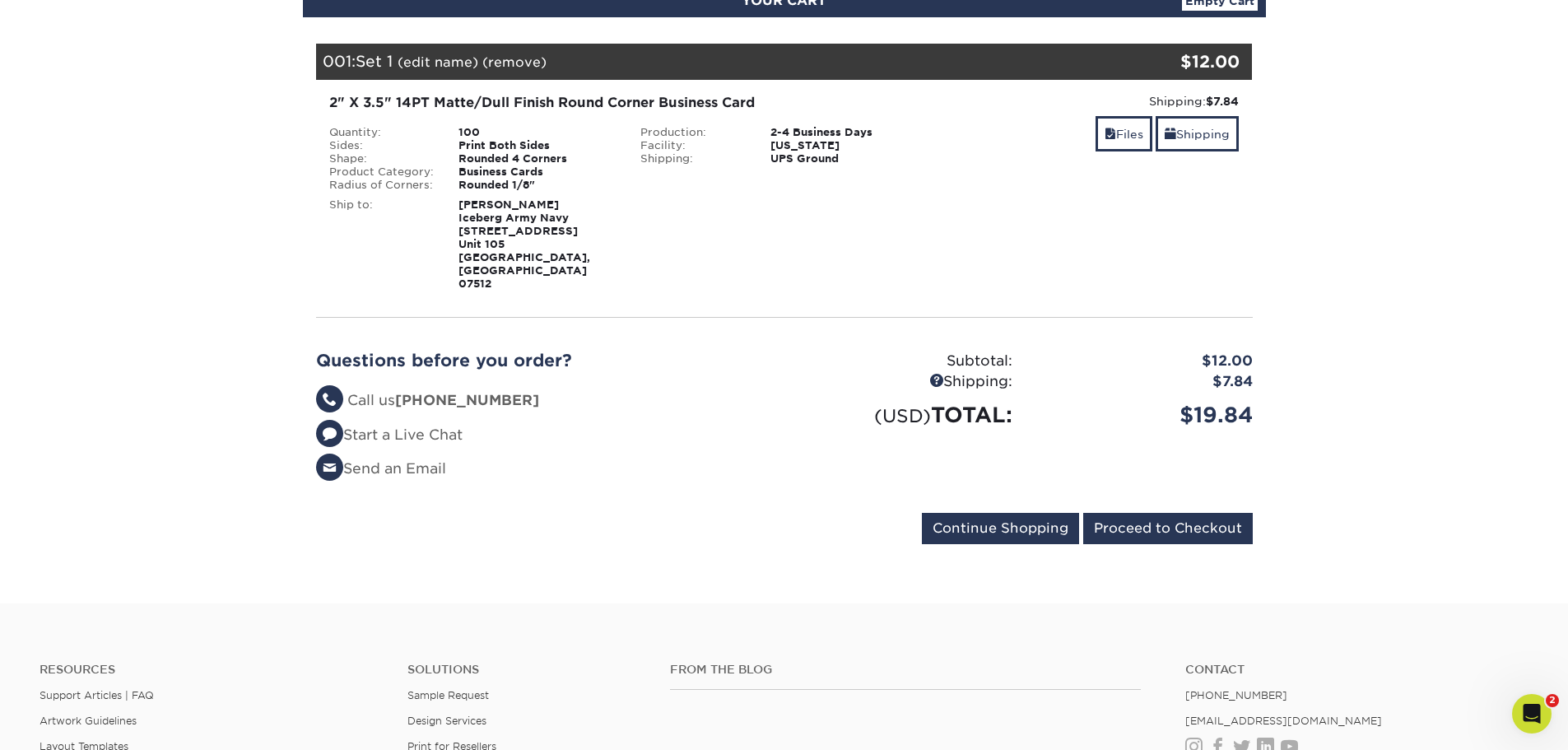
scroll to position [247, 0]
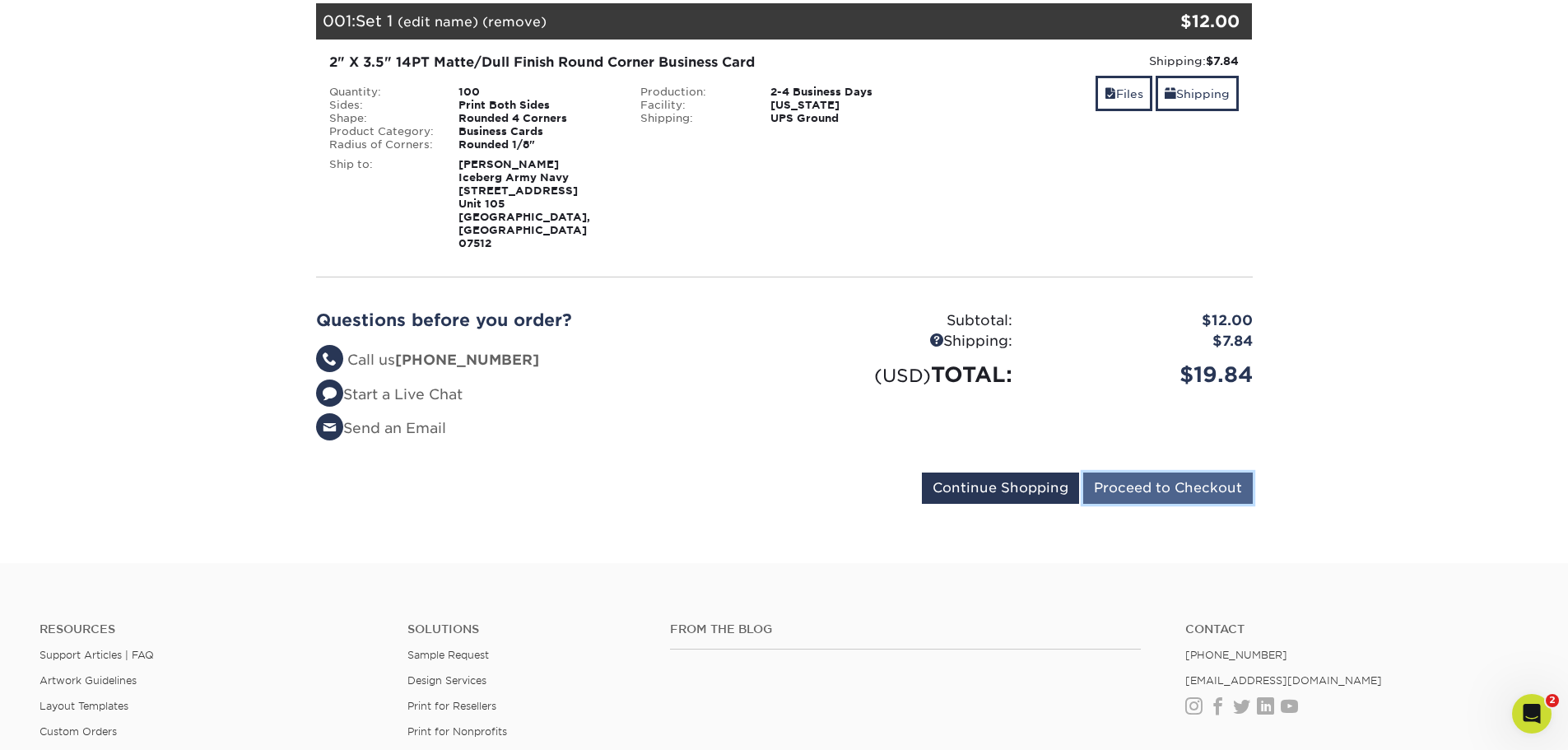
click at [1178, 472] on input "Proceed to Checkout" at bounding box center [1168, 488] width 170 height 32
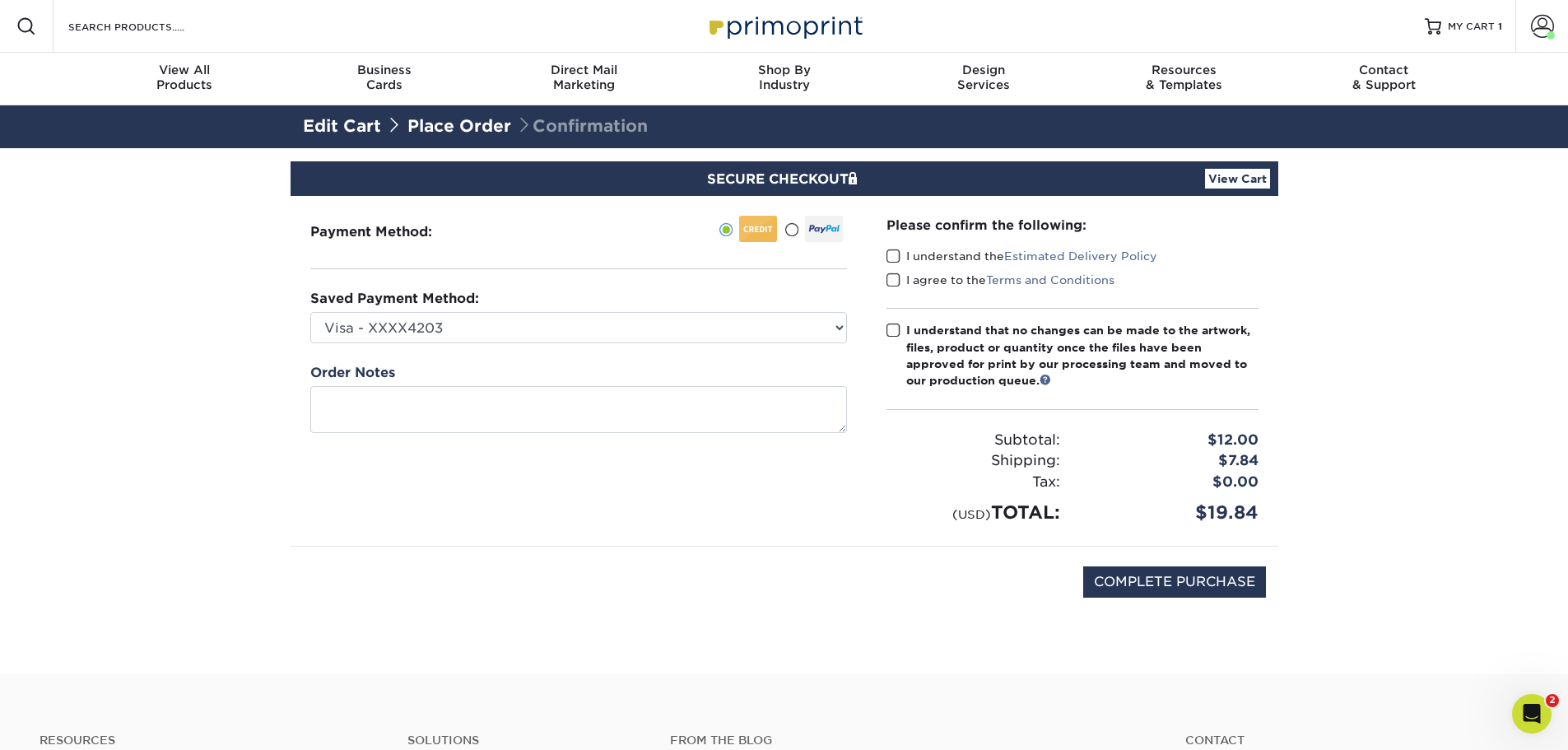
click at [889, 252] on span at bounding box center [893, 256] width 14 height 16
click at [0, 0] on input "I understand the Estimated Delivery Policy" at bounding box center [0, 0] width 0 height 0
click at [891, 273] on span at bounding box center [893, 280] width 14 height 16
click at [0, 0] on input "I agree to the Terms and Conditions" at bounding box center [0, 0] width 0 height 0
click at [899, 326] on span at bounding box center [893, 330] width 14 height 16
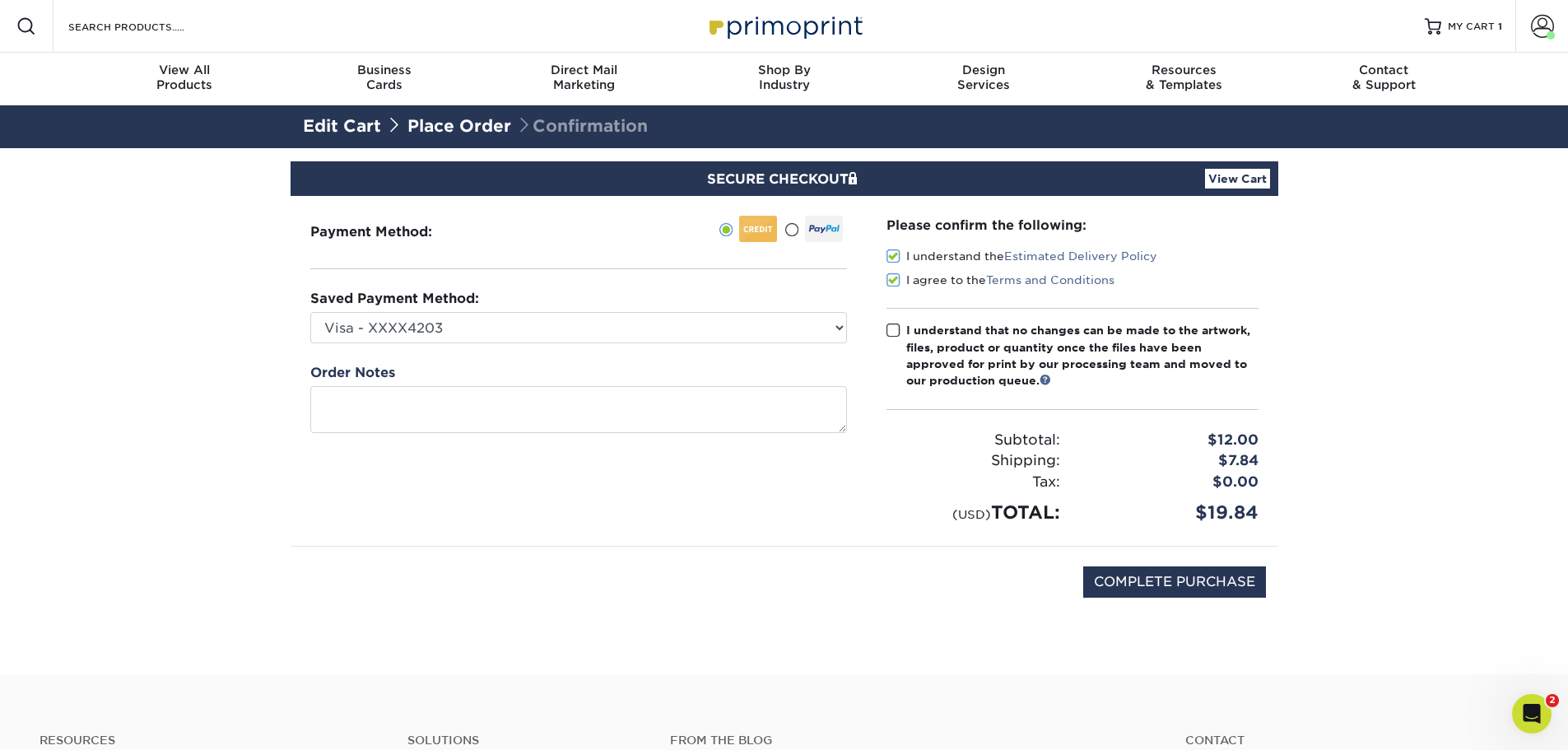
click at [0, 0] on input "I understand that no changes can be made to the artwork, files, product or quan…" at bounding box center [0, 0] width 0 height 0
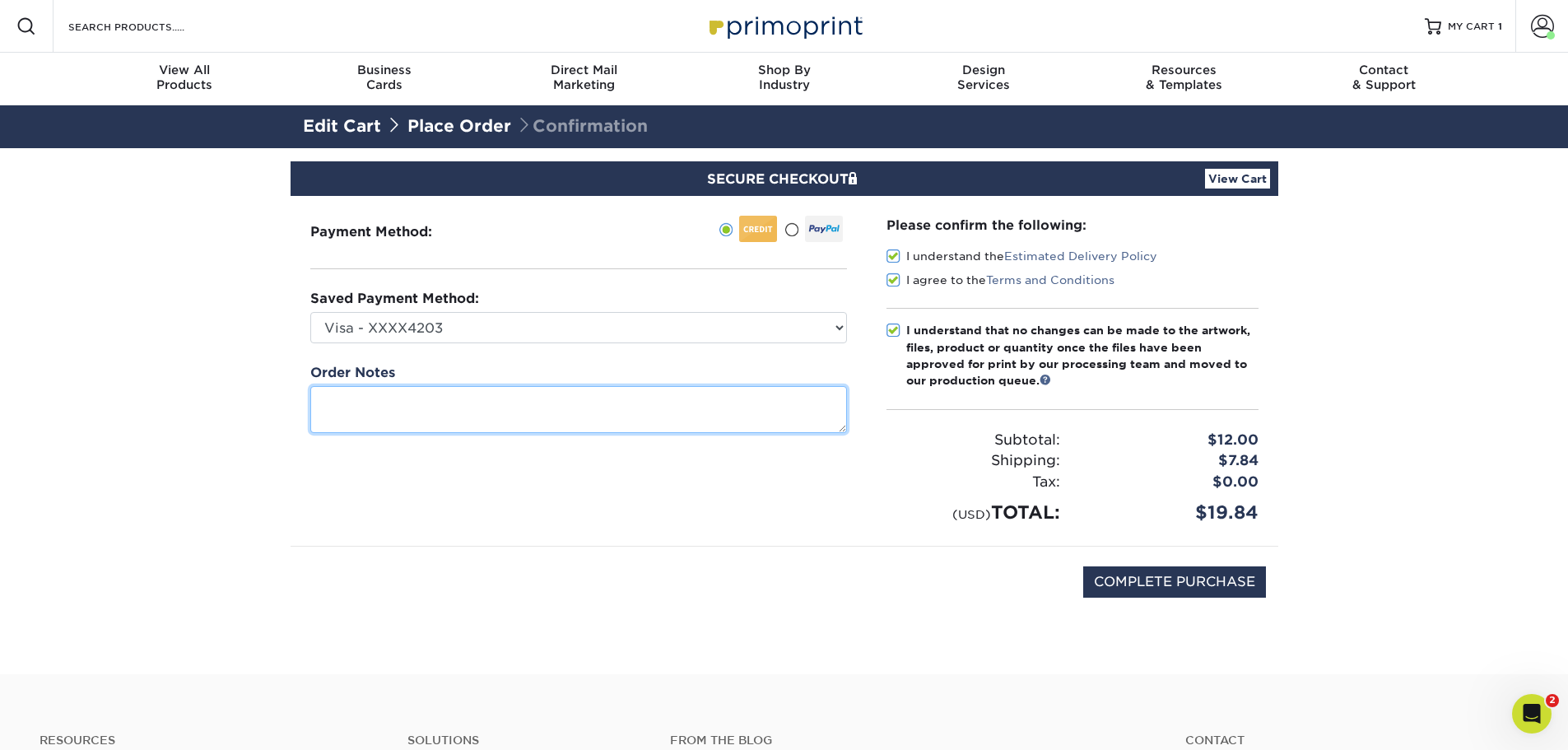
click at [514, 403] on textarea at bounding box center [578, 409] width 536 height 47
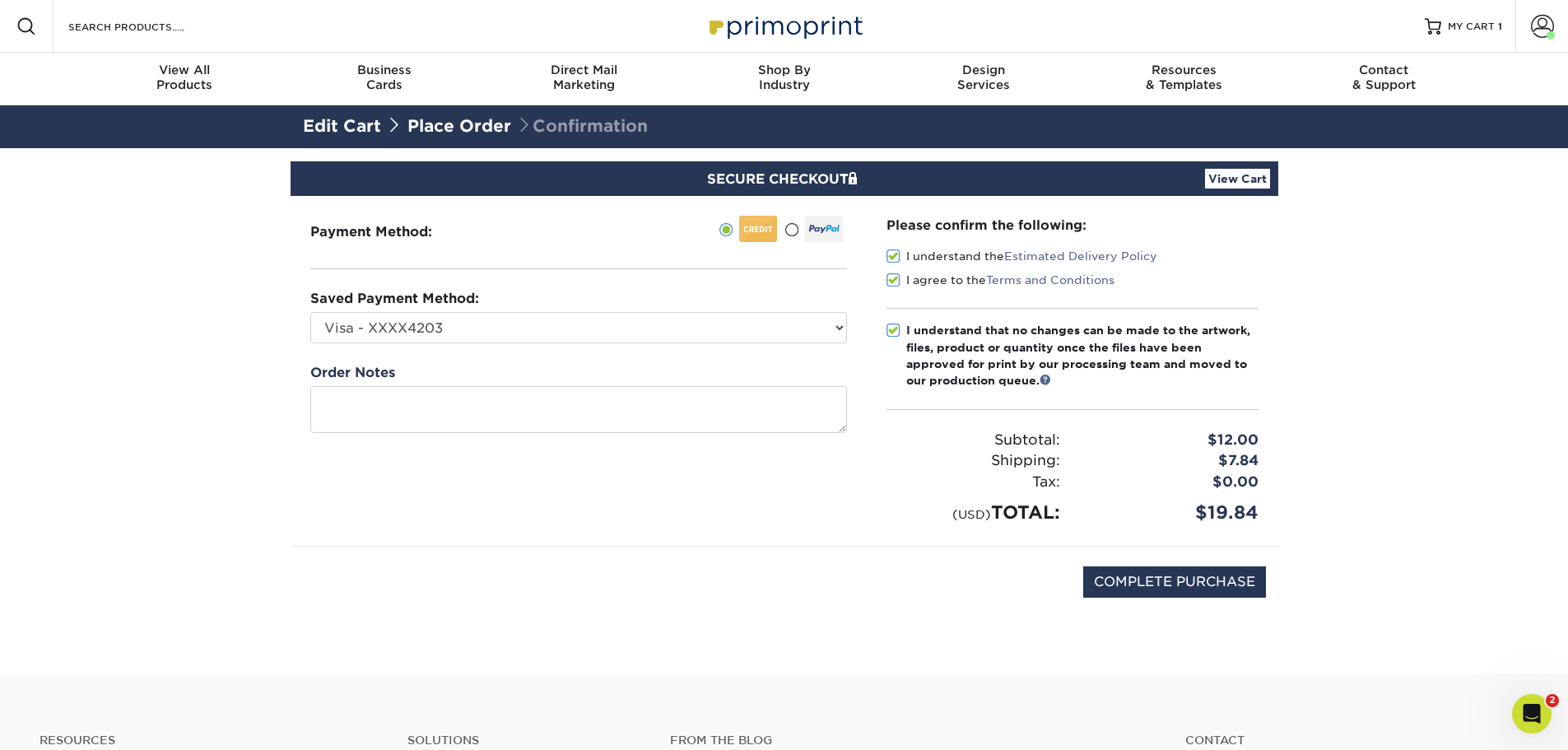
click at [1432, 339] on section "SECURE CHECKOUT View Cart Payment Method: Saved Payment Method:" at bounding box center [784, 411] width 1568 height 526
click at [1207, 587] on input "COMPLETE PURCHASE" at bounding box center [1175, 582] width 183 height 32
type input "PROCESSING, PLEASE WAIT..."
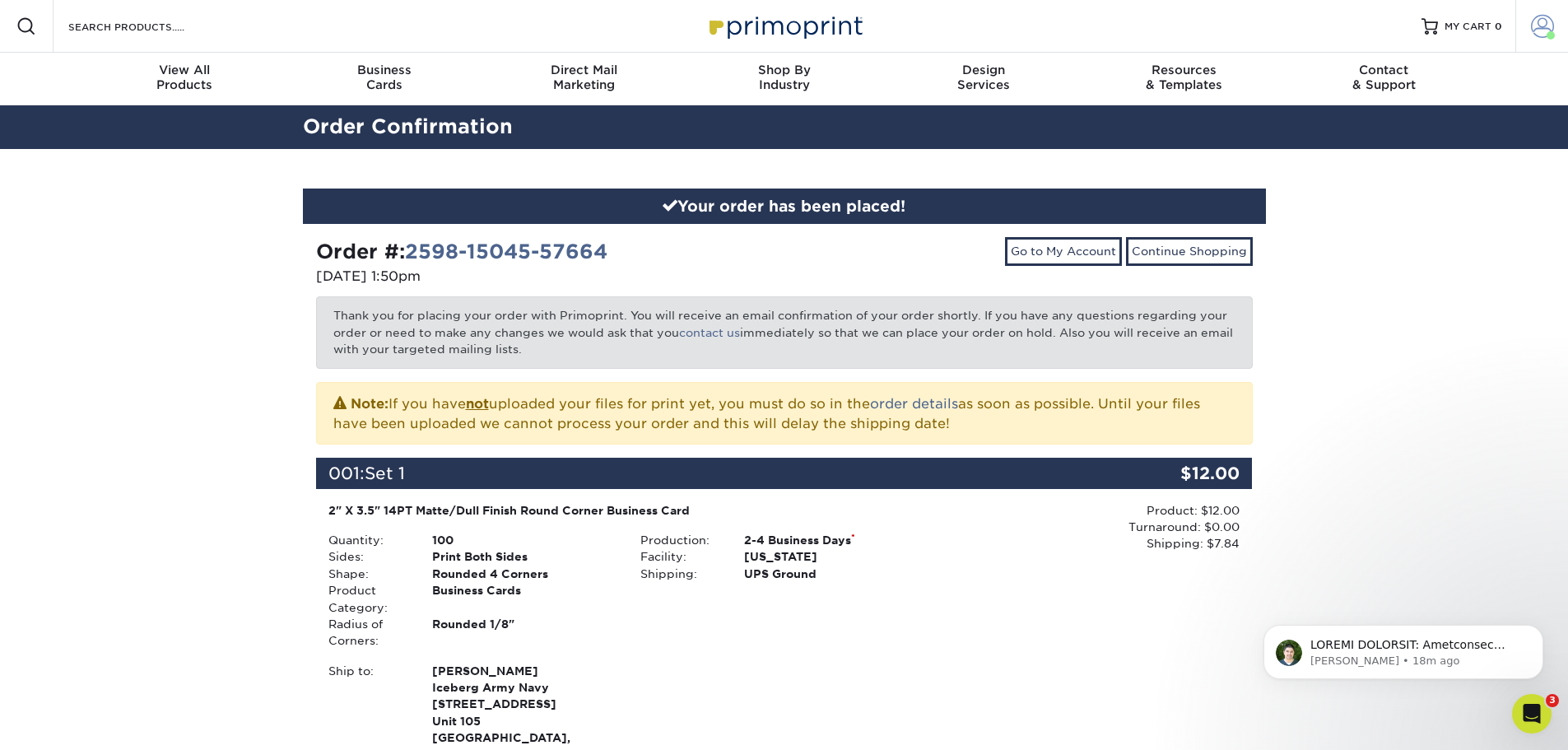
click at [1541, 33] on span at bounding box center [1542, 26] width 23 height 23
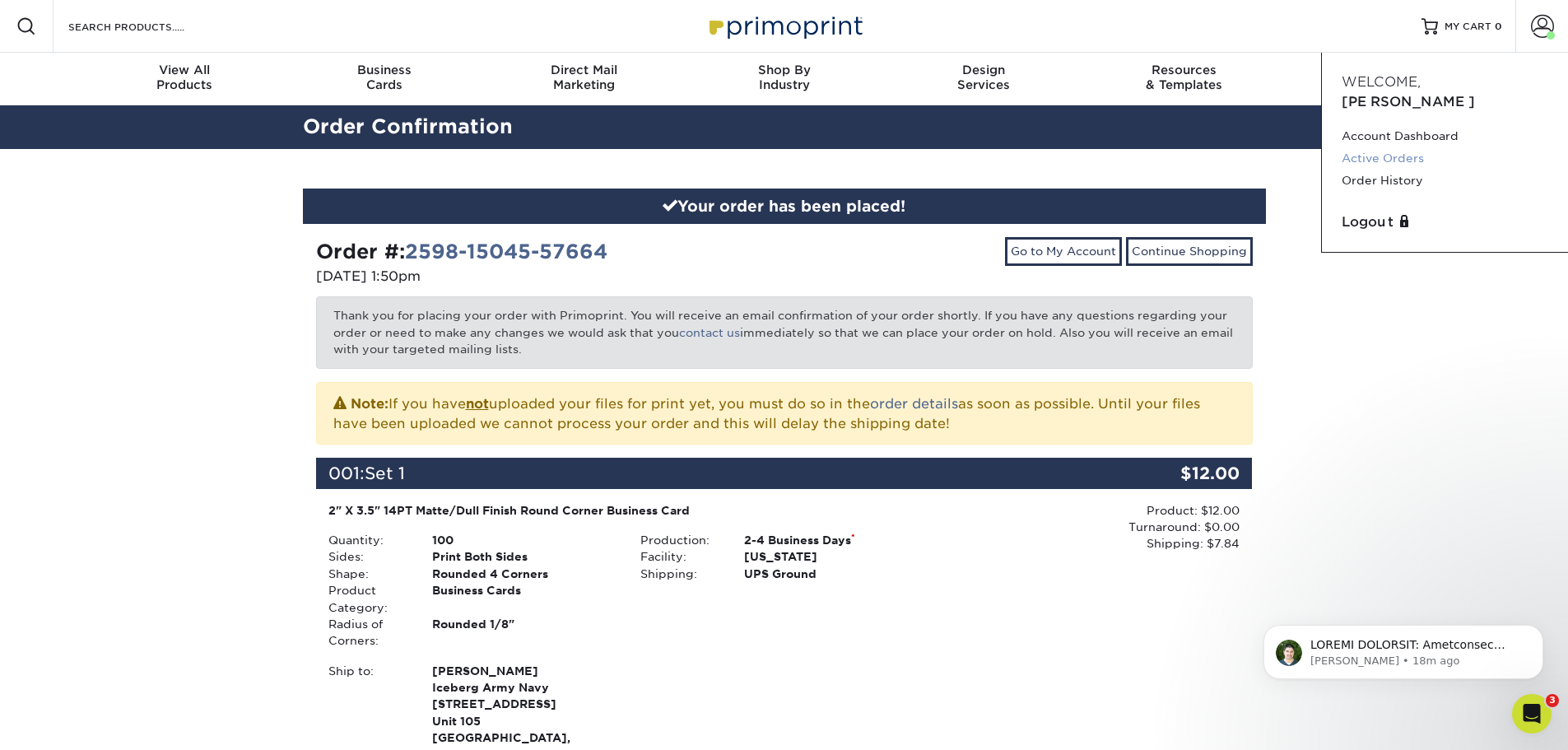
click at [1394, 148] on link "Active Orders" at bounding box center [1445, 159] width 207 height 22
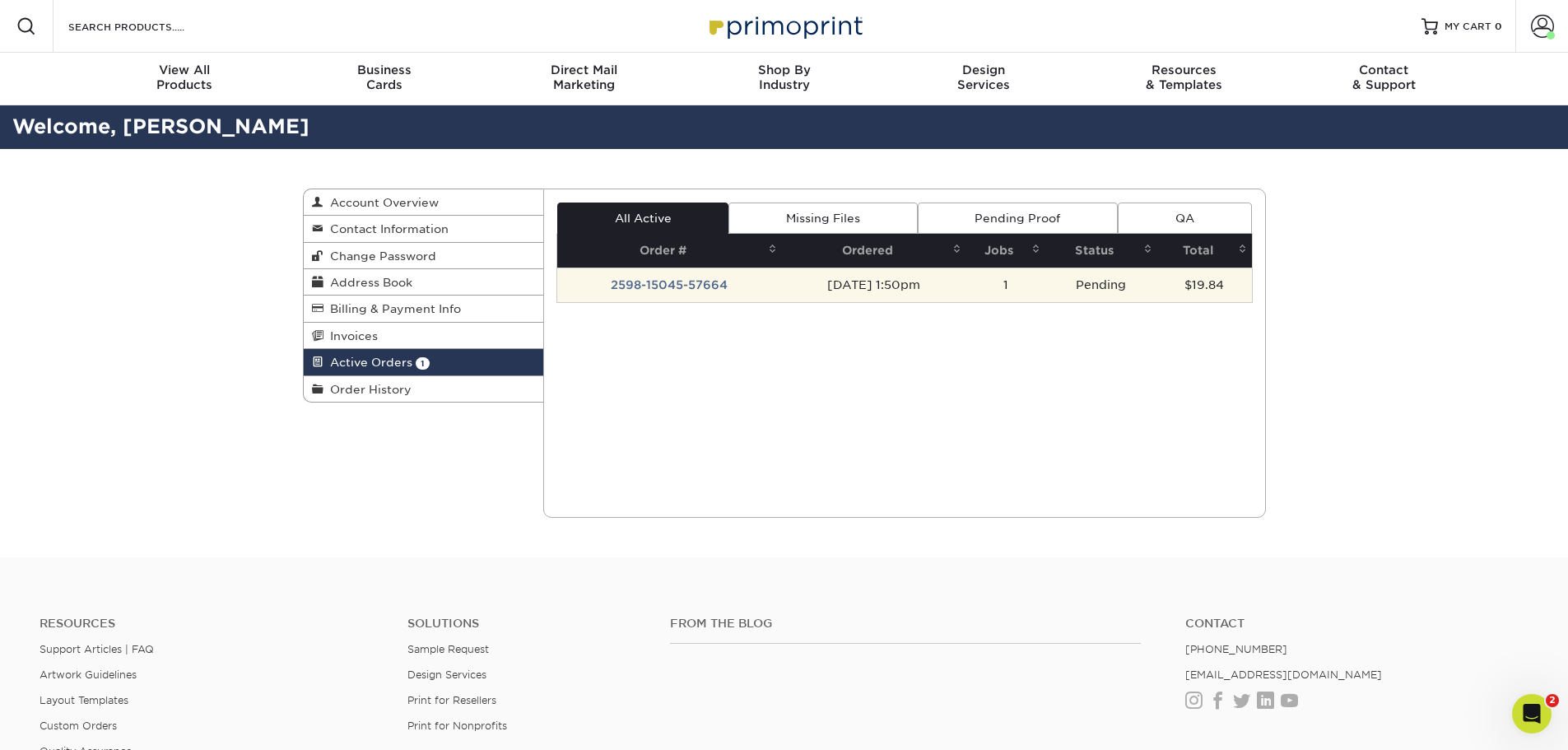
click at [1101, 286] on td "Pending" at bounding box center [1101, 284] width 112 height 34
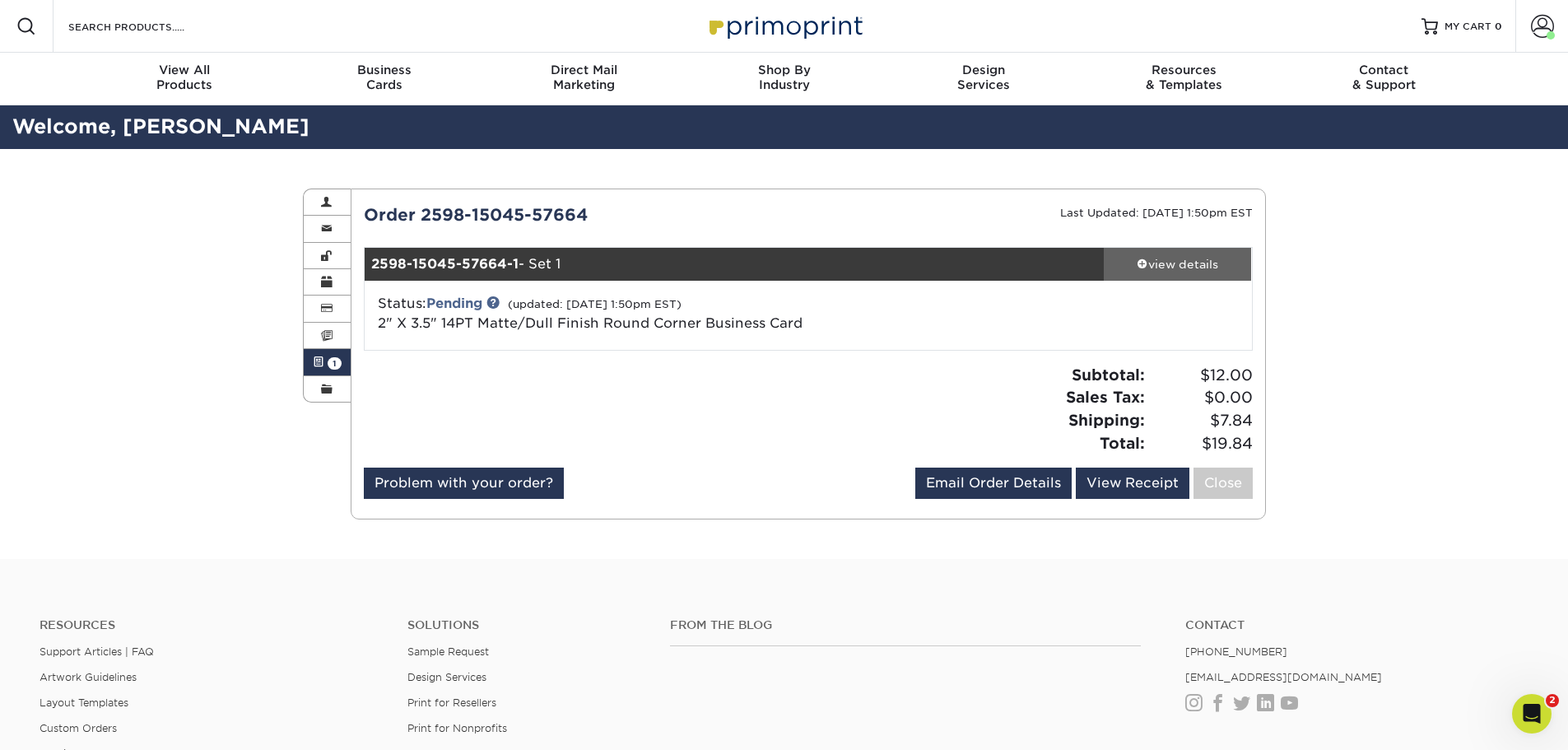
click at [1186, 272] on div "view details" at bounding box center [1178, 265] width 148 height 17
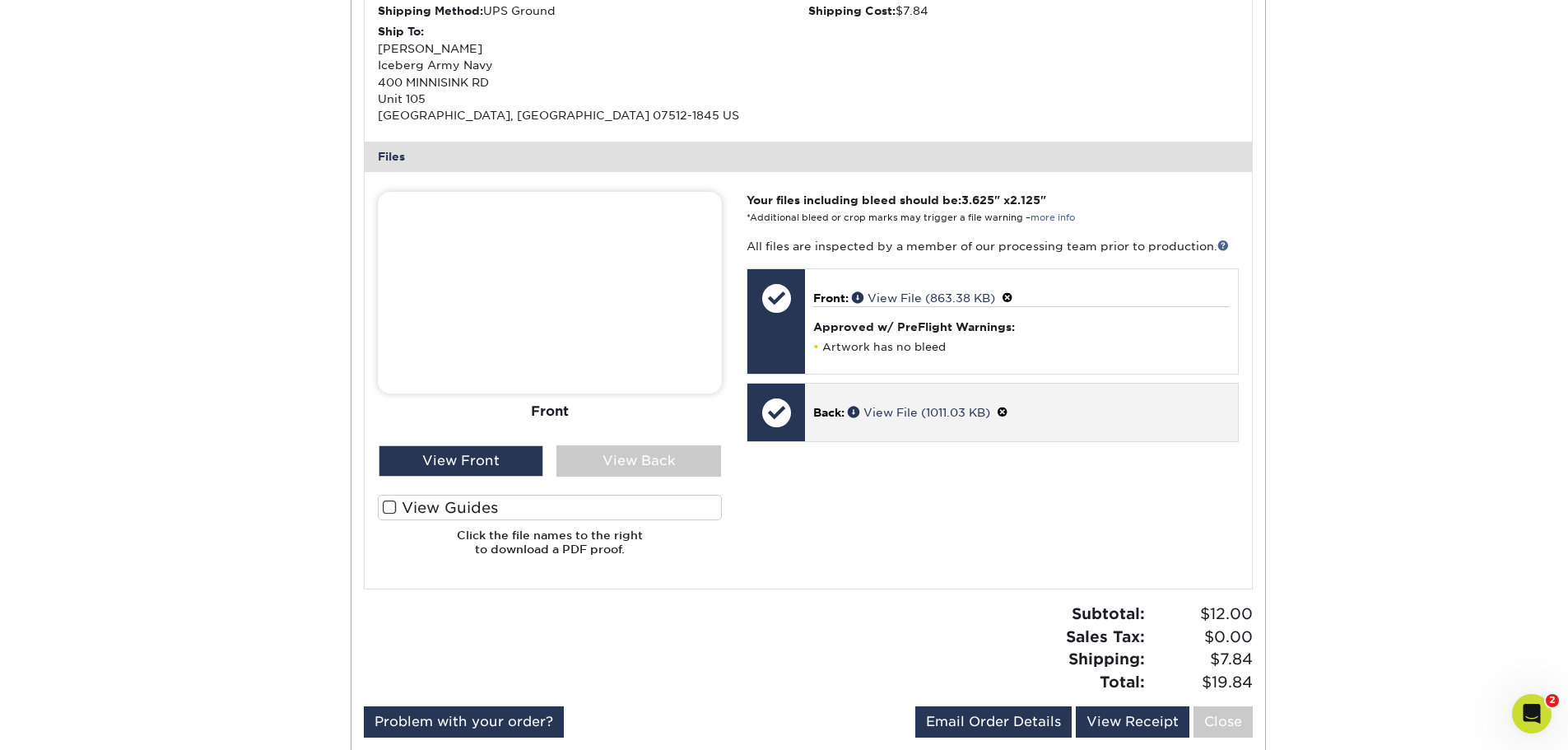
scroll to position [576, 0]
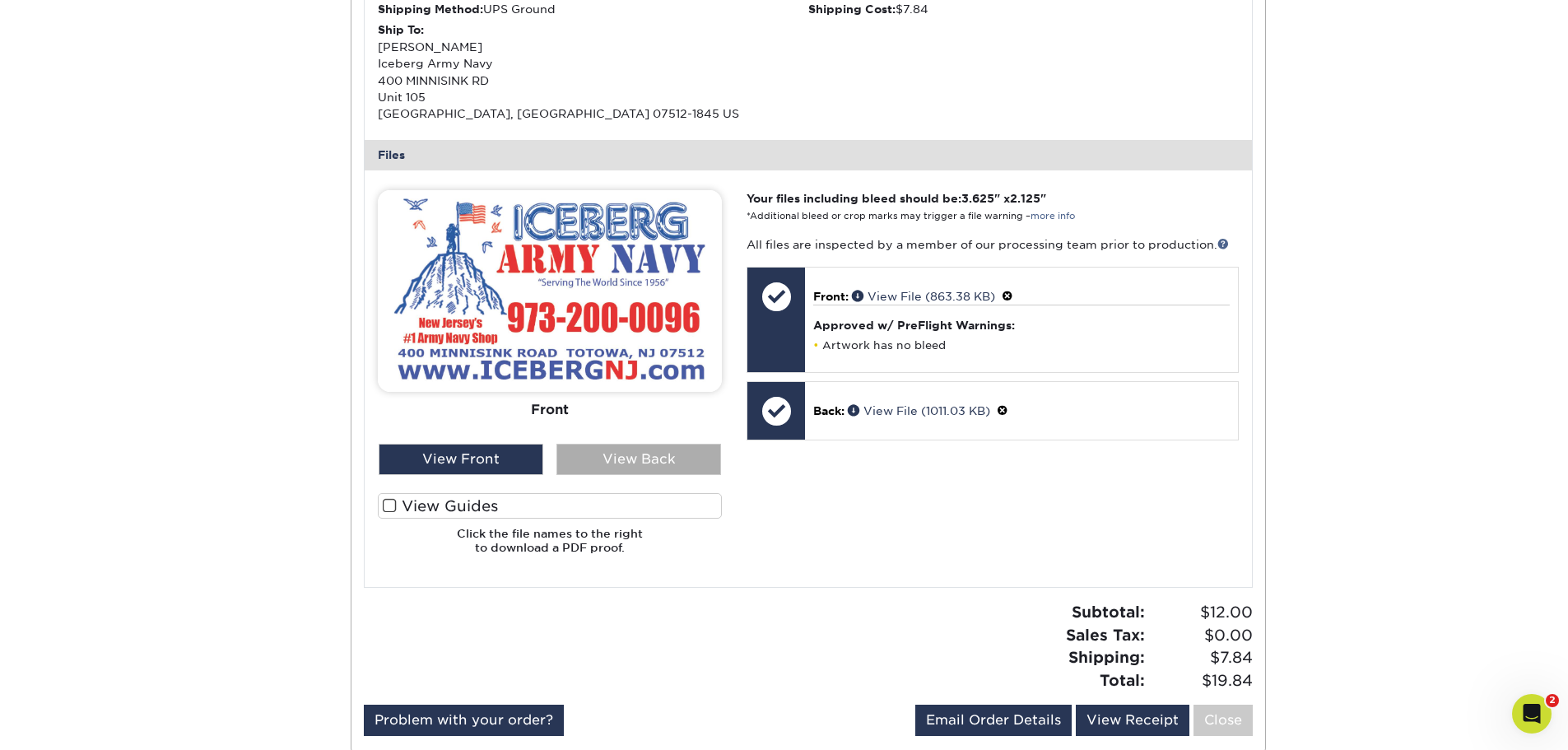
click at [646, 459] on div "View Back" at bounding box center [638, 459] width 164 height 32
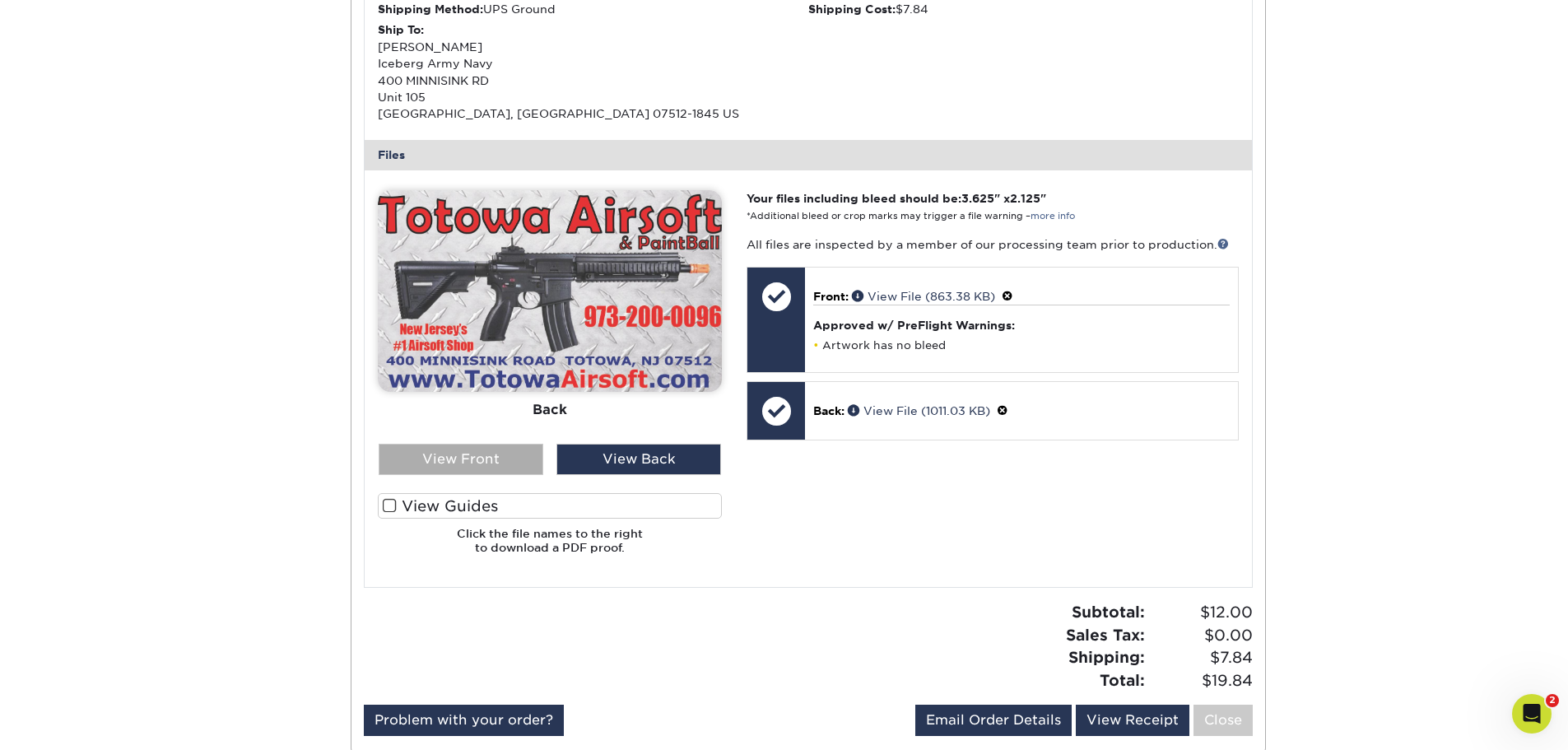
click at [460, 453] on div "View Front" at bounding box center [460, 459] width 164 height 32
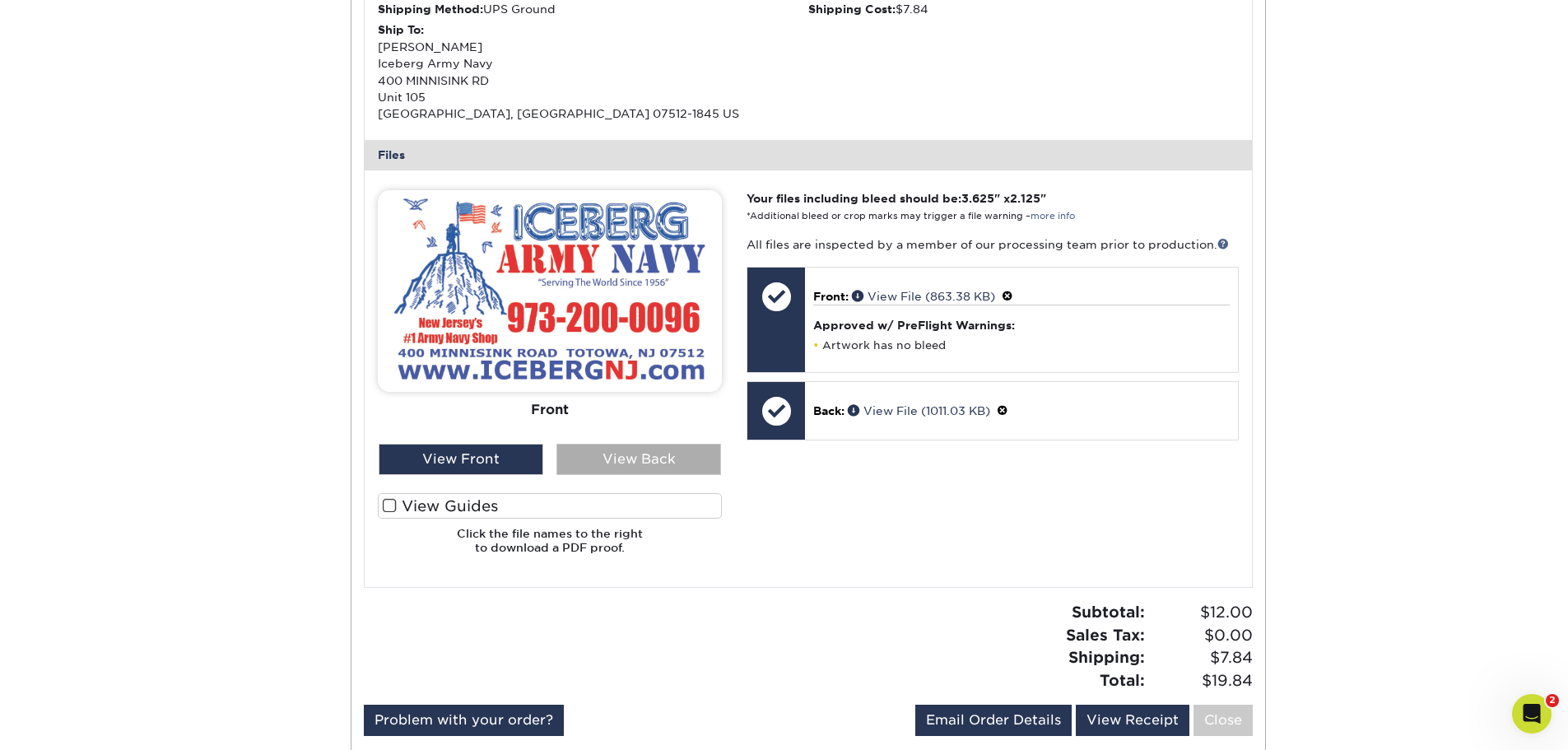
click at [636, 458] on div "View Back" at bounding box center [638, 459] width 164 height 32
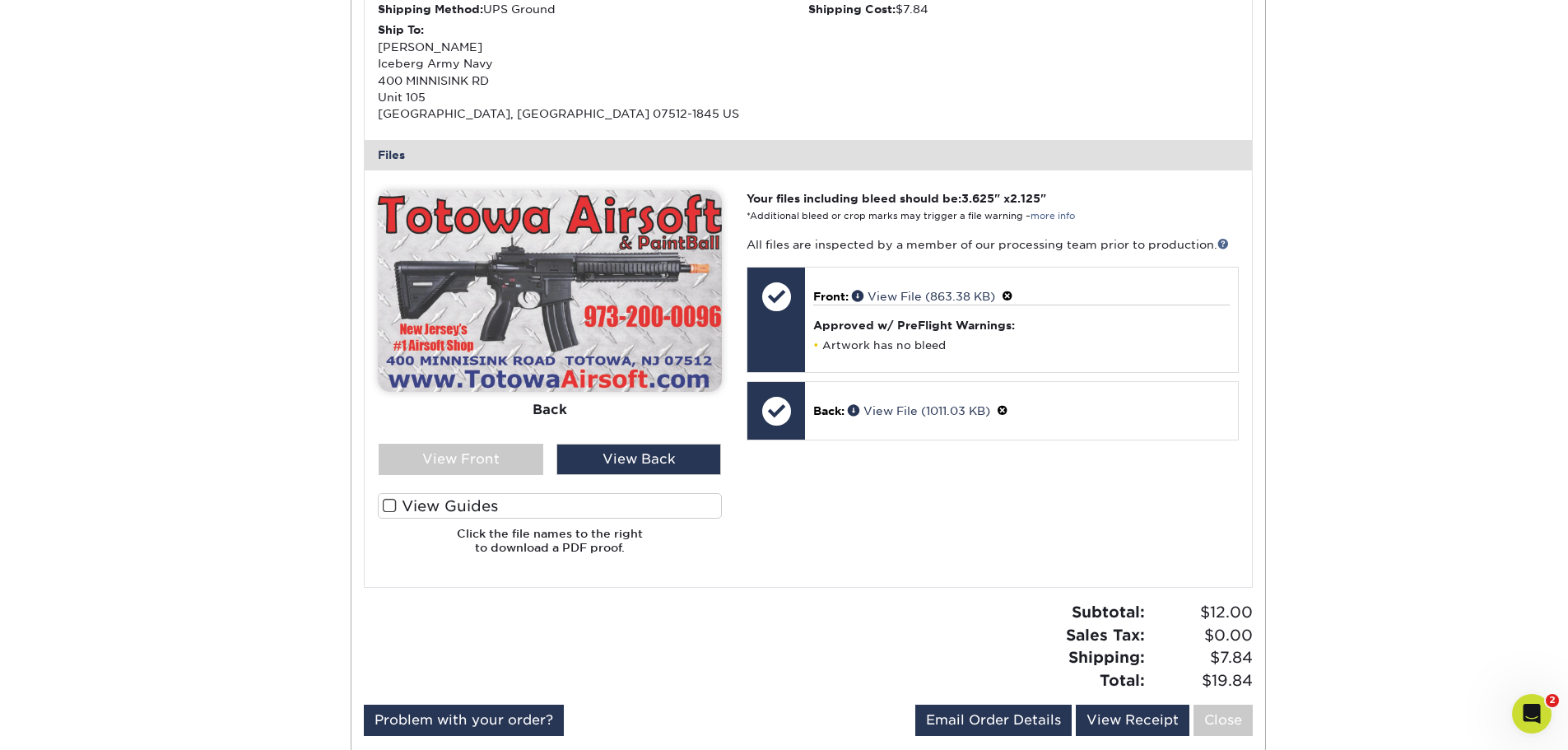
click at [1404, 394] on div "Active Orders Account Overview Contact Information Change Password Address Book…" at bounding box center [784, 185] width 1568 height 1224
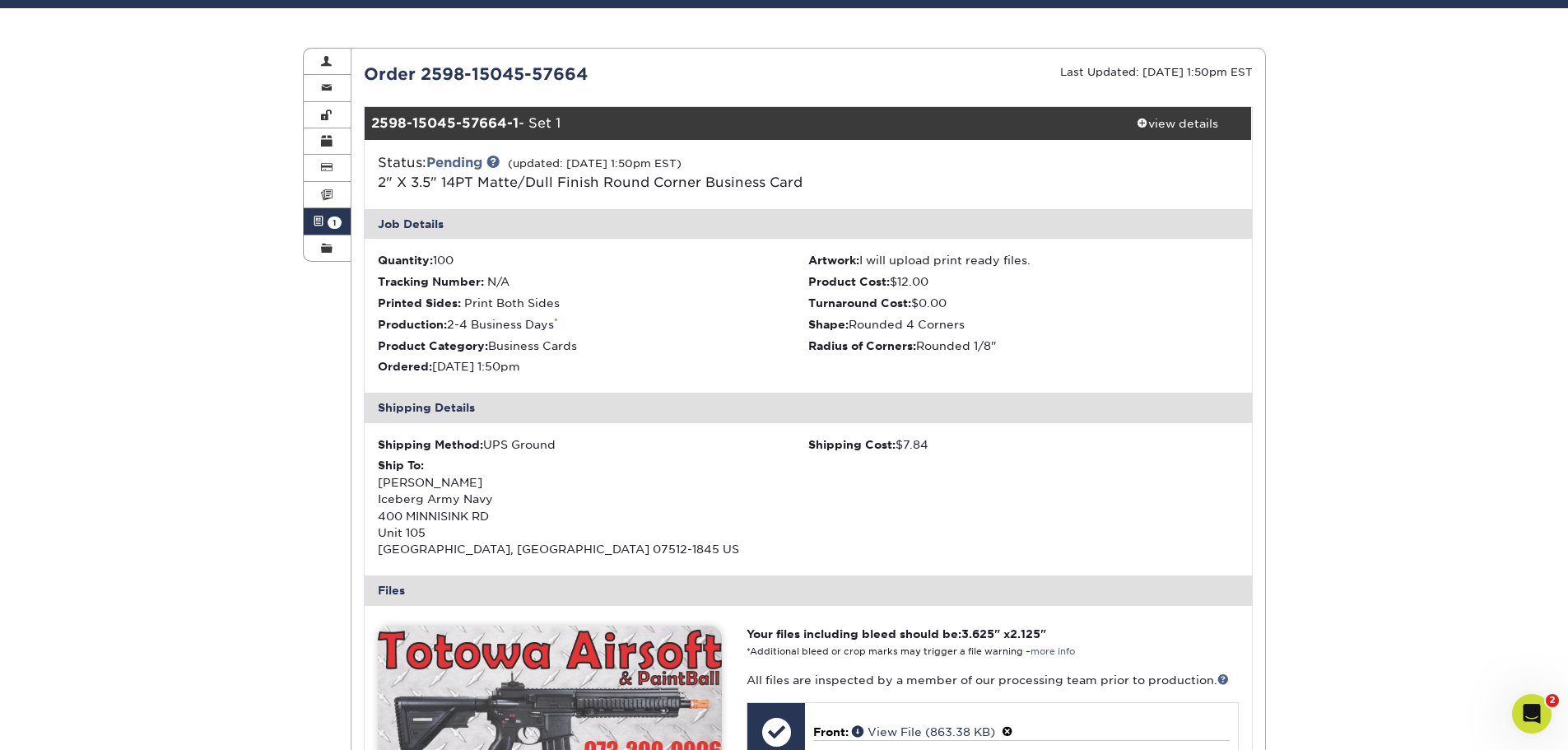
scroll to position [0, 0]
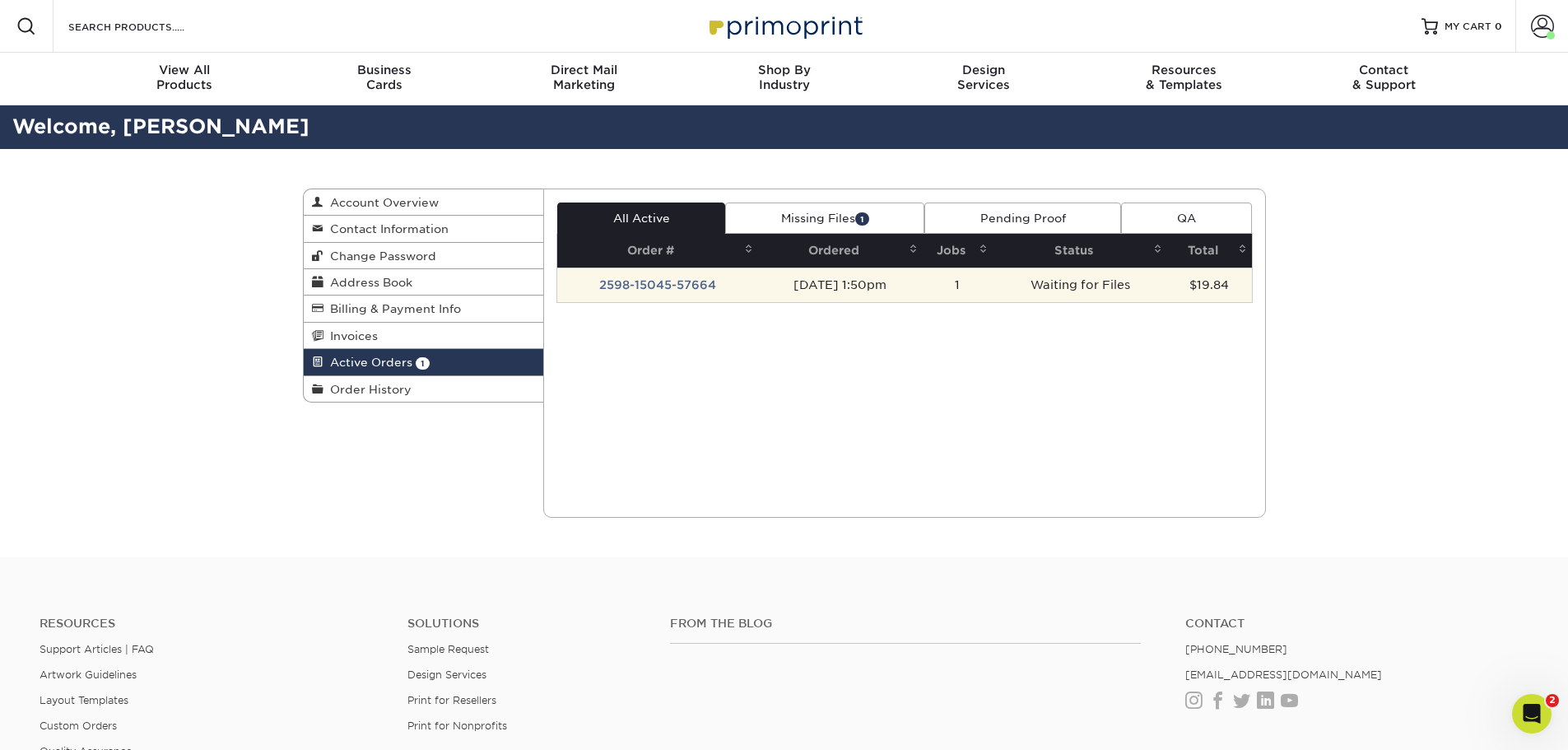
click at [740, 285] on td "2598-15045-57664" at bounding box center [658, 284] width 200 height 34
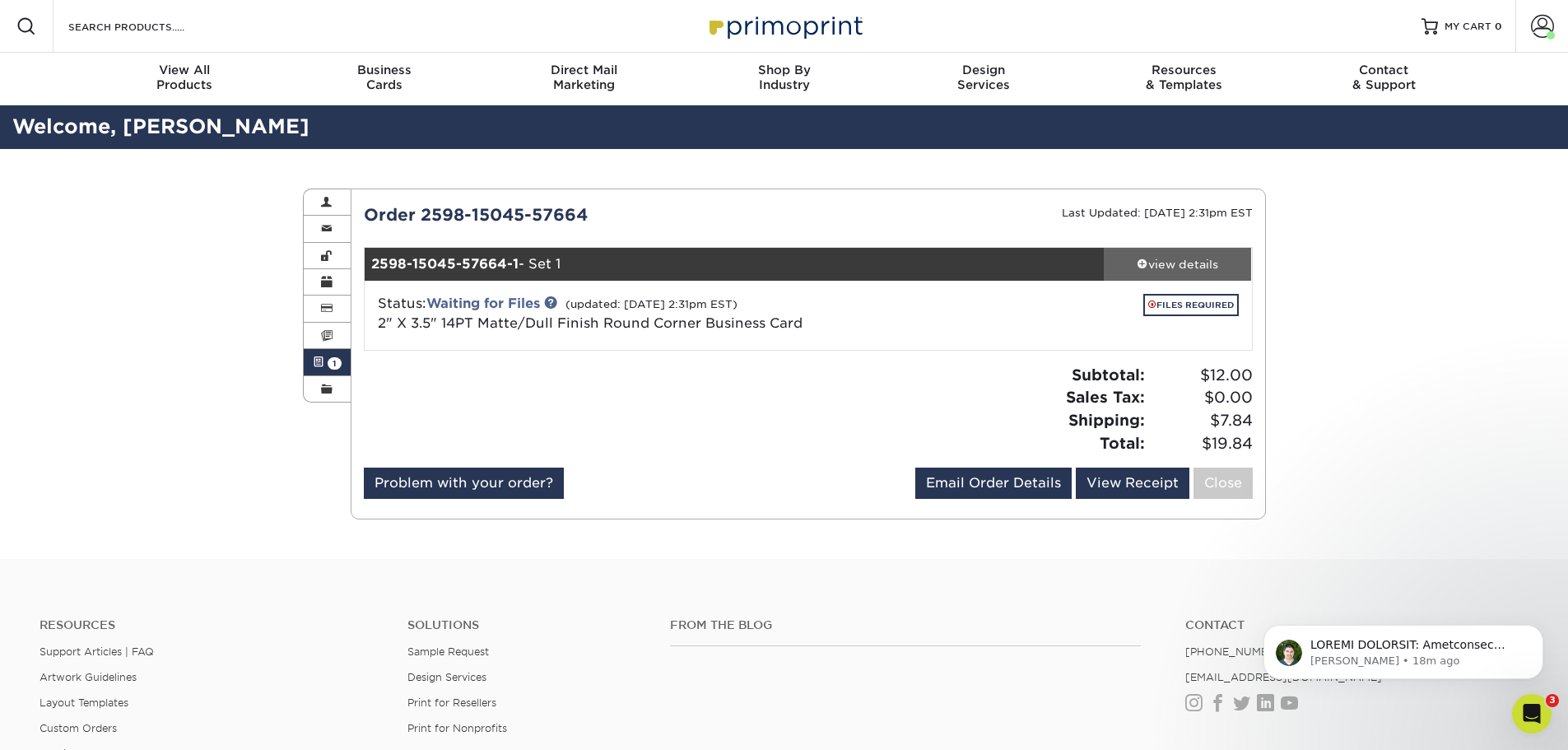
click at [1190, 259] on div "view details" at bounding box center [1178, 265] width 148 height 17
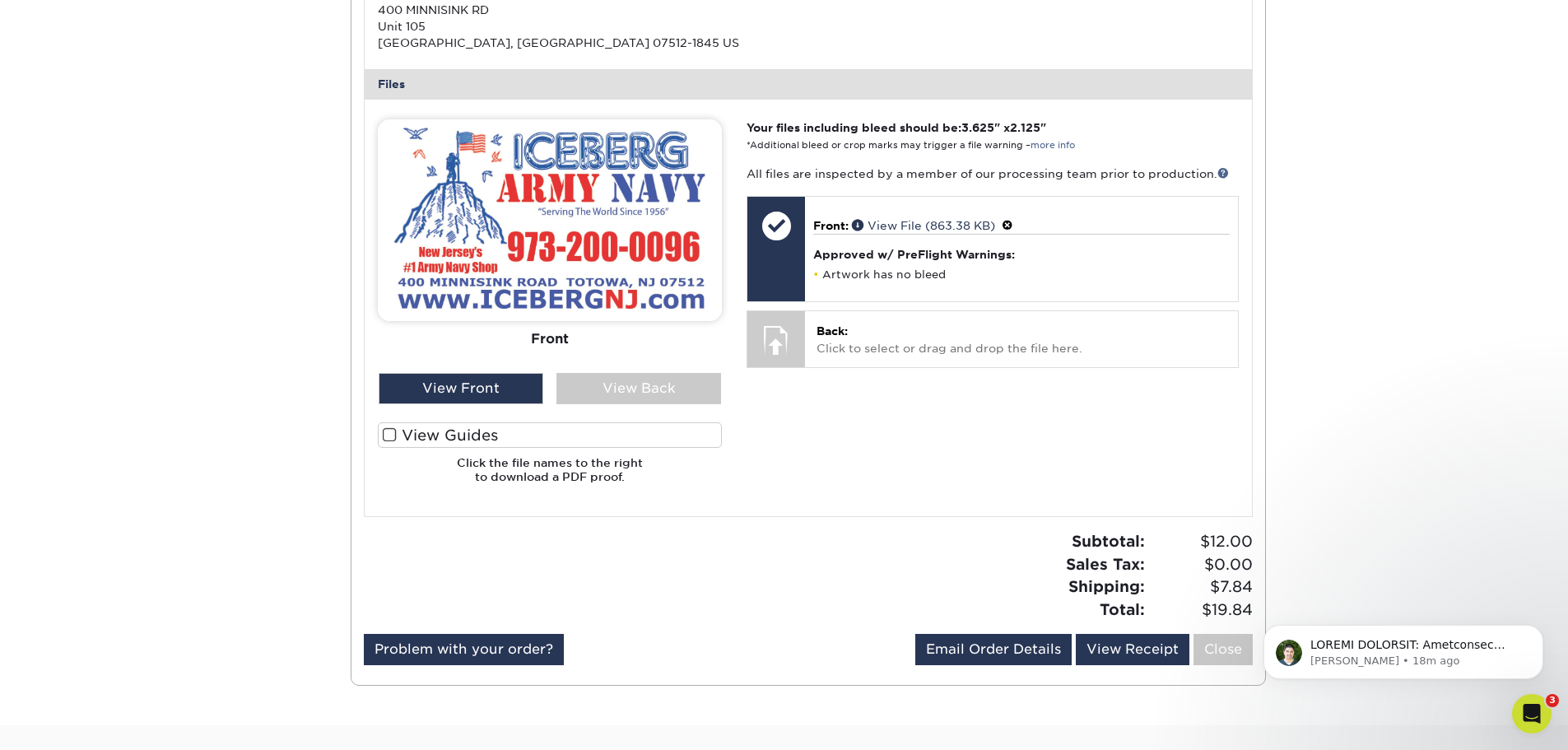
scroll to position [659, 0]
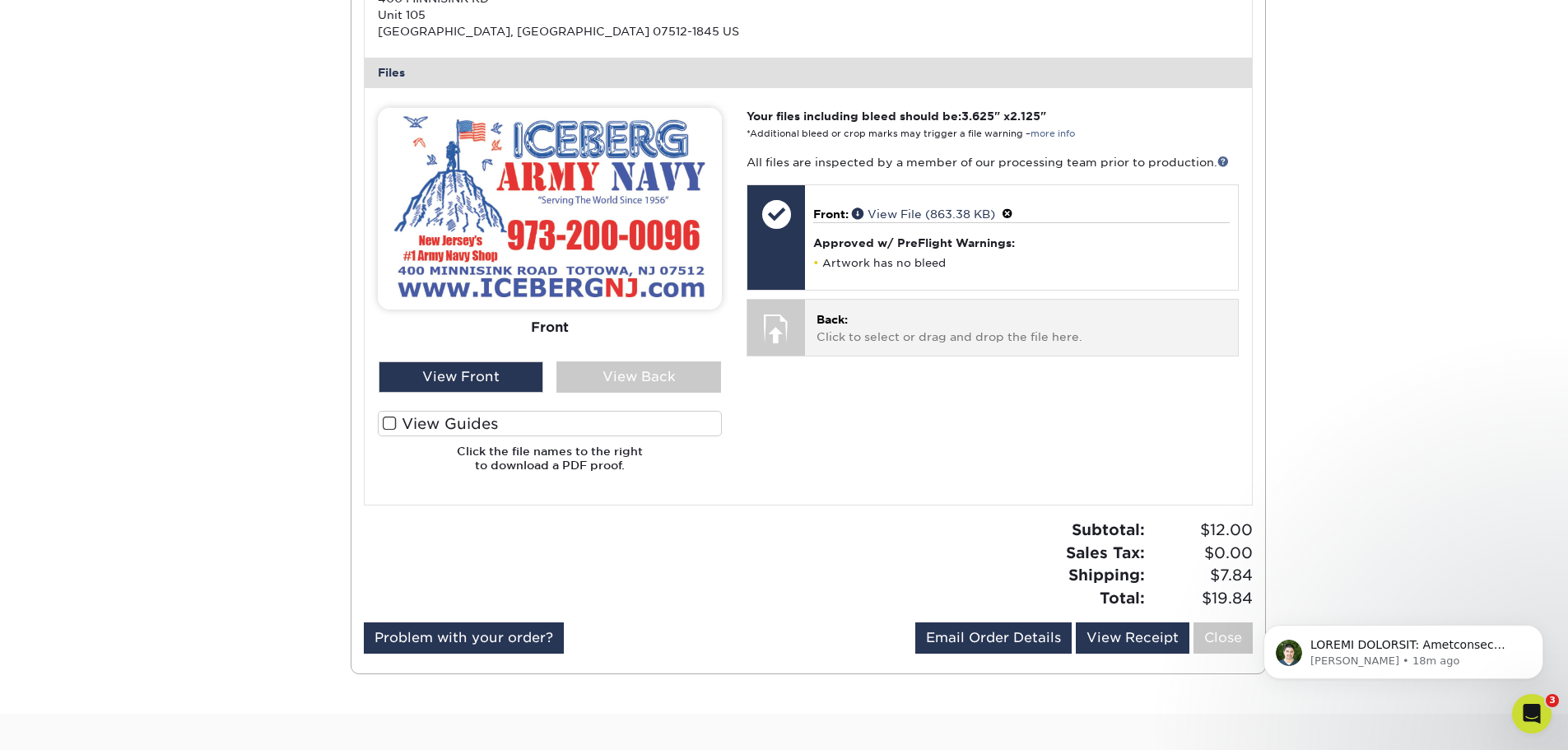
click at [976, 334] on p "Back: Click to select or drag and drop the file here." at bounding box center [1021, 328] width 409 height 33
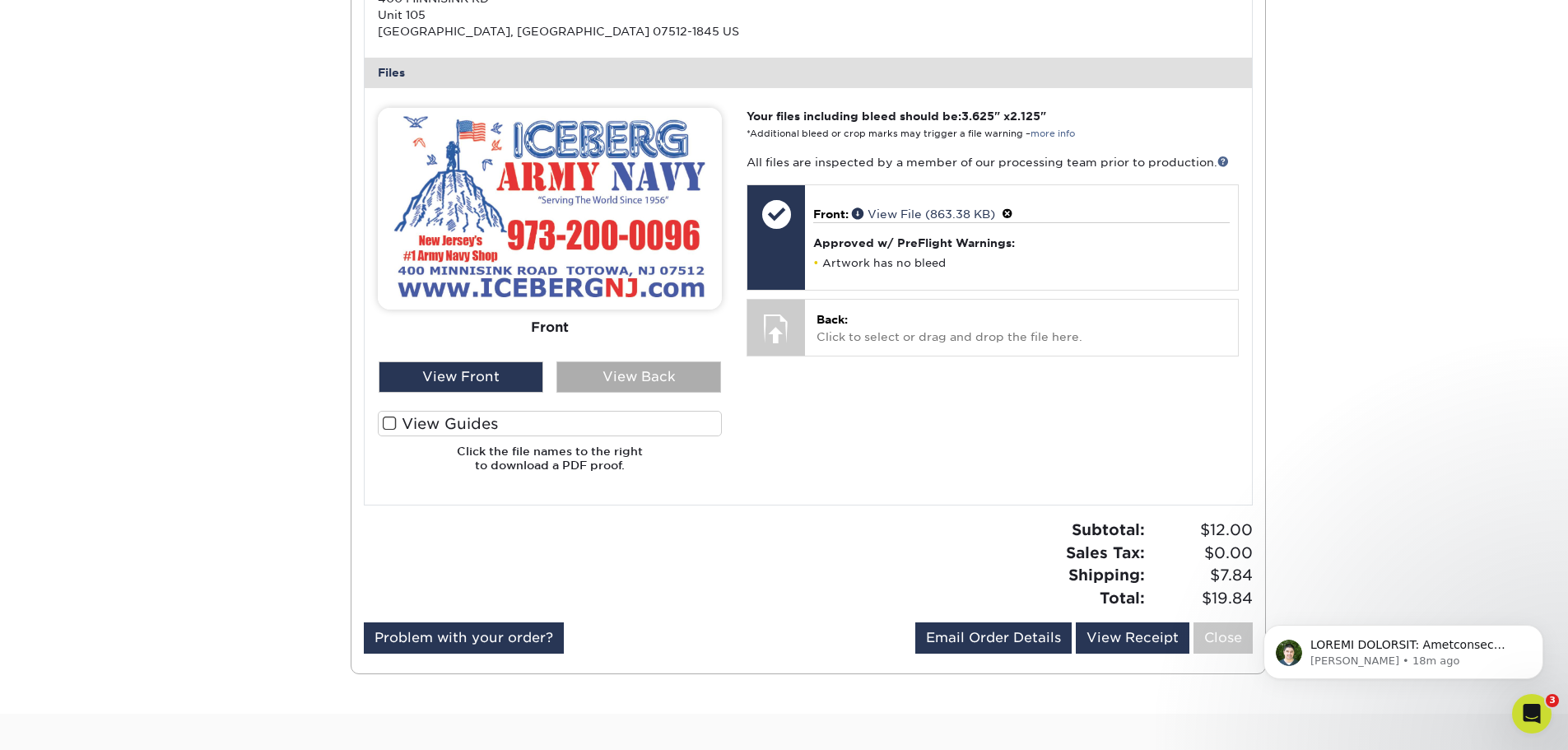
click at [631, 381] on div "View Back" at bounding box center [638, 377] width 164 height 32
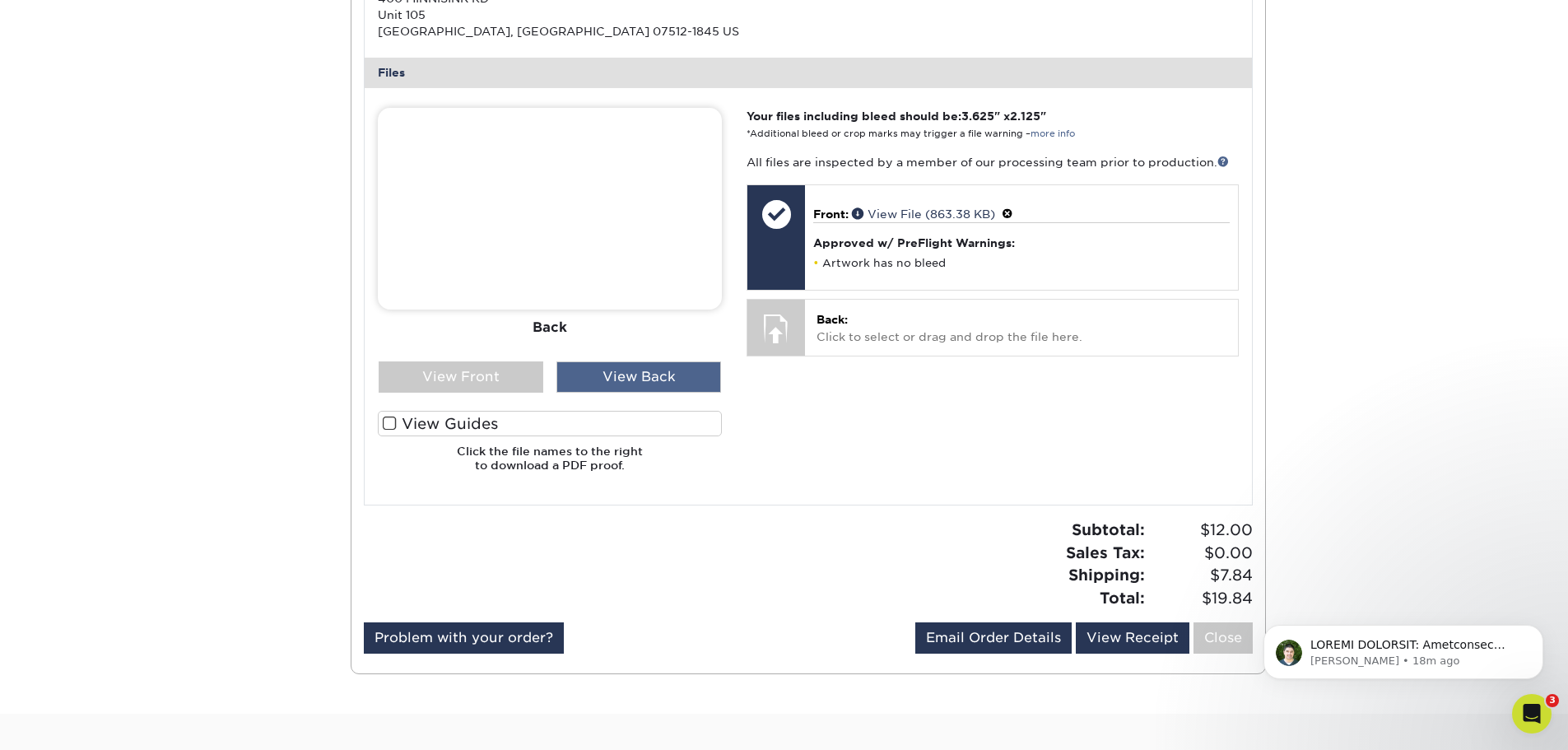
click at [631, 381] on div "View Back" at bounding box center [638, 377] width 164 height 32
click at [503, 377] on div "View Front" at bounding box center [460, 377] width 164 height 32
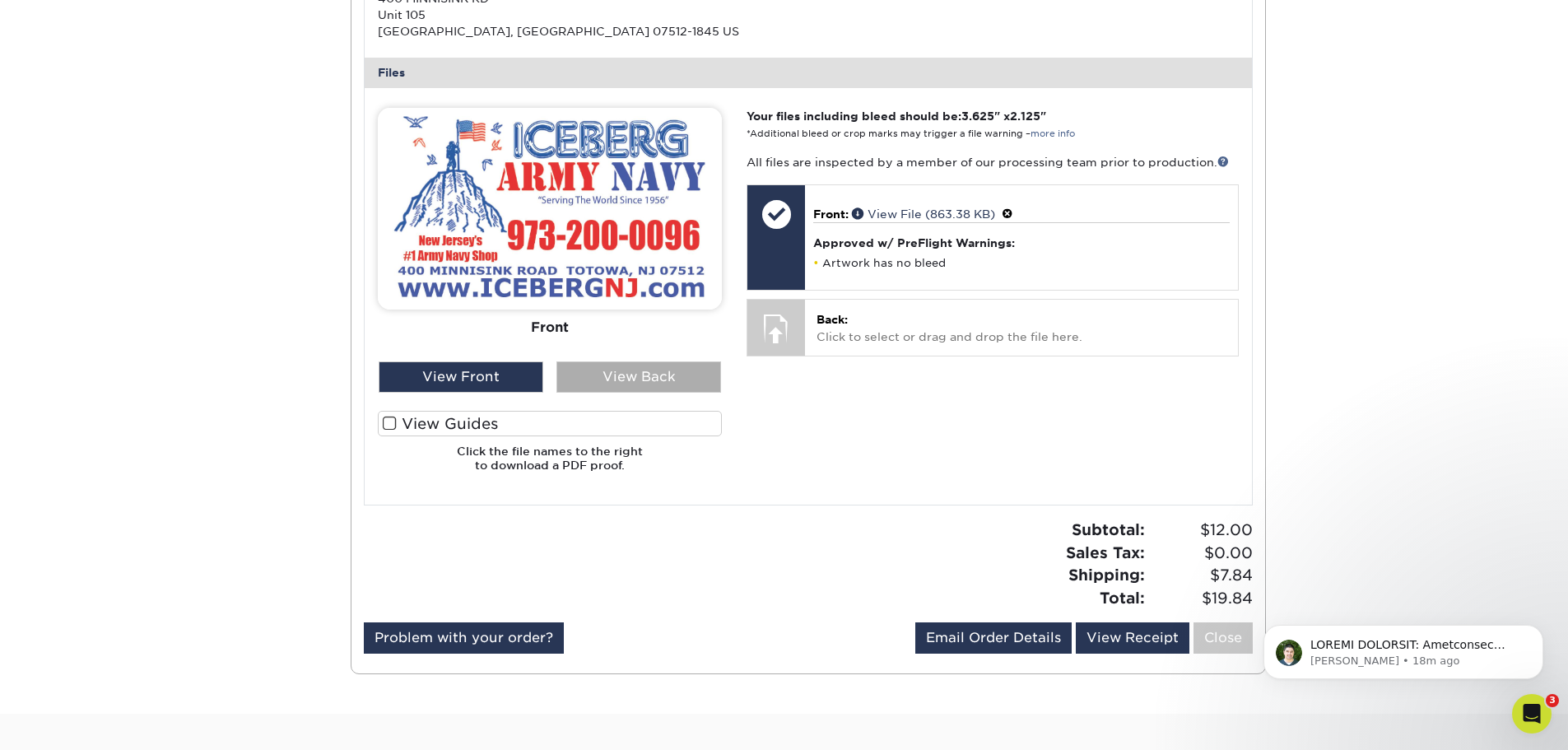
click at [654, 367] on div "View Back" at bounding box center [638, 377] width 164 height 32
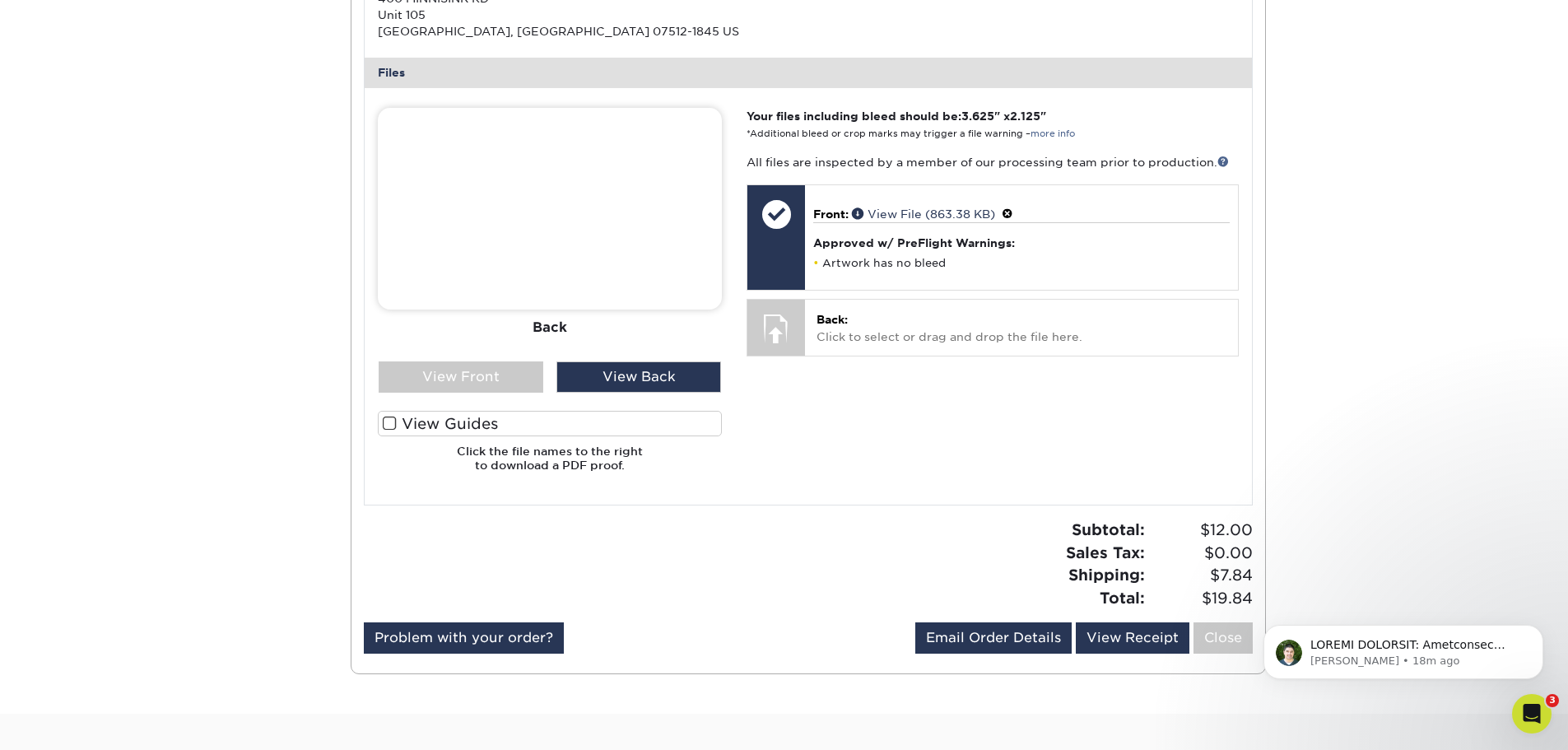
click at [842, 444] on div "Your files including bleed should be: 3.625 " x 2.125 " *Additional bleed or cr…" at bounding box center [992, 296] width 516 height 377
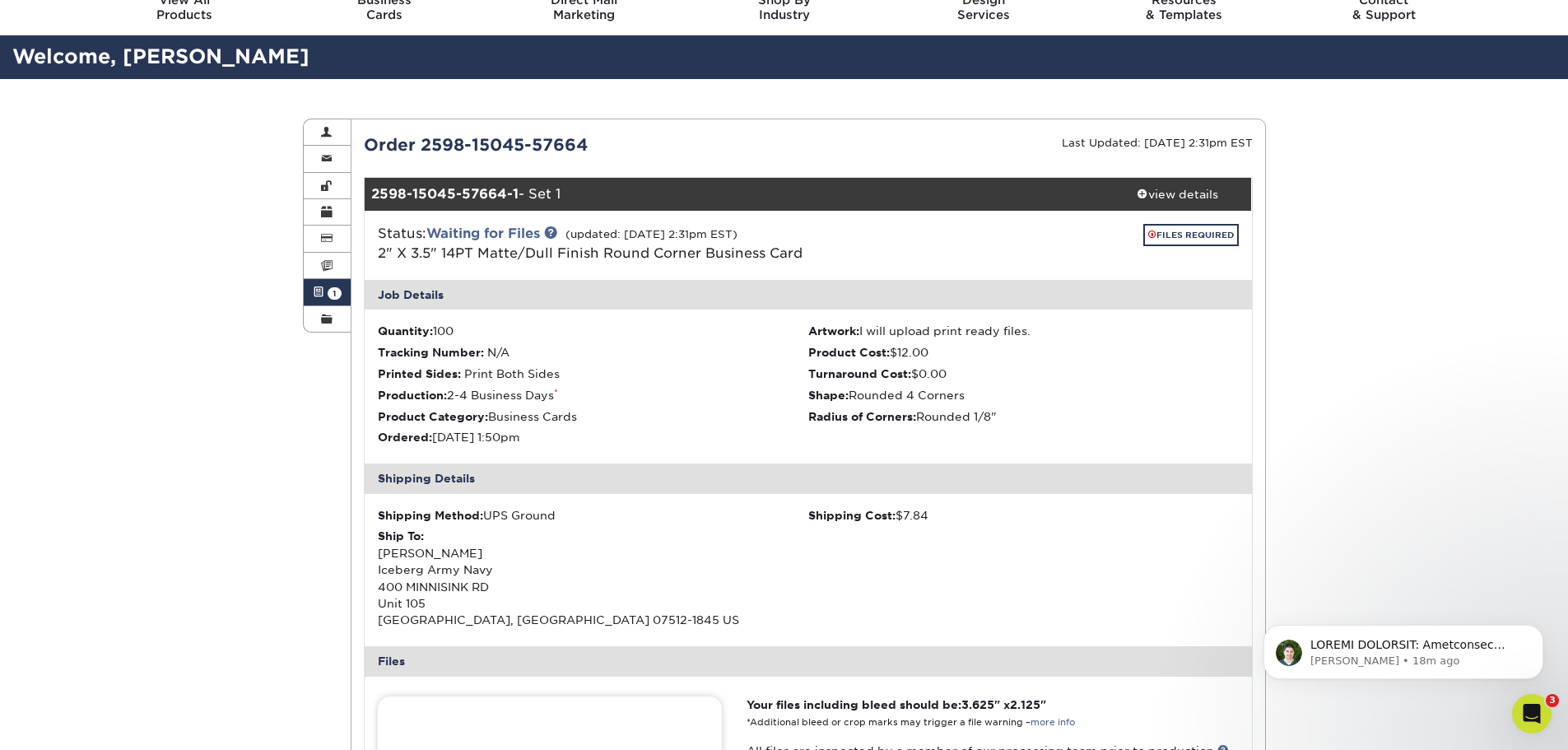
scroll to position [0, 0]
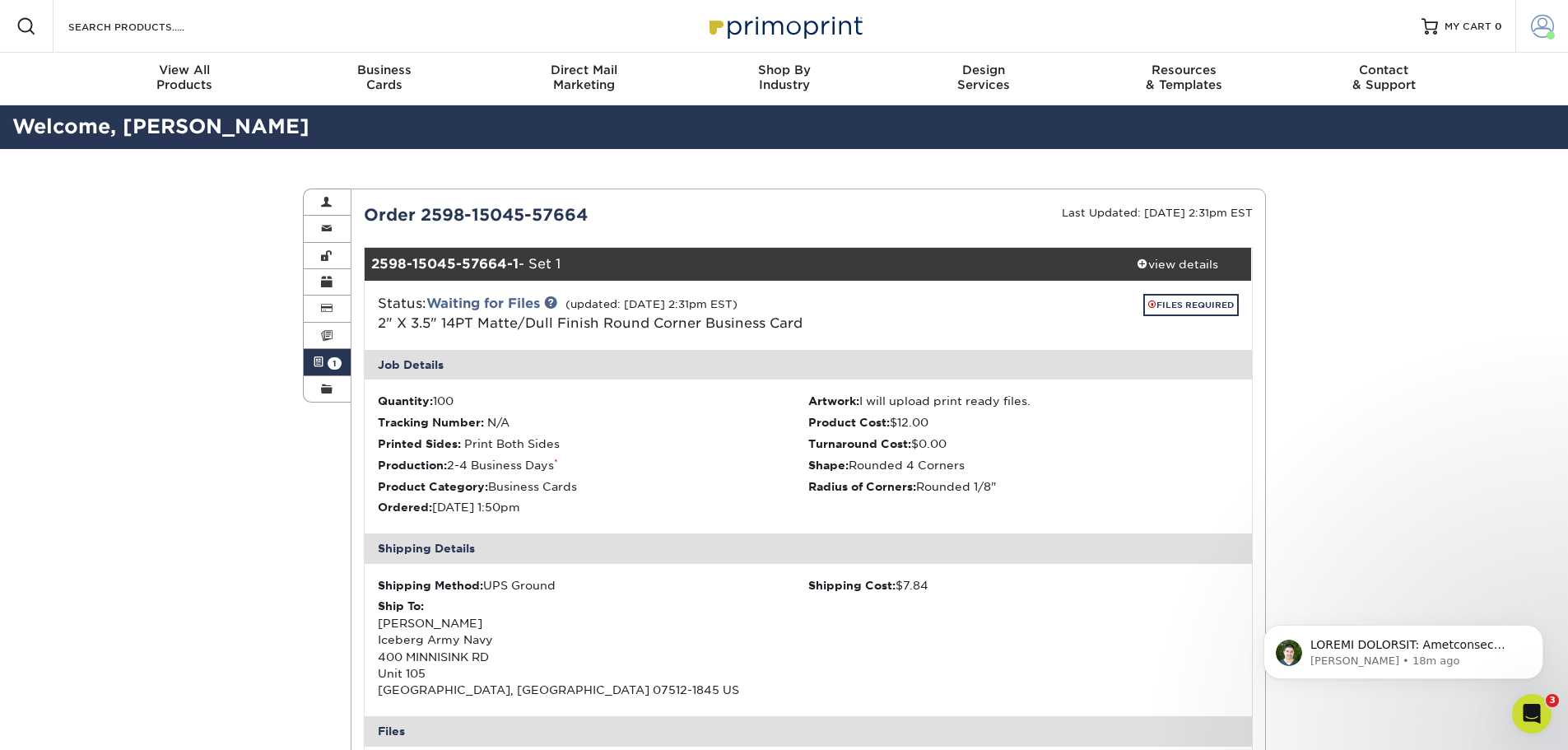
click at [1529, 30] on link "Account" at bounding box center [1541, 26] width 53 height 53
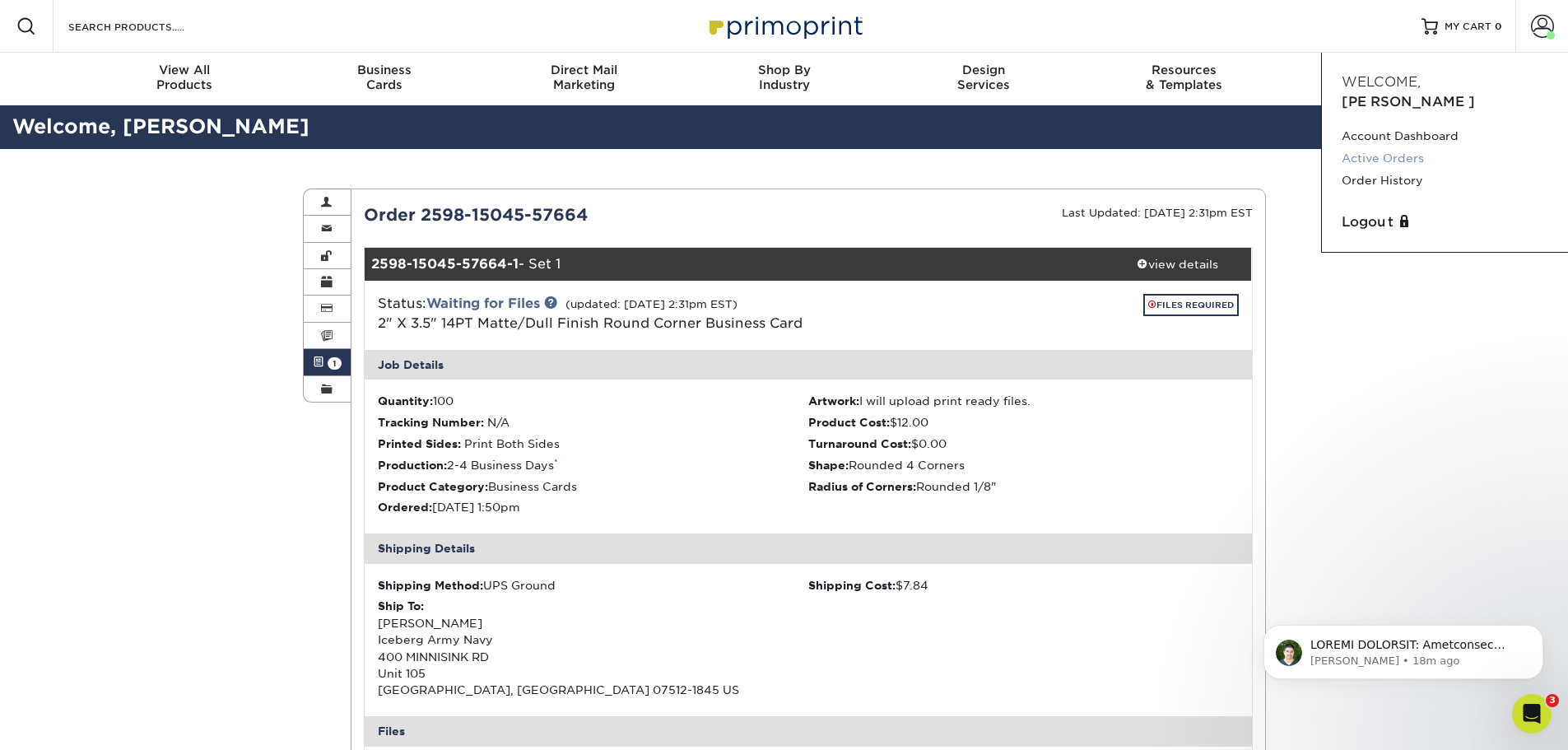
click at [1420, 148] on link "Active Orders" at bounding box center [1445, 159] width 207 height 22
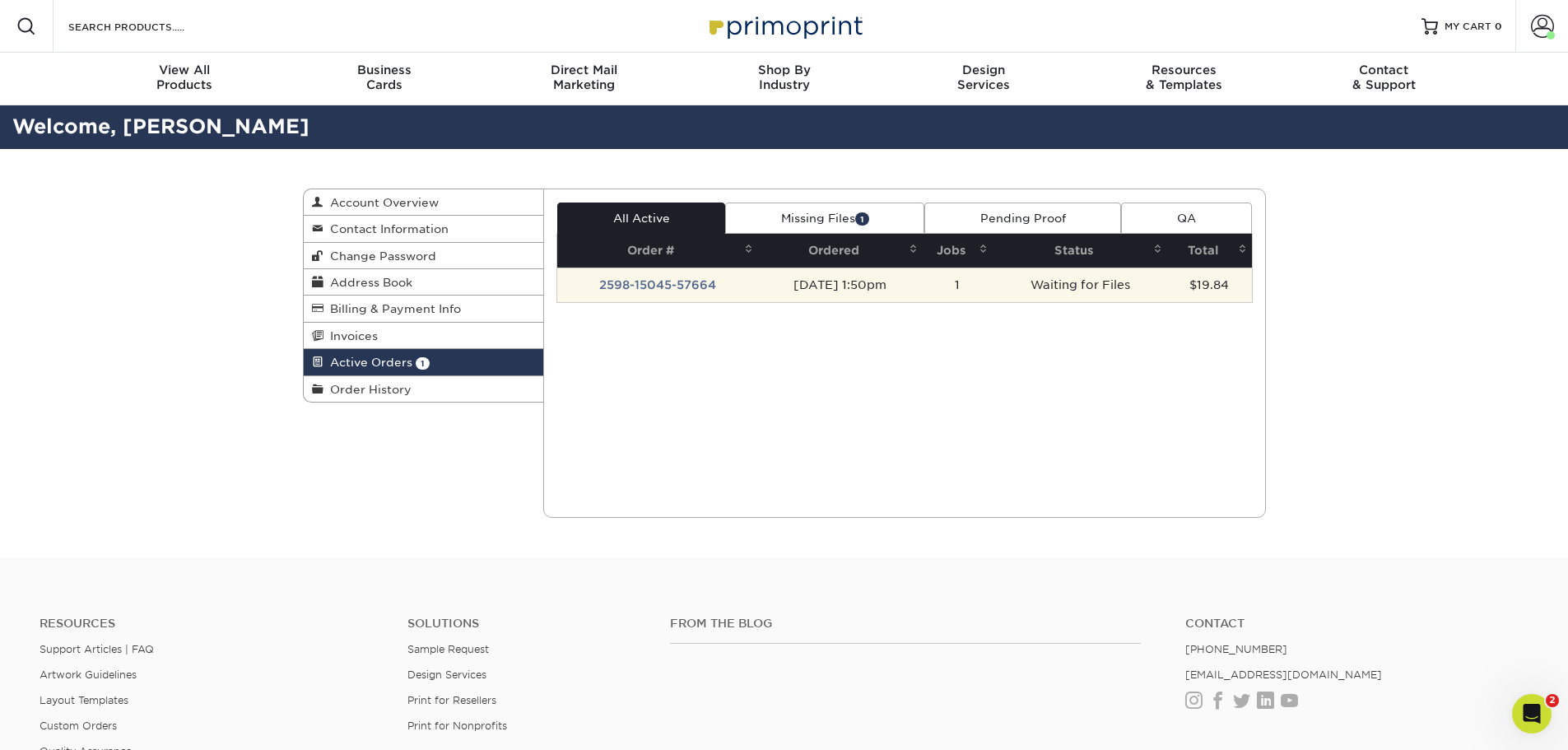
click at [994, 290] on td "1" at bounding box center [958, 284] width 71 height 34
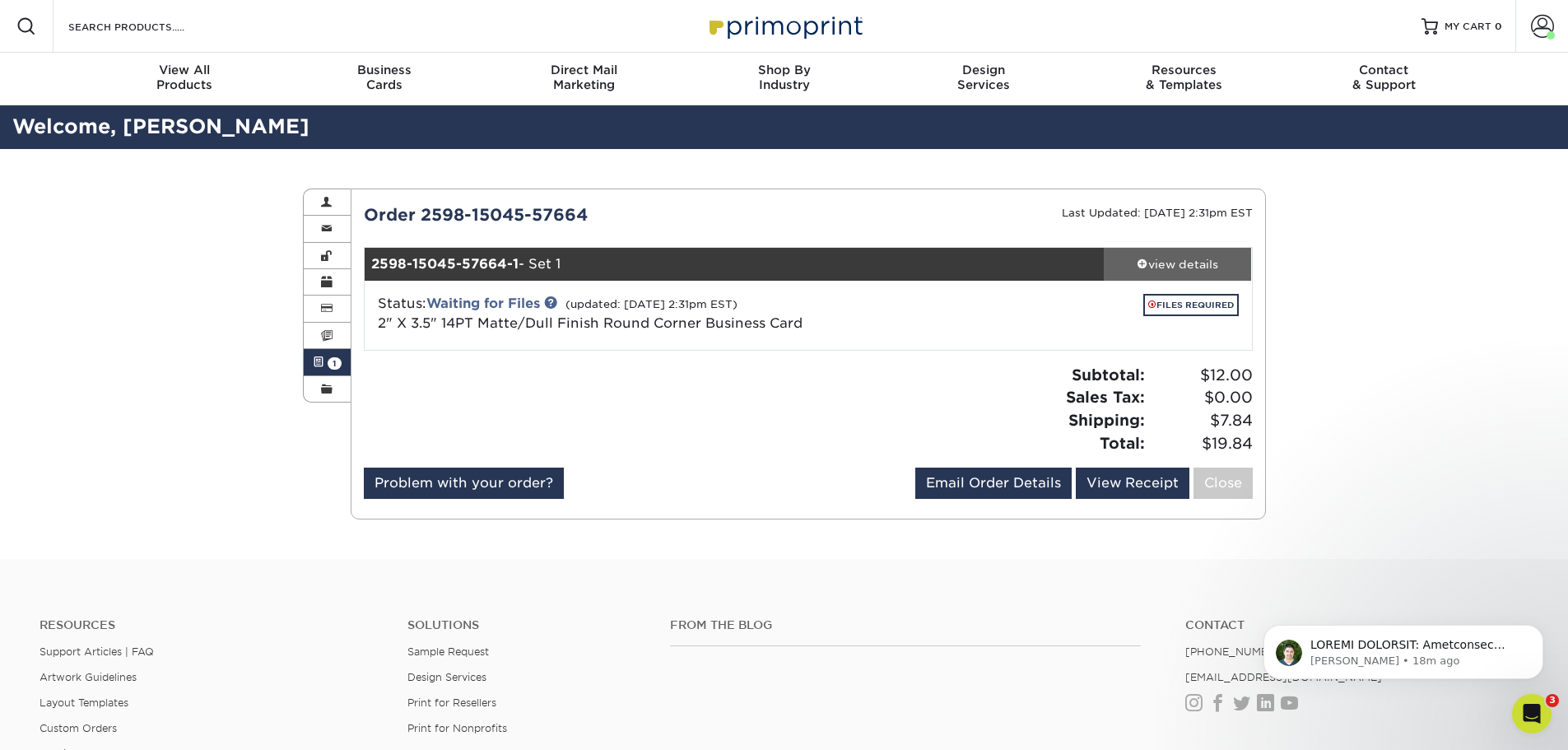
click at [1205, 265] on div "view details" at bounding box center [1178, 265] width 148 height 17
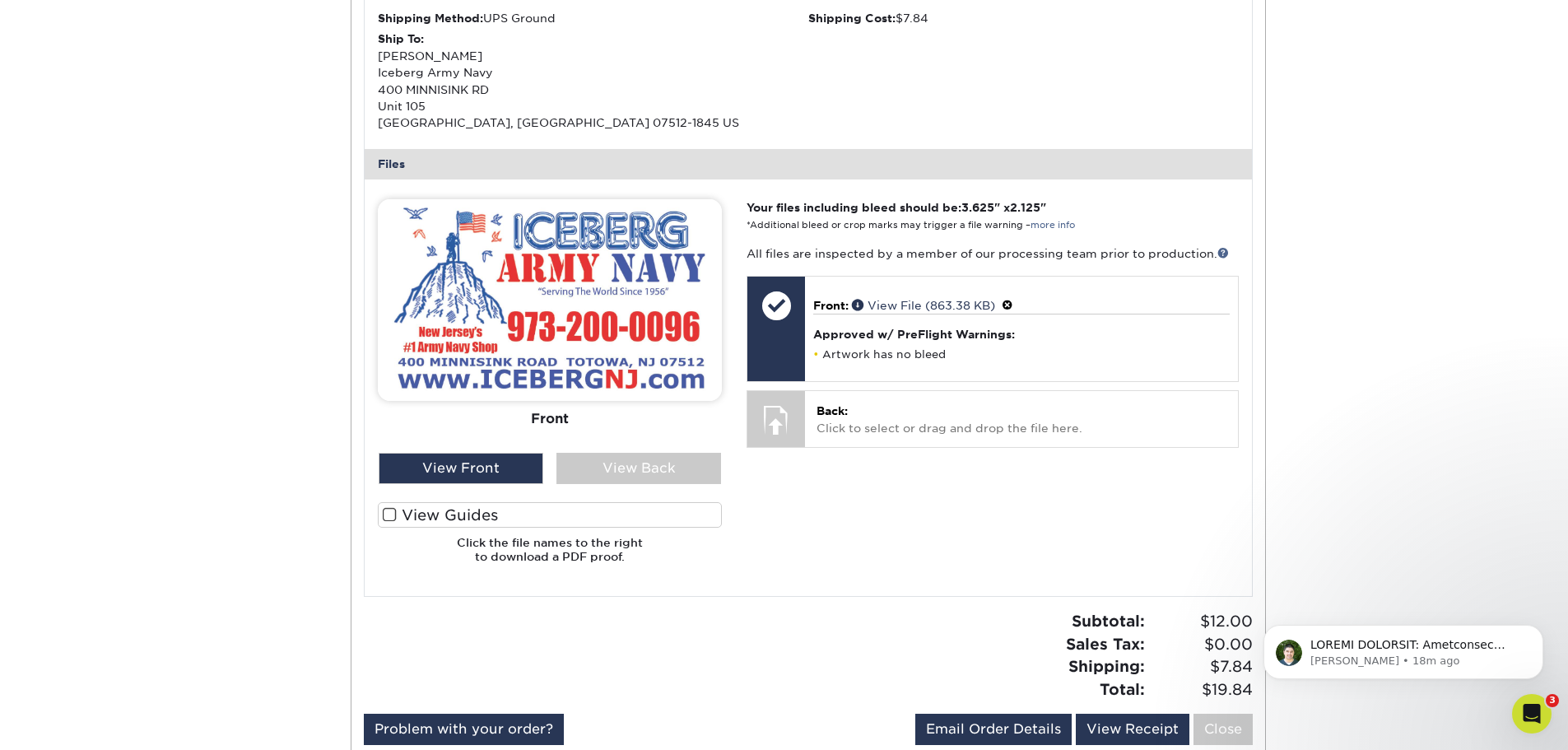
scroll to position [576, 0]
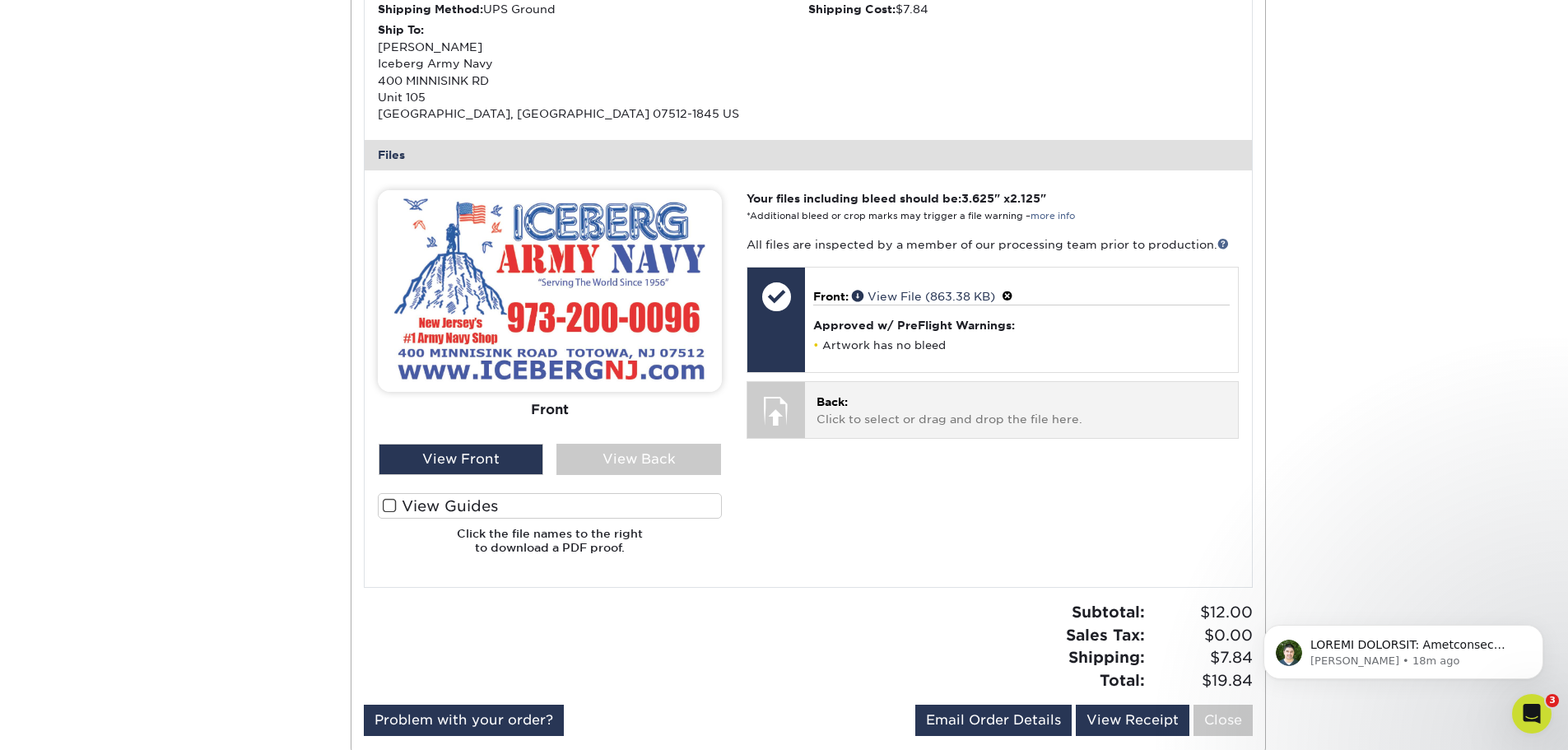
click at [916, 416] on p "Back: Click to select or drag and drop the file here." at bounding box center [1021, 410] width 409 height 33
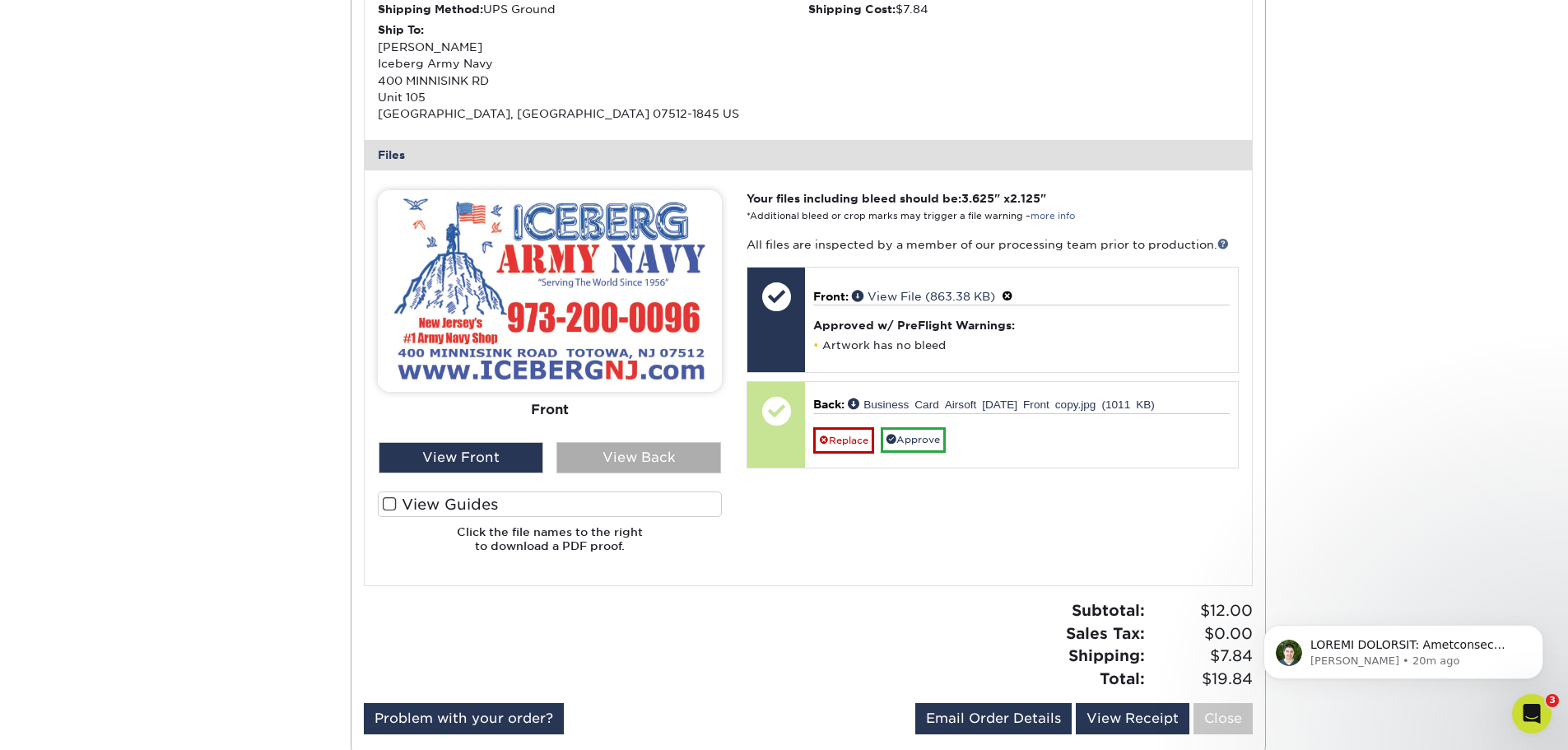
click at [650, 459] on div "View Back" at bounding box center [638, 458] width 164 height 32
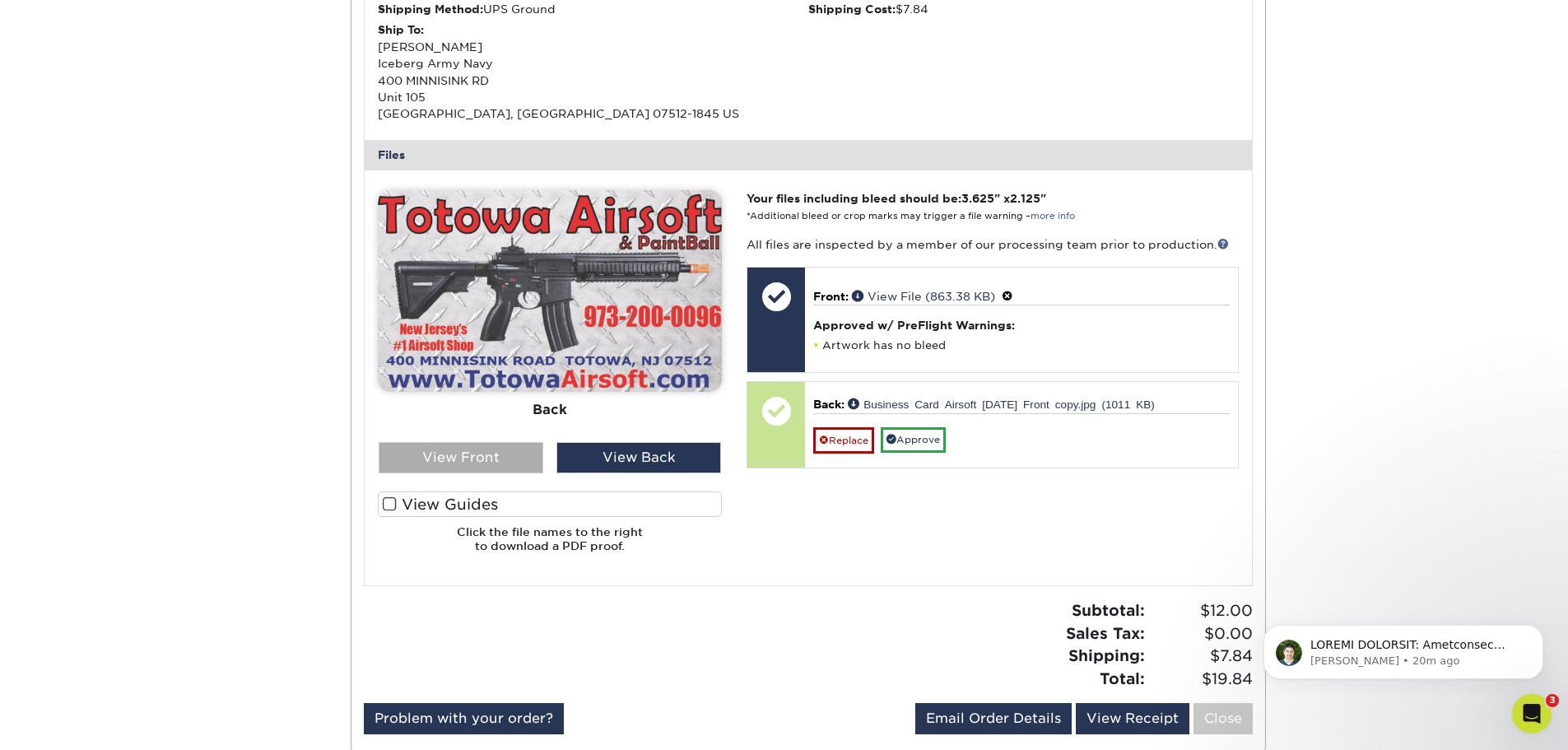
click at [463, 455] on div "View Front" at bounding box center [460, 458] width 164 height 32
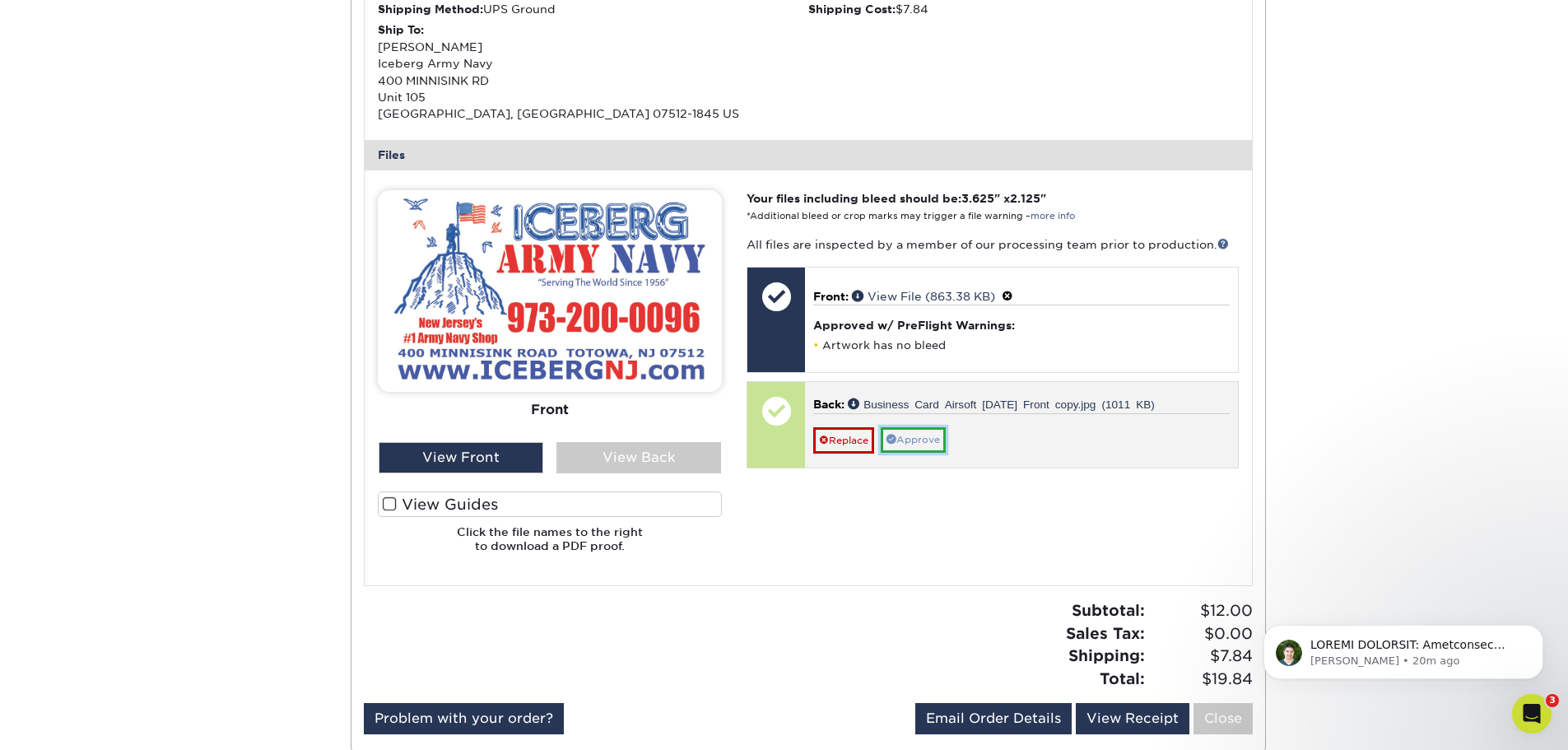
click at [938, 442] on link "Approve" at bounding box center [913, 440] width 65 height 26
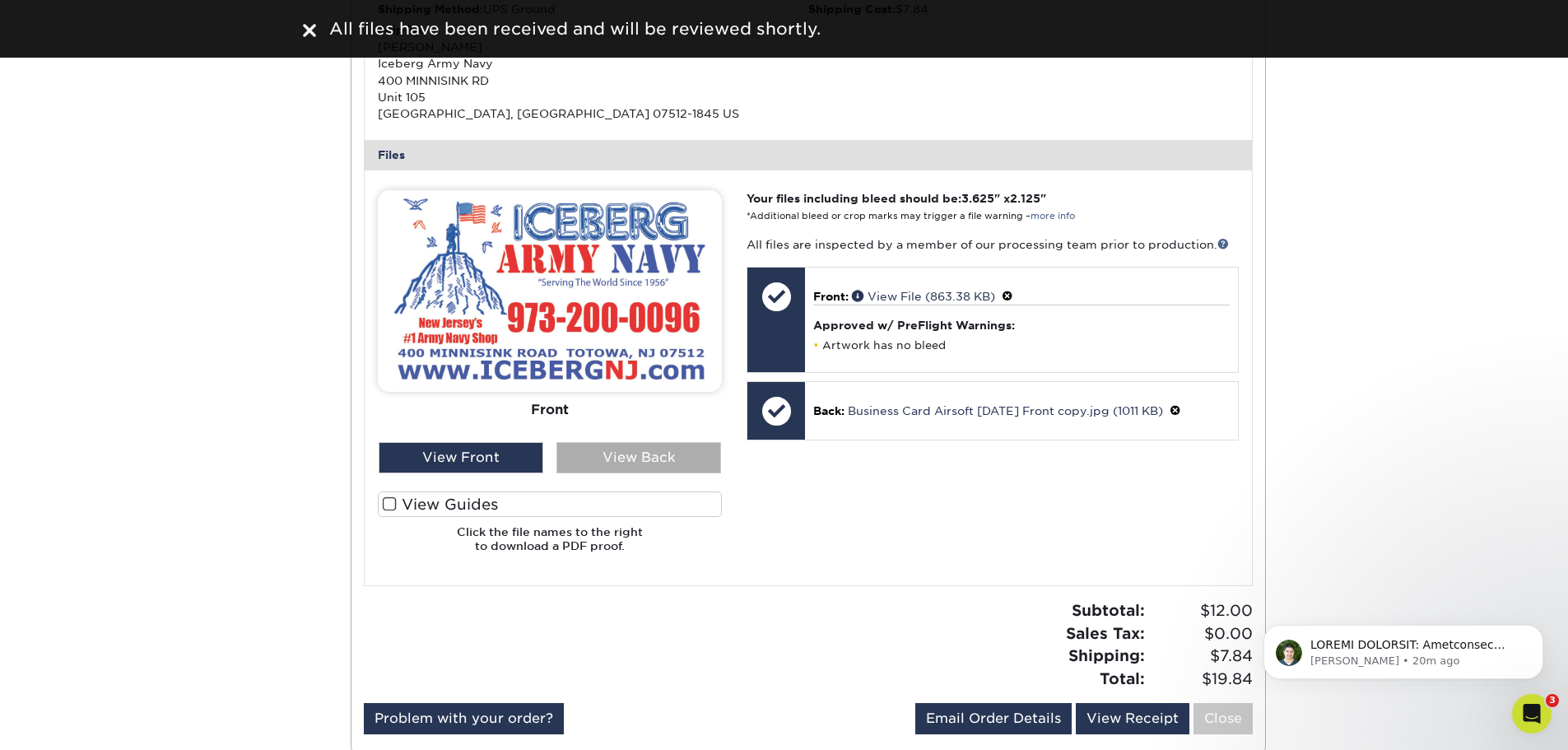
click at [660, 456] on div "View Back" at bounding box center [638, 458] width 164 height 32
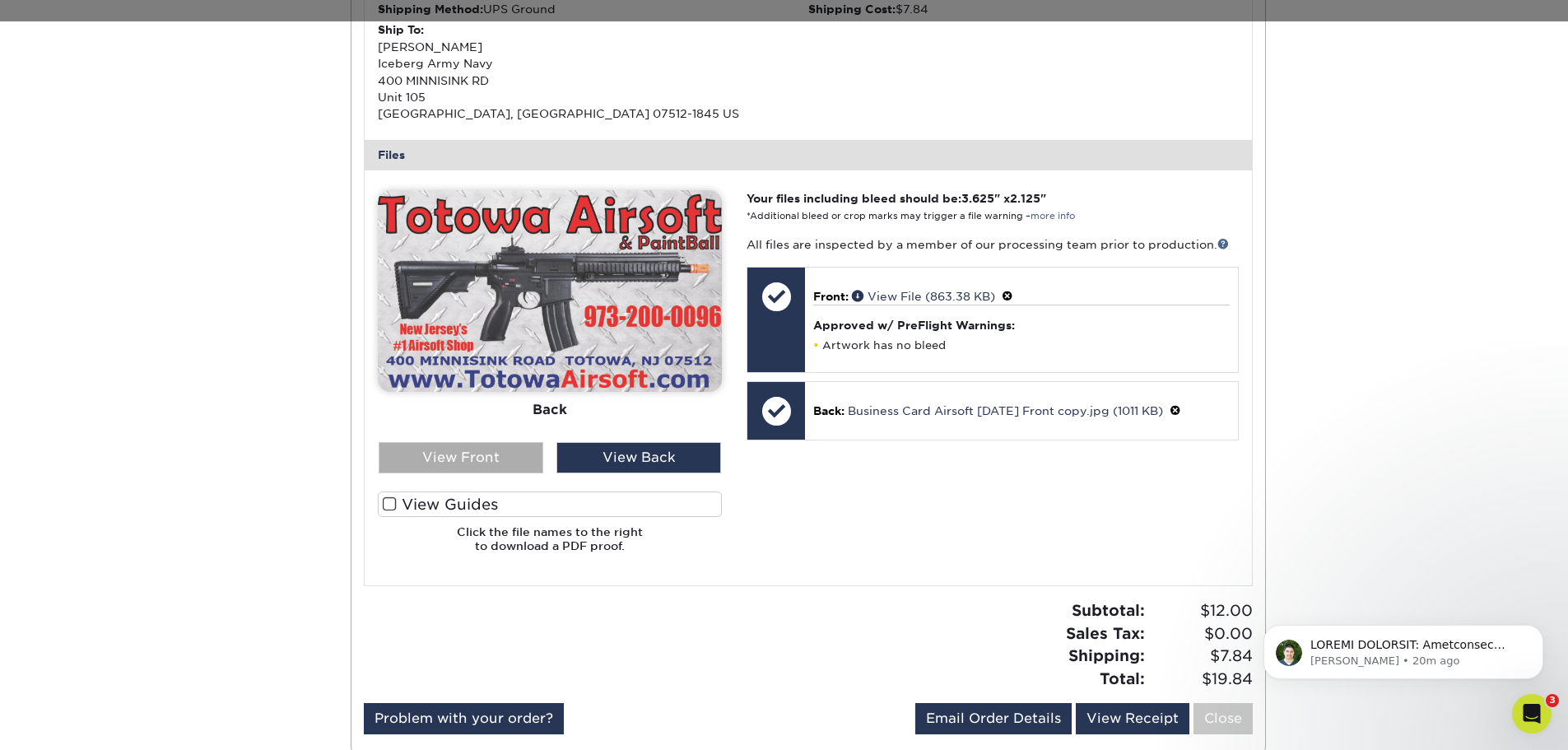
click at [458, 451] on div "View Front" at bounding box center [460, 458] width 164 height 32
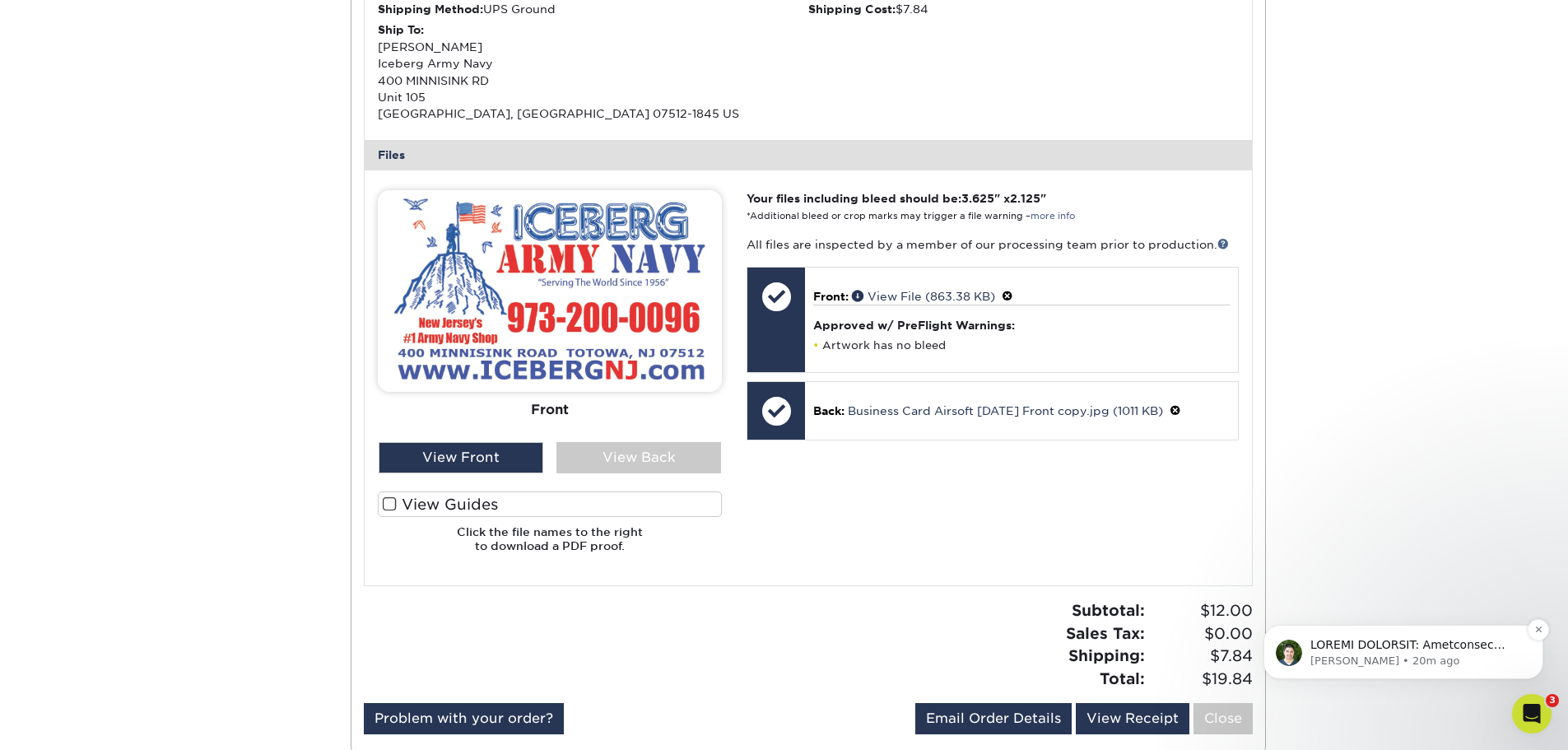
click at [1347, 641] on p "message notification from Matthew, 20m ago. ACTION REQUIRED: Primoprint Order 2…" at bounding box center [1416, 646] width 212 height 17
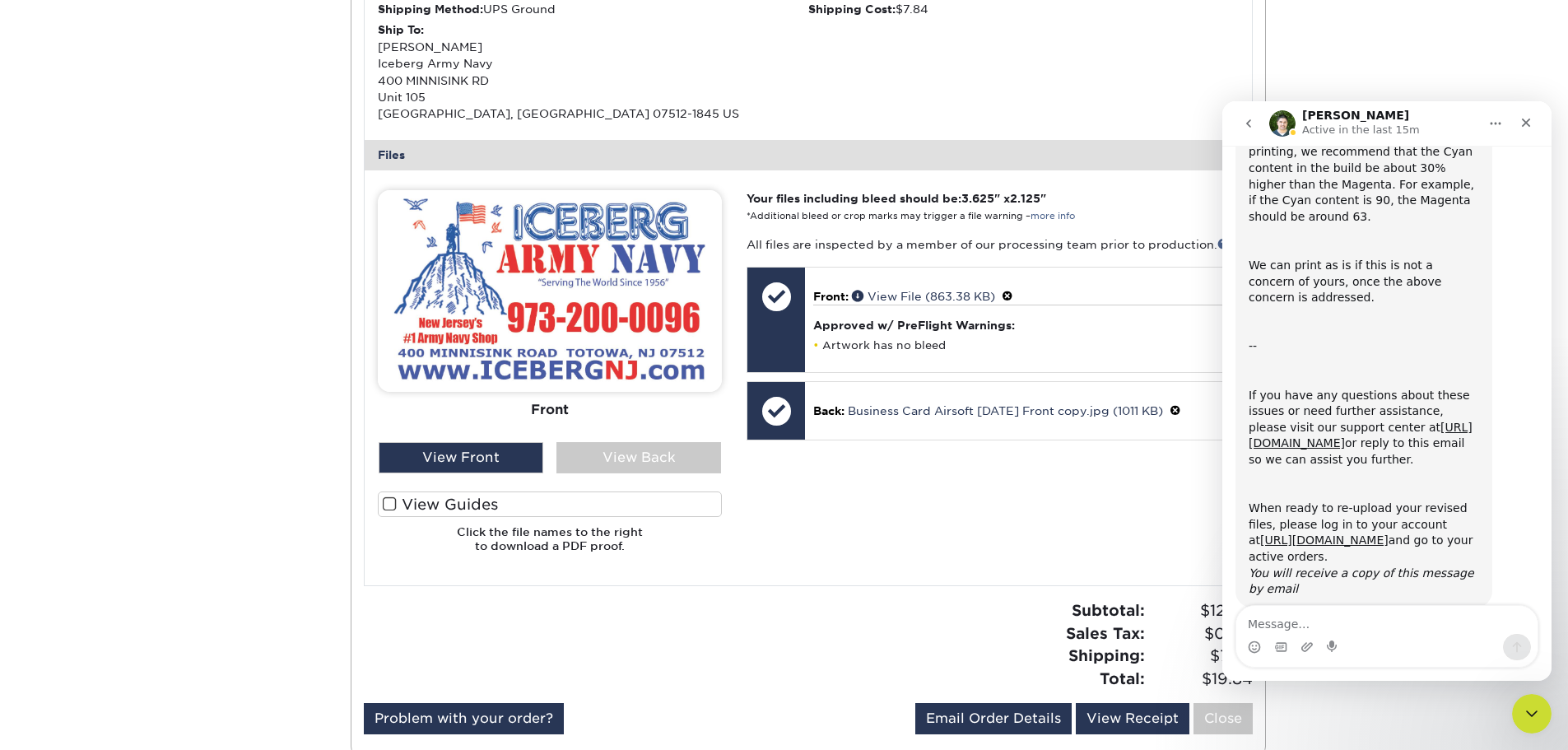
scroll to position [542, 0]
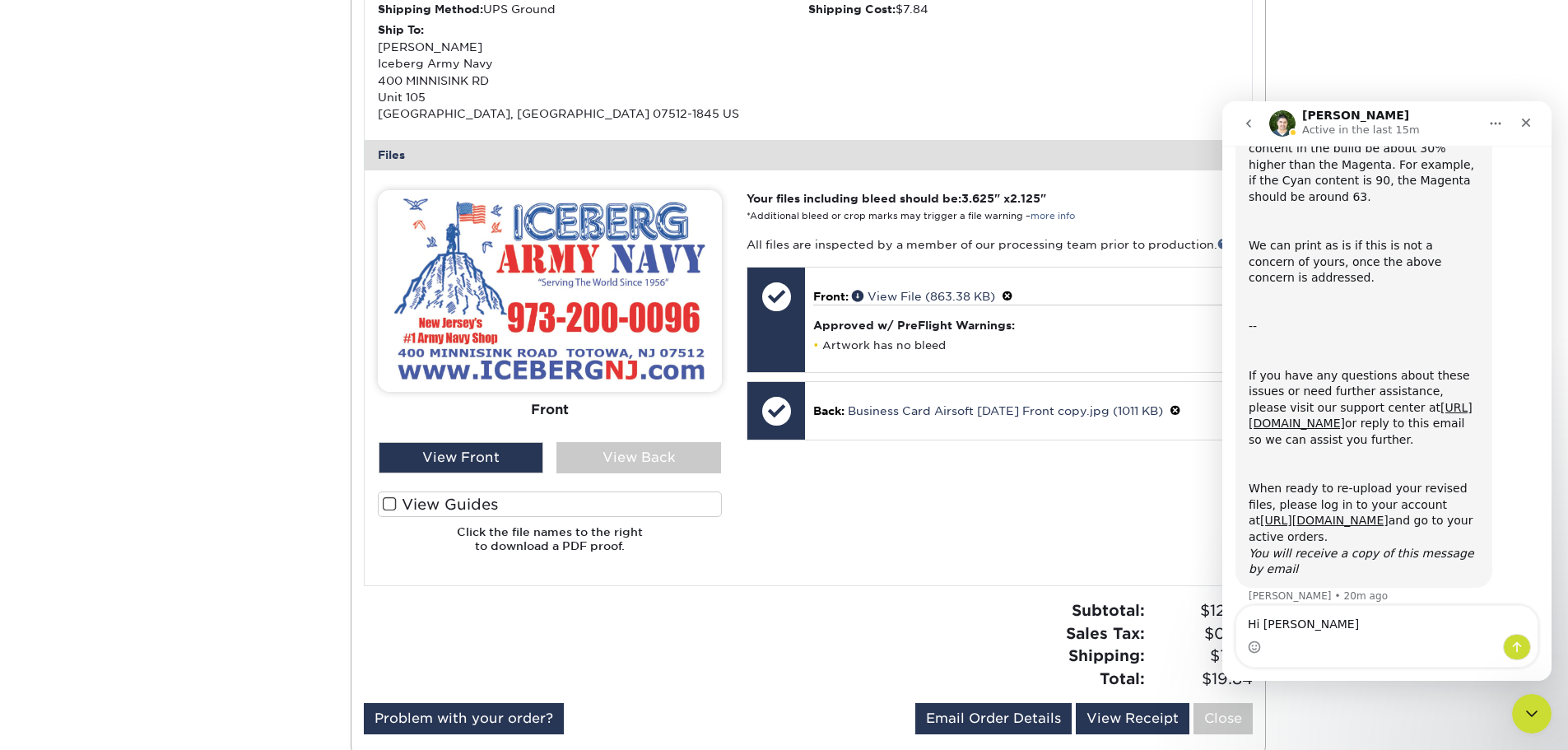
type textarea "Hi [PERSON_NAME],"
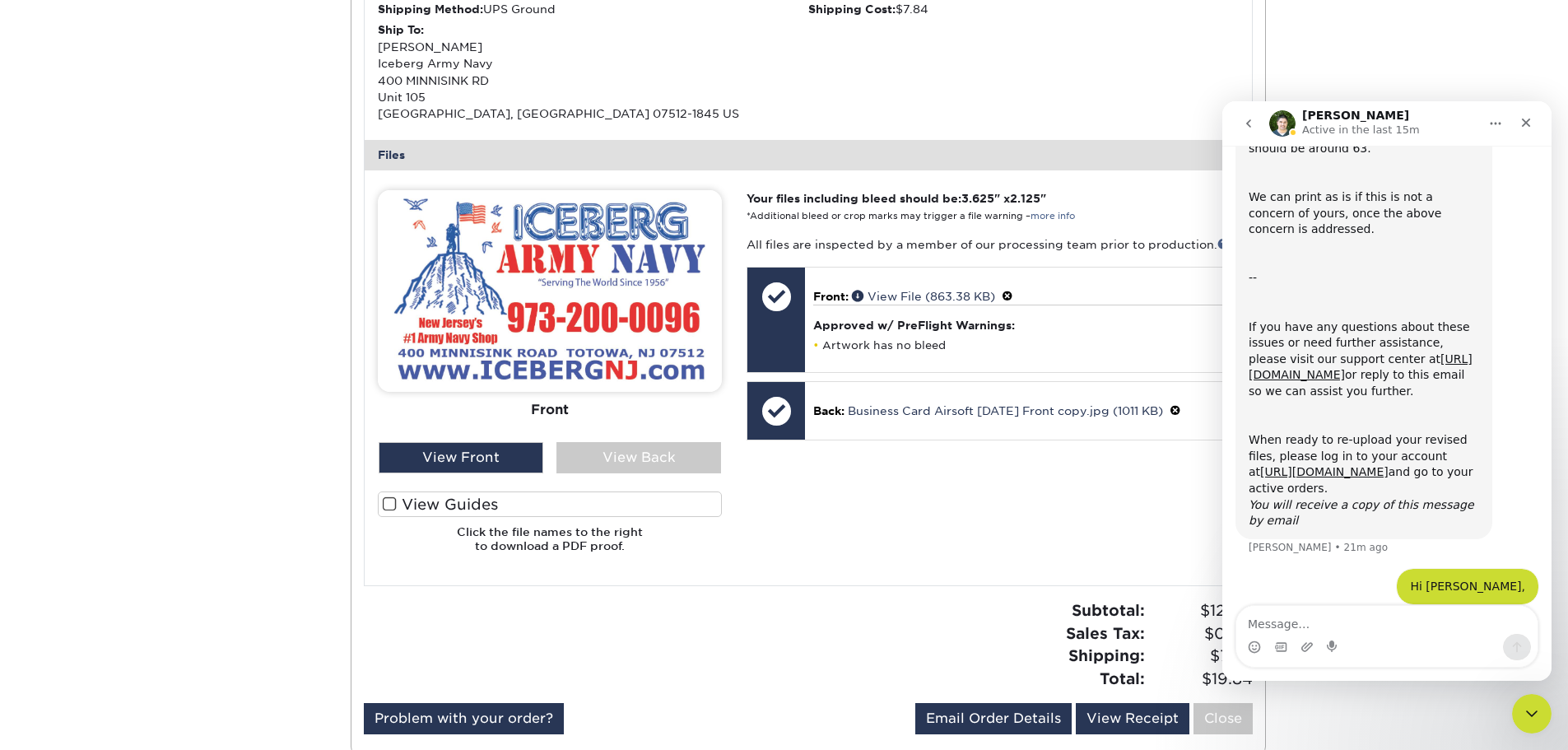
scroll to position [591, 0]
type textarea "Please call me at [PHONE_NUMBER] when you can. thanks"
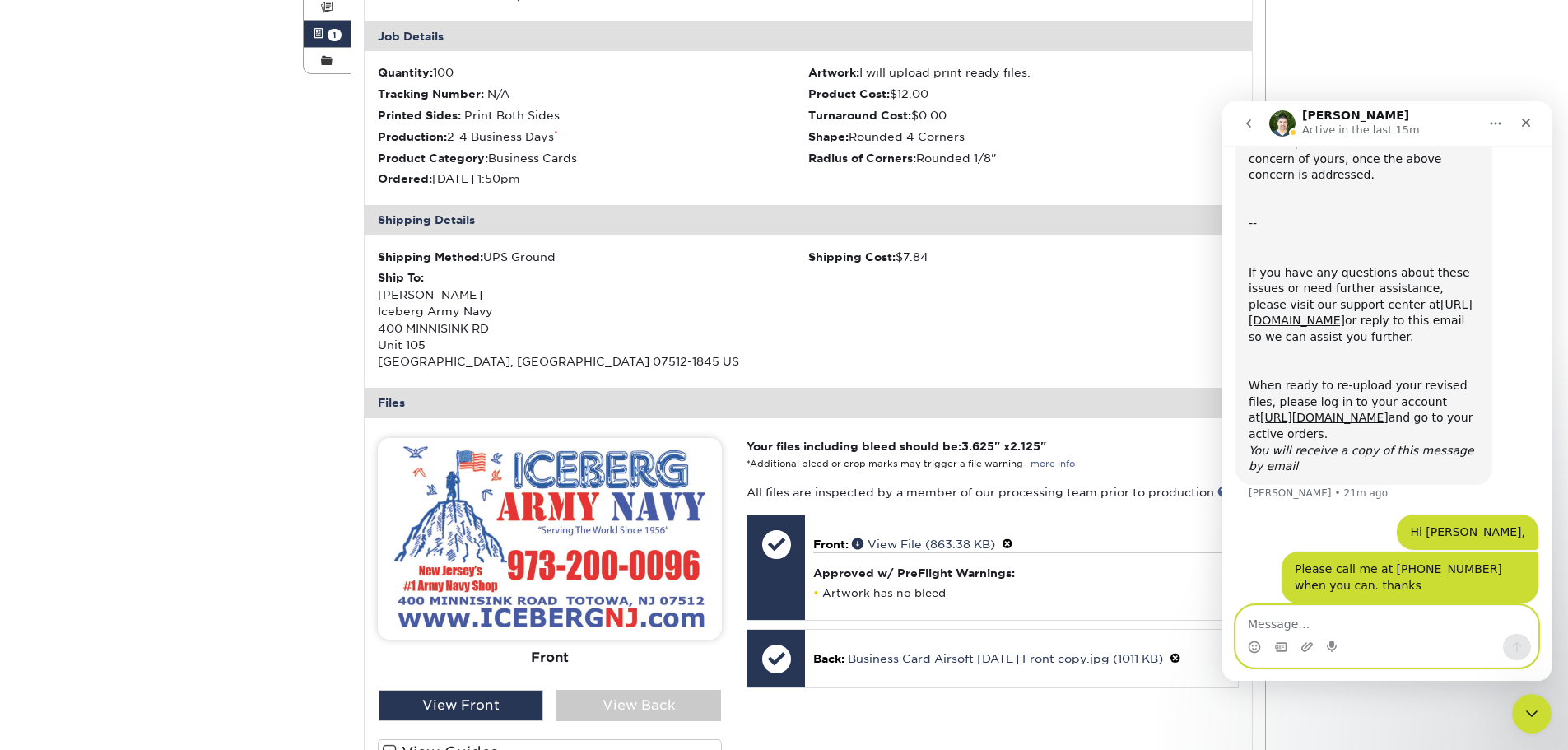
scroll to position [330, 0]
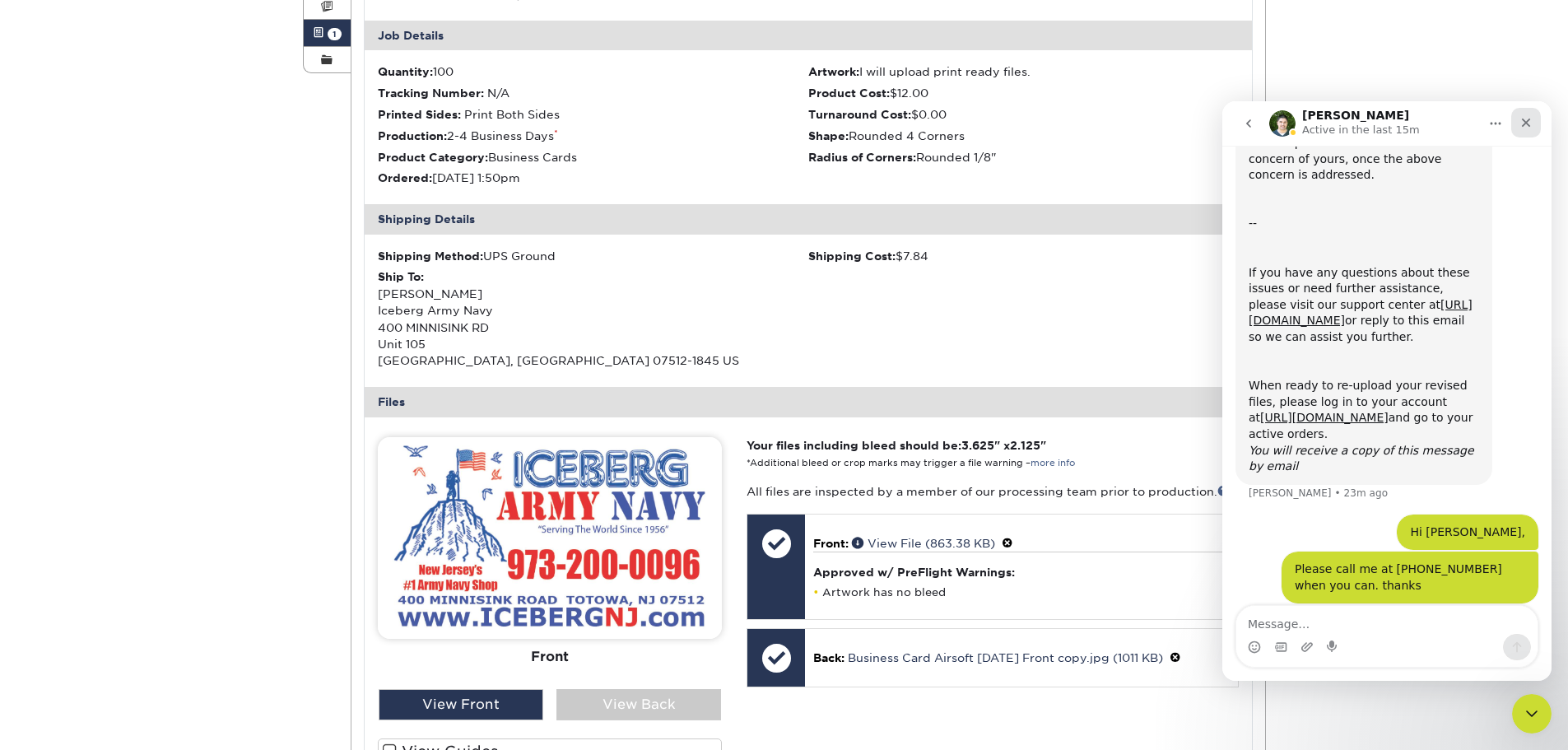
click at [1531, 124] on icon "Close" at bounding box center [1526, 123] width 13 height 13
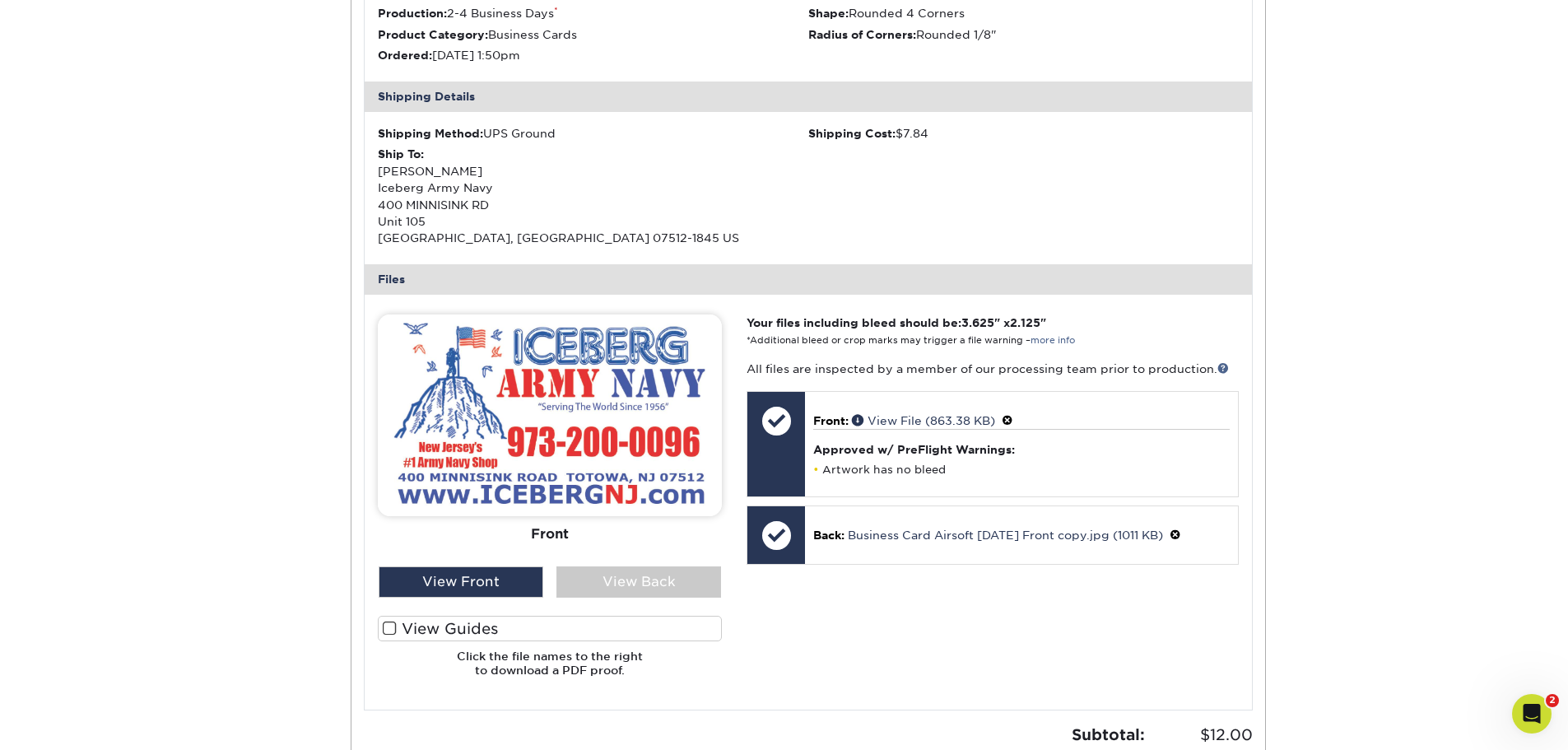
scroll to position [494, 0]
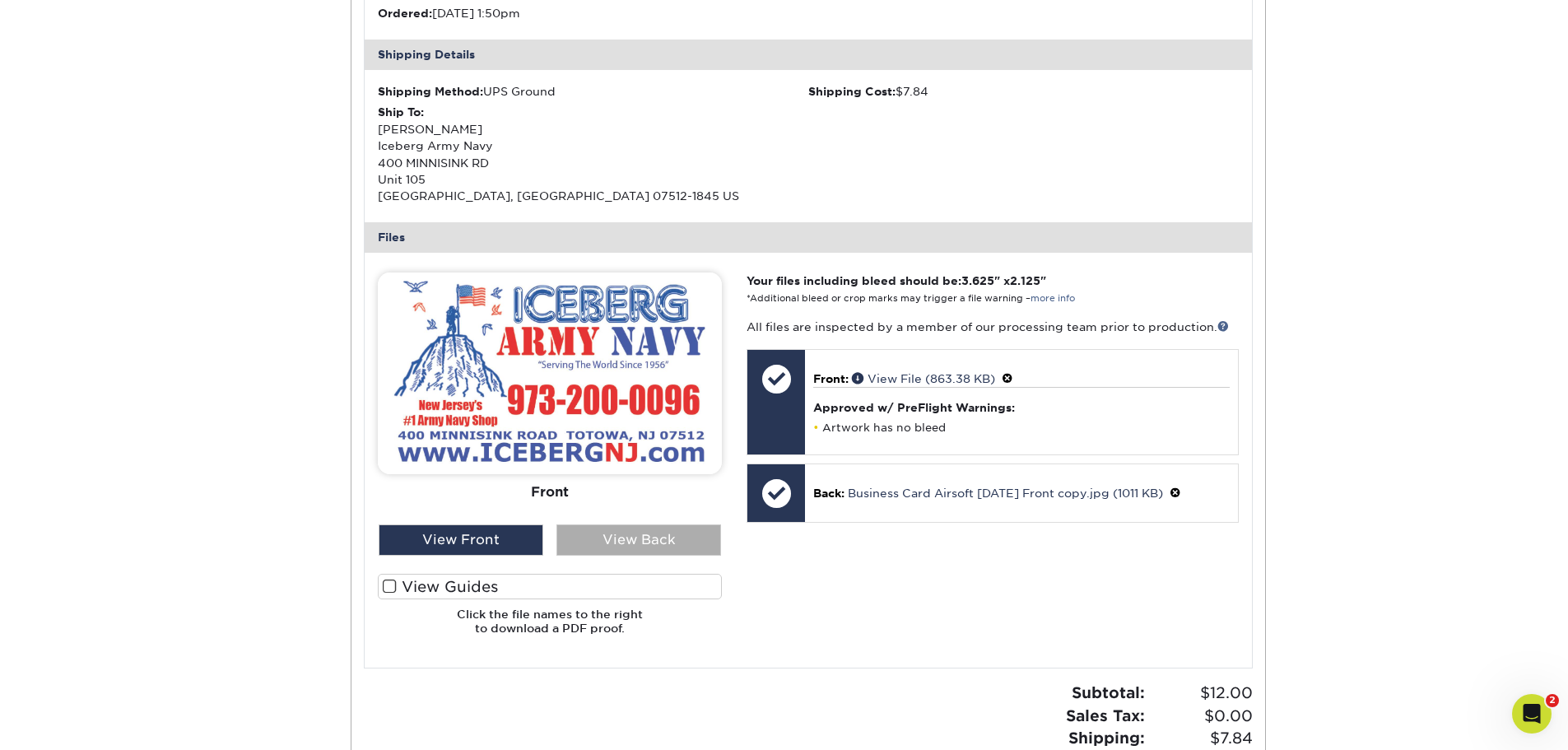
click at [636, 540] on div "View Back" at bounding box center [638, 540] width 164 height 32
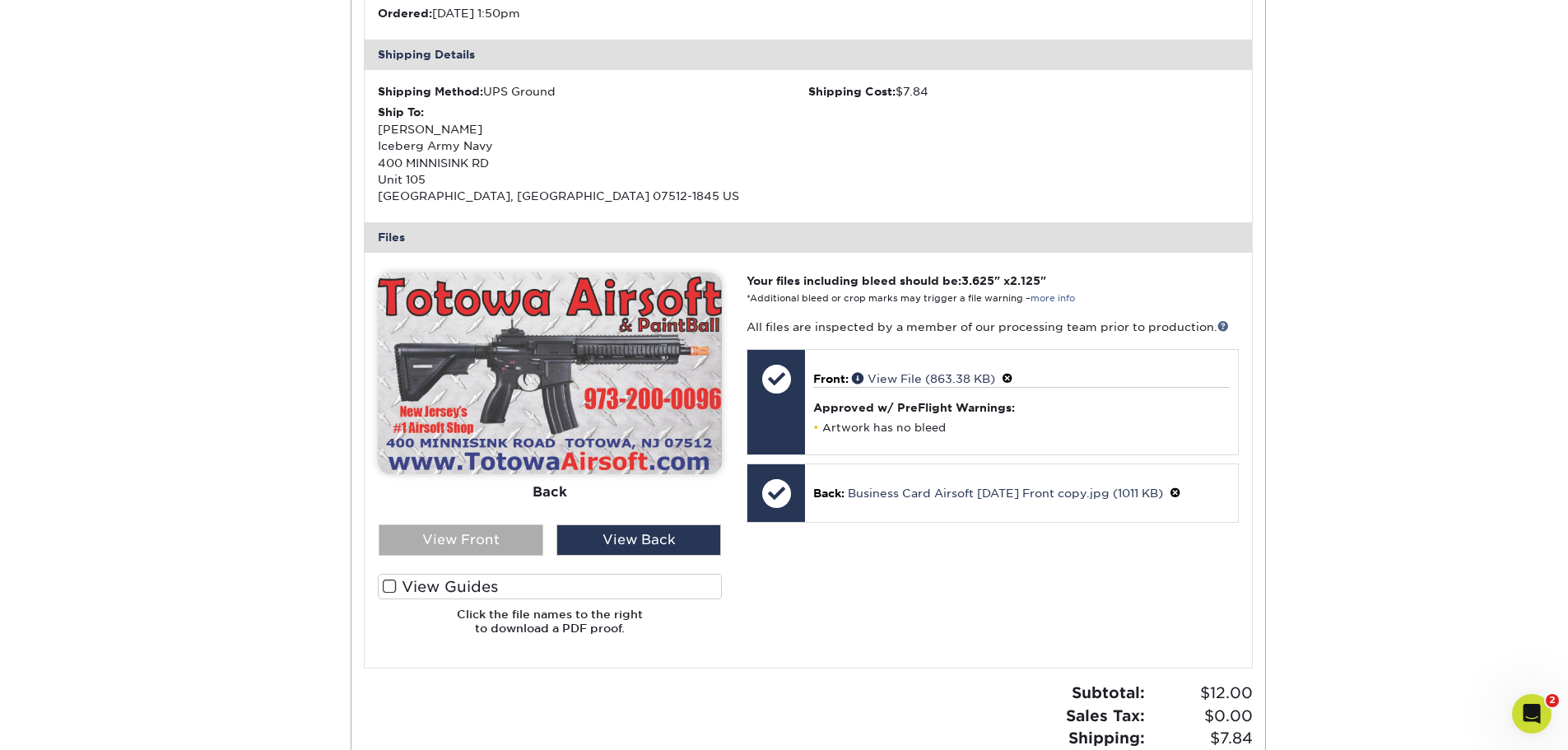
click at [487, 535] on div "View Front" at bounding box center [460, 540] width 164 height 32
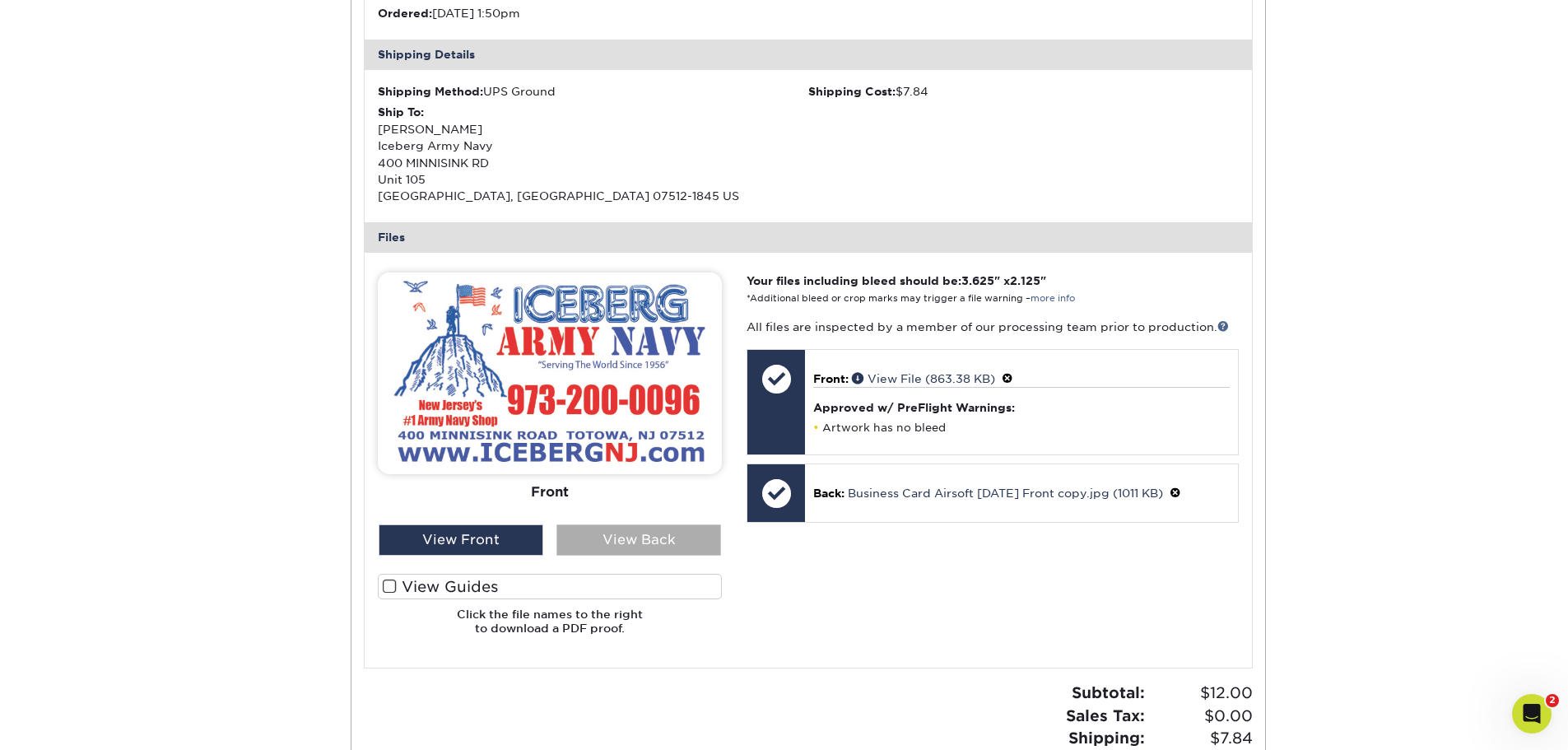
click at [643, 537] on div "View Back" at bounding box center [638, 540] width 164 height 32
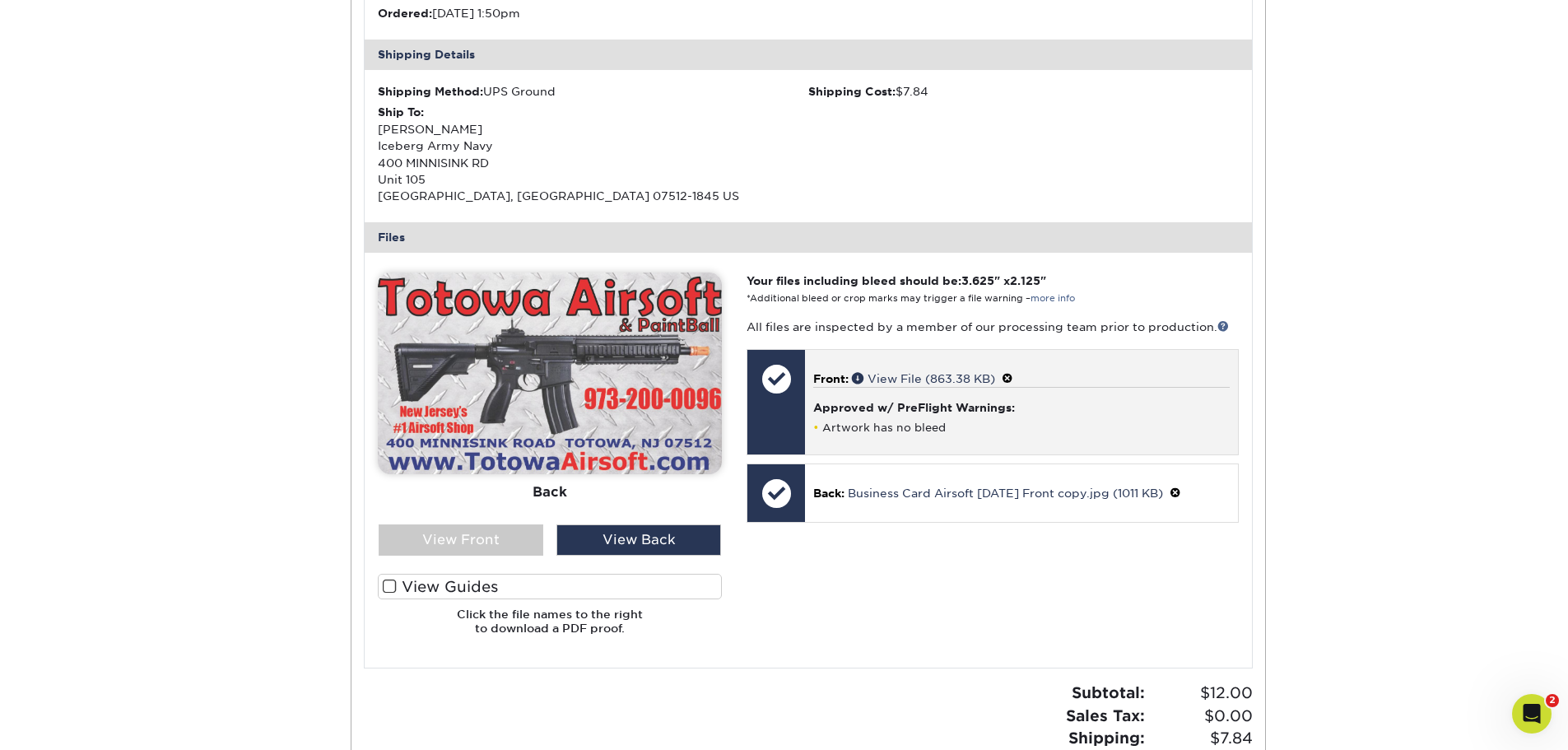
click at [997, 418] on div "Approved w/ PreFlight Warnings: Artwork has no bleed" at bounding box center [1022, 410] width 416 height 47
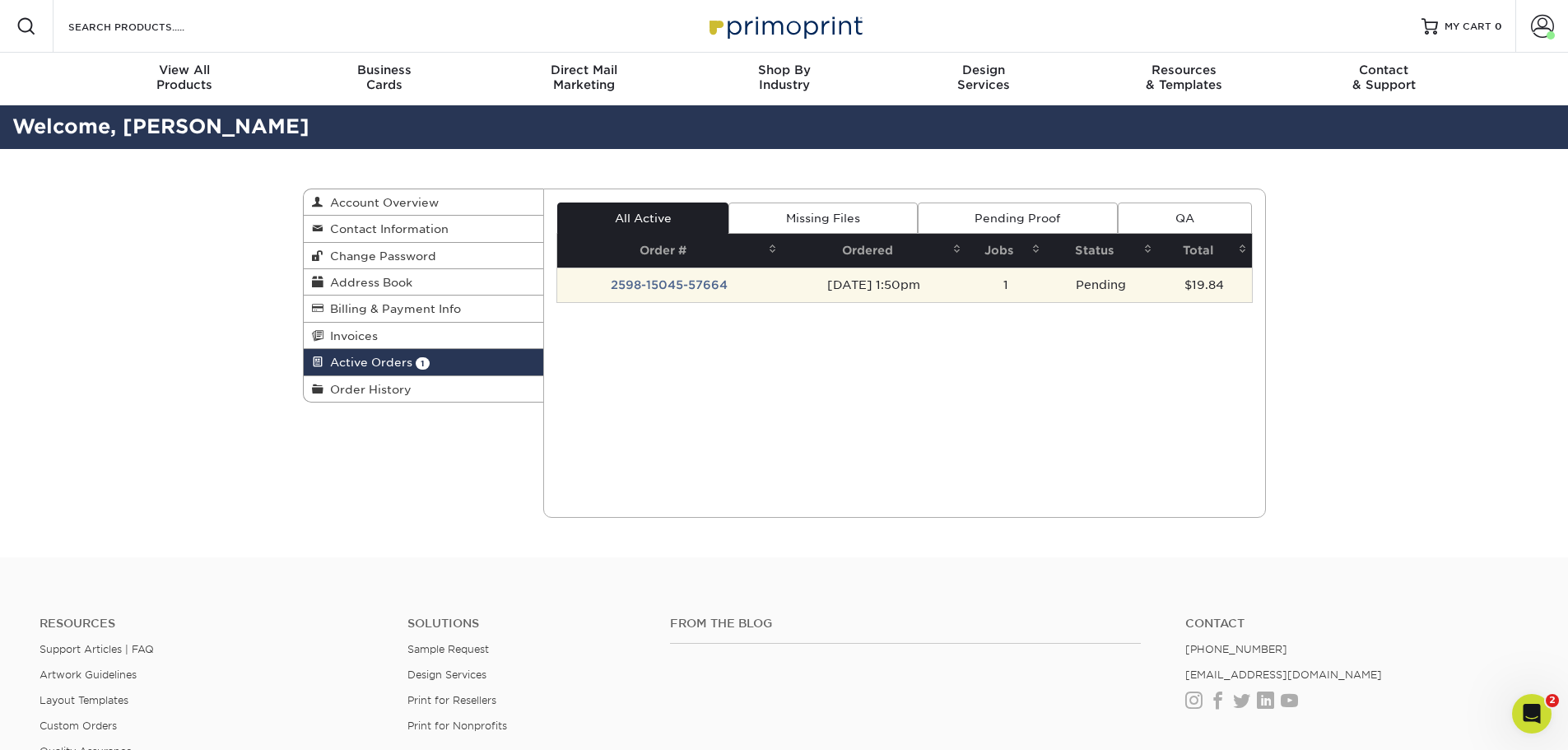
click at [890, 293] on td "[DATE] 1:50pm" at bounding box center [874, 284] width 185 height 34
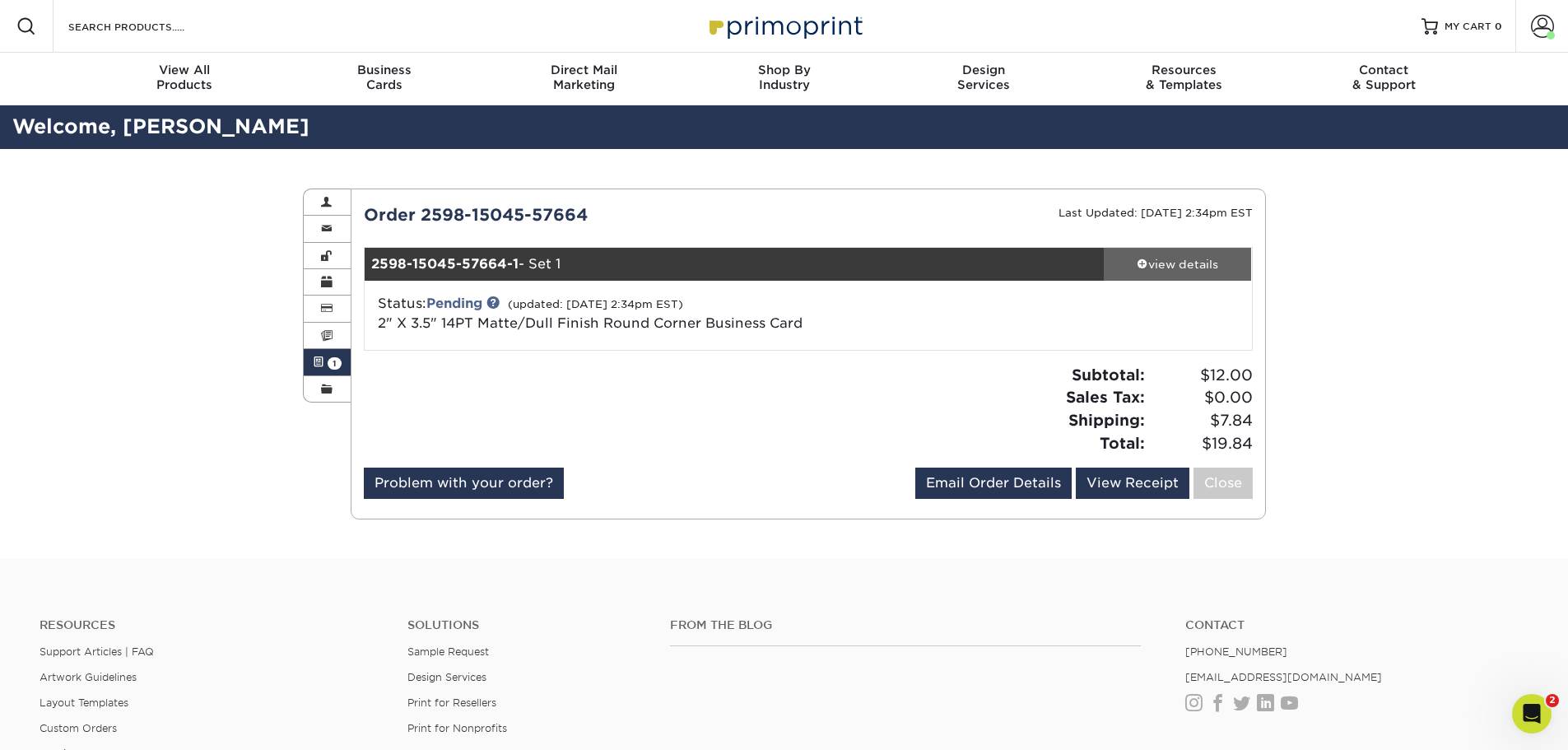
click at [1190, 270] on div "view details" at bounding box center [1178, 265] width 148 height 17
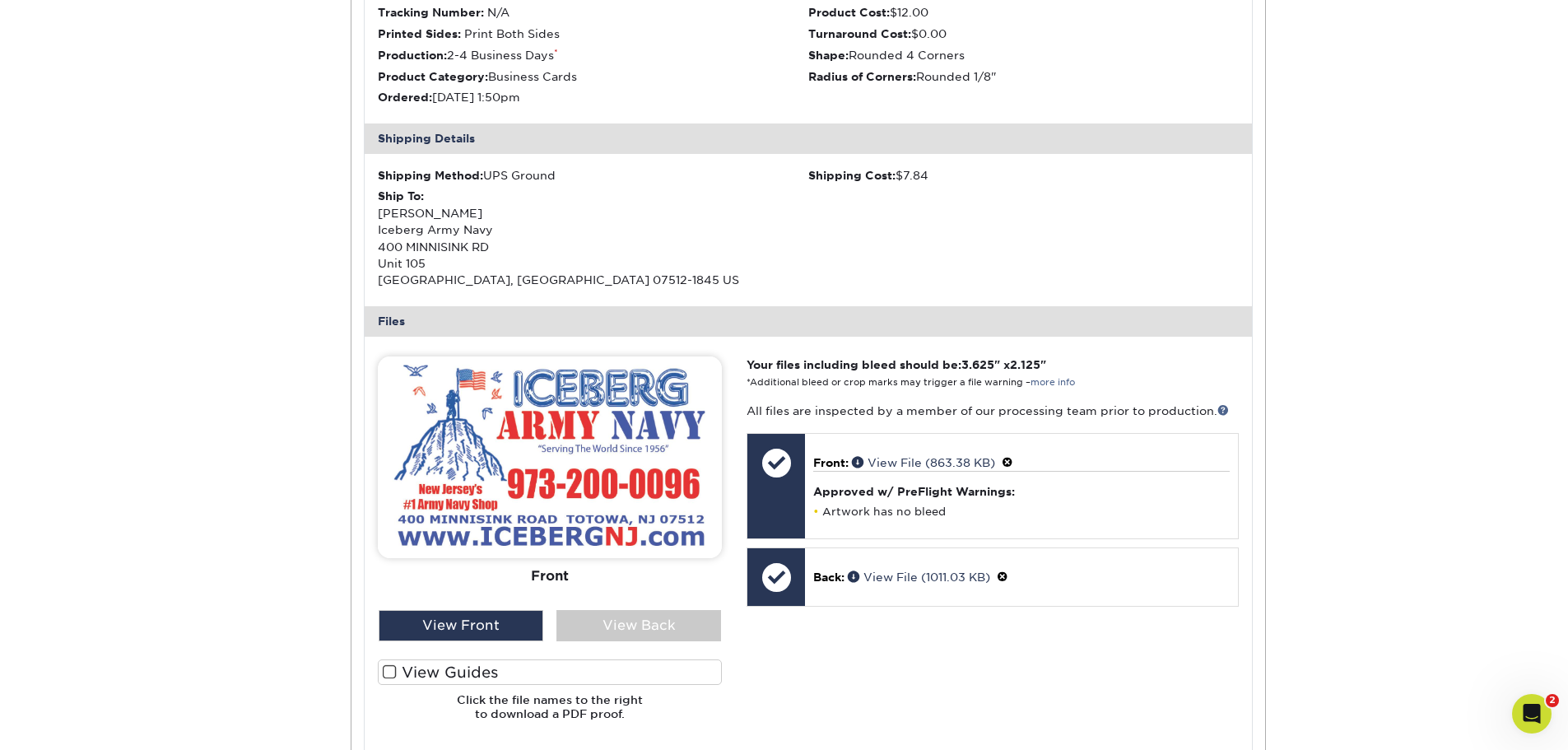
scroll to position [412, 0]
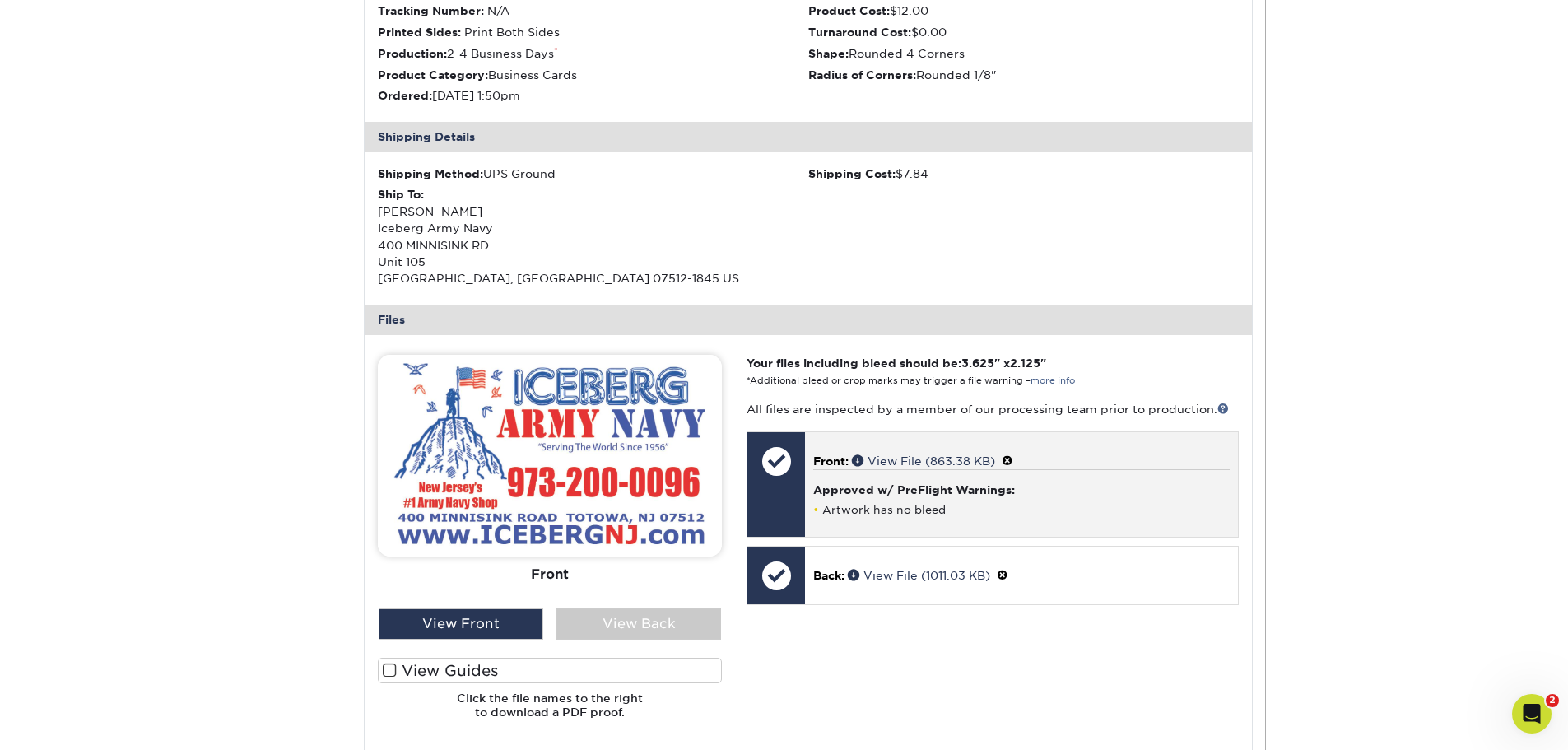
click at [940, 498] on div "Approved w/ PreFlight Warnings: Artwork has no bleed" at bounding box center [1022, 493] width 416 height 47
click at [1013, 459] on span at bounding box center [1008, 461] width 11 height 13
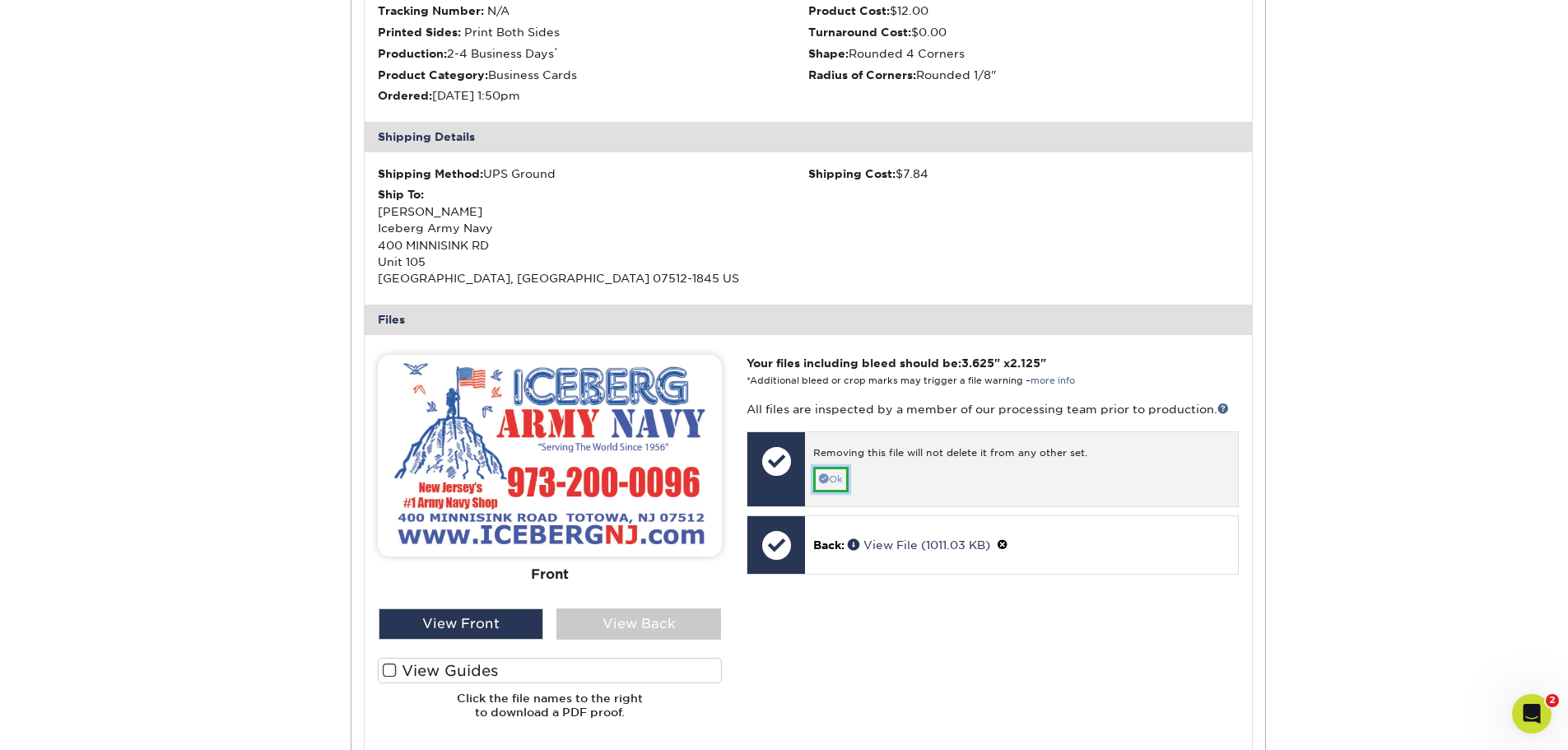
click at [842, 481] on link "Ok" at bounding box center [831, 480] width 35 height 26
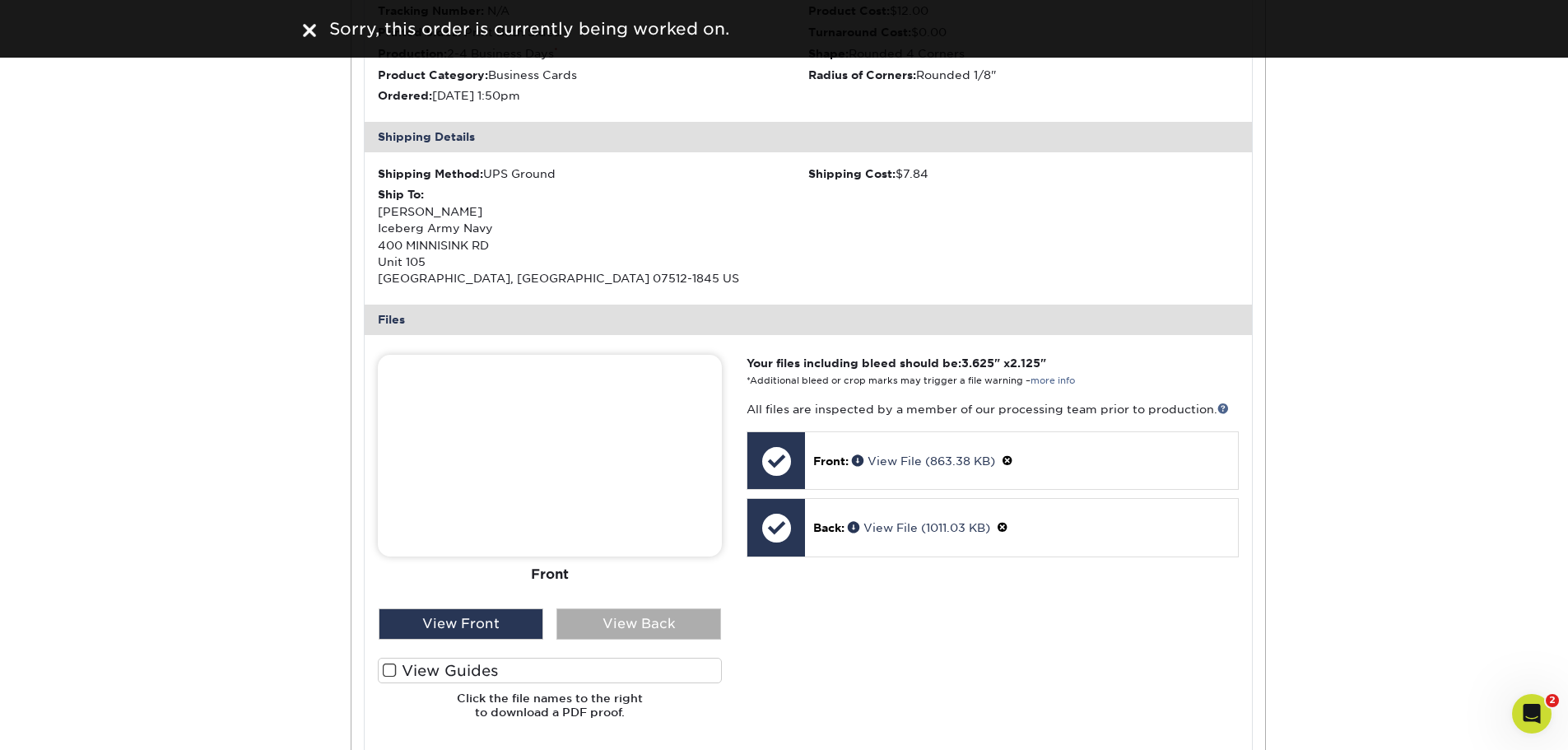
click at [682, 614] on div "View Back" at bounding box center [638, 625] width 164 height 32
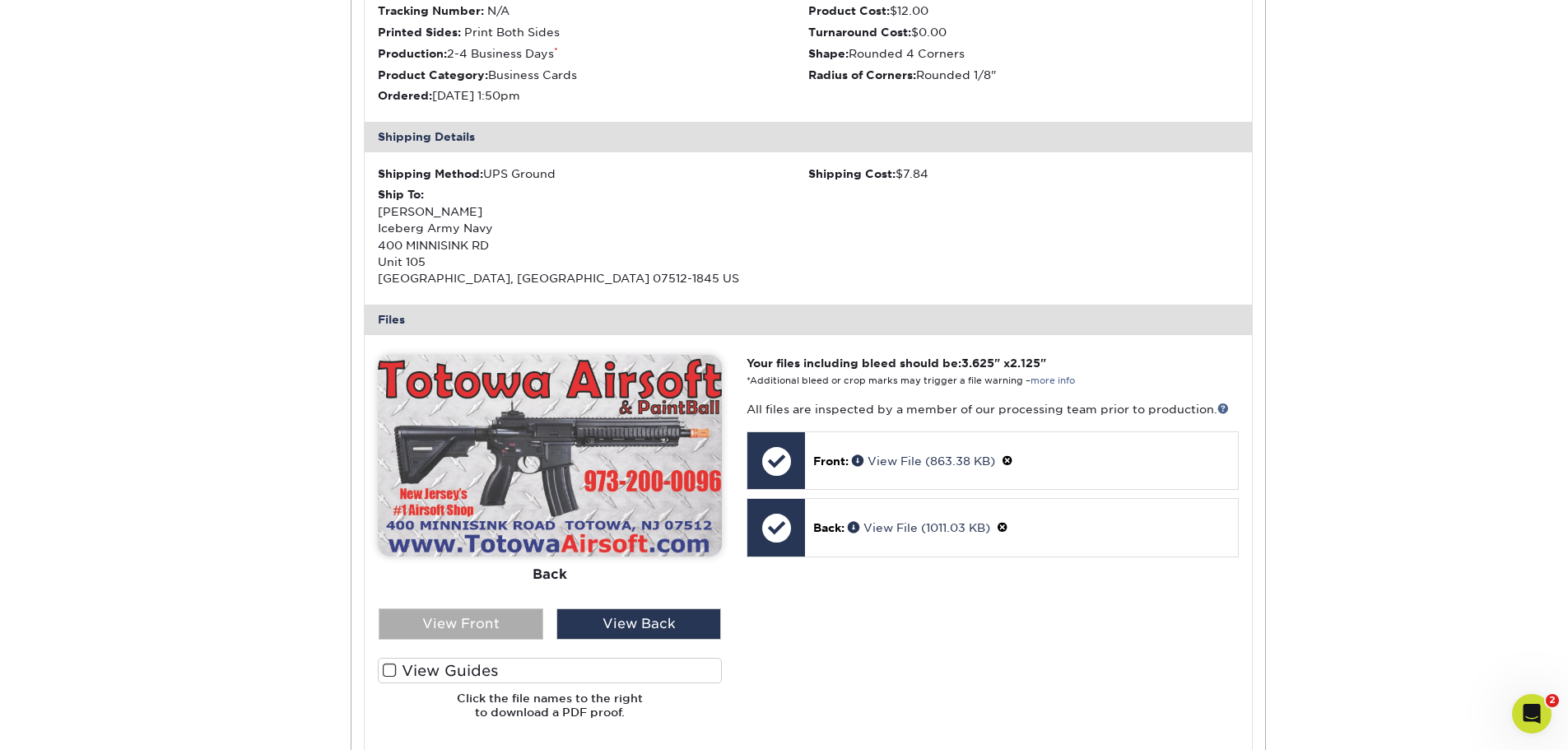
click at [482, 629] on div "View Front" at bounding box center [460, 625] width 164 height 32
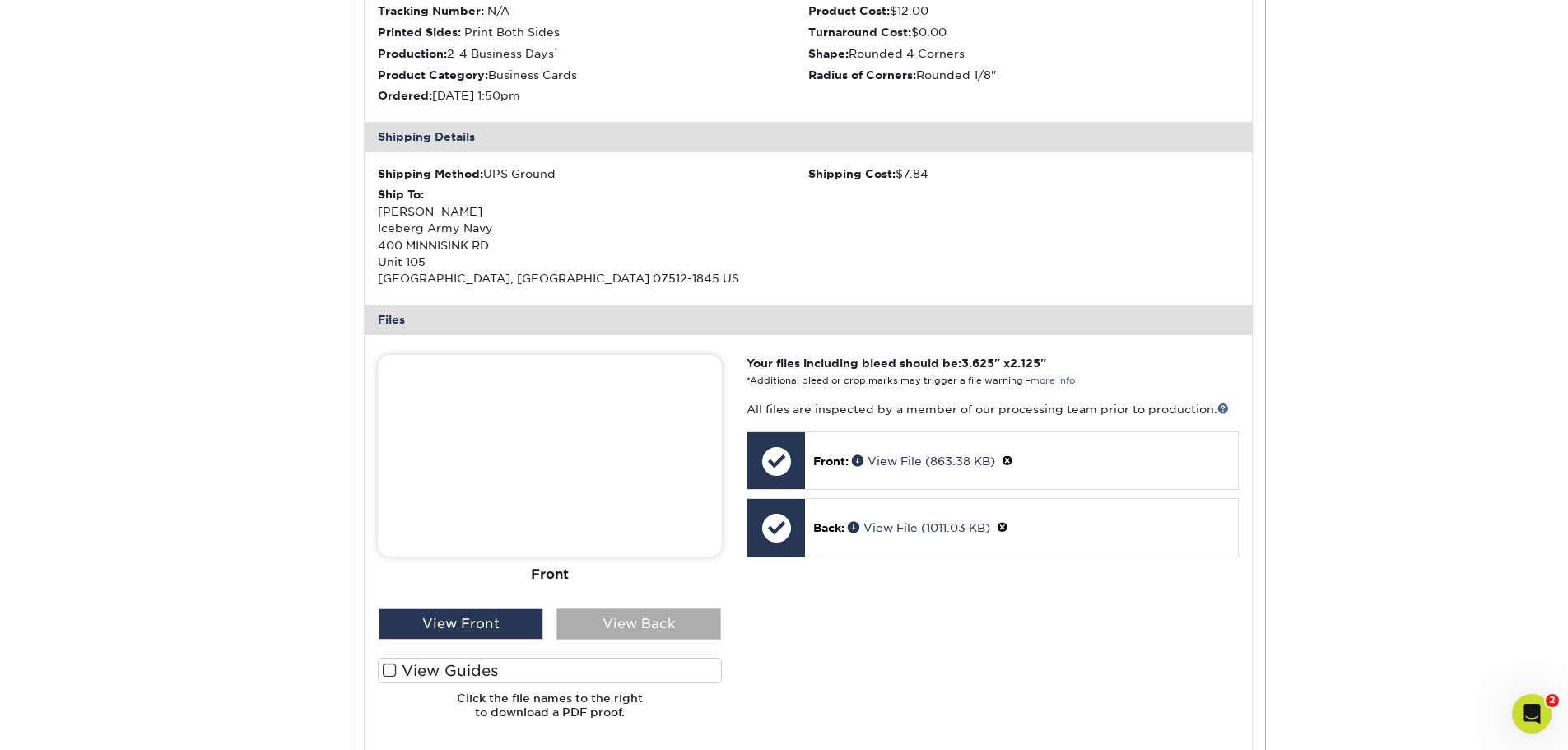
click at [602, 620] on div "View Back" at bounding box center [638, 625] width 164 height 32
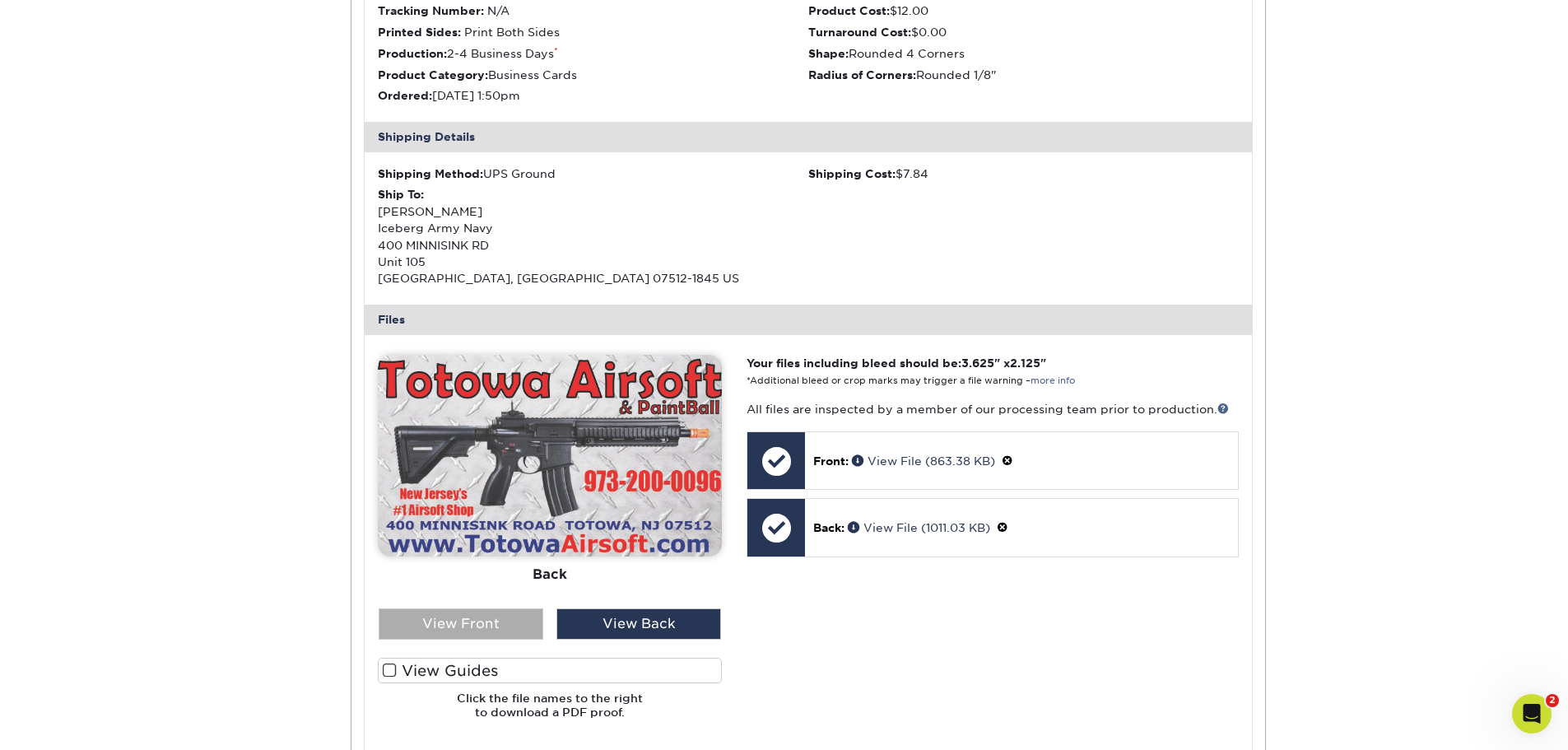
click at [465, 616] on div "View Front" at bounding box center [460, 625] width 164 height 32
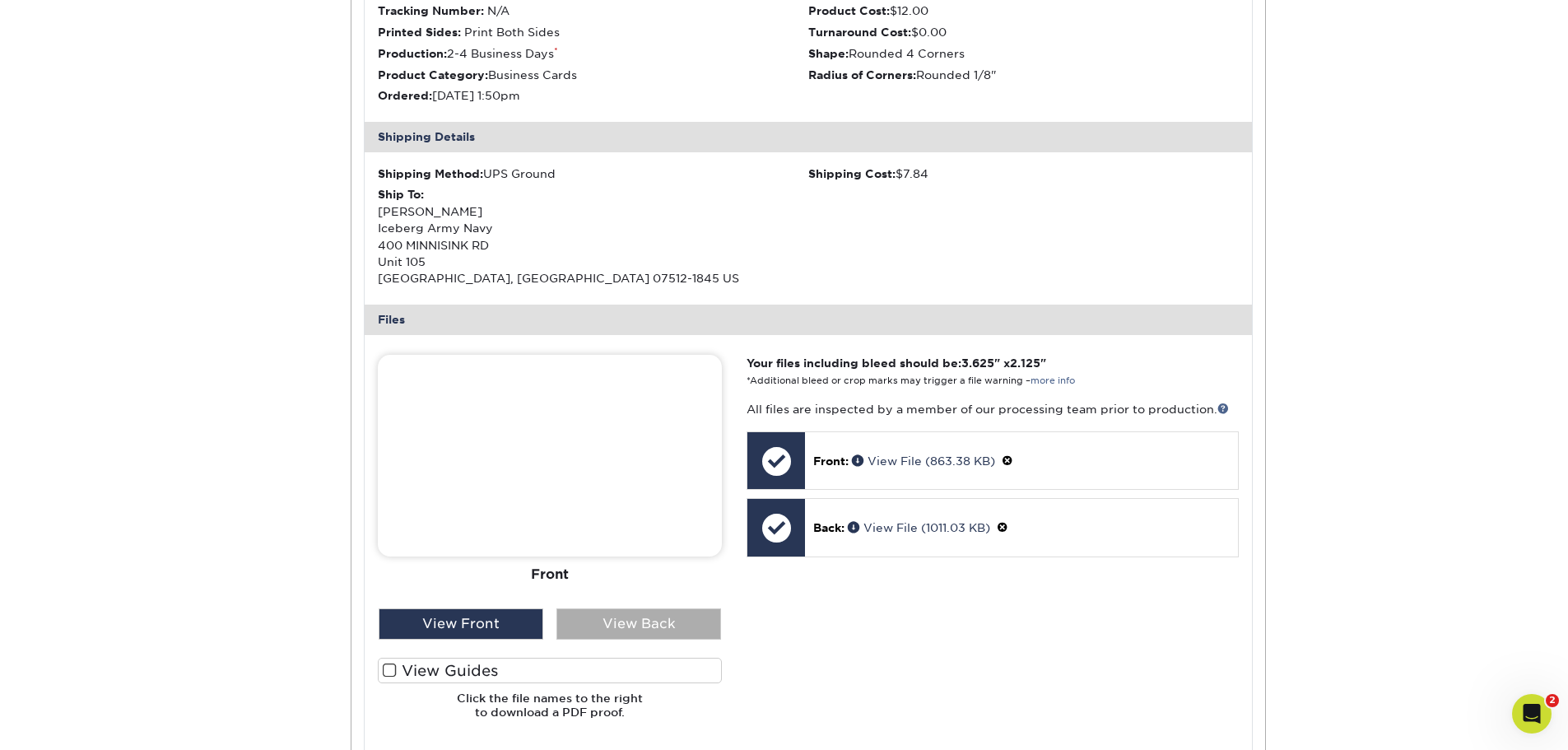
click at [653, 613] on div "View Back" at bounding box center [638, 625] width 164 height 32
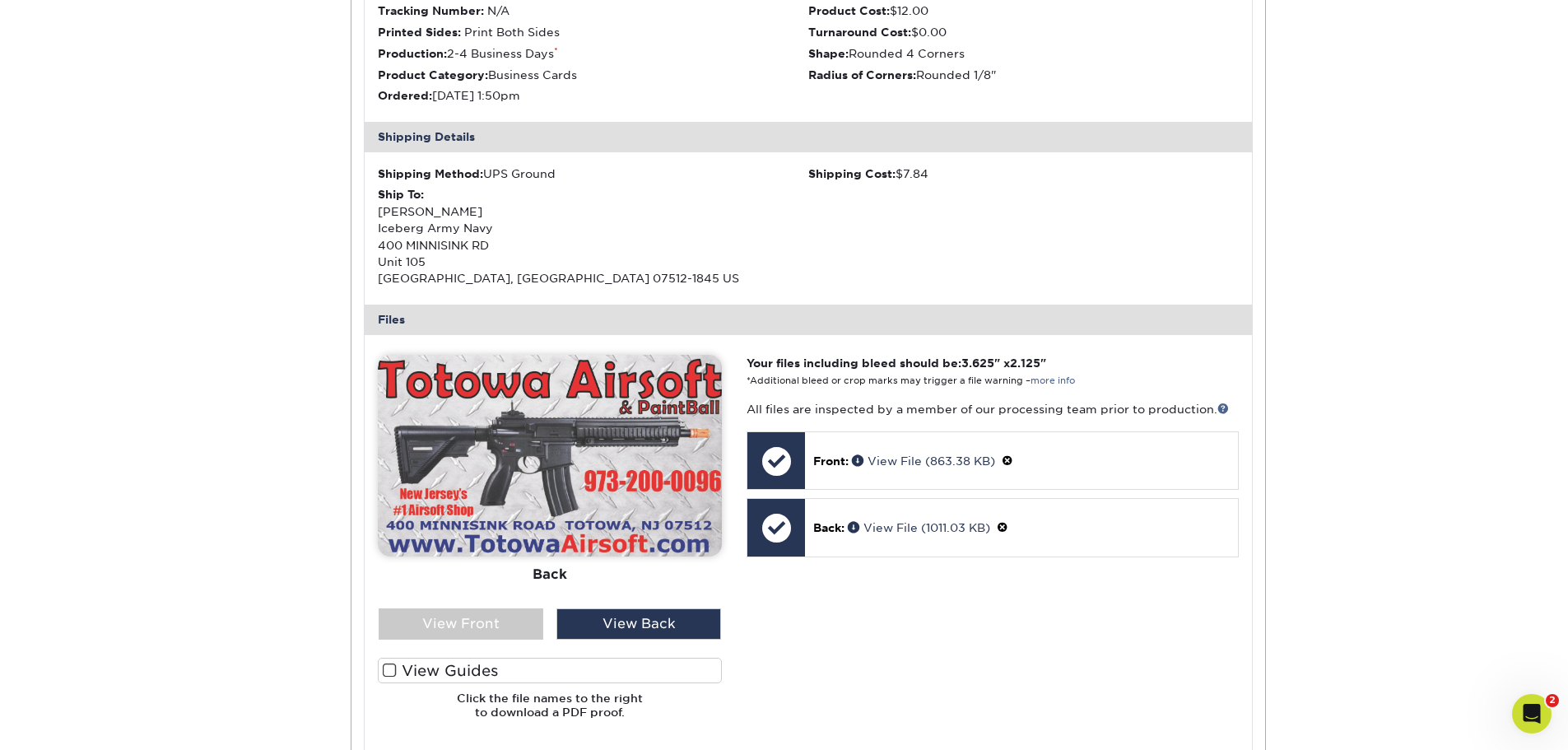
click at [611, 470] on img at bounding box center [549, 455] width 344 height 201
click at [389, 673] on span at bounding box center [390, 670] width 14 height 16
click at [0, 0] on input "View Guides" at bounding box center [0, 0] width 0 height 0
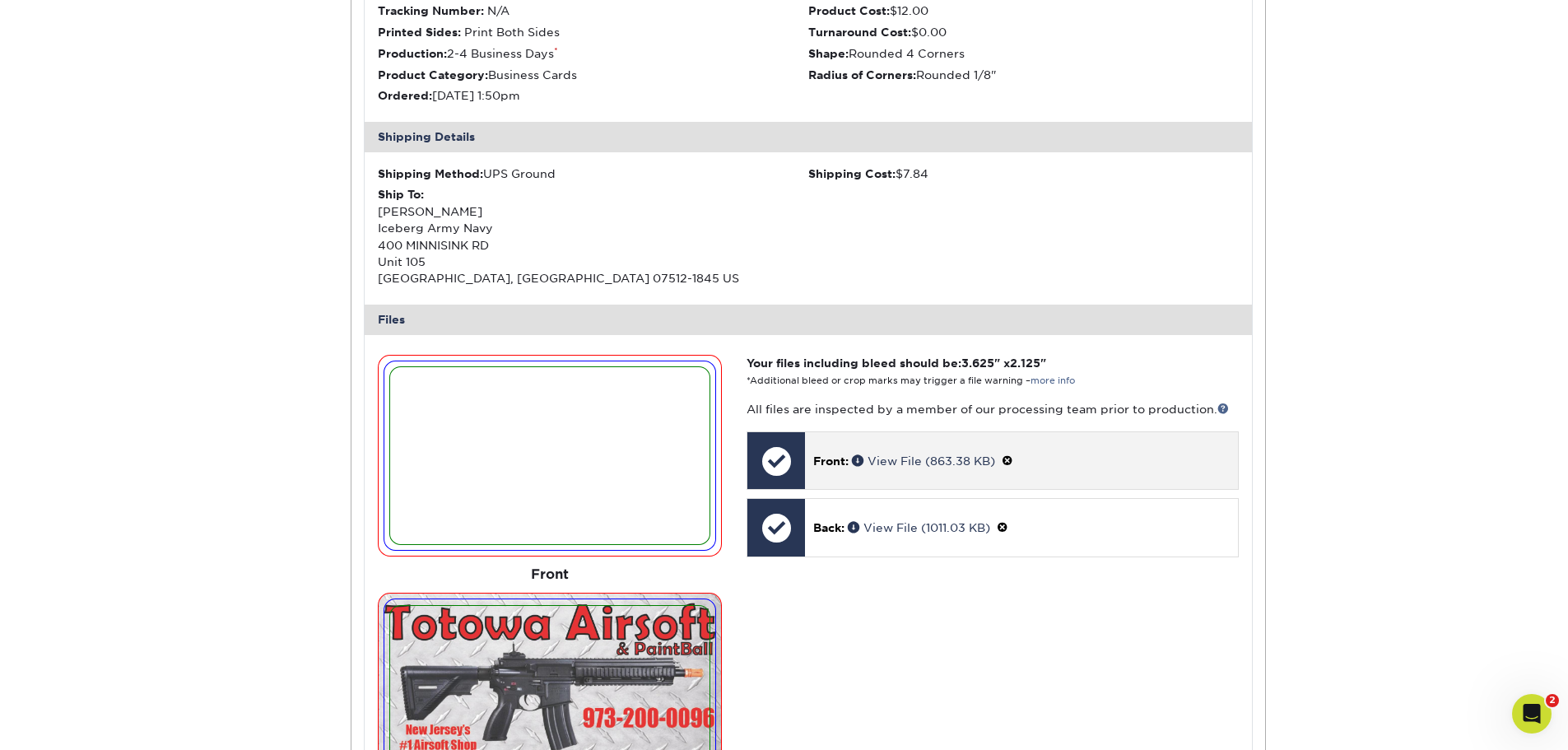
click at [934, 452] on p "Front: View File (863.38 KB)" at bounding box center [1022, 460] width 416 height 18
click at [779, 458] on div at bounding box center [777, 461] width 58 height 58
click at [1013, 460] on span at bounding box center [1008, 461] width 11 height 13
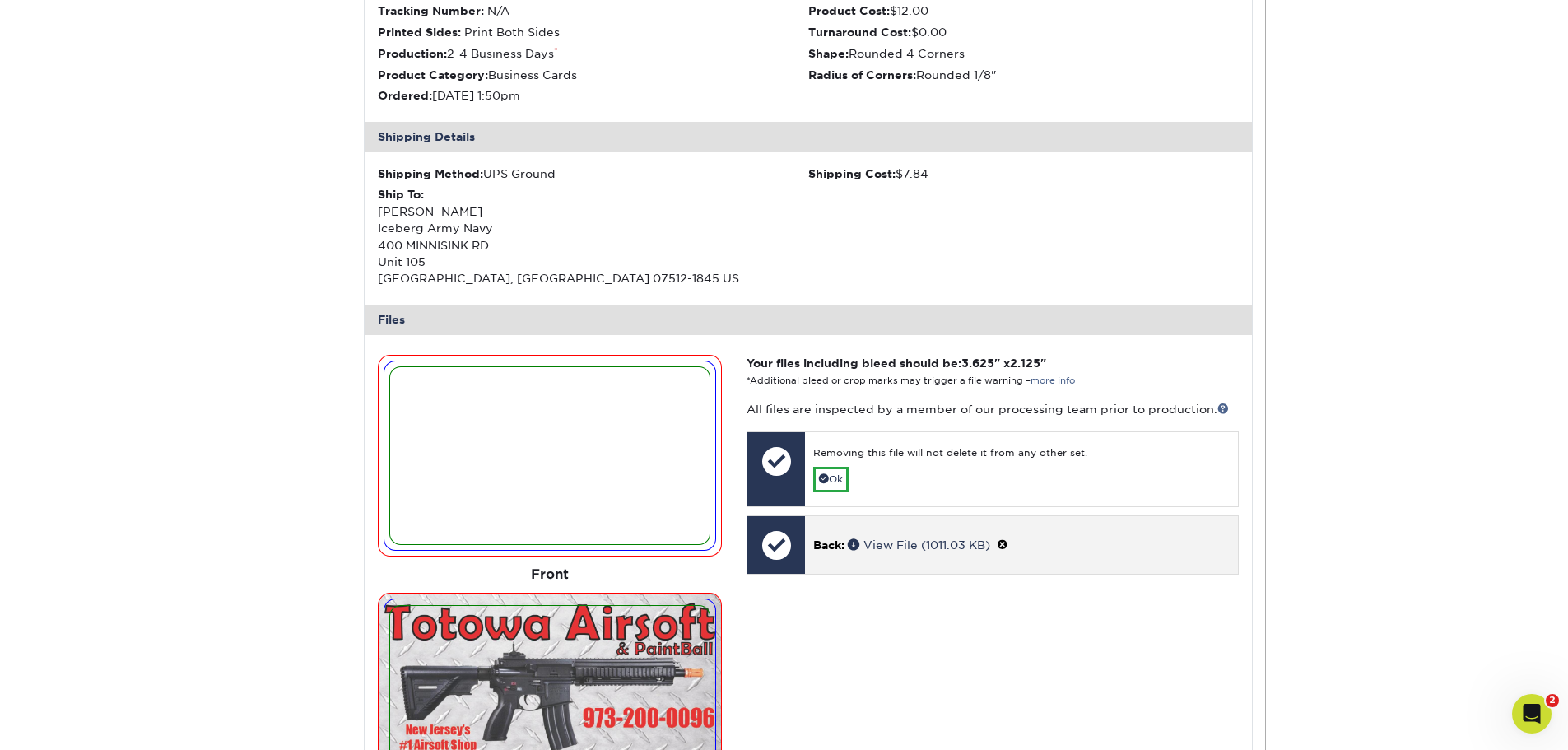
click at [1009, 547] on span at bounding box center [1002, 545] width 11 height 13
click at [831, 572] on link "Ok" at bounding box center [831, 564] width 35 height 26
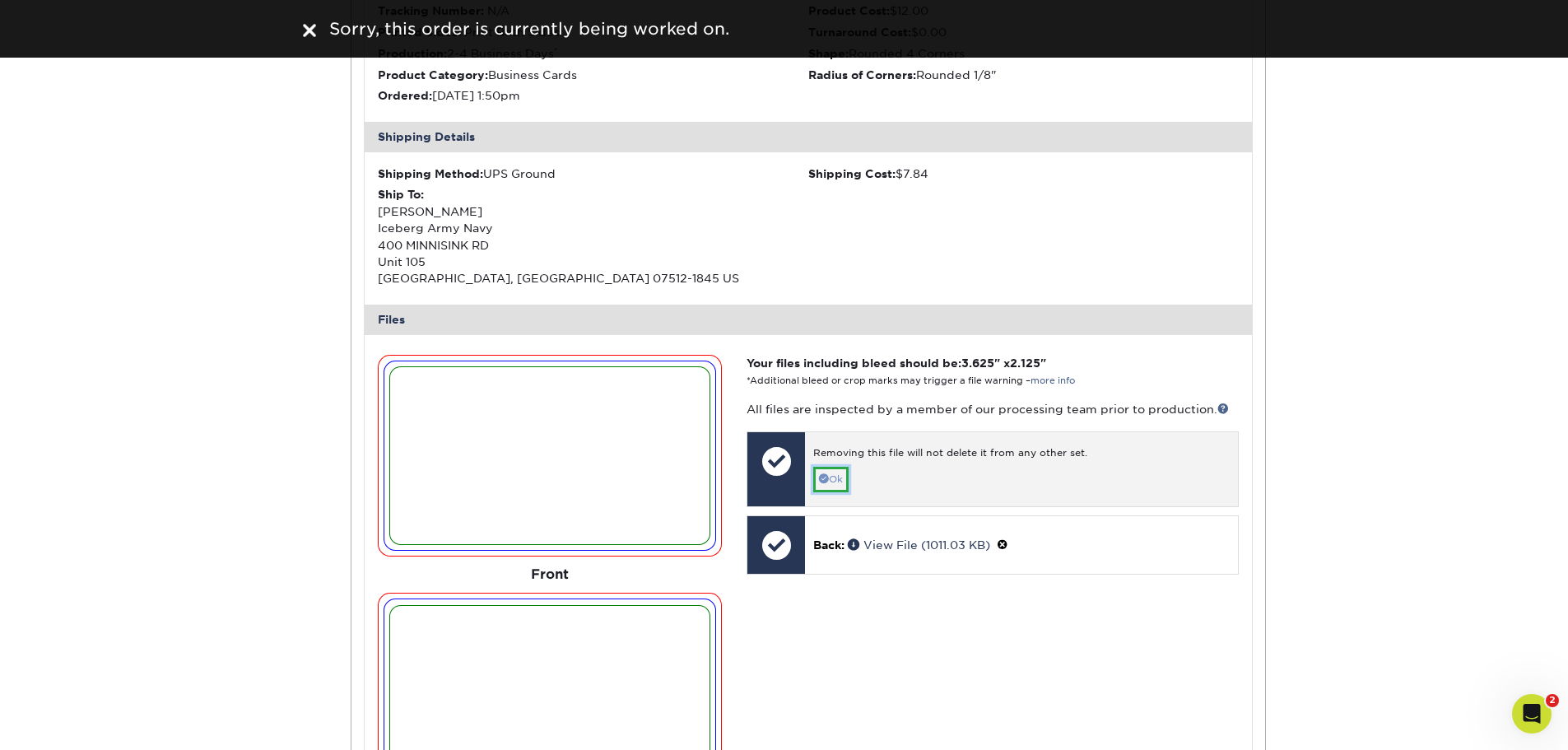
click at [841, 483] on link "Ok" at bounding box center [831, 480] width 35 height 26
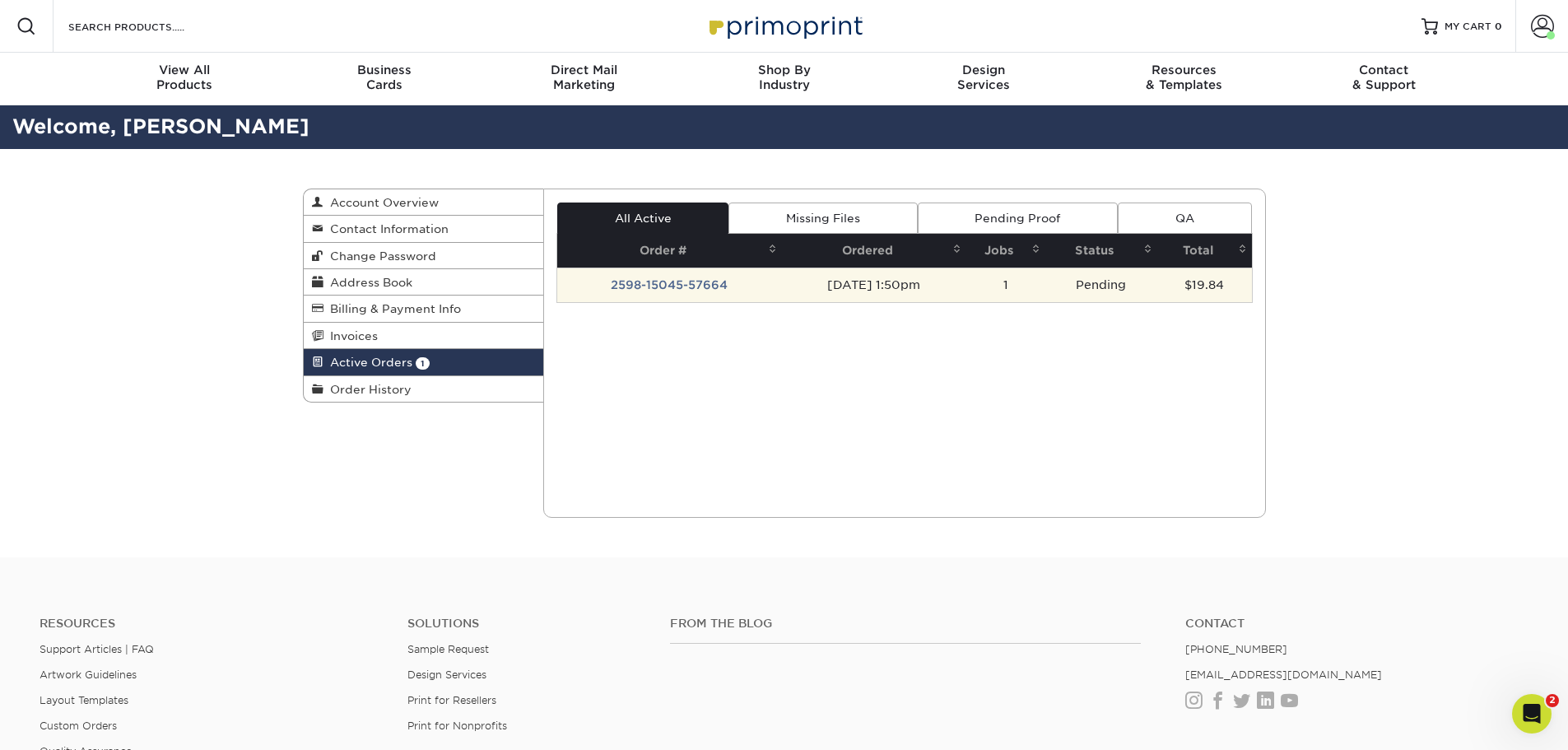
click at [1183, 289] on td "$19.84" at bounding box center [1204, 284] width 95 height 34
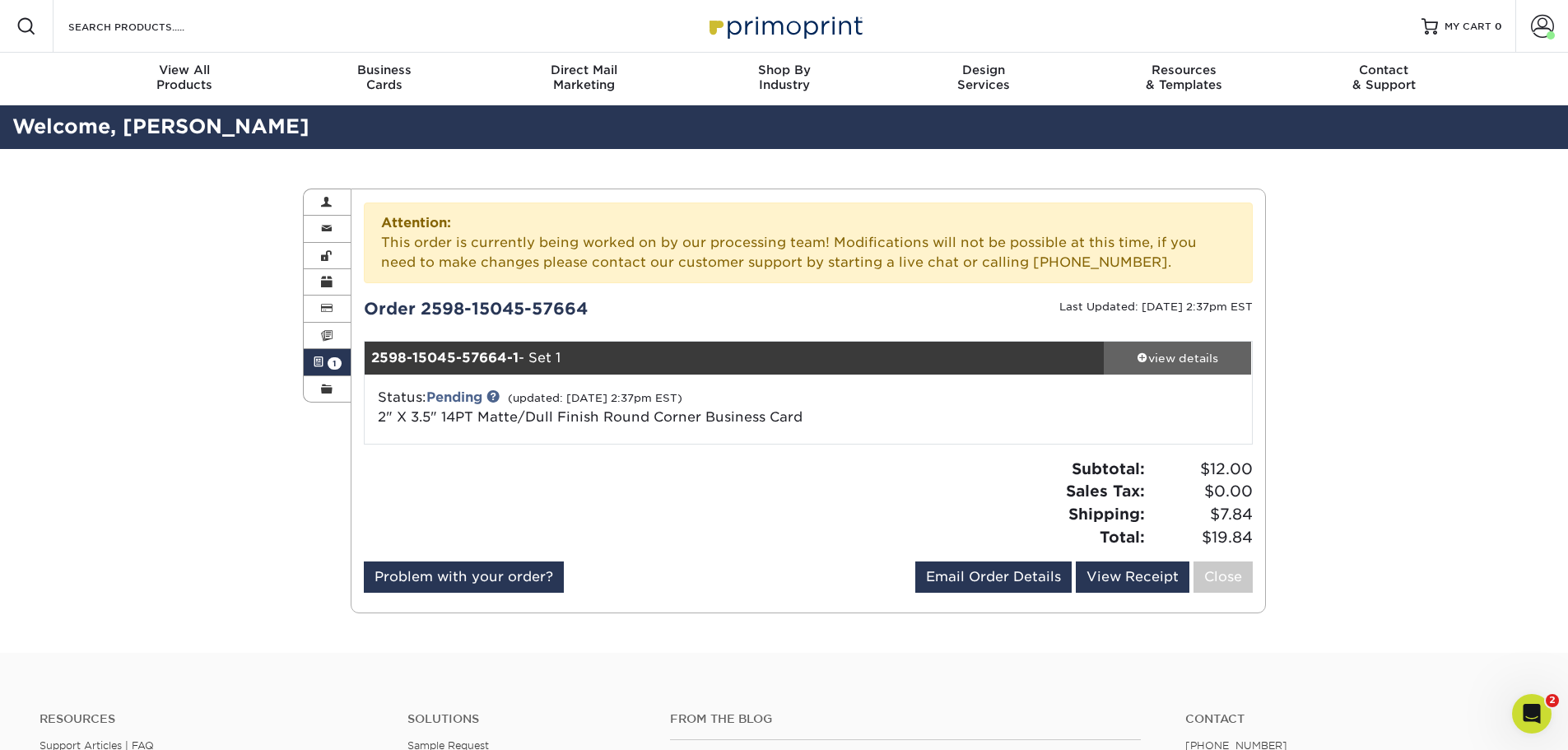
click at [1171, 361] on div "view details" at bounding box center [1178, 358] width 148 height 17
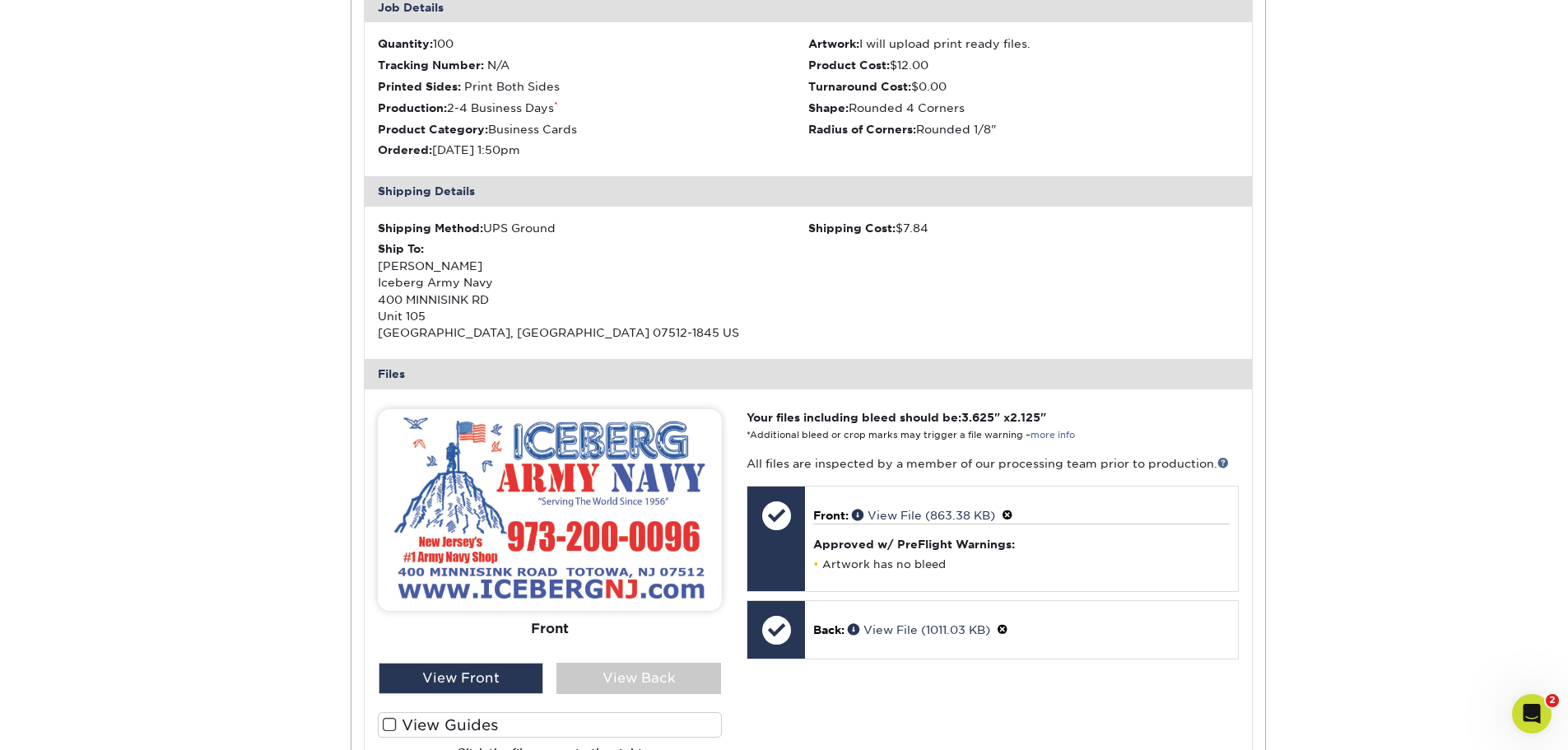
scroll to position [659, 0]
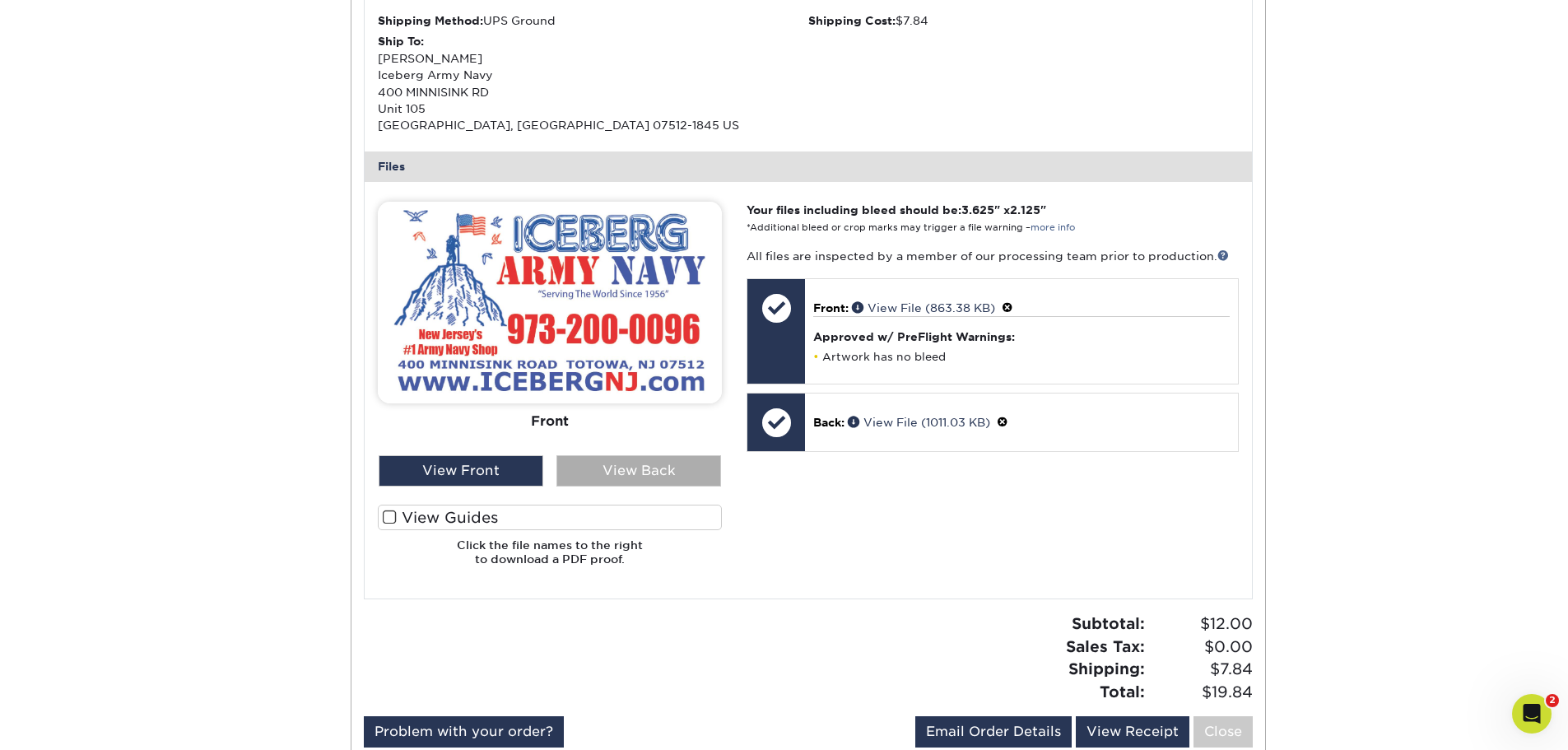
click at [613, 468] on div "View Back" at bounding box center [638, 472] width 164 height 32
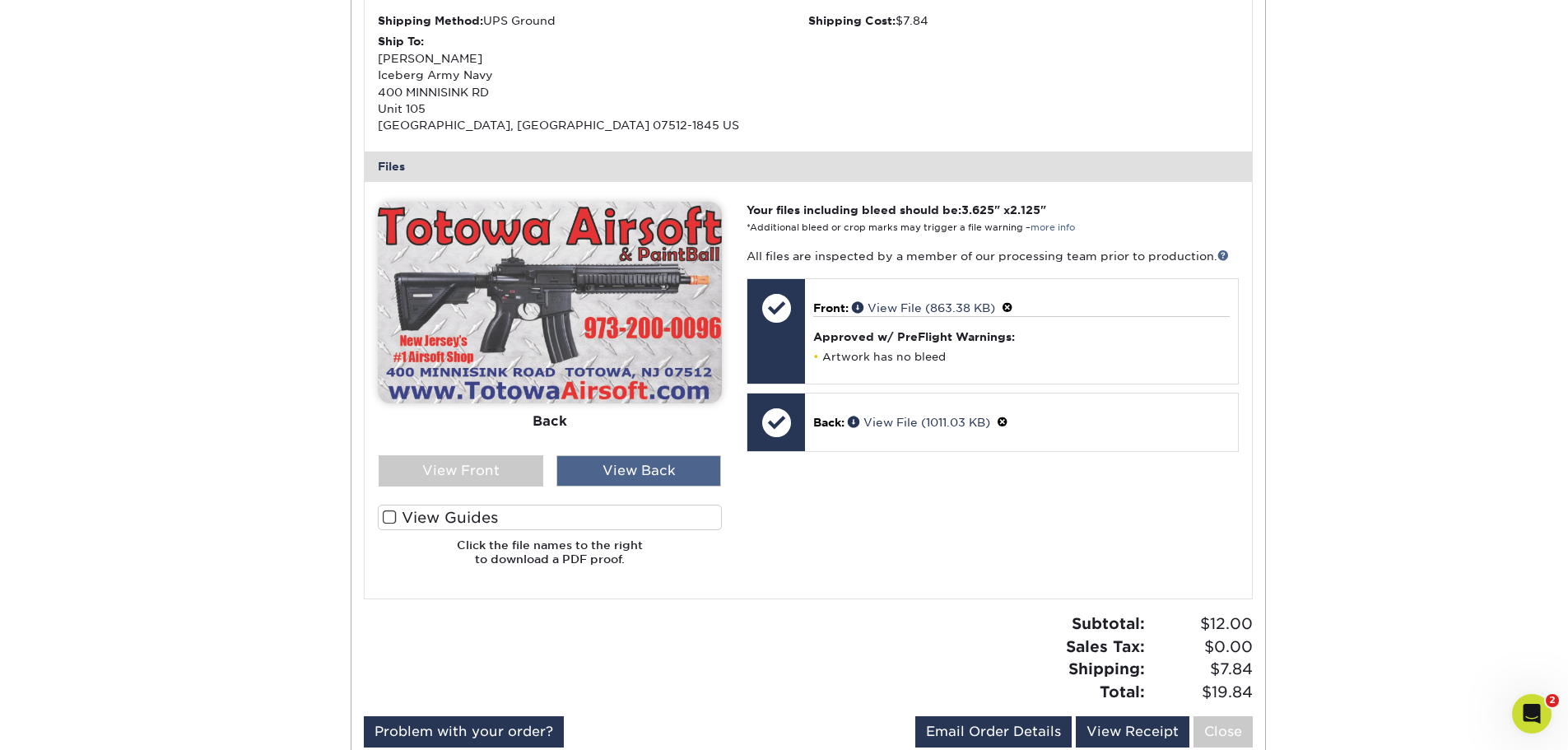
click at [663, 470] on div "View Back" at bounding box center [638, 472] width 164 height 32
click at [476, 463] on div "View Front" at bounding box center [460, 472] width 164 height 32
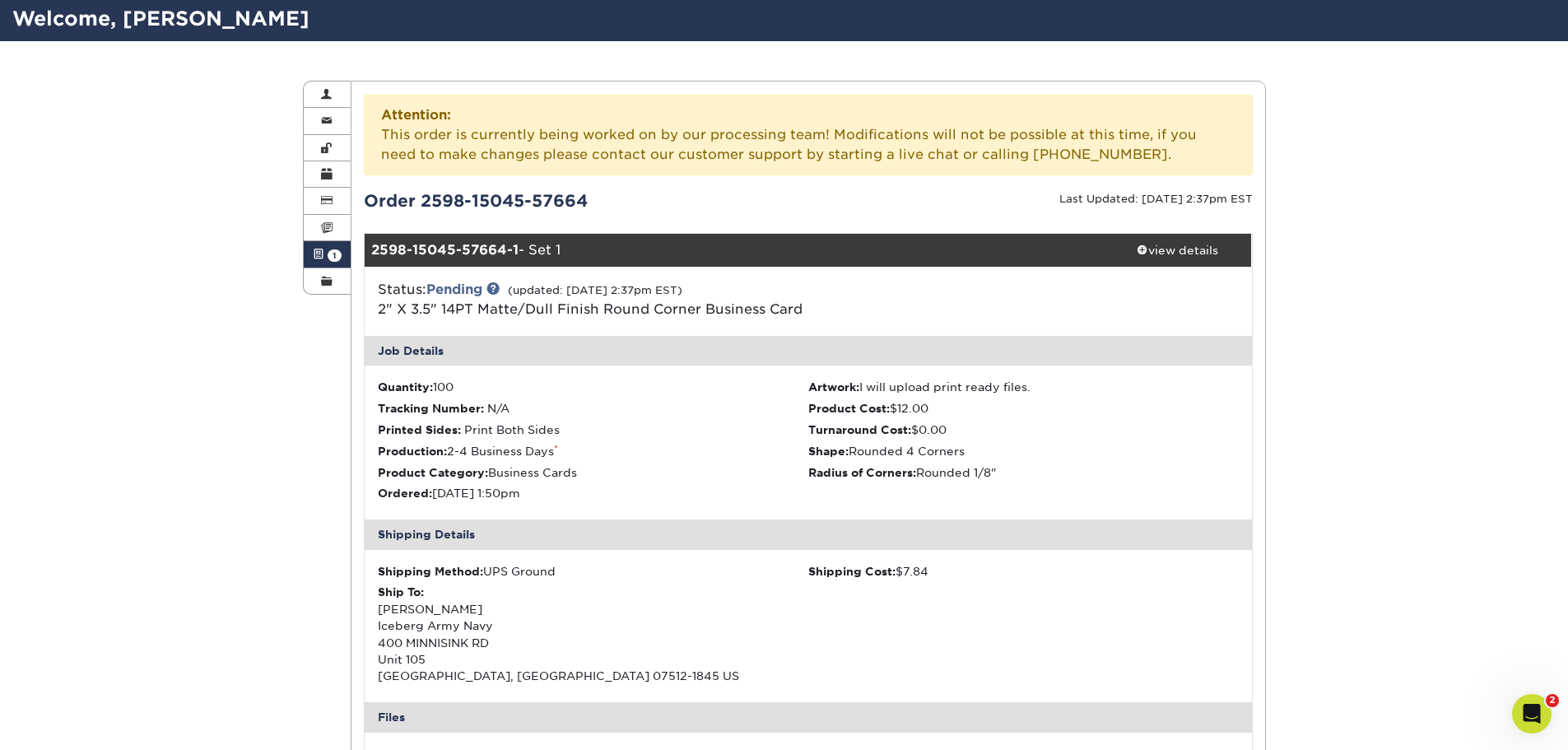
scroll to position [0, 0]
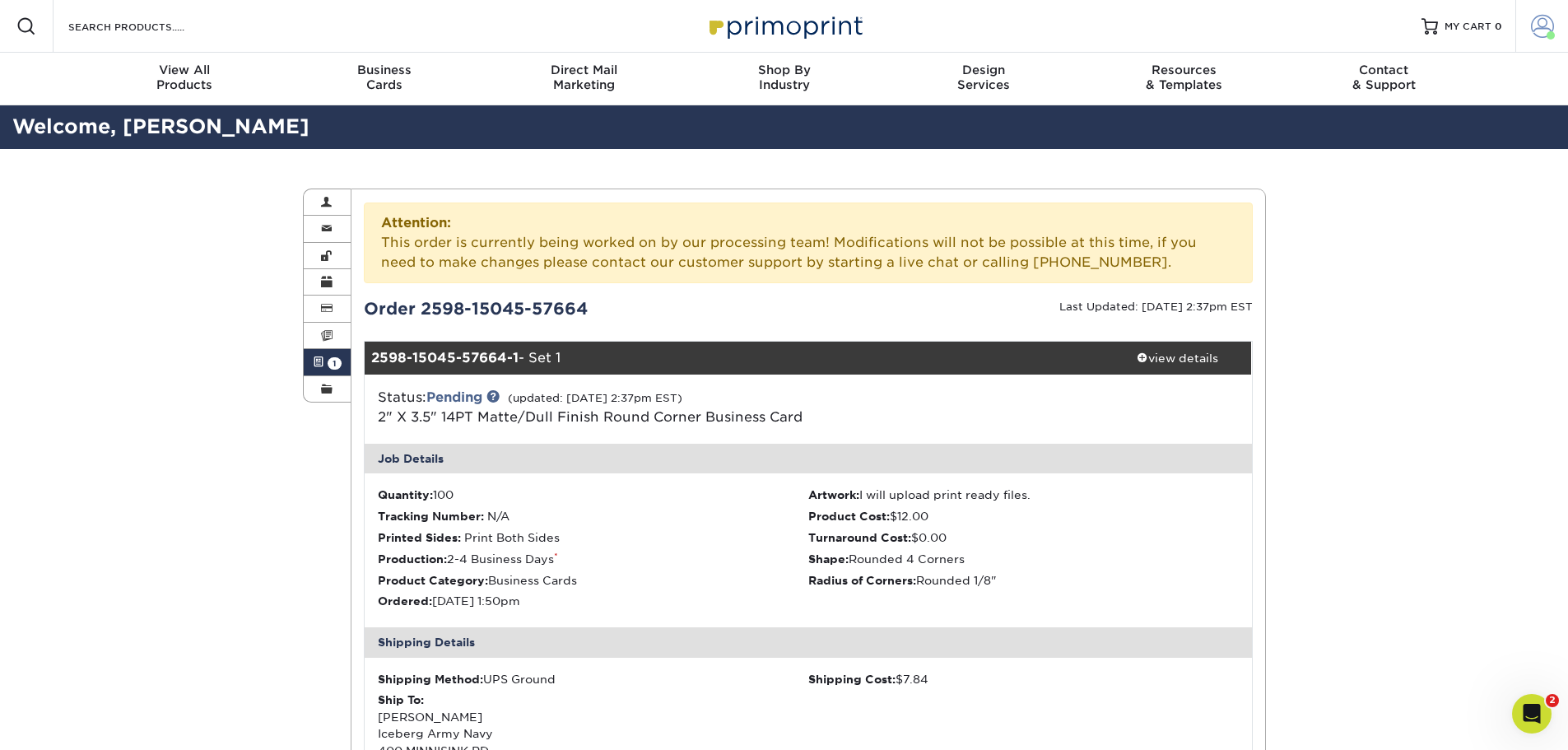
click at [1539, 40] on link "Account" at bounding box center [1541, 26] width 53 height 53
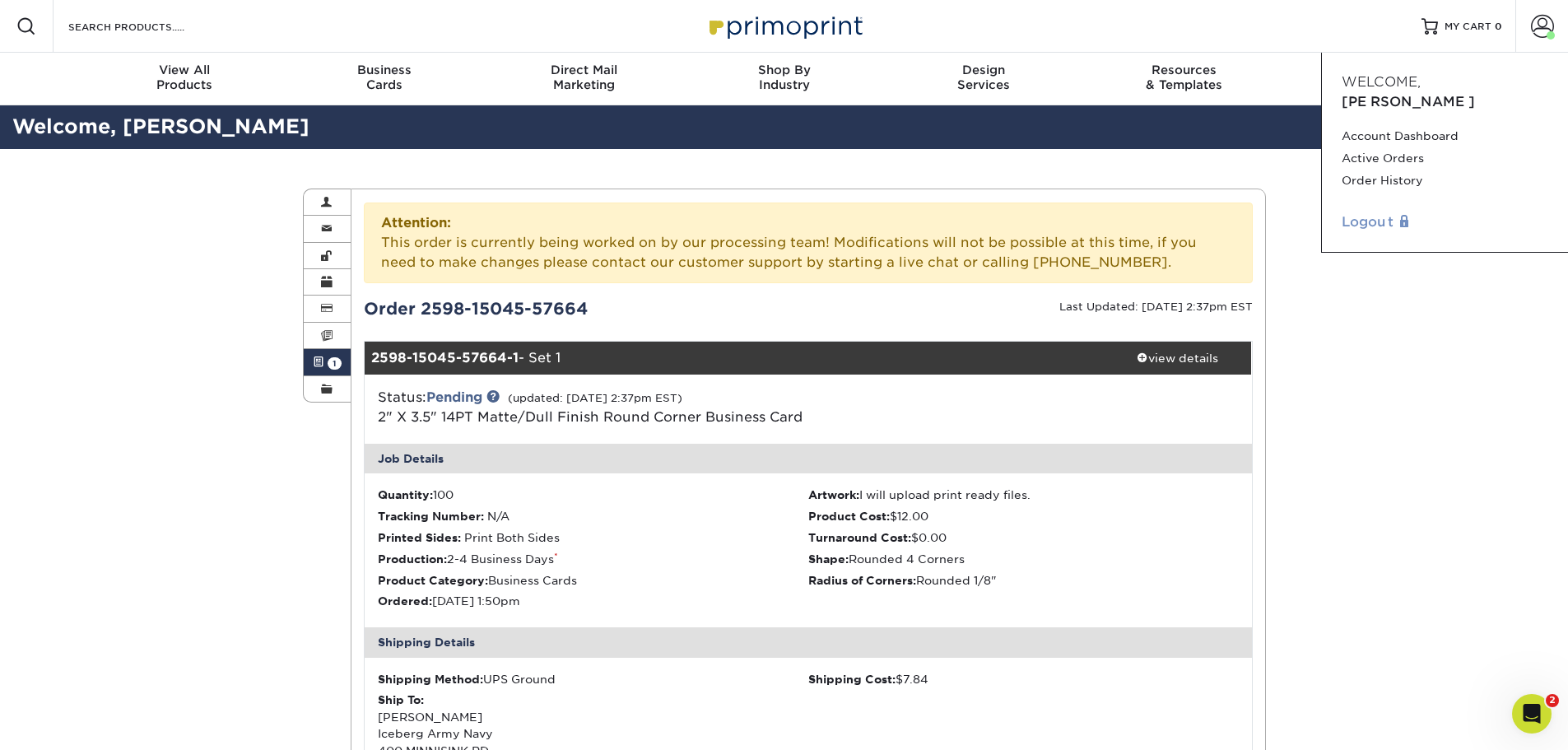
click at [1377, 213] on link "Logout" at bounding box center [1445, 222] width 207 height 19
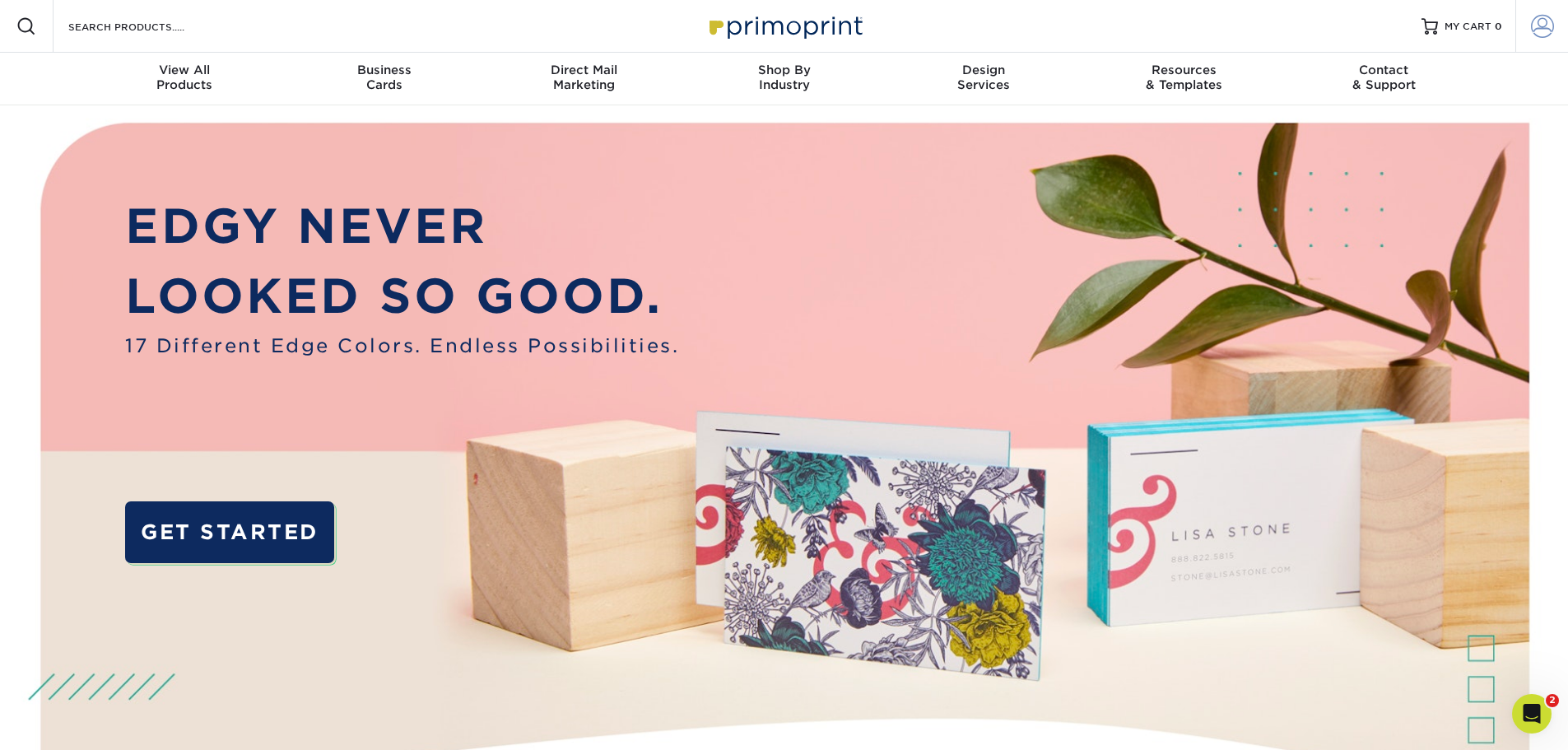
drag, startPoint x: 1543, startPoint y: 19, endPoint x: 1541, endPoint y: 31, distance: 12.2
click at [1543, 19] on span at bounding box center [1542, 26] width 23 height 23
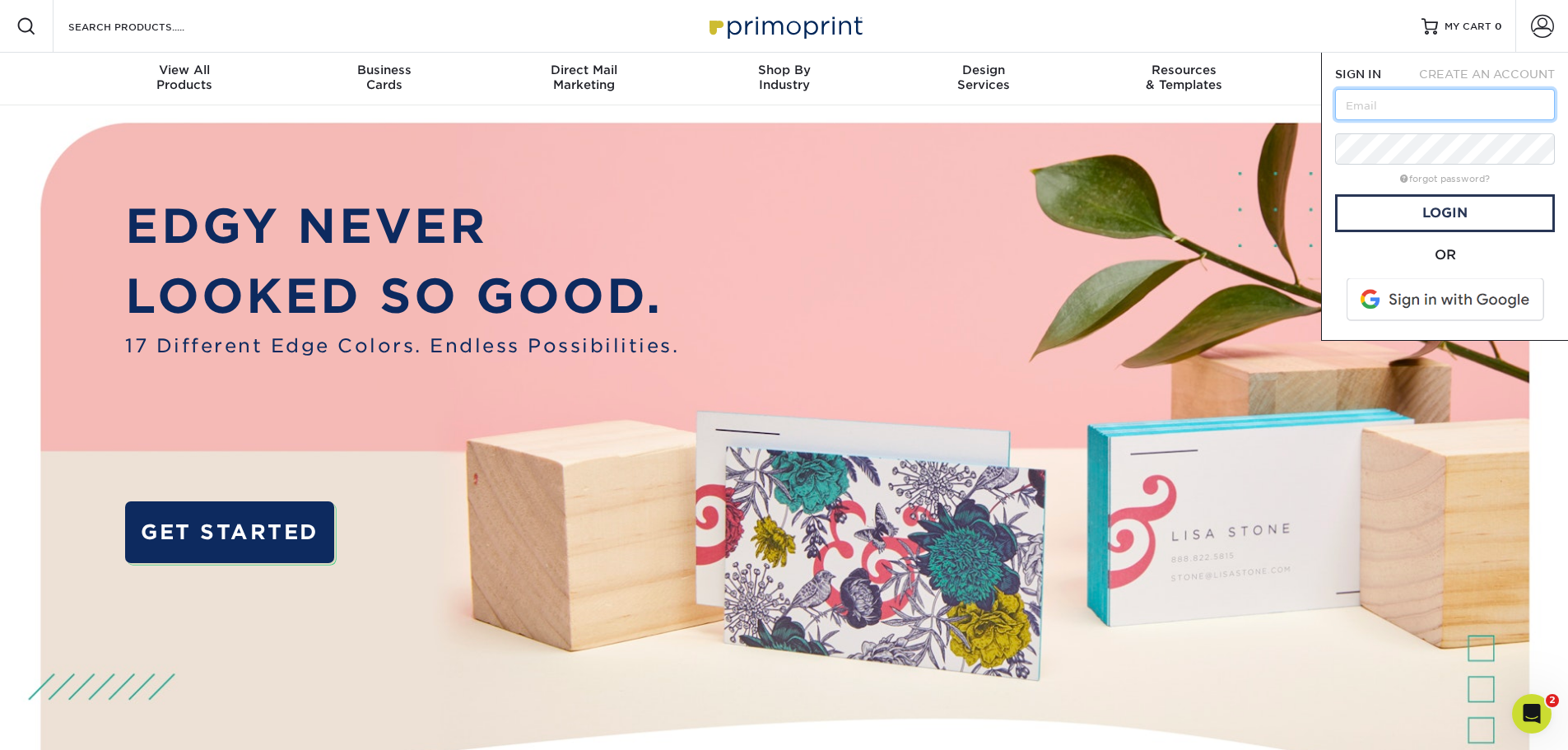
type input "[EMAIL_ADDRESS][DOMAIN_NAME]"
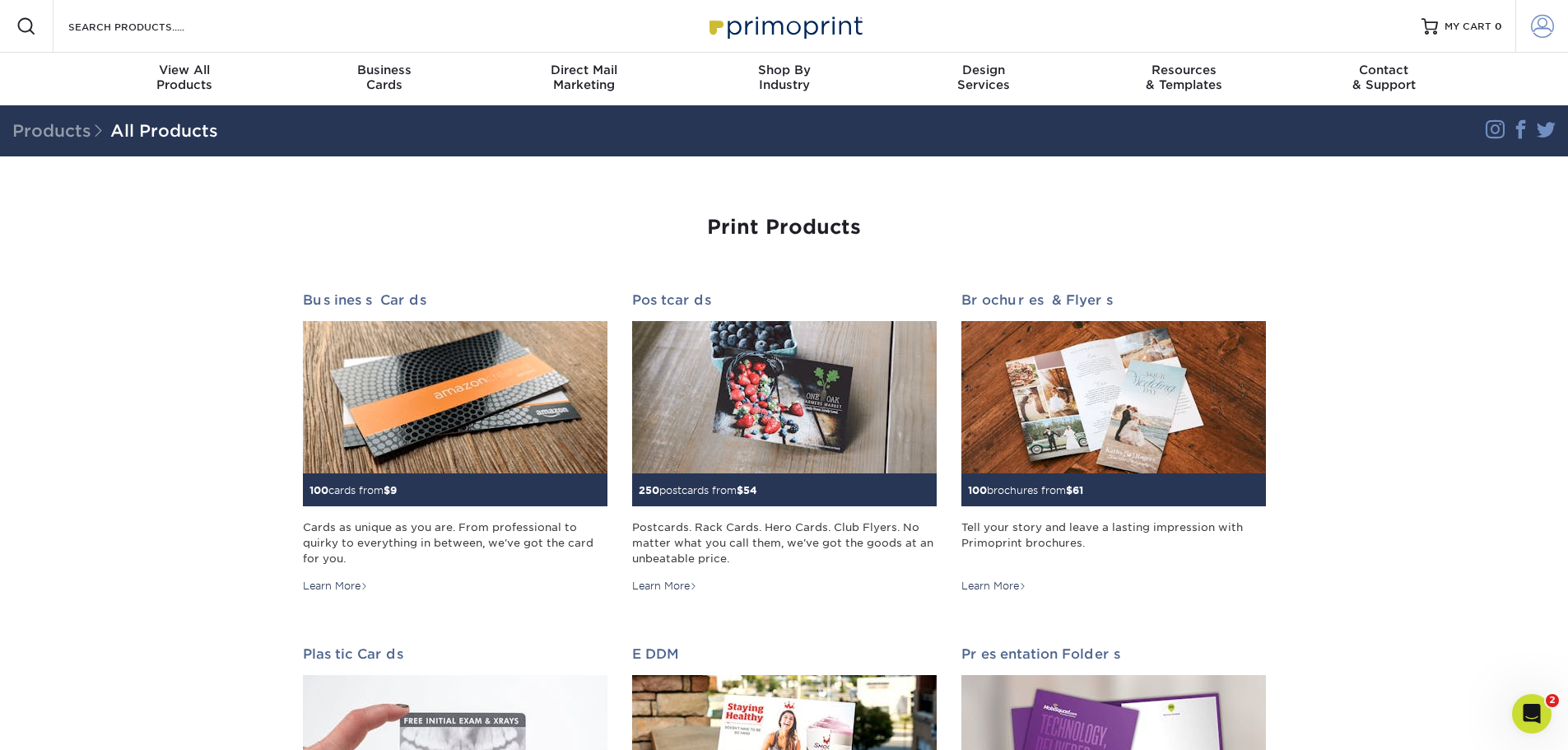
click at [1535, 26] on span at bounding box center [1542, 26] width 23 height 23
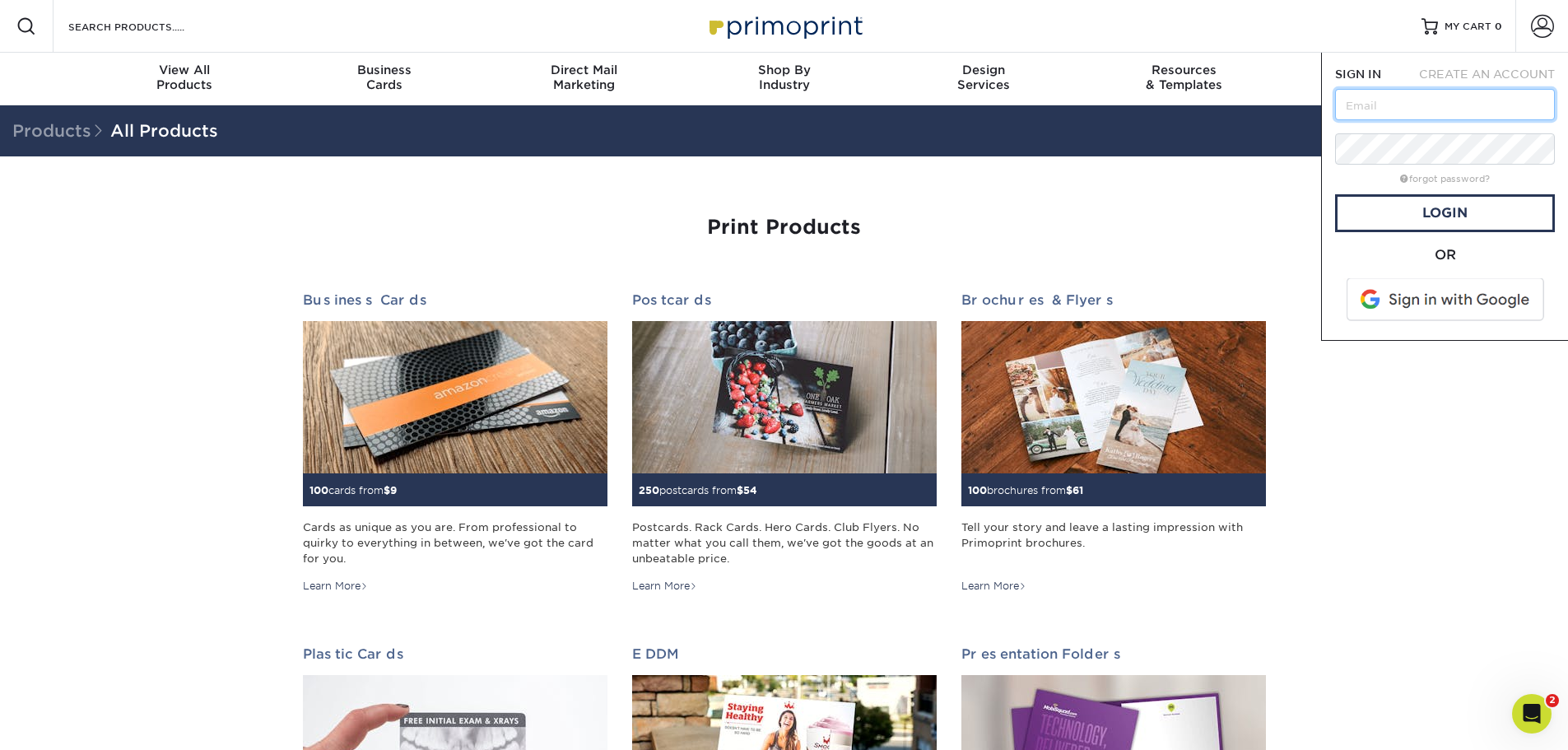
type input "[EMAIL_ADDRESS][DOMAIN_NAME]"
click at [1448, 220] on link "Login" at bounding box center [1445, 213] width 220 height 38
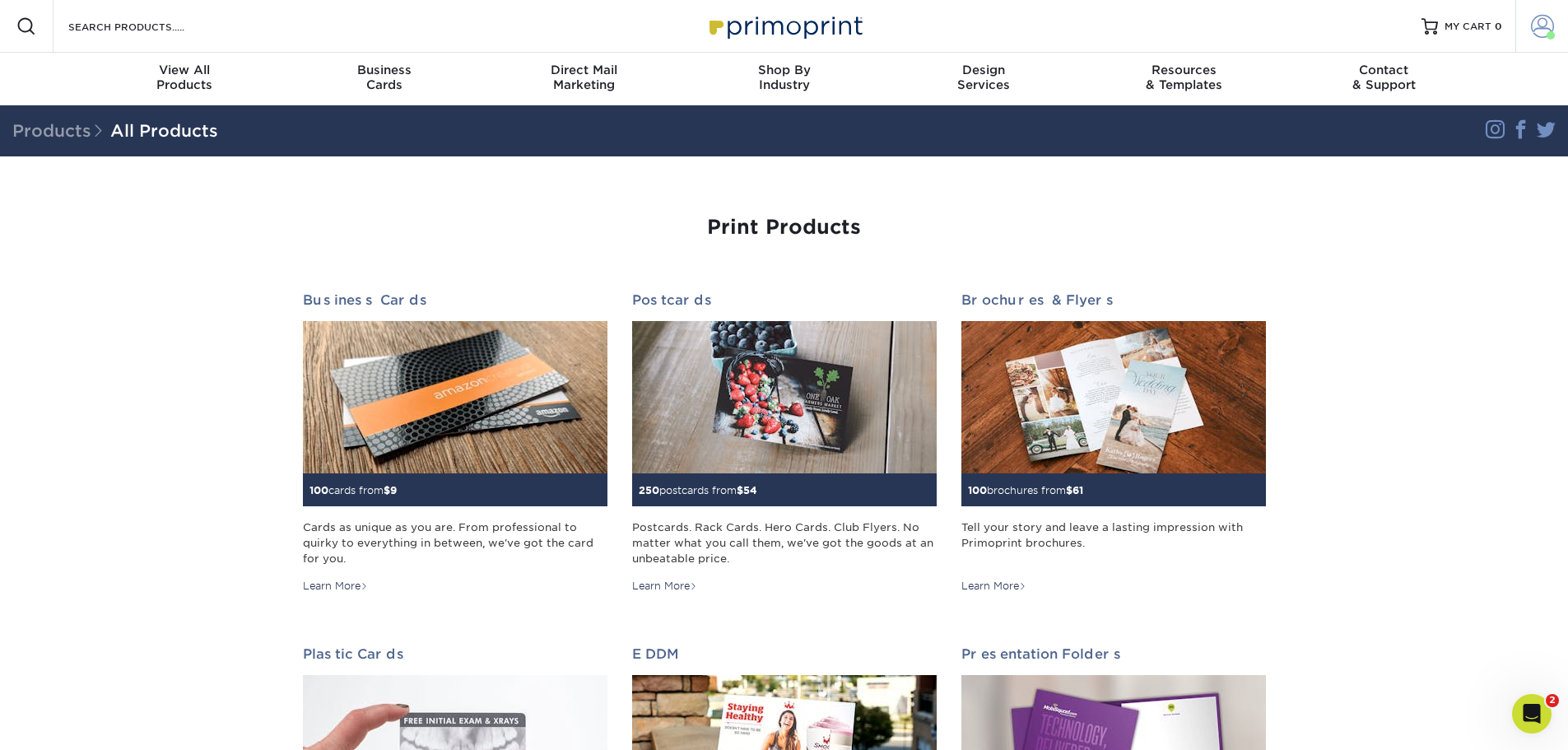
click at [1538, 26] on span at bounding box center [1542, 26] width 23 height 23
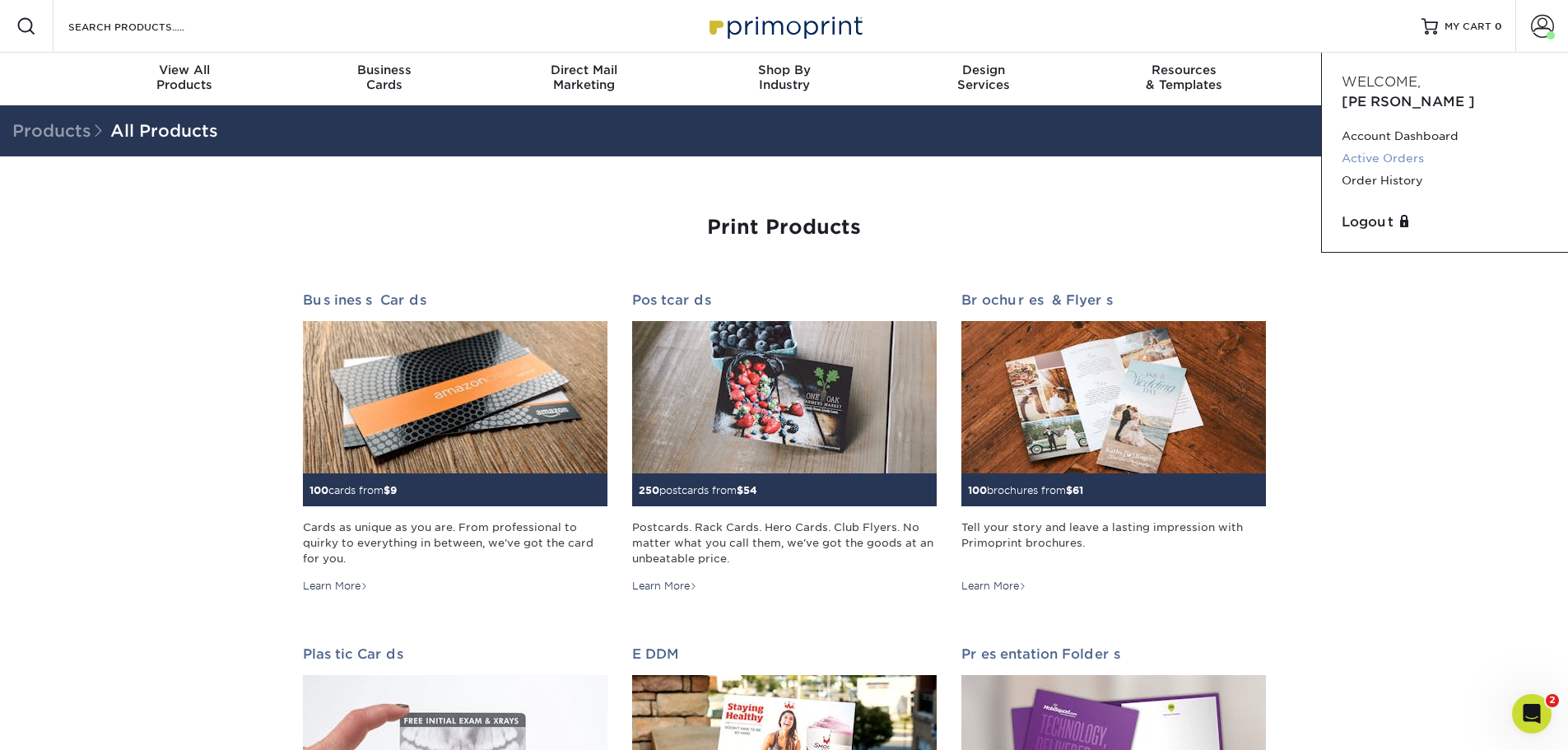
click at [1421, 148] on link "Active Orders" at bounding box center [1445, 159] width 207 height 22
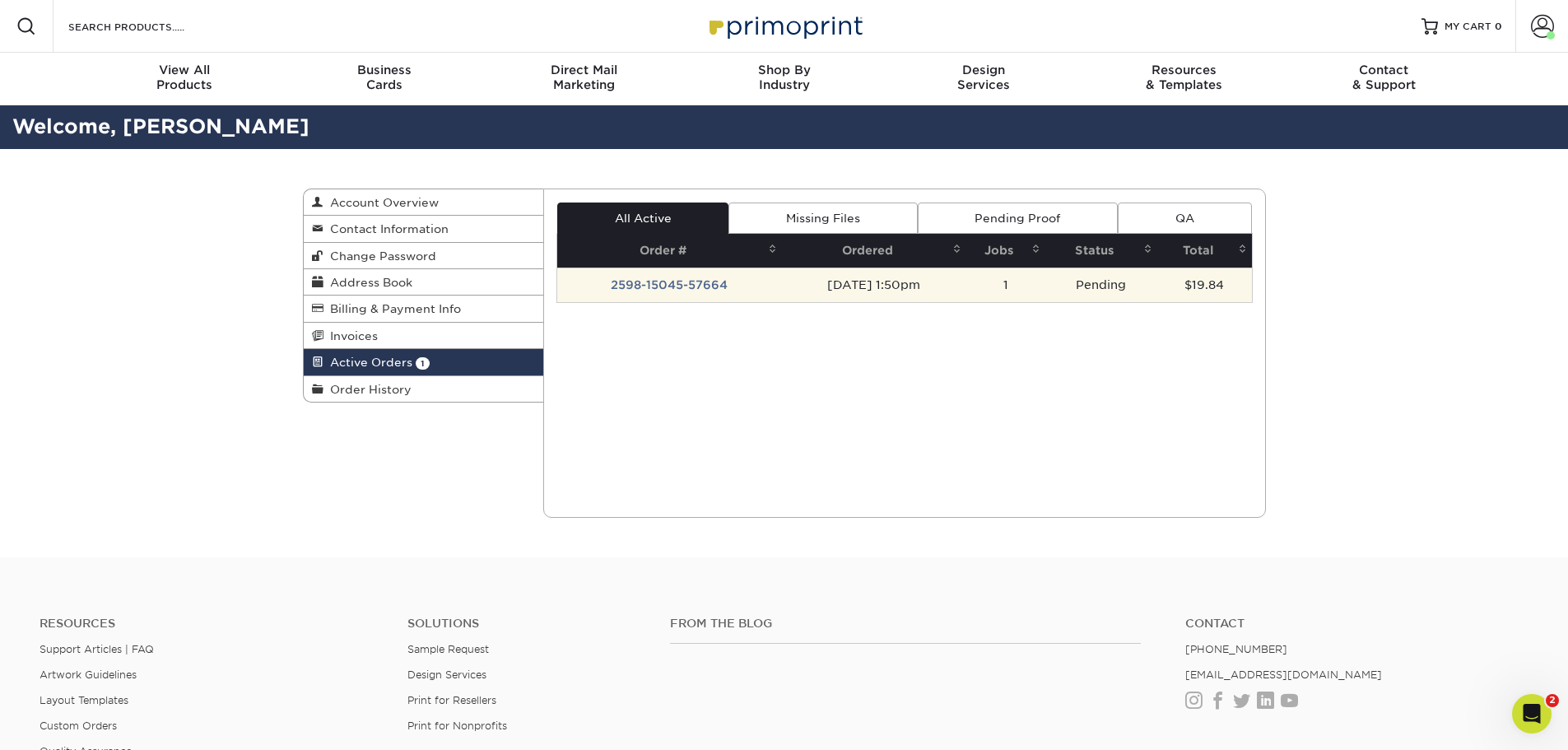
click at [967, 294] on td "[DATE] 1:50pm" at bounding box center [874, 284] width 185 height 34
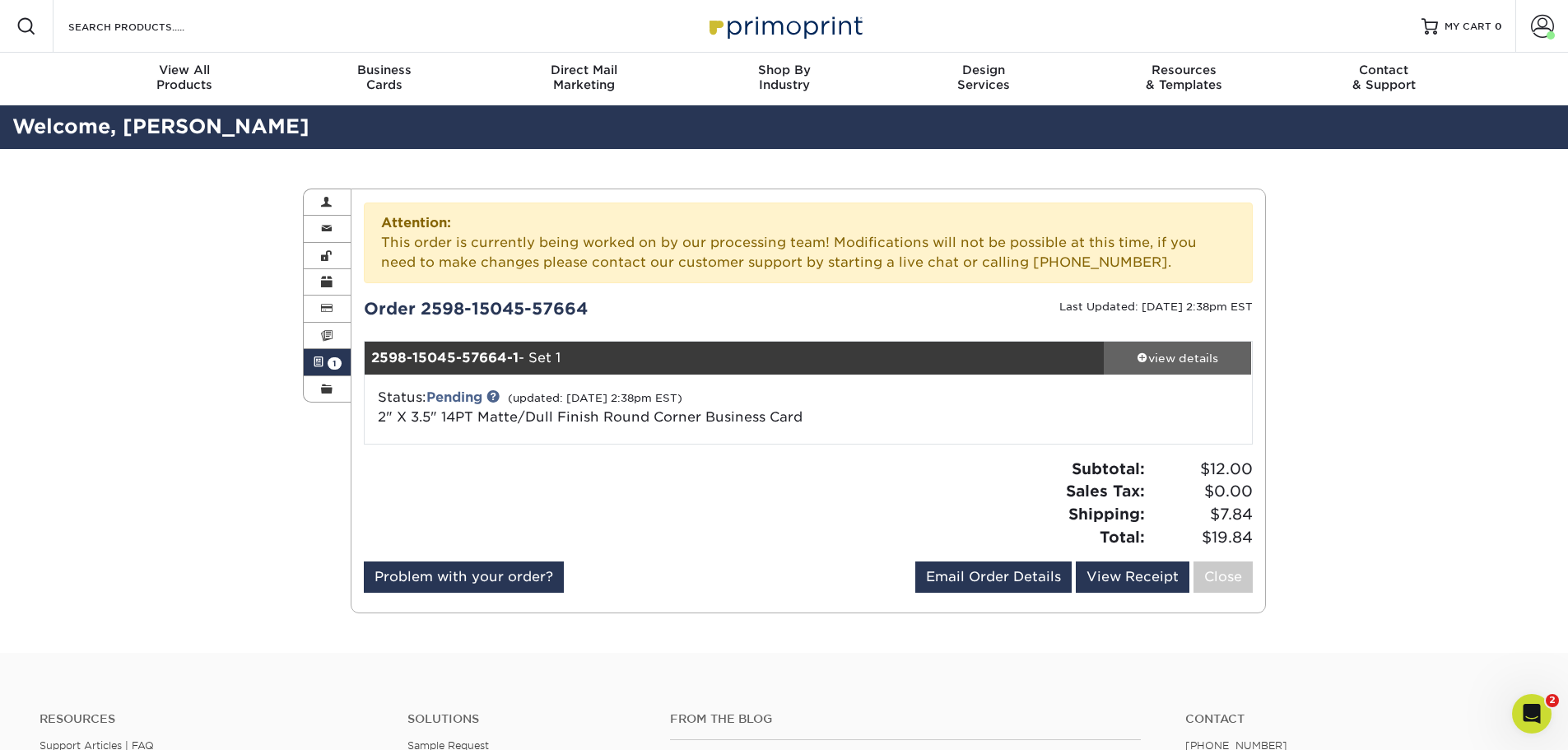
click at [1153, 351] on div "view details" at bounding box center [1178, 358] width 148 height 17
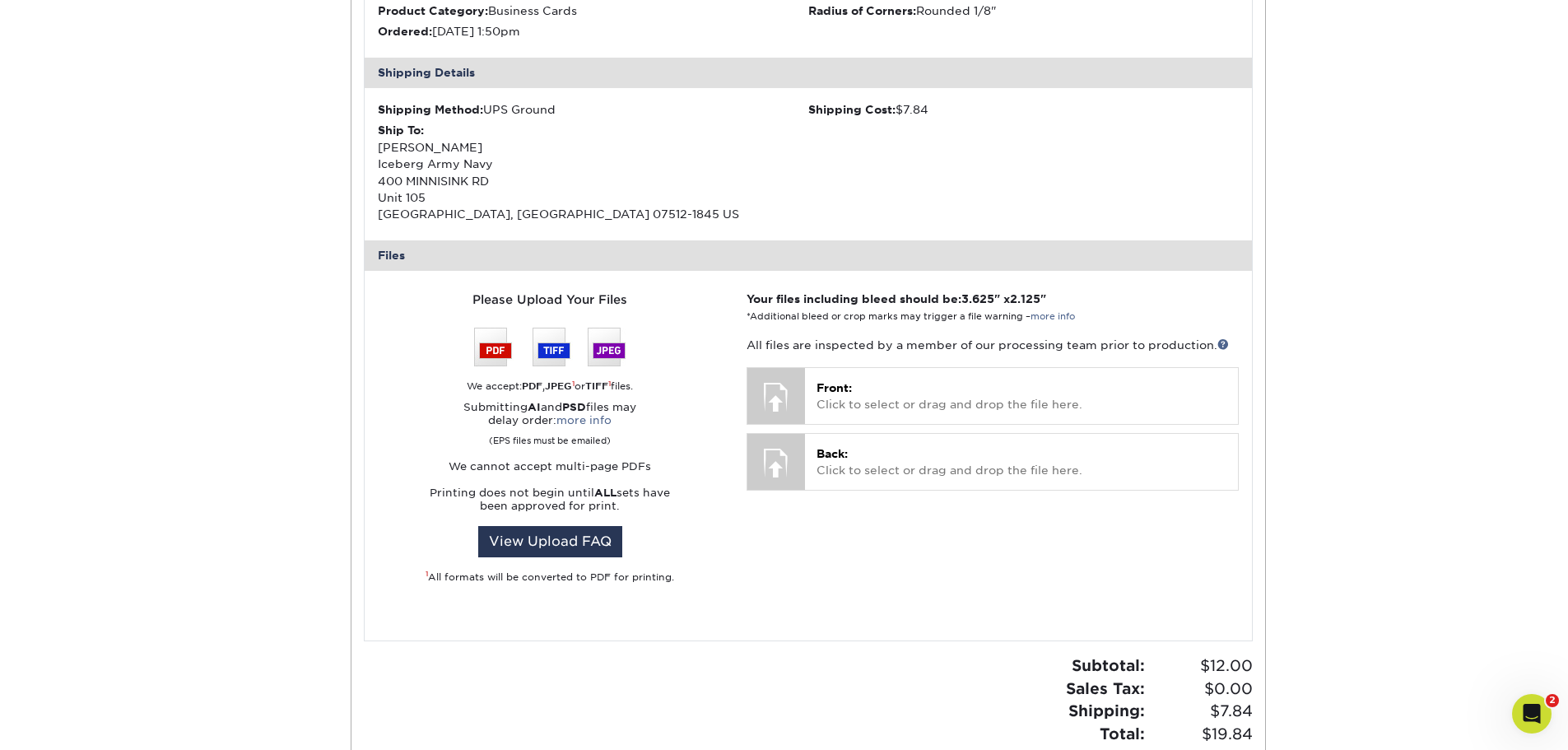
scroll to position [576, 0]
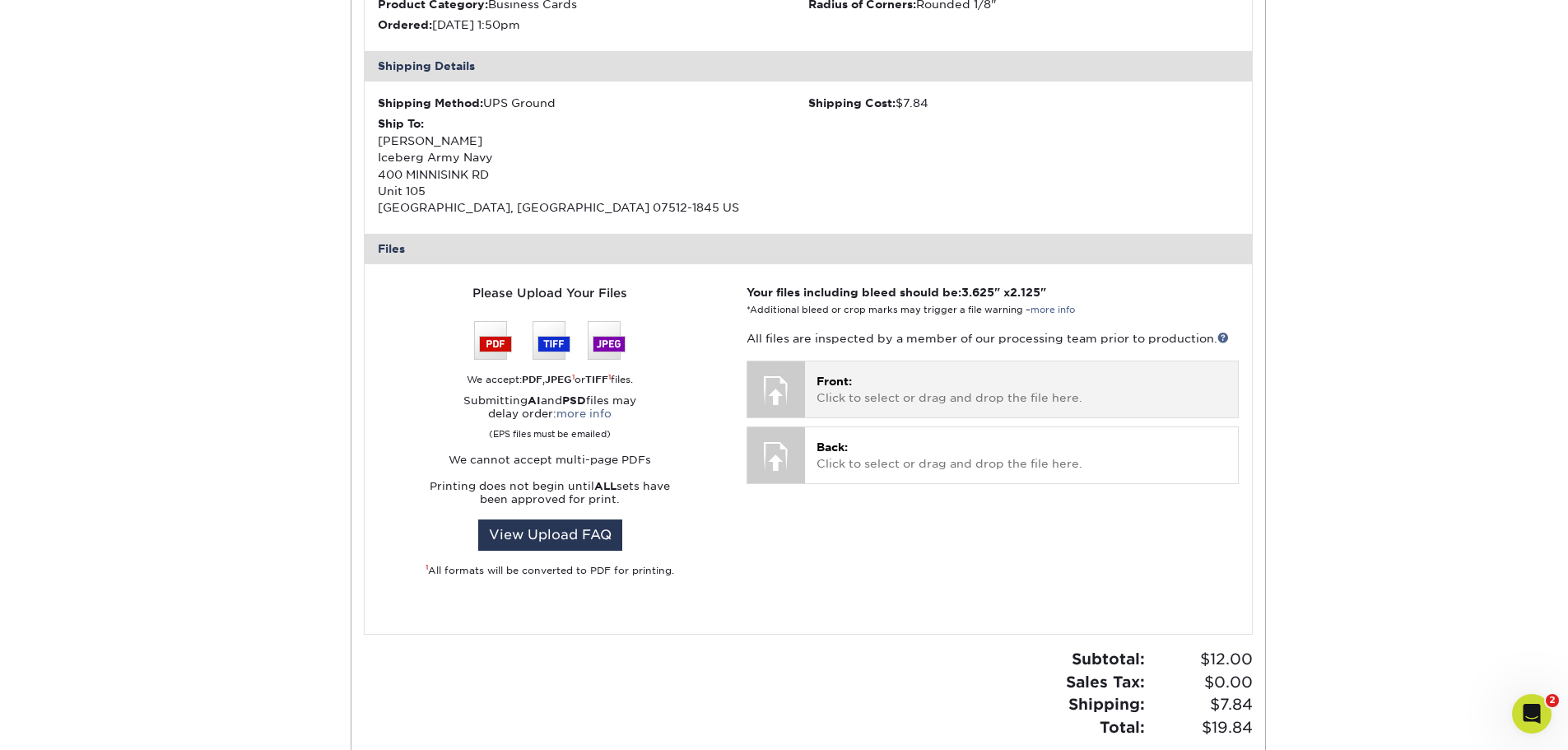
click at [950, 391] on p "Front: Click to select or drag and drop the file here." at bounding box center [1021, 390] width 409 height 33
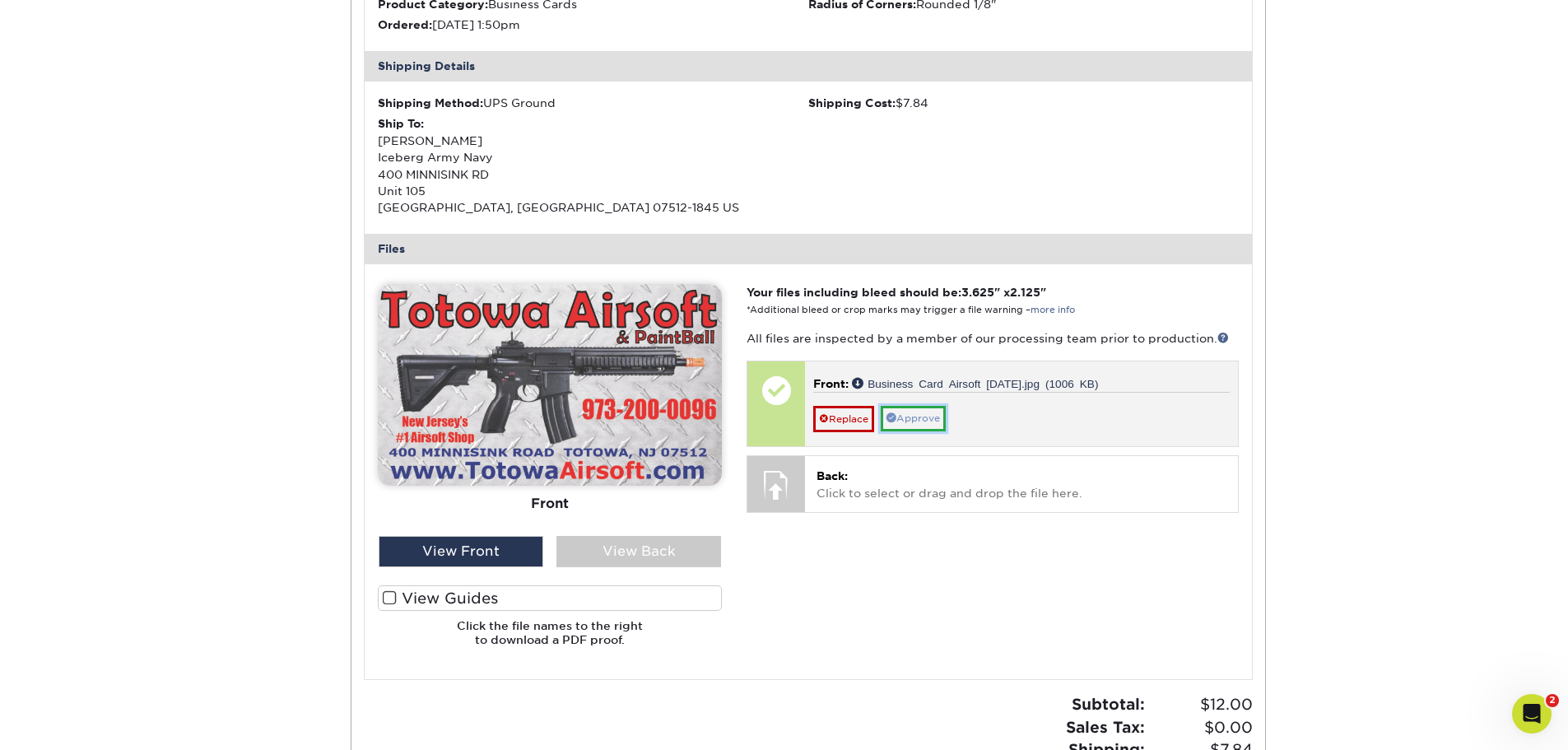
click at [929, 420] on link "Approve" at bounding box center [913, 419] width 65 height 26
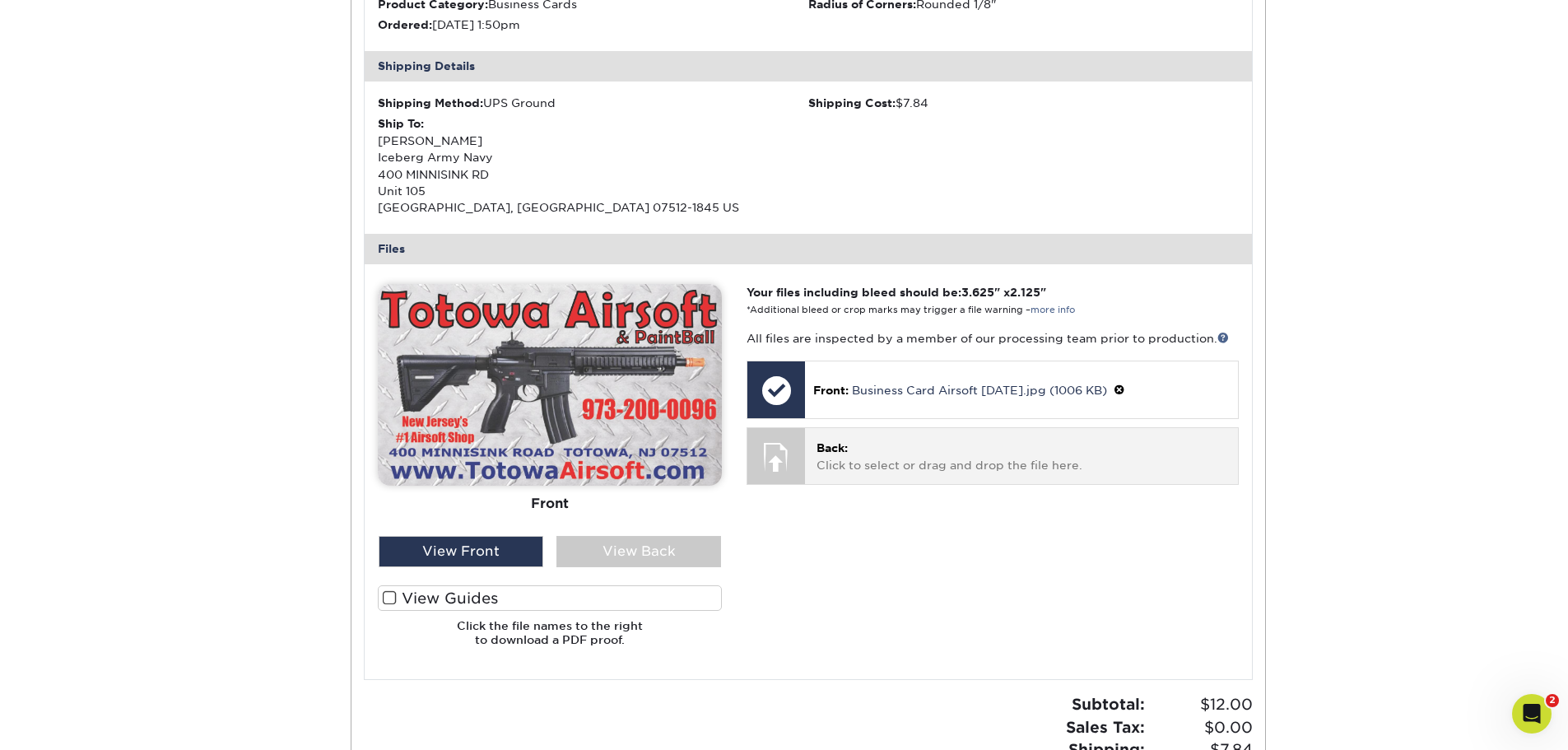
click at [923, 444] on p "Back: Click to select or drag and drop the file here." at bounding box center [1021, 457] width 409 height 33
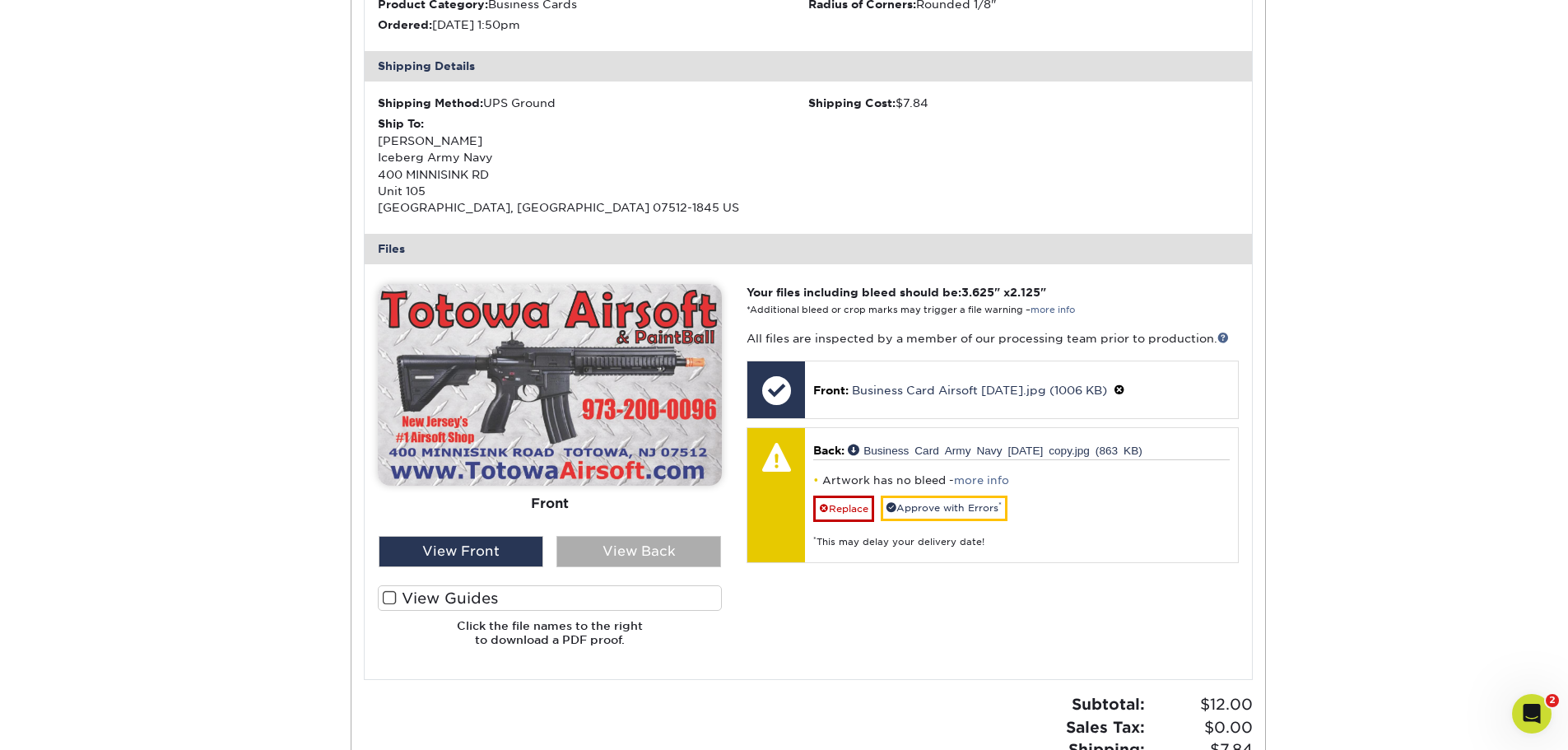
click at [655, 550] on div "View Back" at bounding box center [638, 552] width 164 height 32
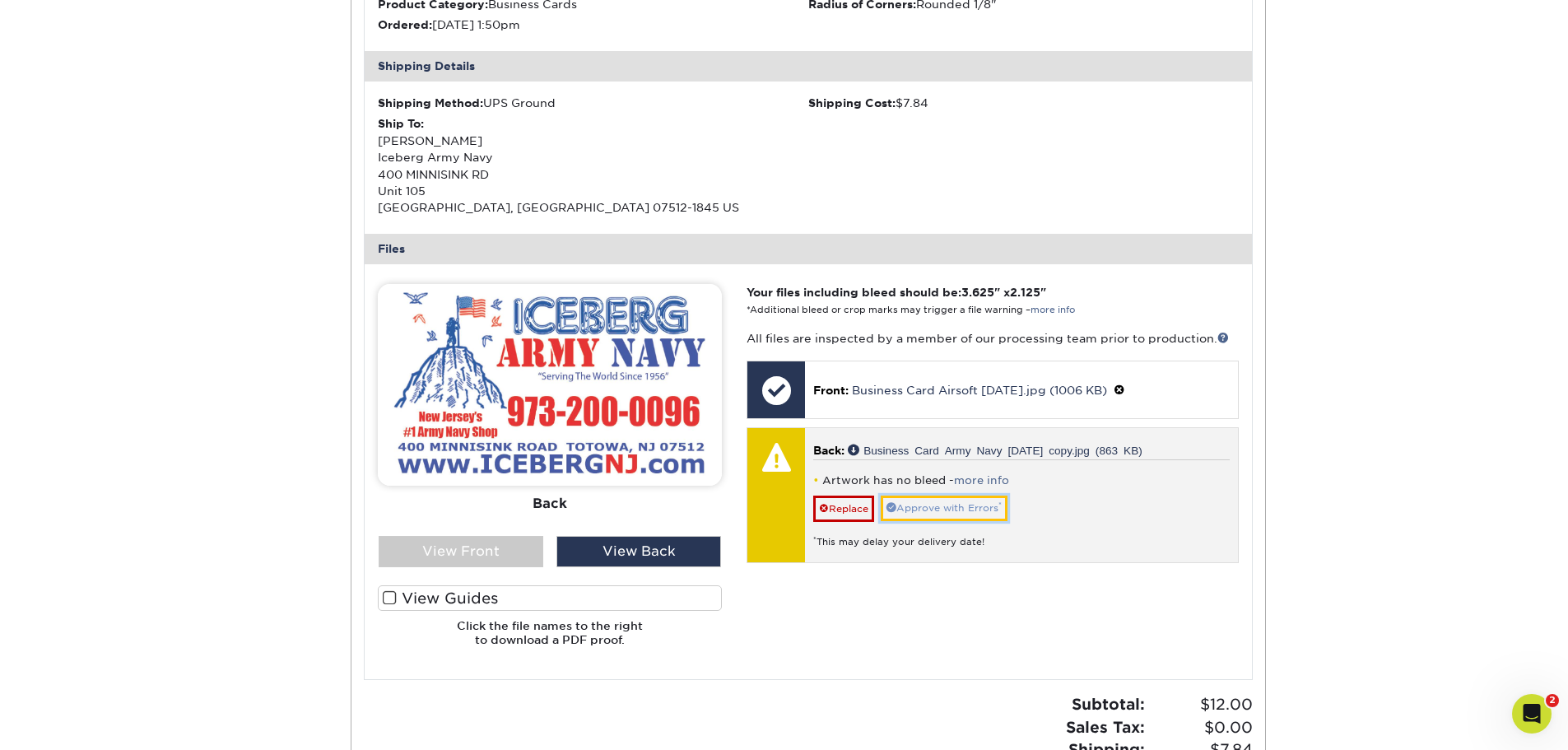
click at [952, 505] on link "Approve with Errors *" at bounding box center [944, 509] width 127 height 26
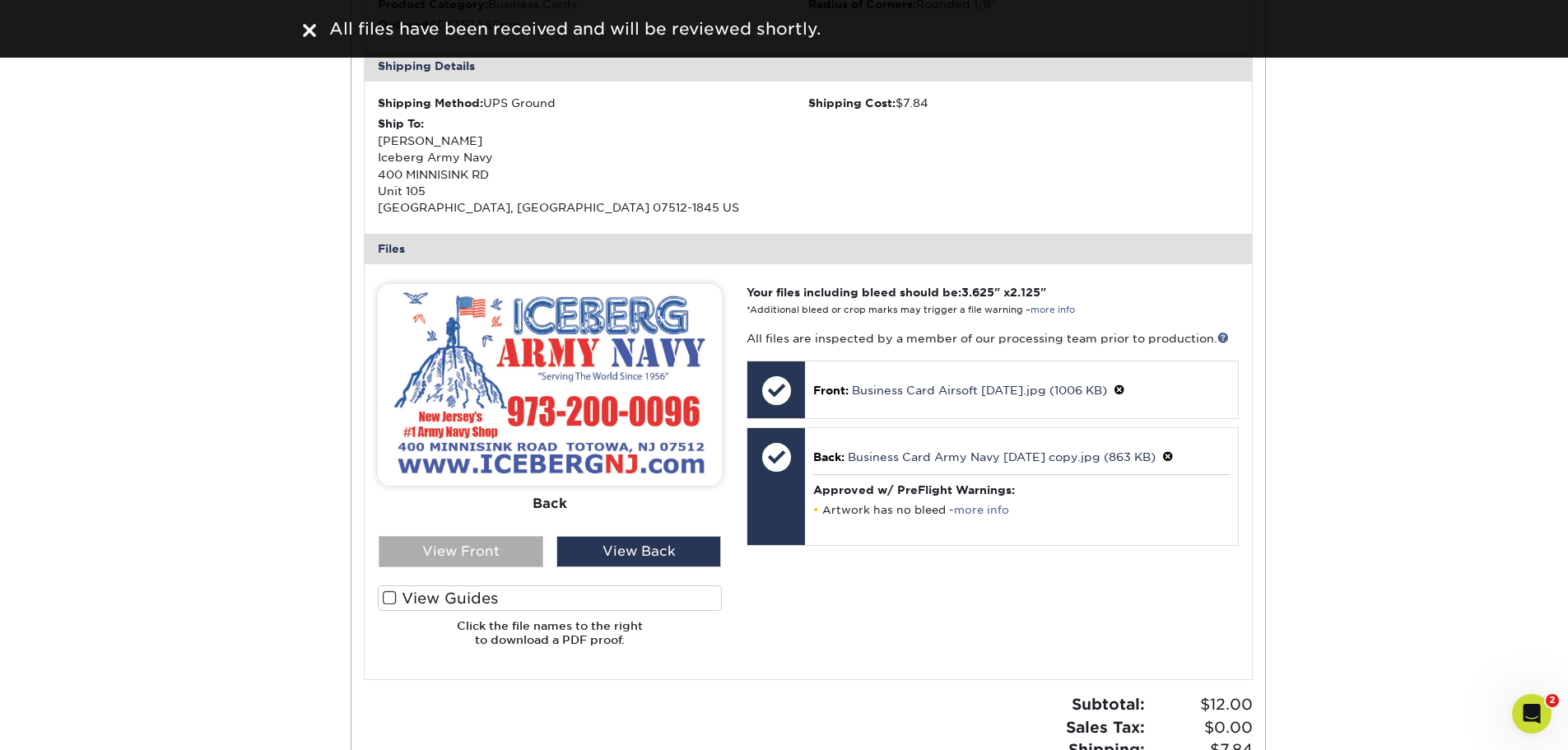
click at [477, 555] on div "View Front" at bounding box center [460, 552] width 164 height 32
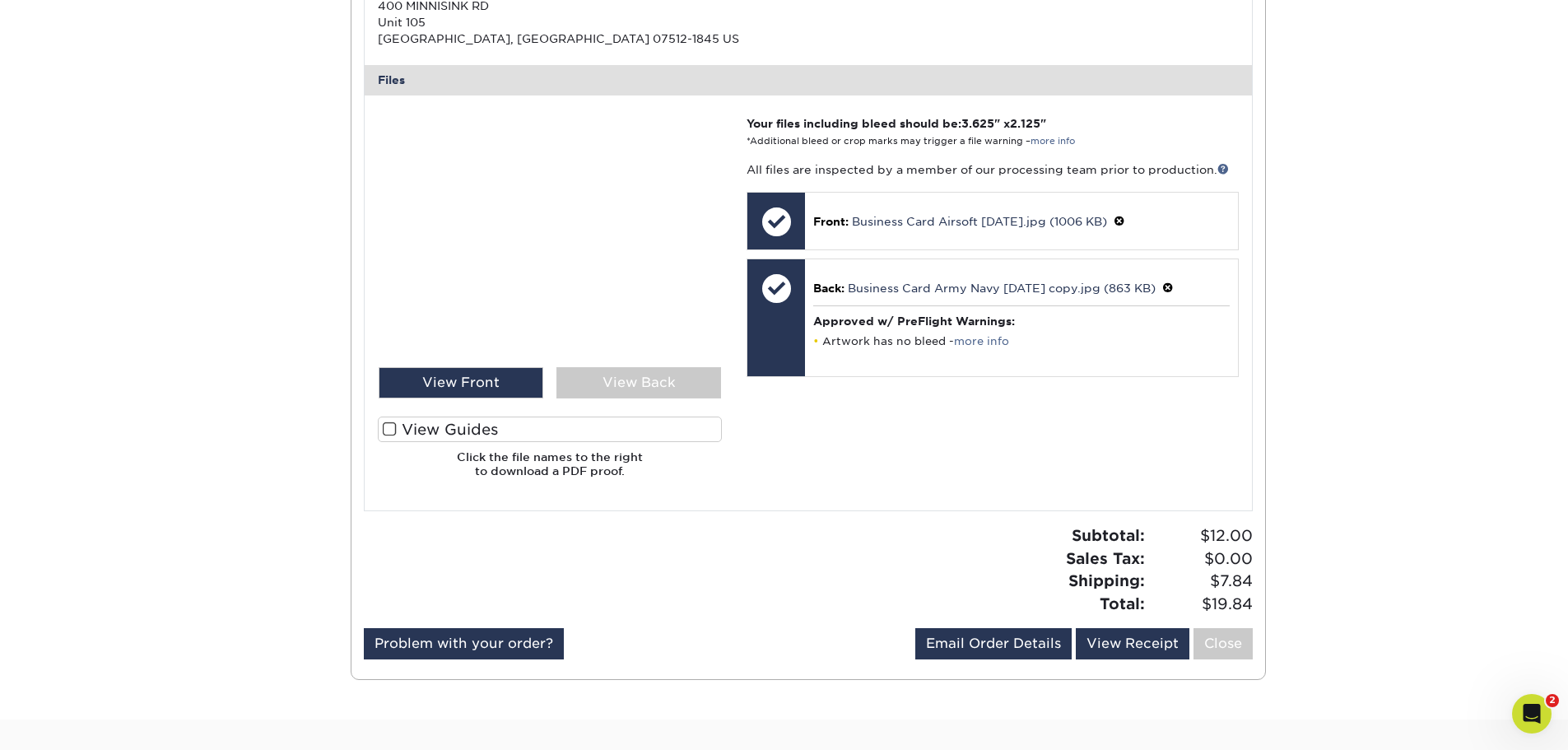
scroll to position [741, 0]
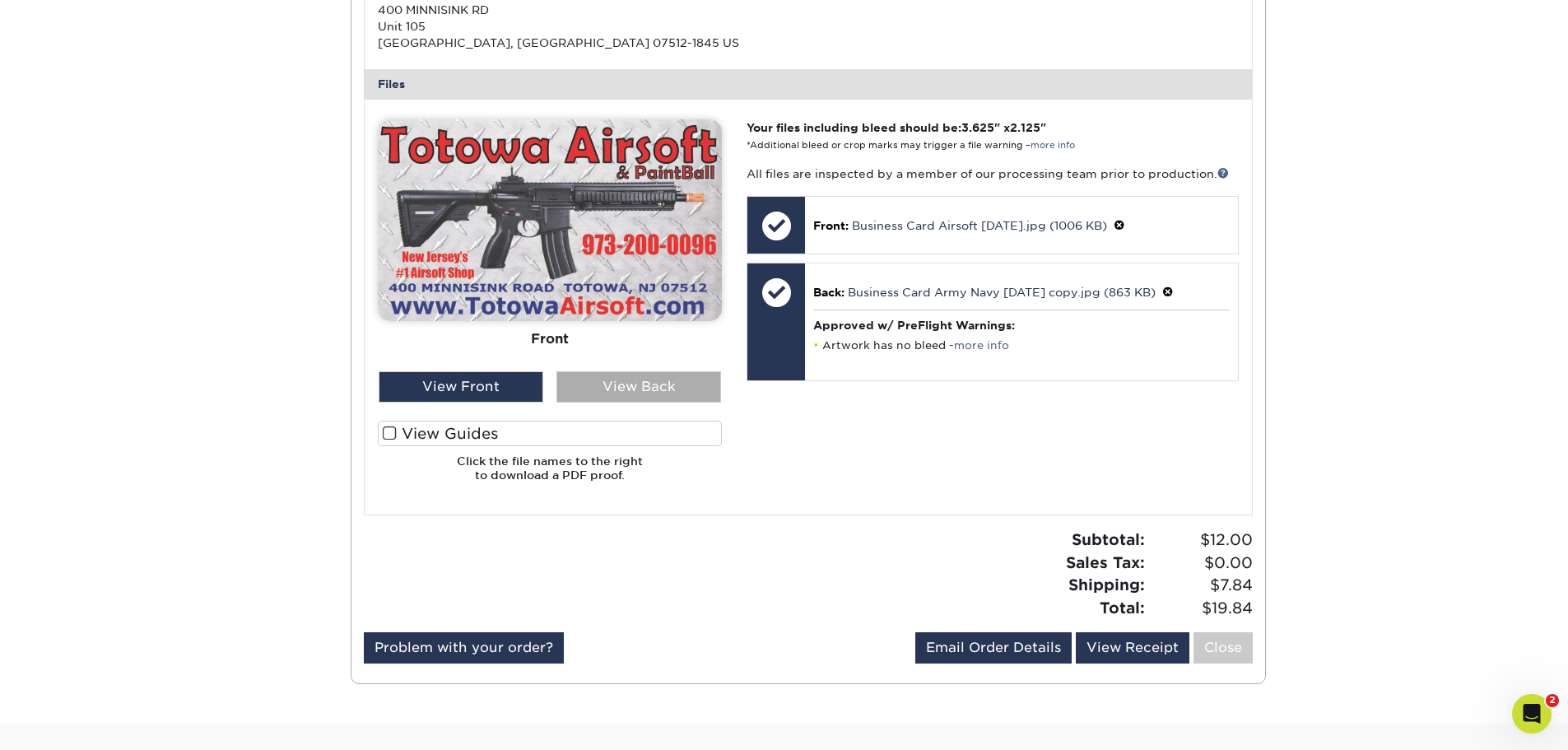
click at [657, 391] on div "View Back" at bounding box center [638, 387] width 164 height 32
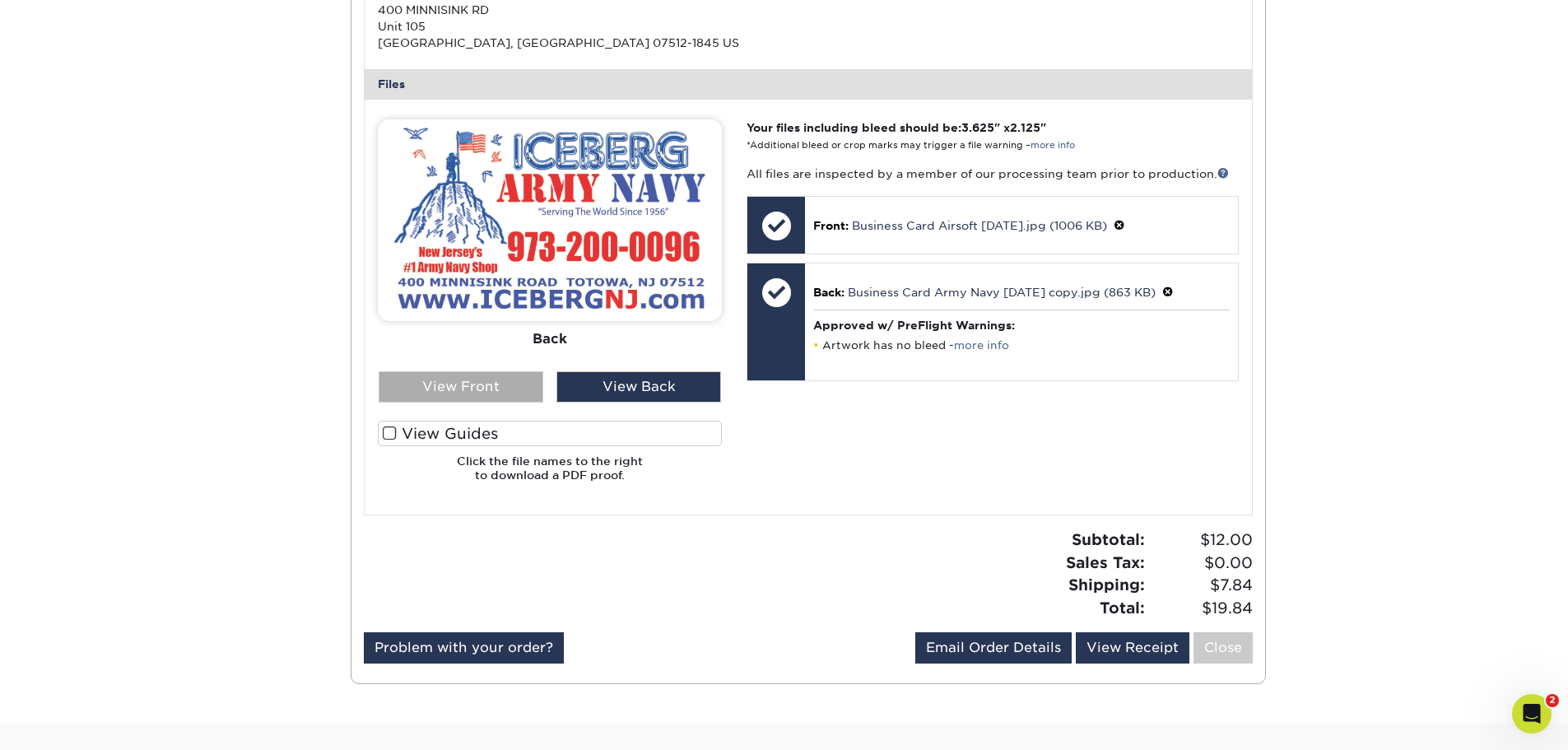
click at [482, 382] on div "View Front" at bounding box center [460, 387] width 164 height 32
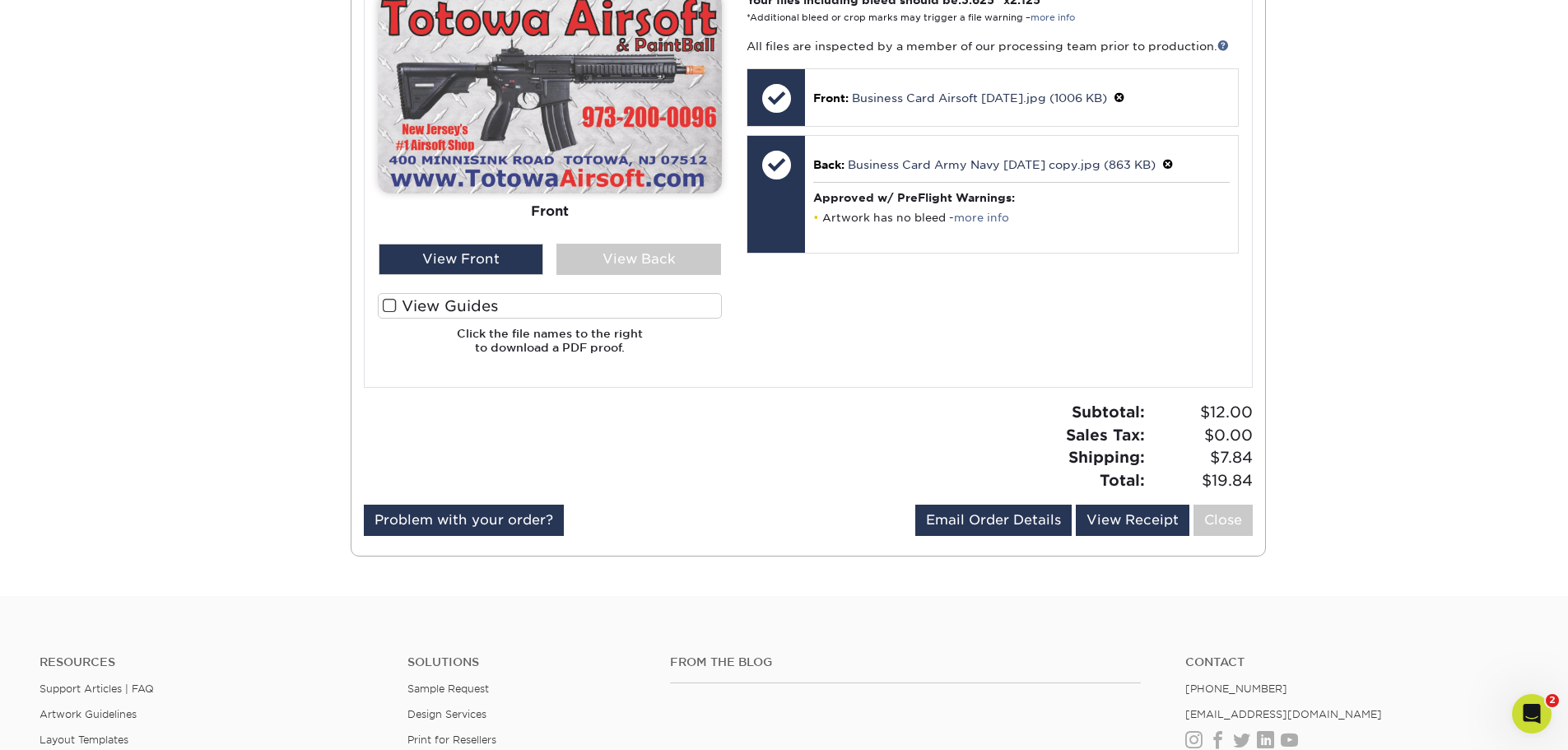
scroll to position [868, 0]
click at [1219, 512] on link "Close" at bounding box center [1223, 522] width 59 height 32
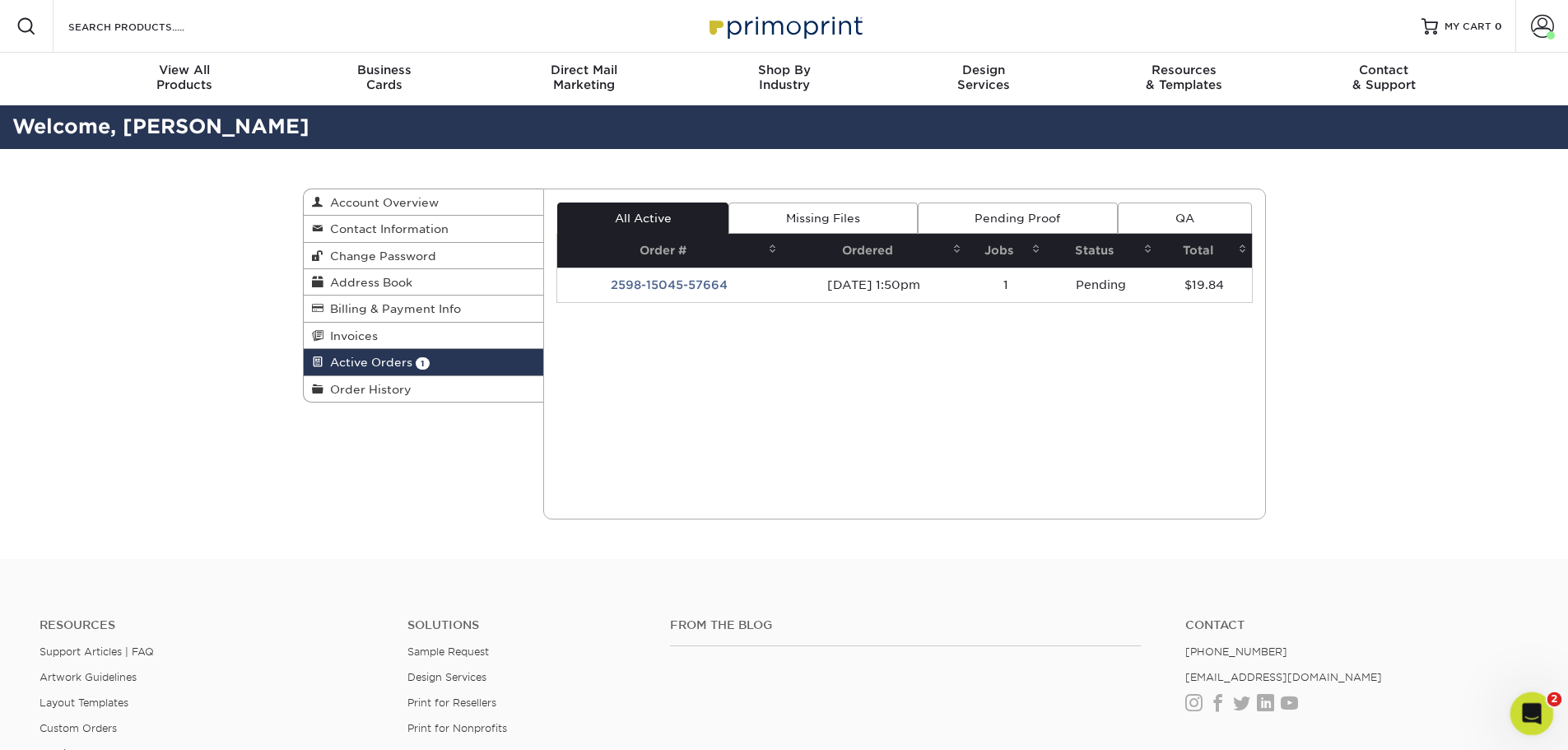
click at [1536, 719] on div "Open Intercom Messenger" at bounding box center [1529, 711] width 55 height 55
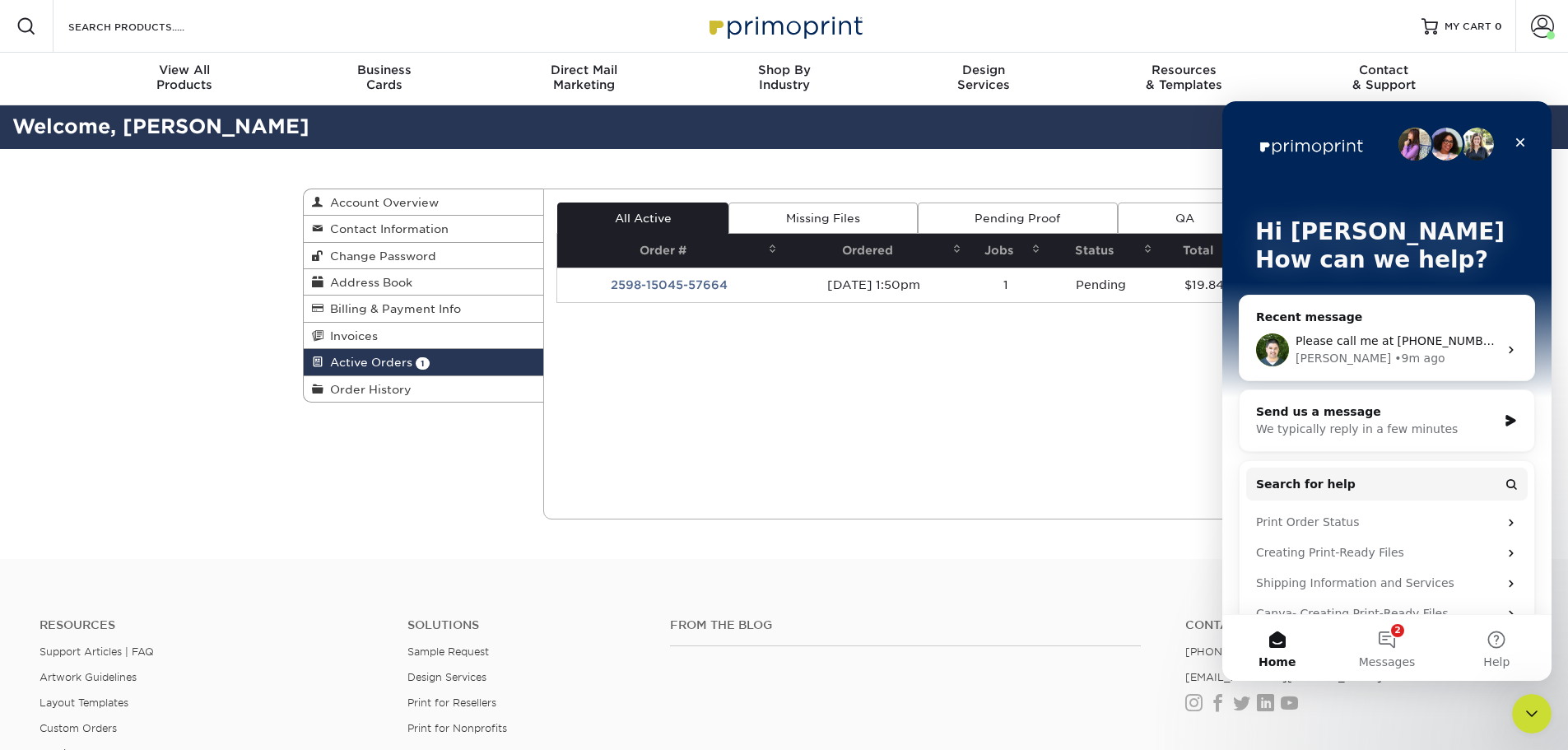
click at [1383, 337] on span "Please call me at [PHONE_NUMBER] when you can. thanks" at bounding box center [1464, 341] width 338 height 13
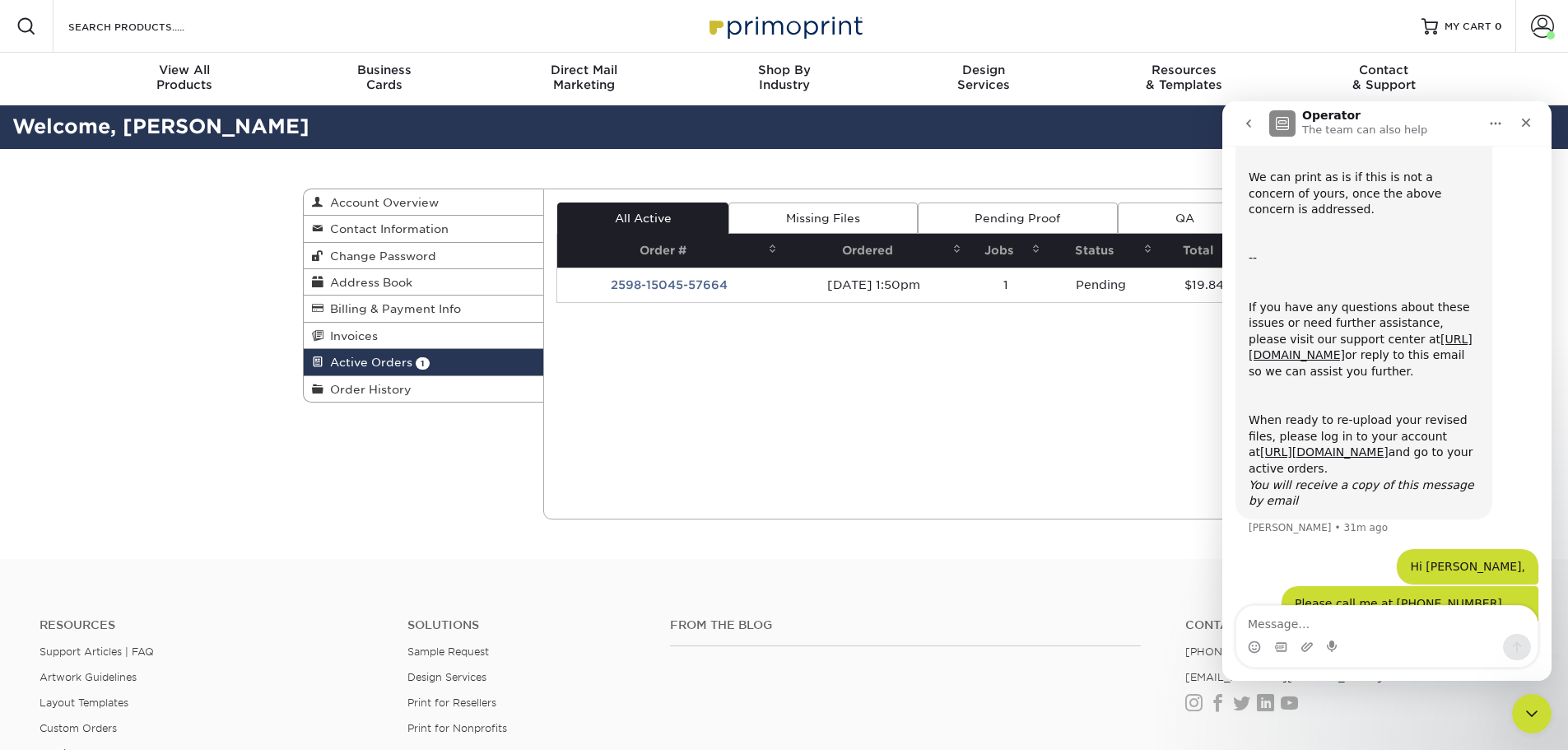
scroll to position [645, 0]
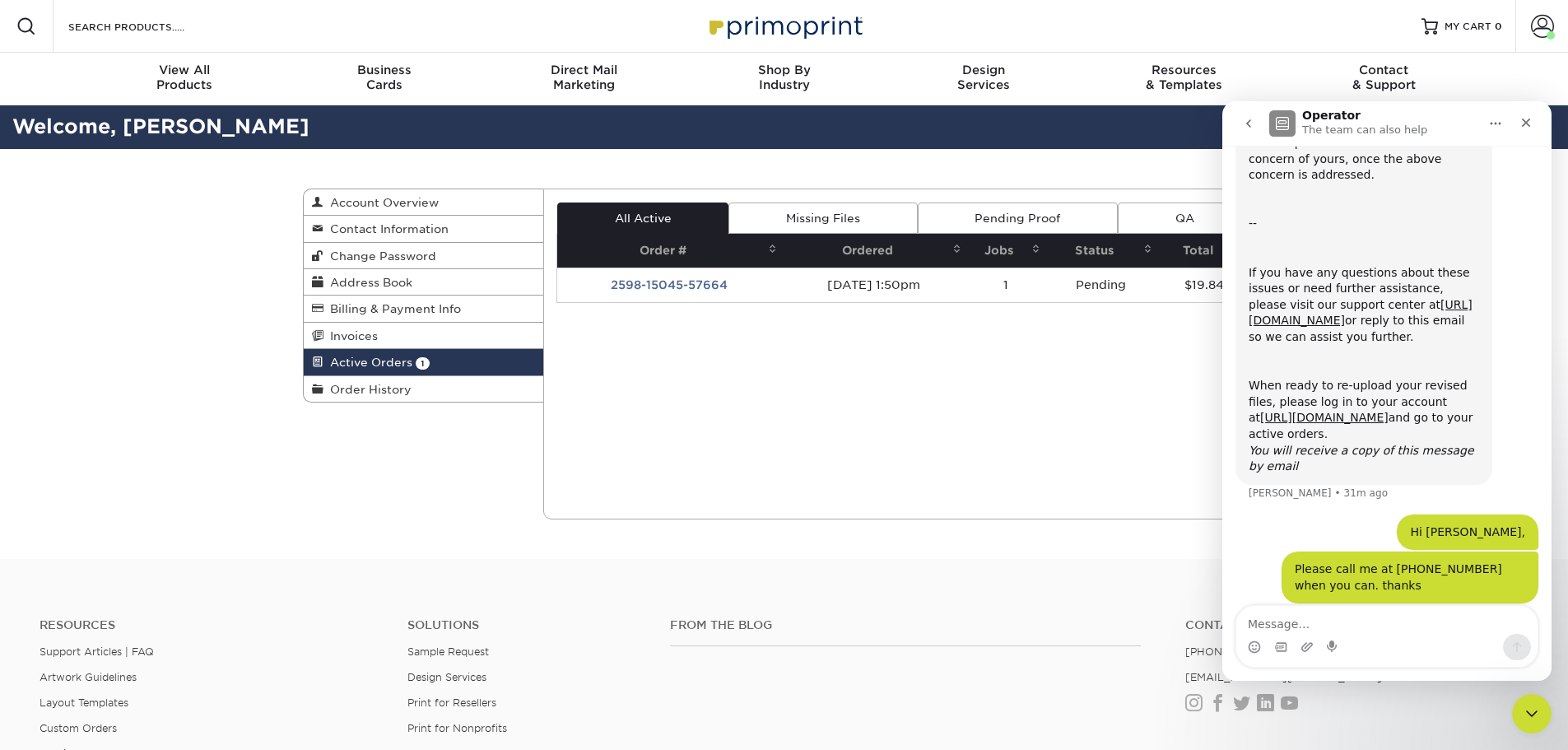
click at [1412, 629] on textarea "Message…" at bounding box center [1387, 620] width 302 height 28
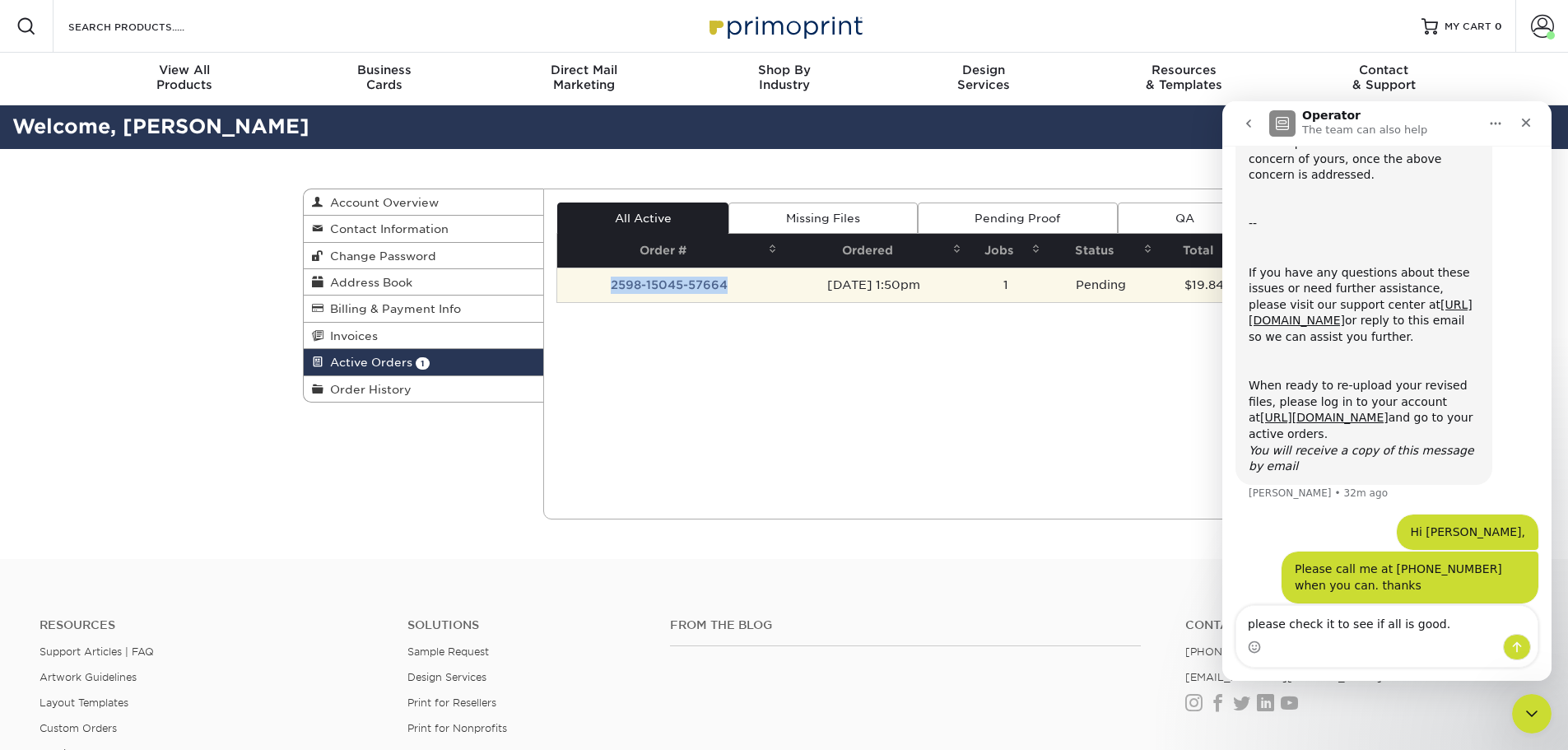
drag, startPoint x: 579, startPoint y: 303, endPoint x: 724, endPoint y: 290, distance: 145.6
click at [724, 290] on table "Order # Ordered Jobs Status Total 2598-15045-57664 [DATE] 1:50pm 1 Pending $19.…" at bounding box center [905, 267] width 697 height 70
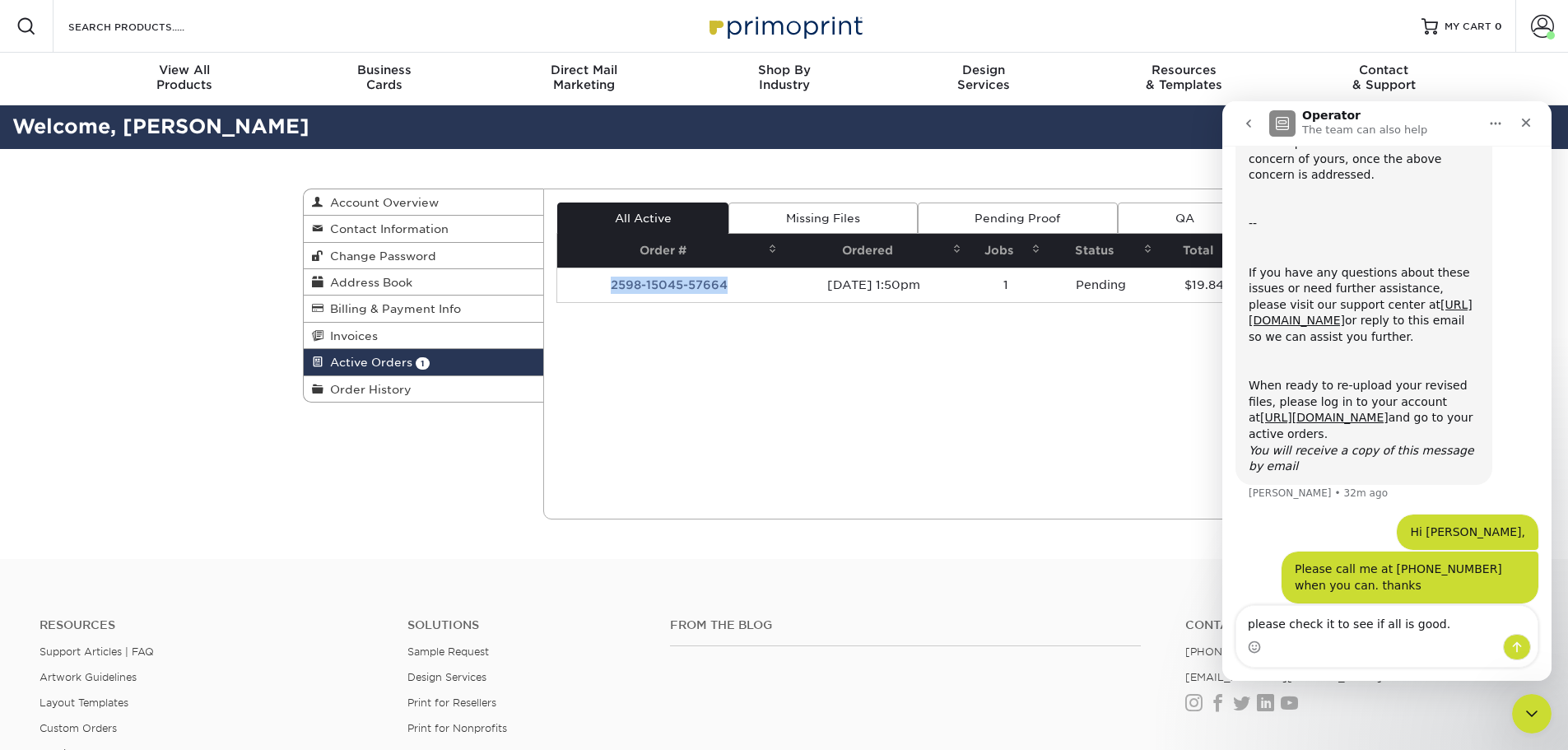
copy td "2598-15045-57664"
click at [1441, 628] on textarea "please check it to see if all is good." at bounding box center [1387, 620] width 302 height 28
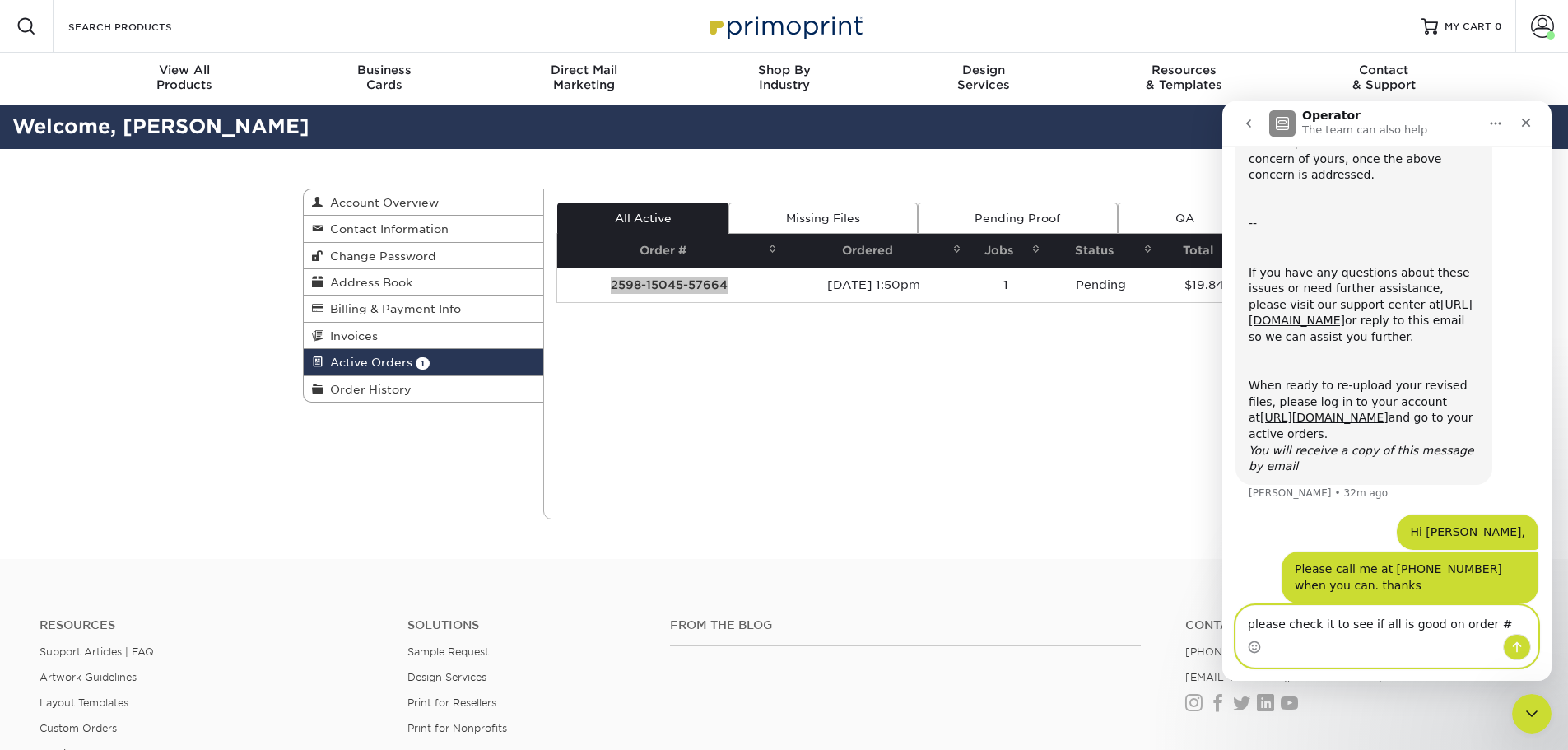
paste textarea "2598-15045-57664"
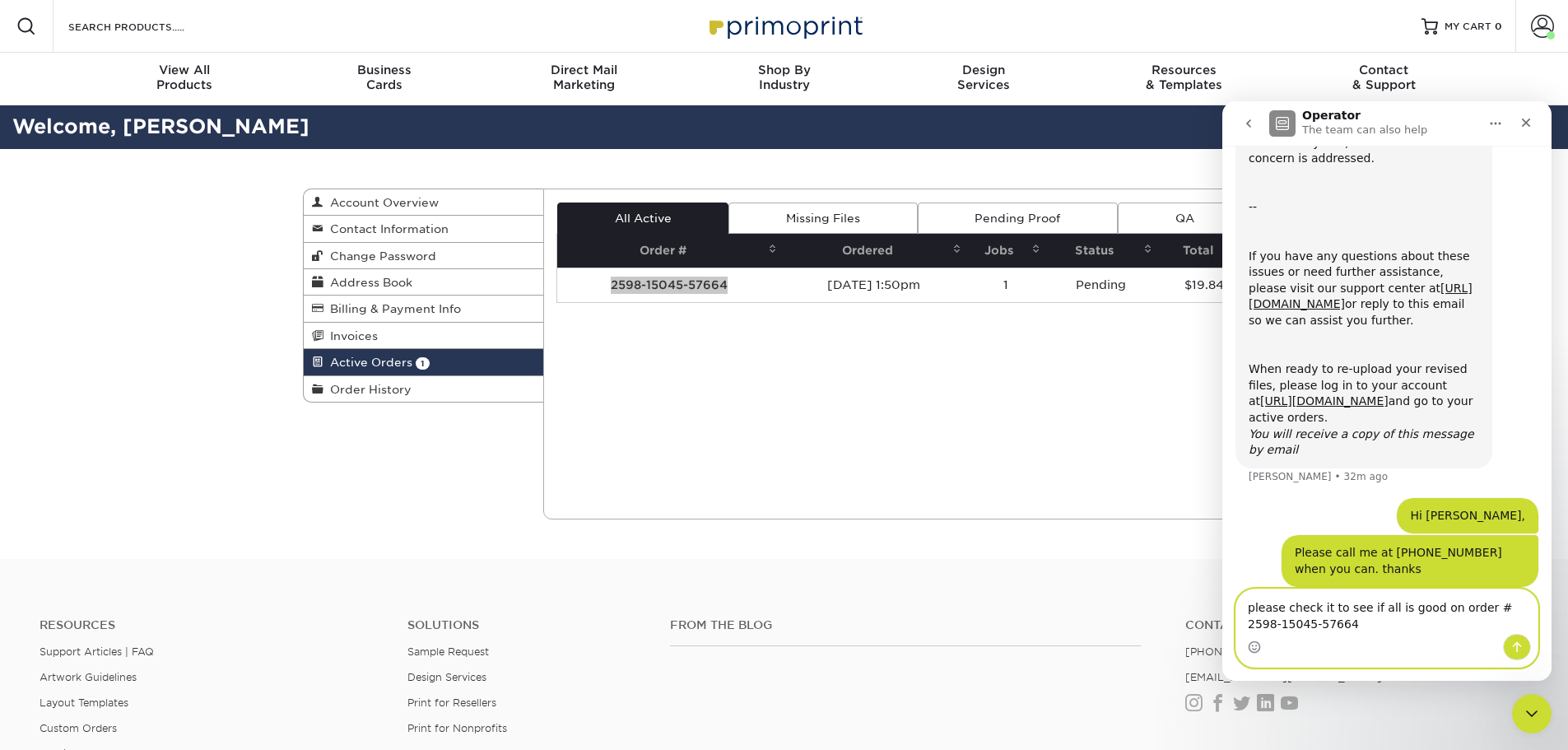
type textarea "please check it to see if all is good on order # 2598-15045-57664"
click at [1523, 651] on icon "Send a message…" at bounding box center [1517, 647] width 13 height 13
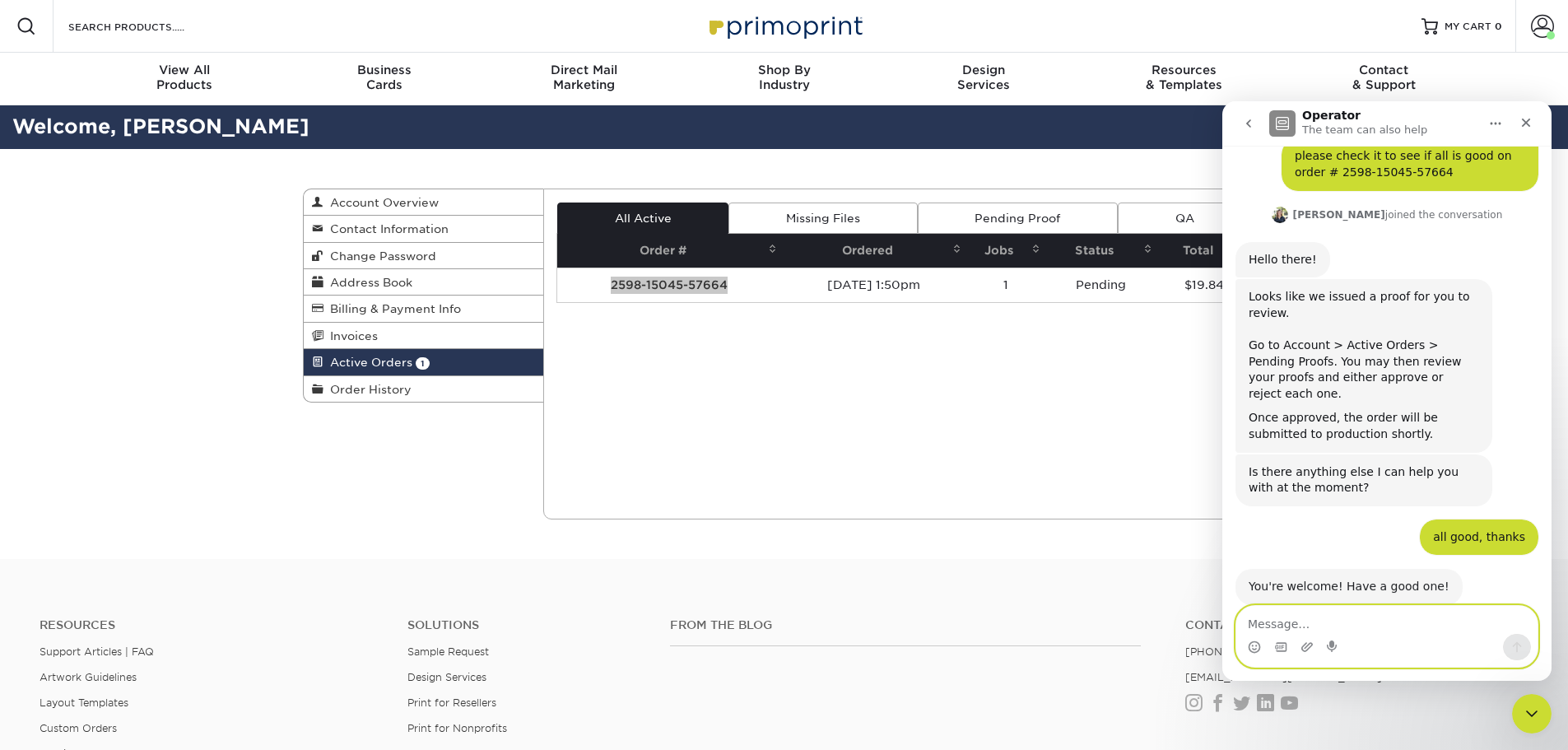
scroll to position [1096, 0]
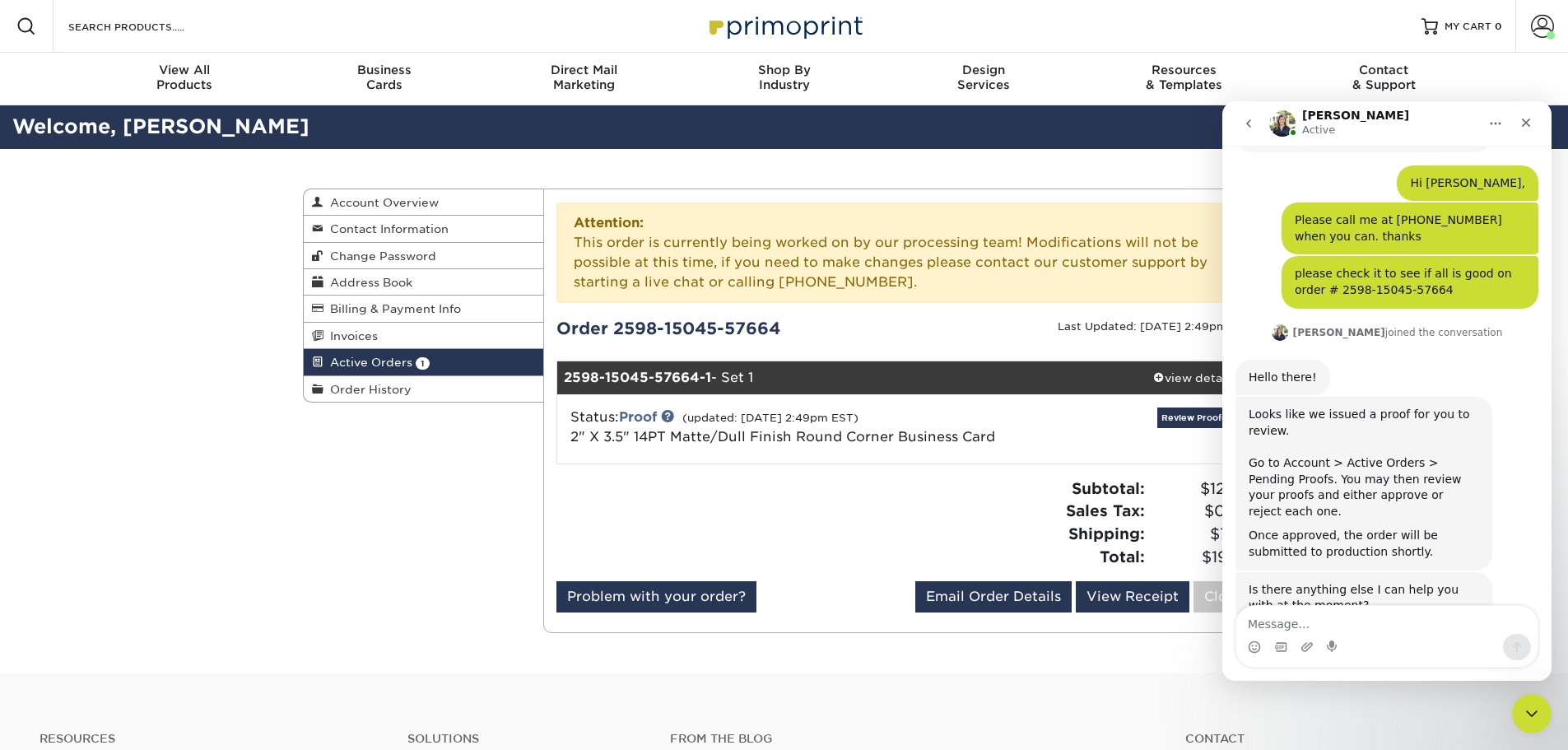
scroll to position [998, 0]
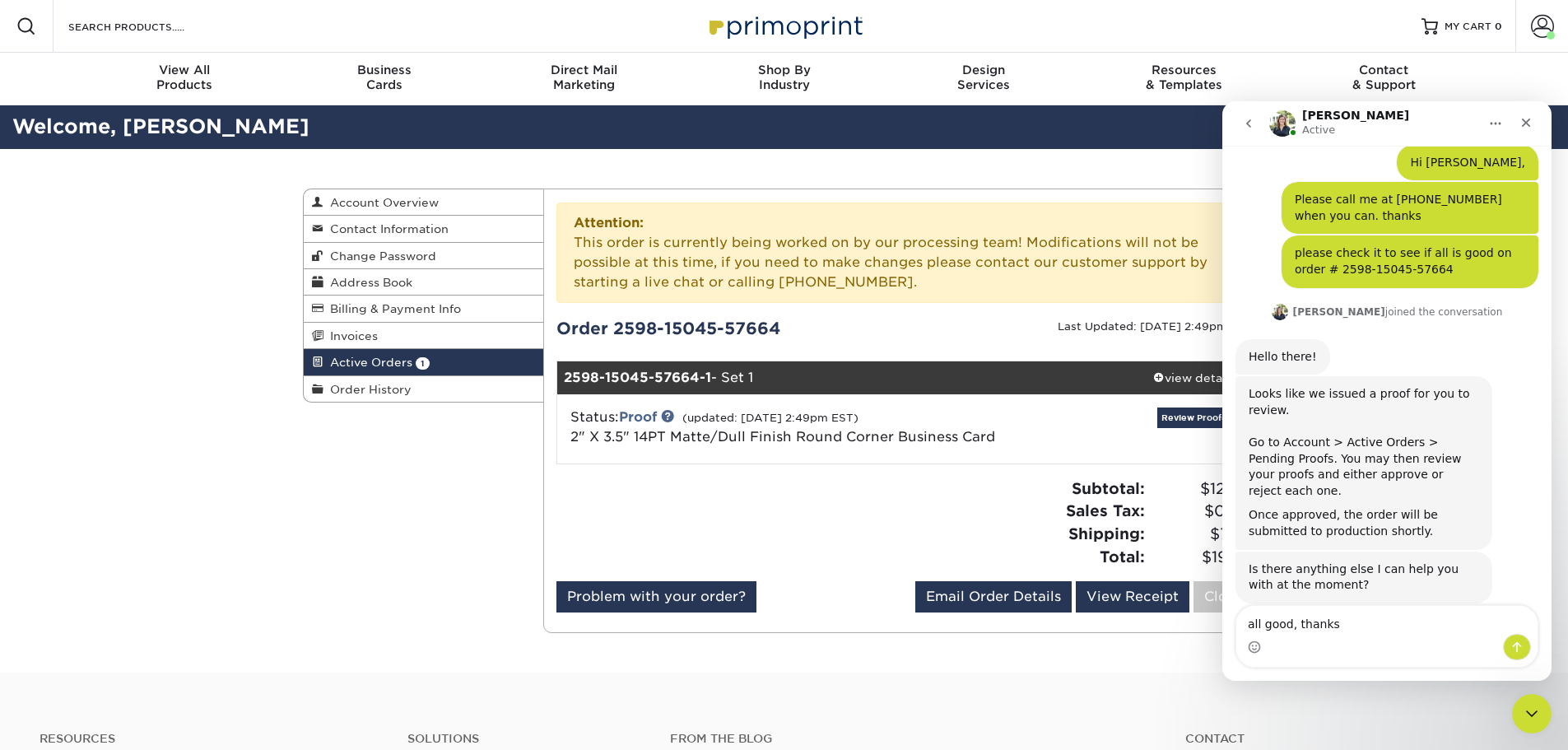
type textarea "all good, thanks"
click at [1526, 650] on button "Send a message…" at bounding box center [1517, 647] width 28 height 26
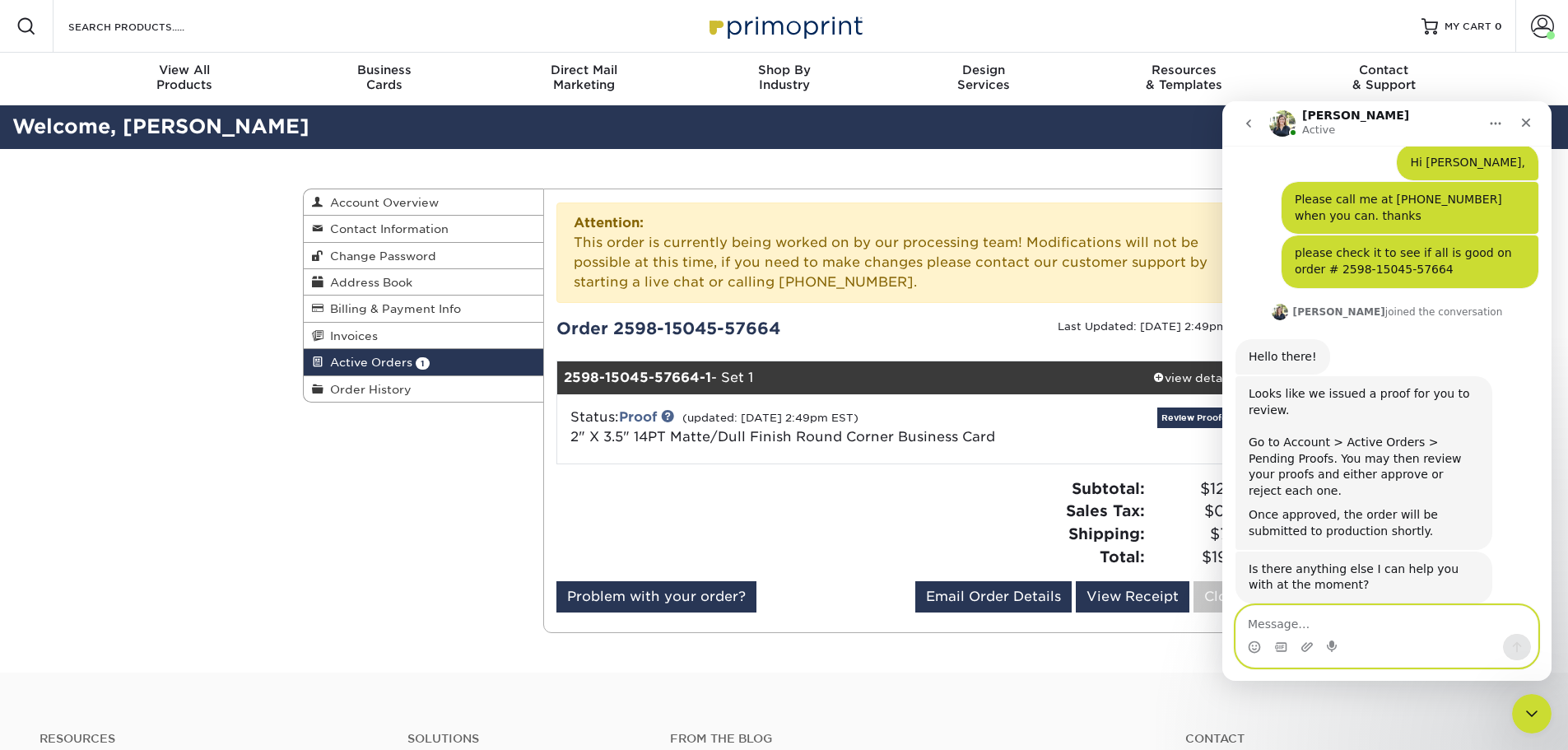
scroll to position [1047, 0]
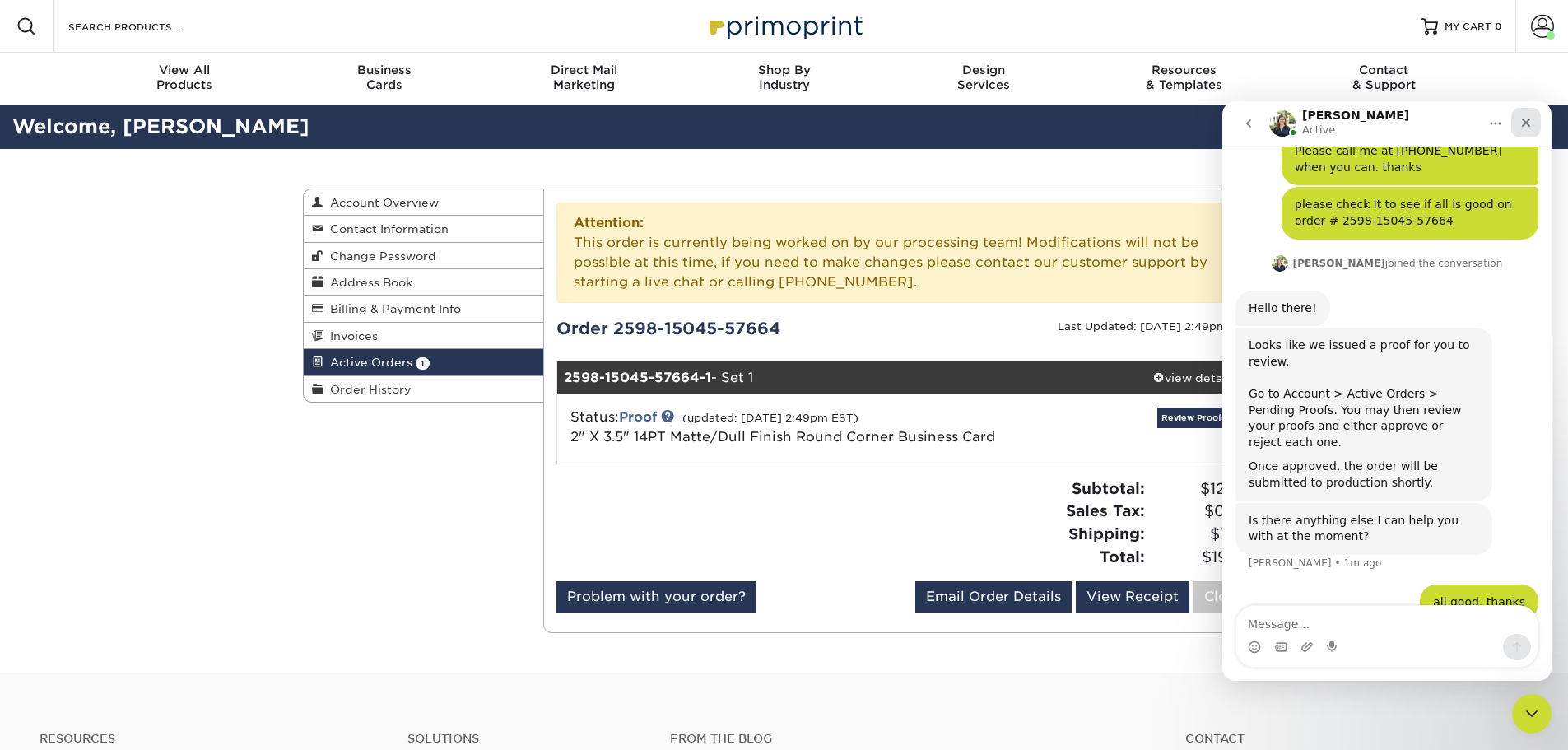
click at [1530, 126] on icon "Close" at bounding box center [1526, 123] width 9 height 9
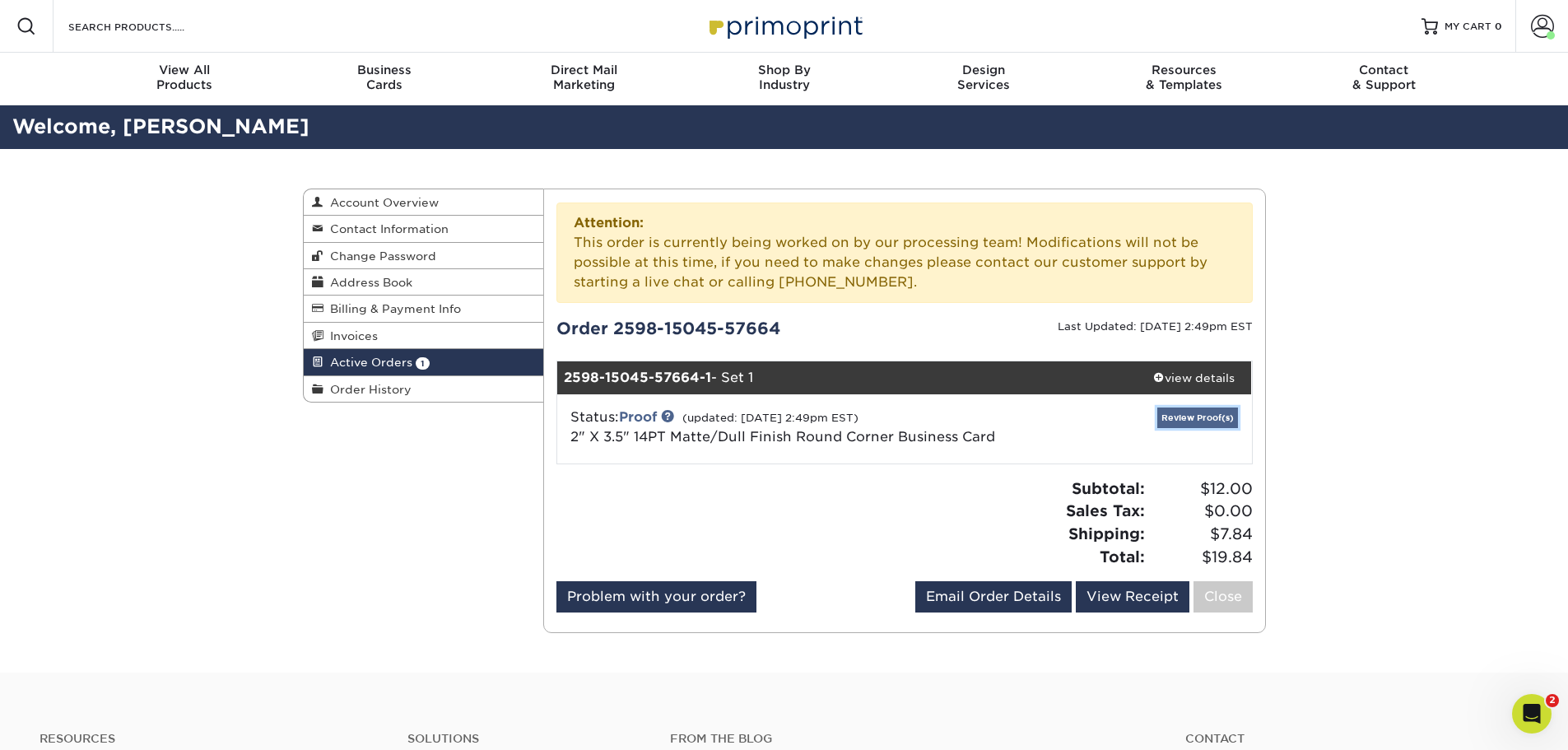
click at [1180, 412] on link "Review Proof(s)" at bounding box center [1197, 418] width 81 height 20
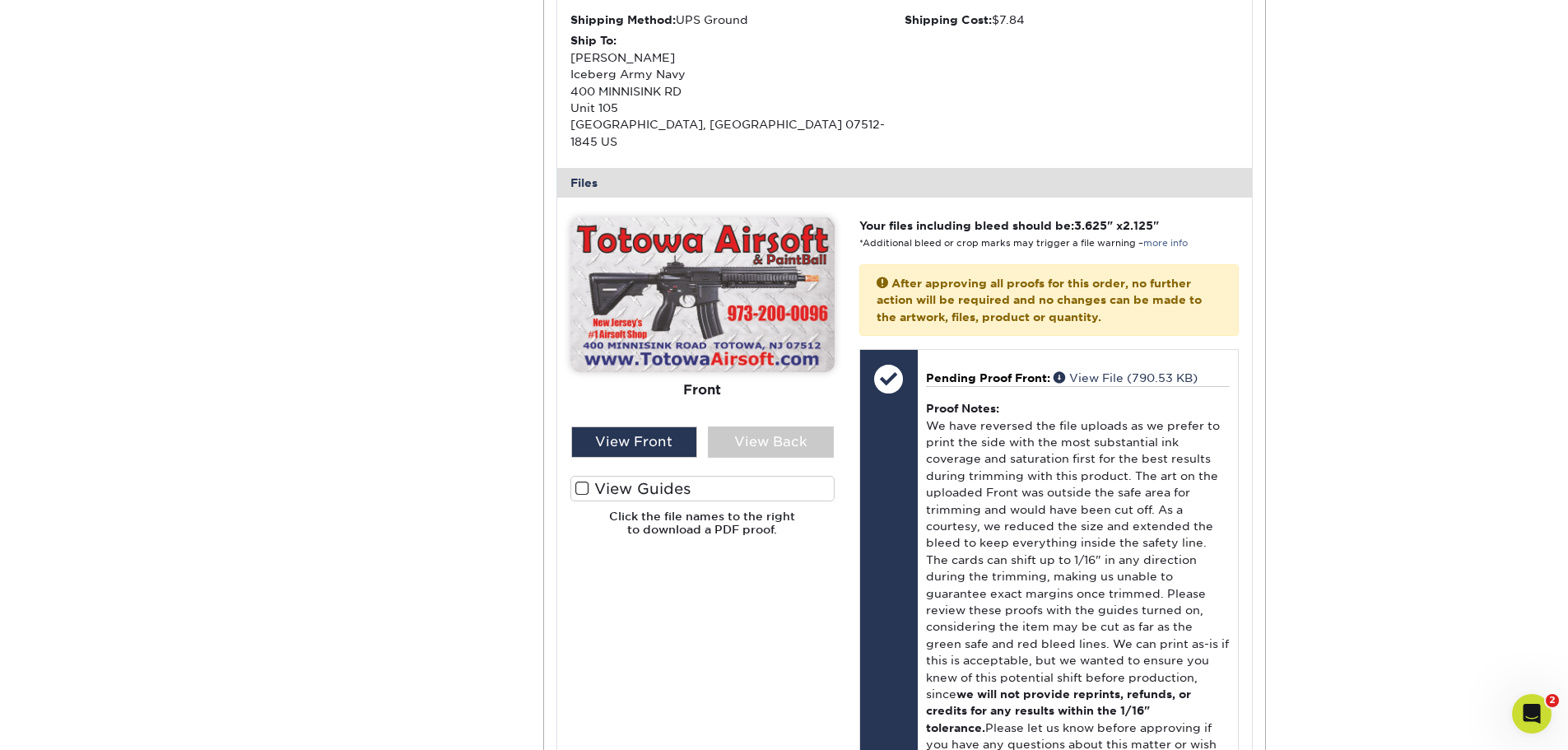
scroll to position [741, 0]
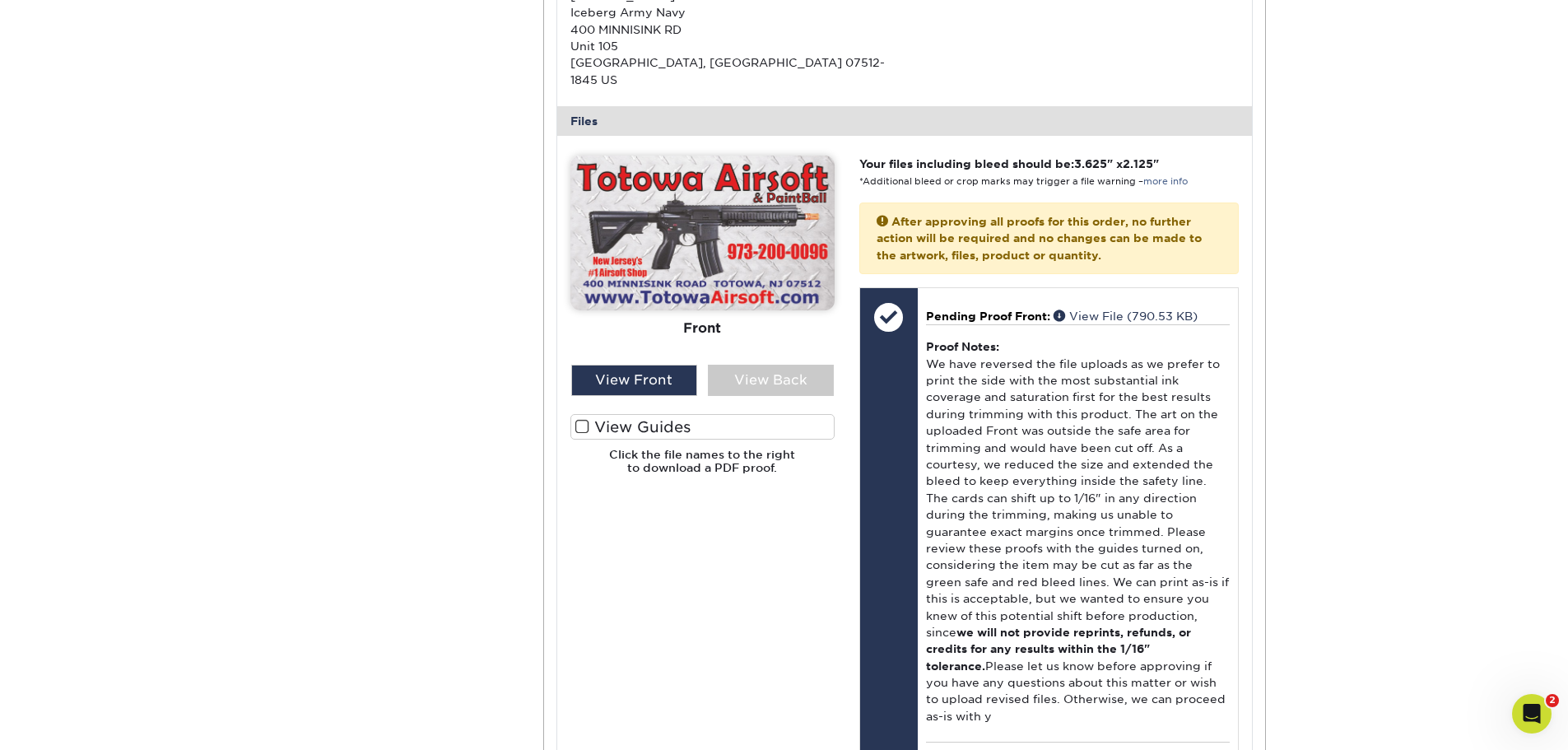
click at [582, 420] on span at bounding box center [582, 427] width 14 height 16
click at [0, 0] on input "View Guides" at bounding box center [0, 0] width 0 height 0
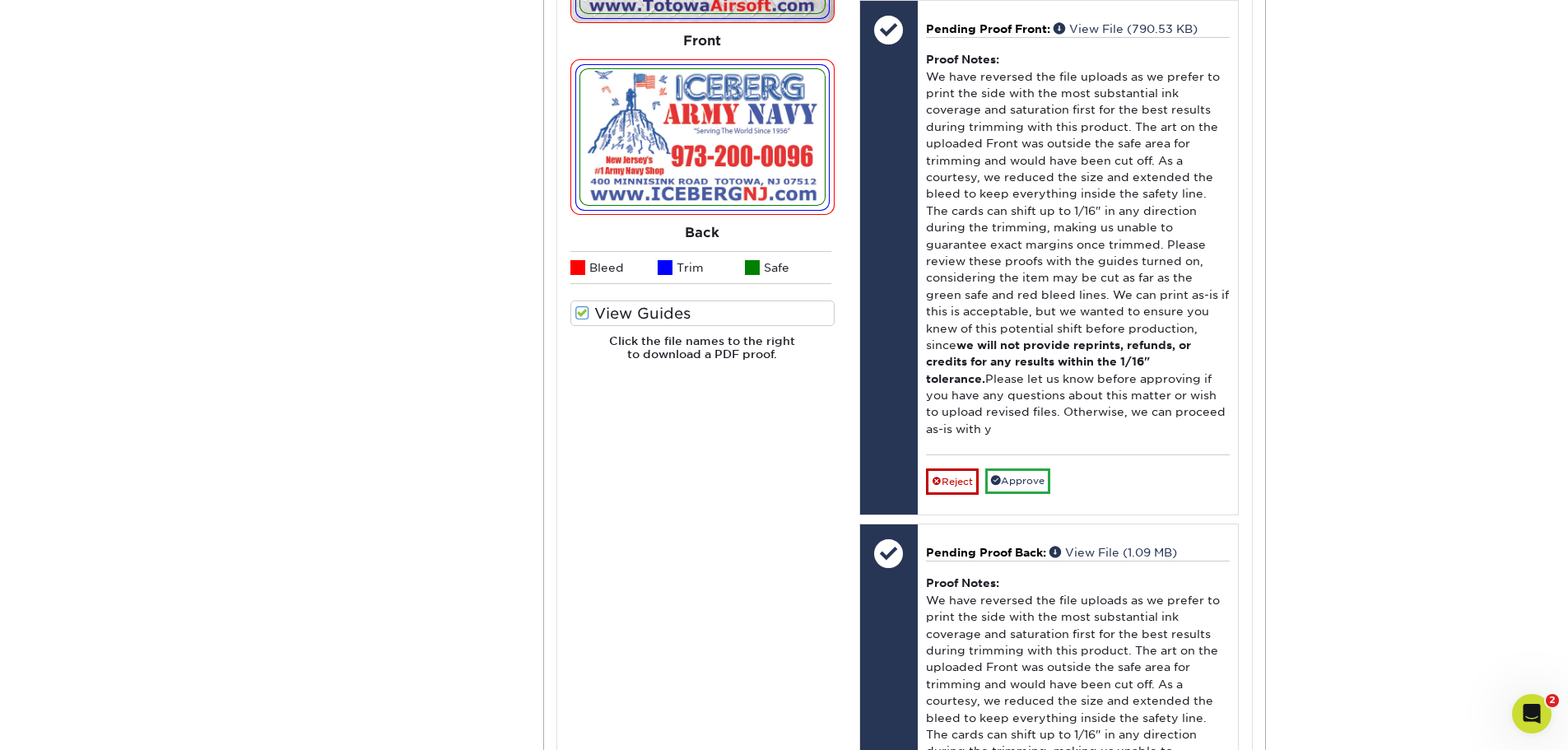
scroll to position [1070, 0]
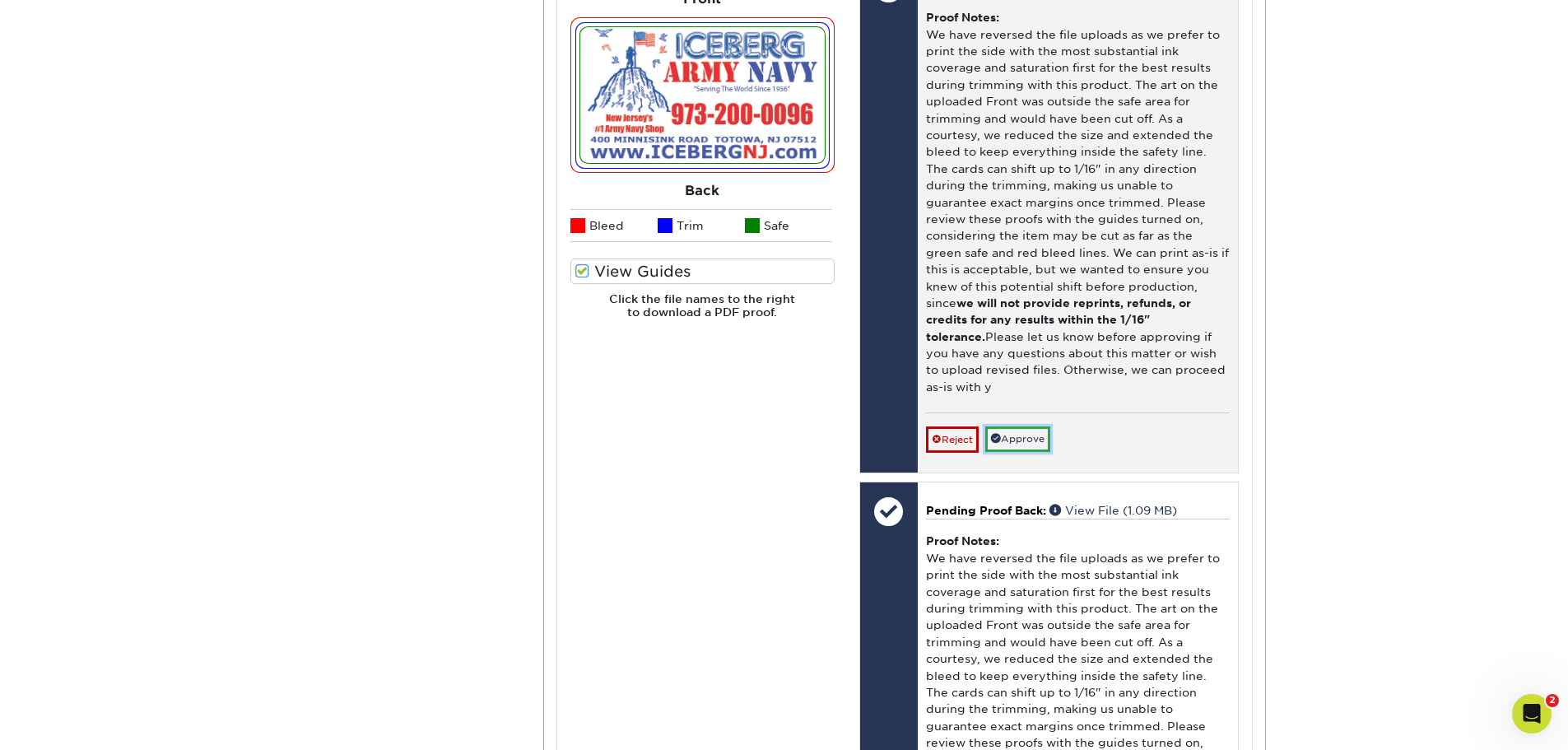
click at [1043, 427] on link "Approve" at bounding box center [1018, 440] width 65 height 26
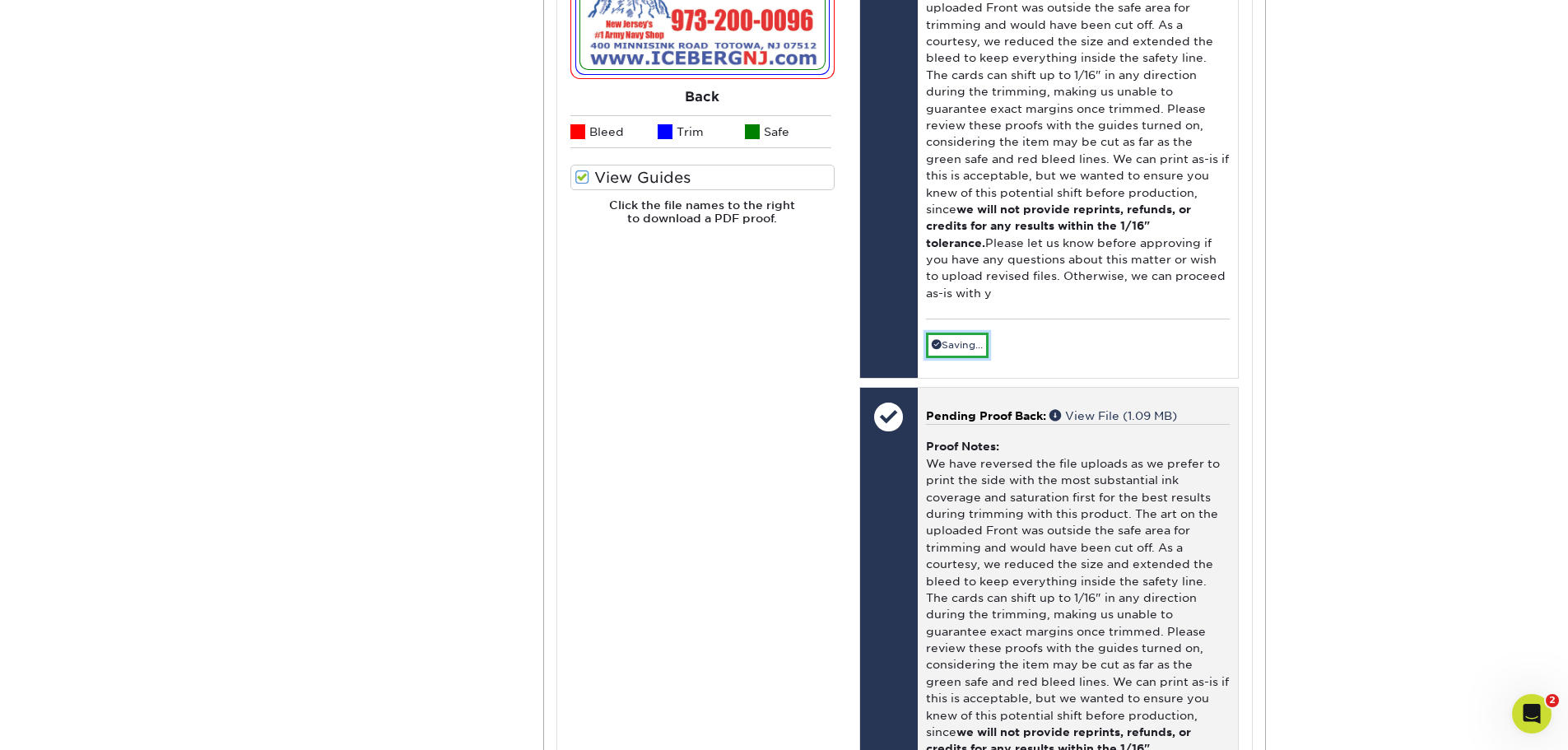
scroll to position [1400, 0]
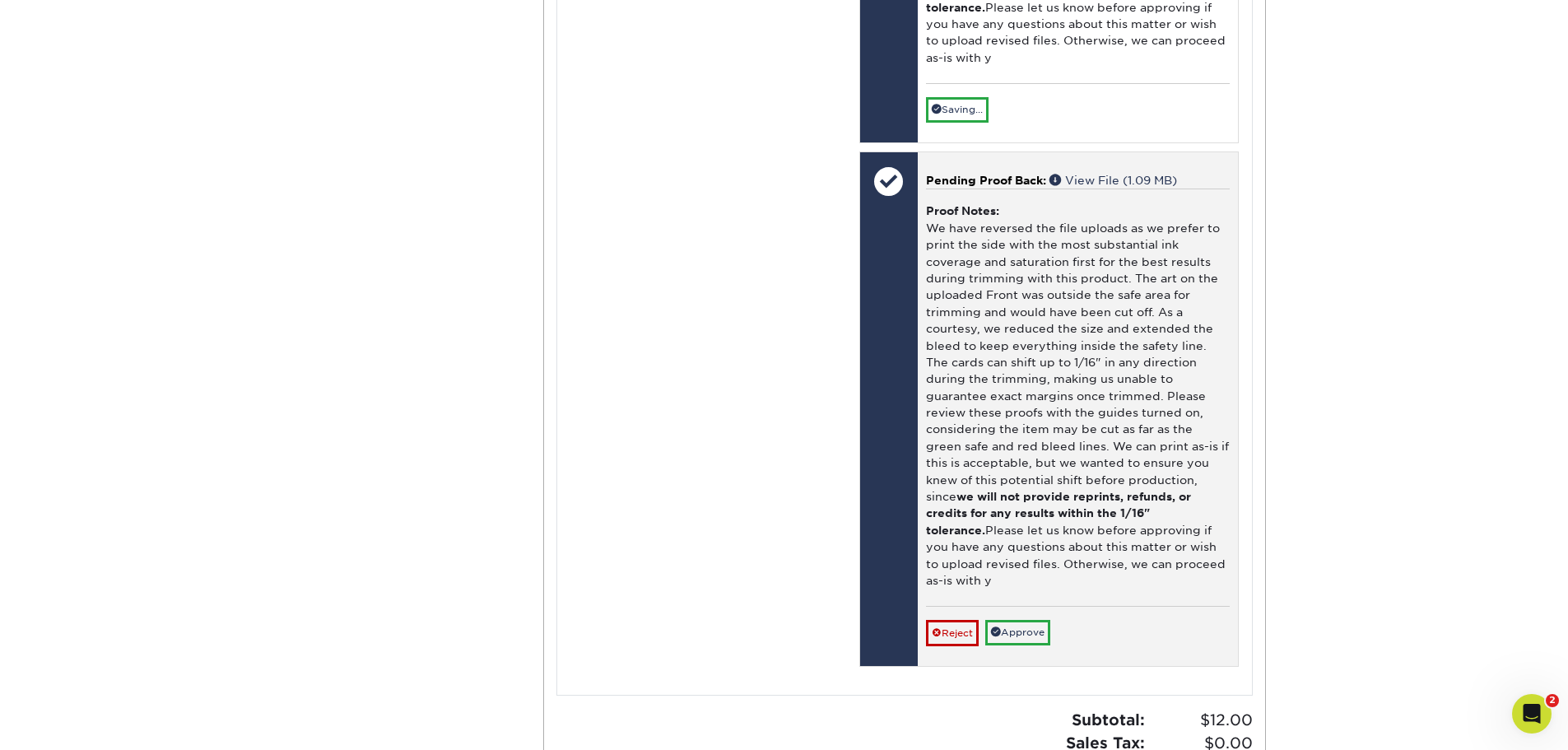
click at [1045, 606] on div "Reject Approve Cancel Save We will contact you via email shortly. If you need t…" at bounding box center [1077, 626] width 303 height 40
click at [1045, 620] on link "Approve" at bounding box center [1018, 633] width 65 height 26
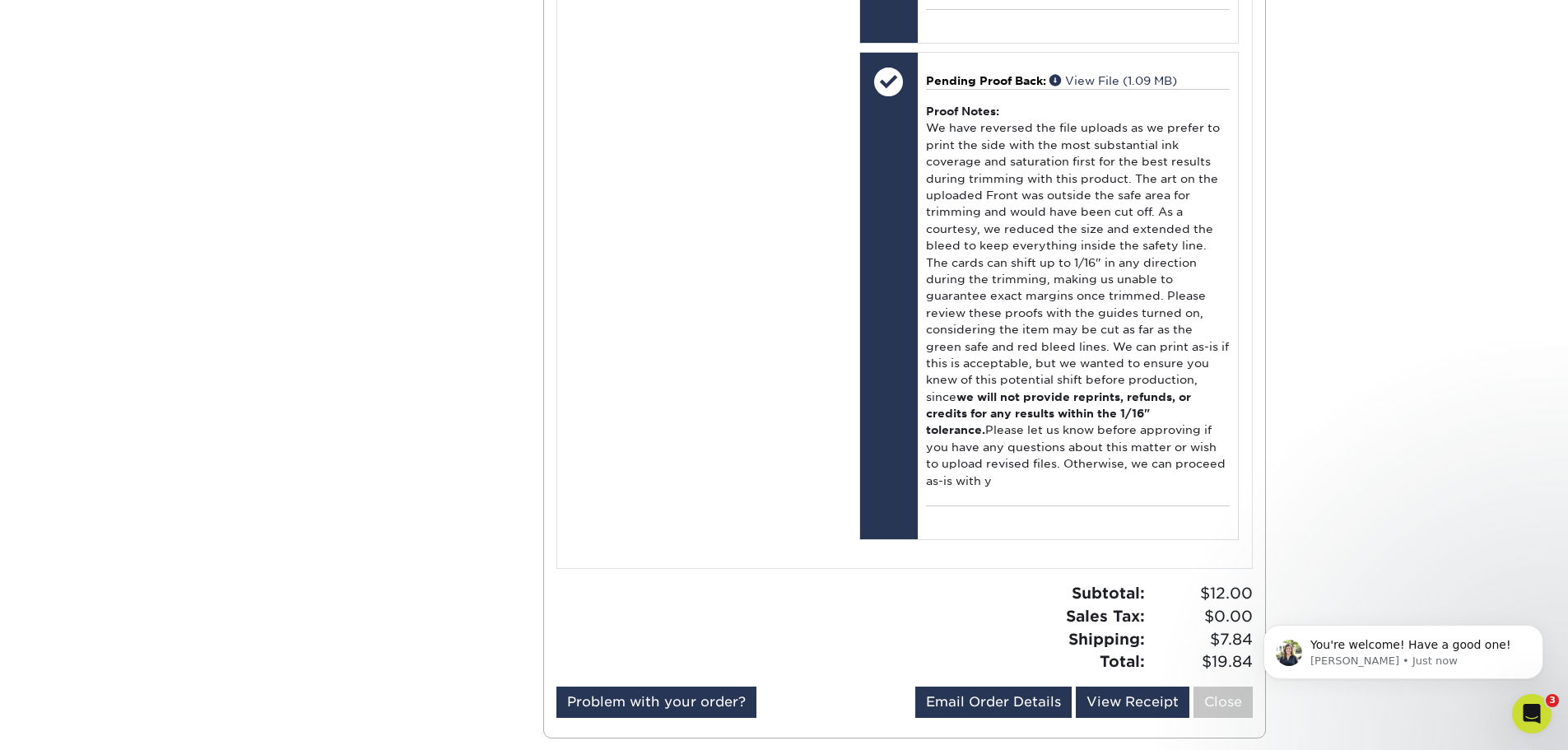
scroll to position [1647, 0]
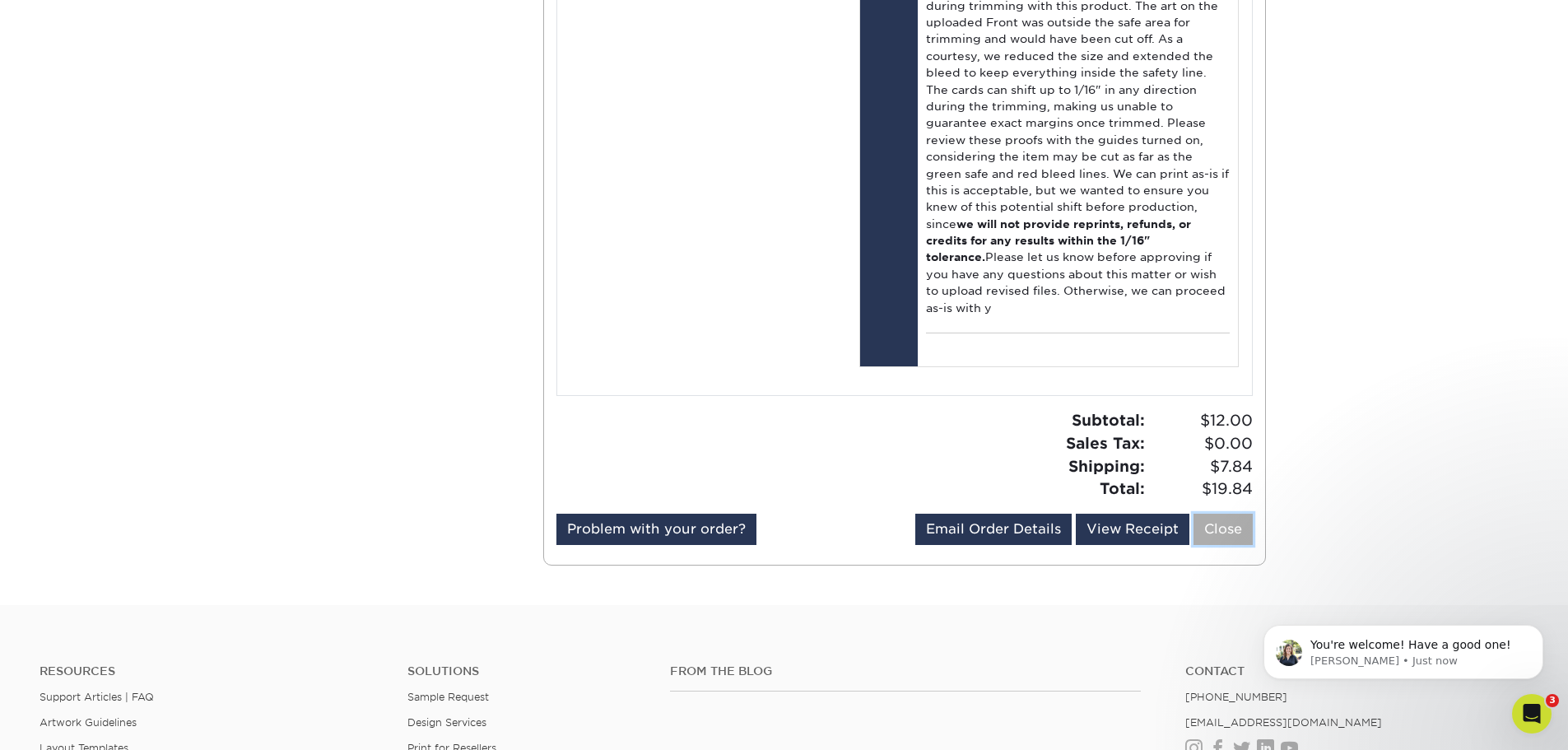
click at [1230, 514] on link "Close" at bounding box center [1223, 530] width 59 height 32
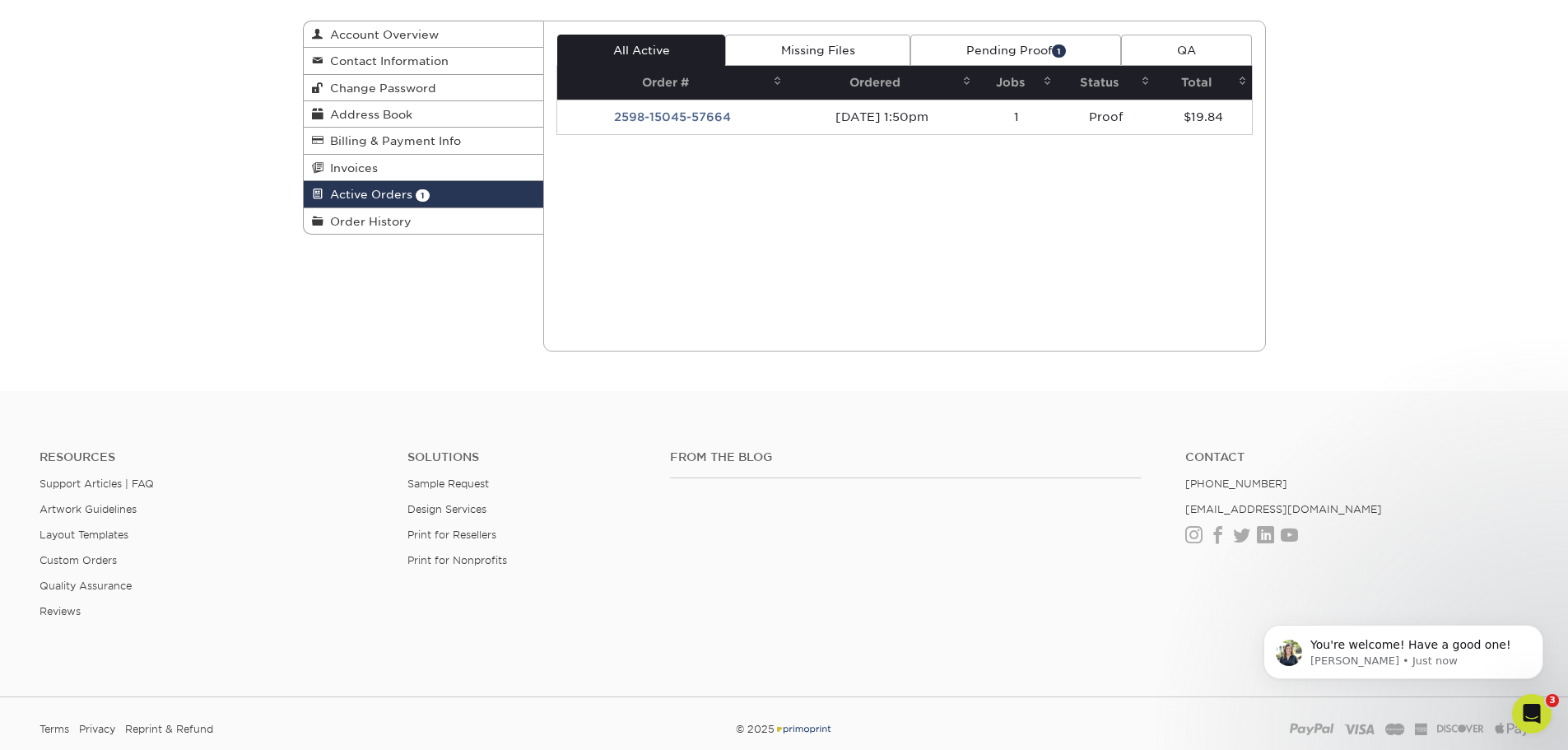
scroll to position [0, 0]
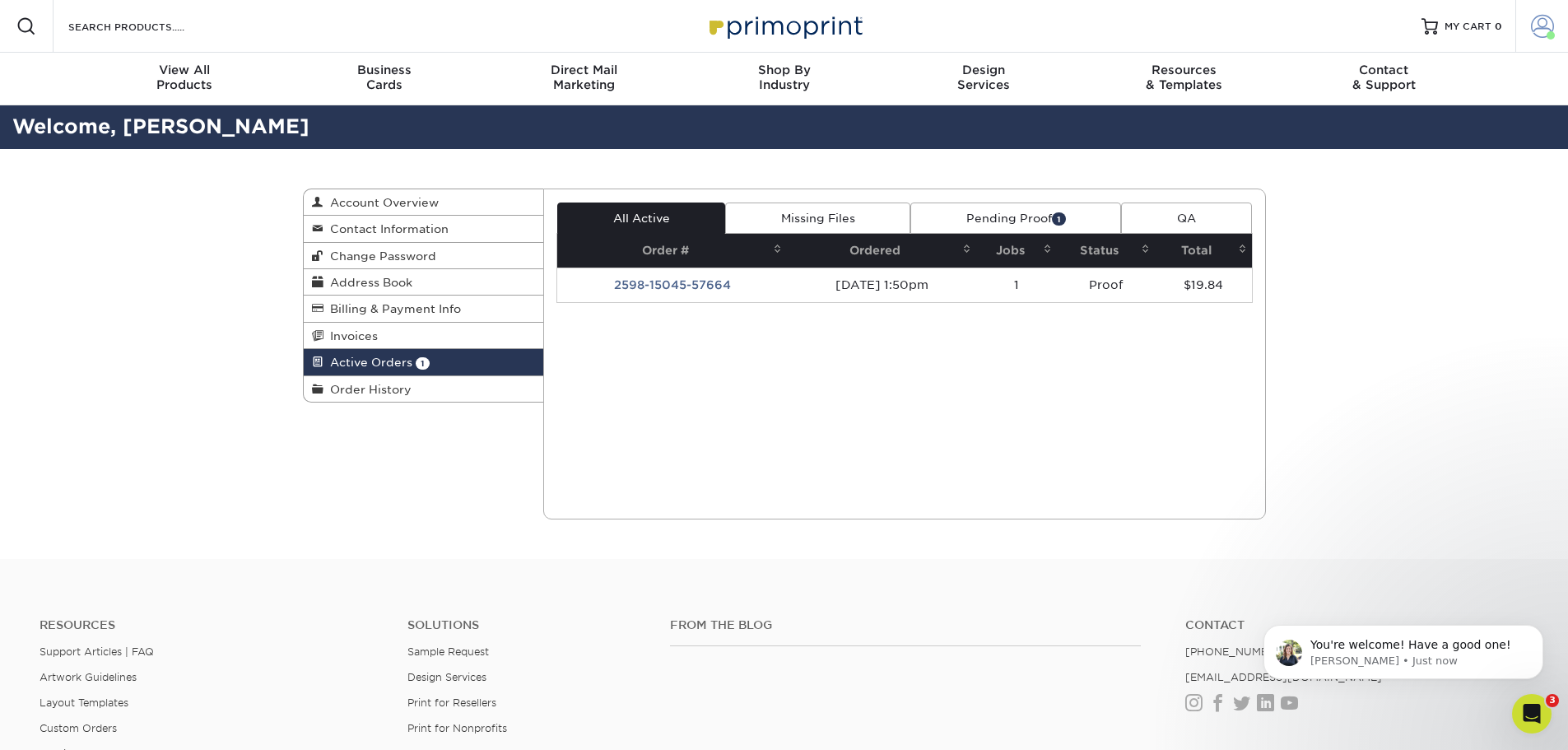
click at [1546, 27] on span at bounding box center [1542, 26] width 23 height 23
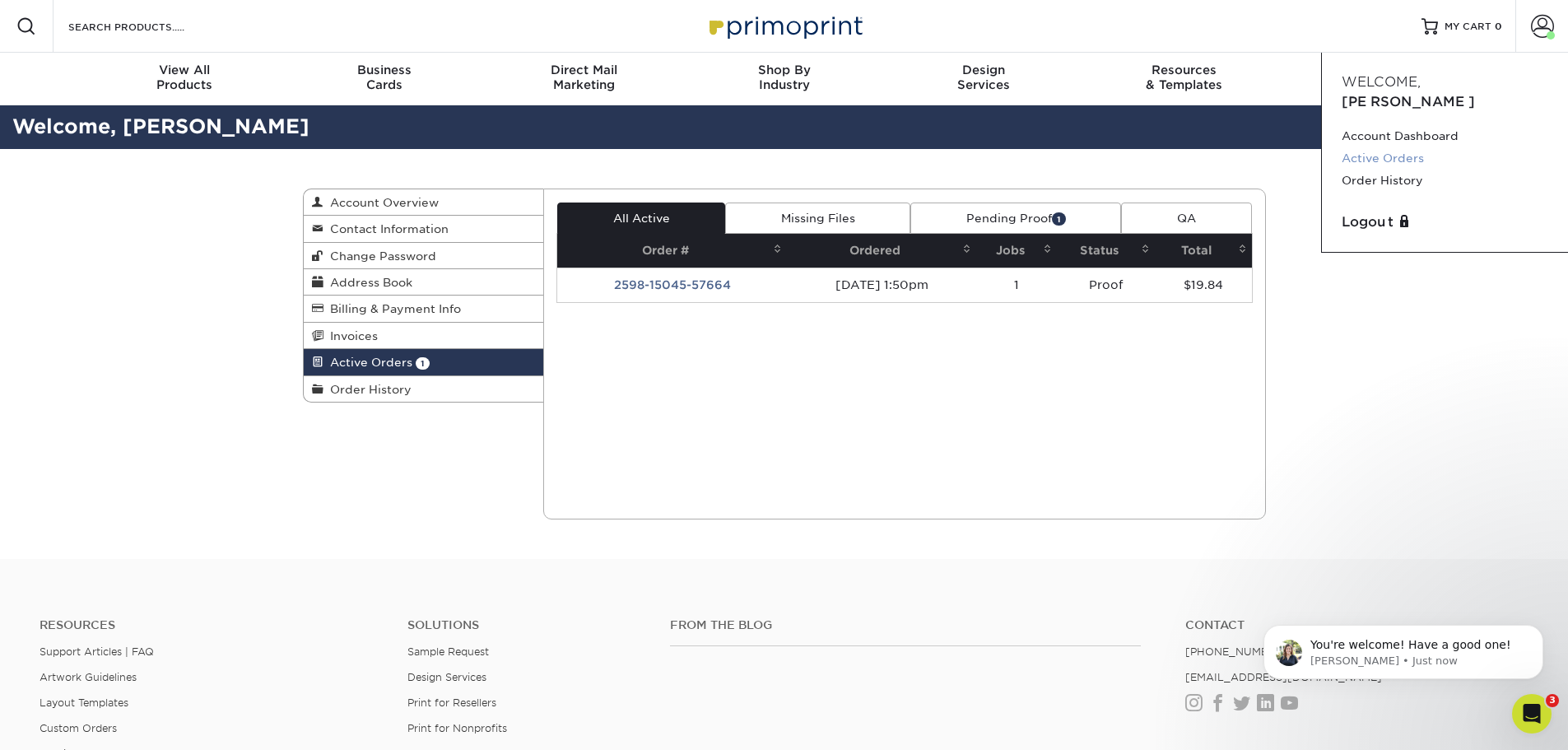
click at [1401, 148] on link "Active Orders" at bounding box center [1445, 159] width 207 height 22
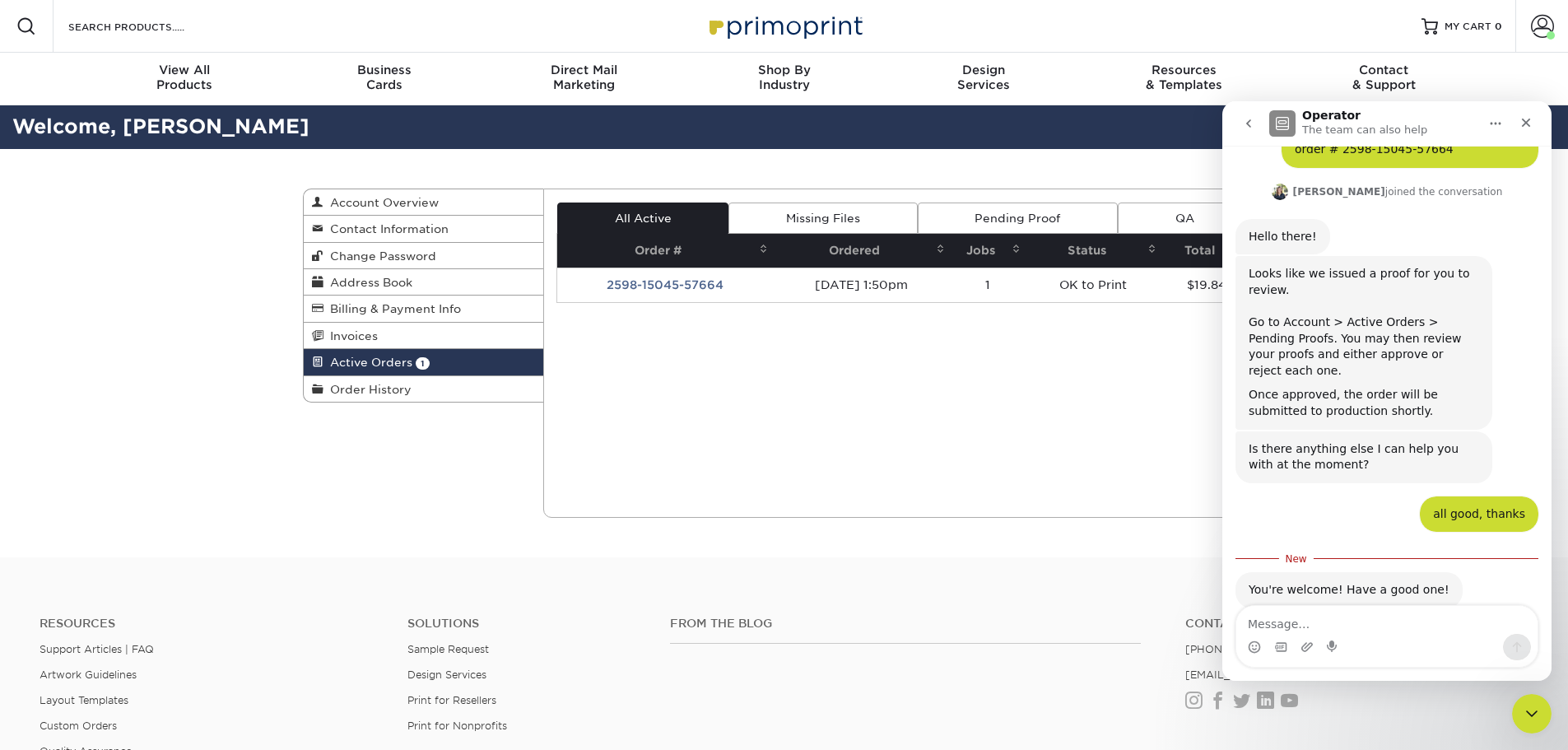
scroll to position [1123, 0]
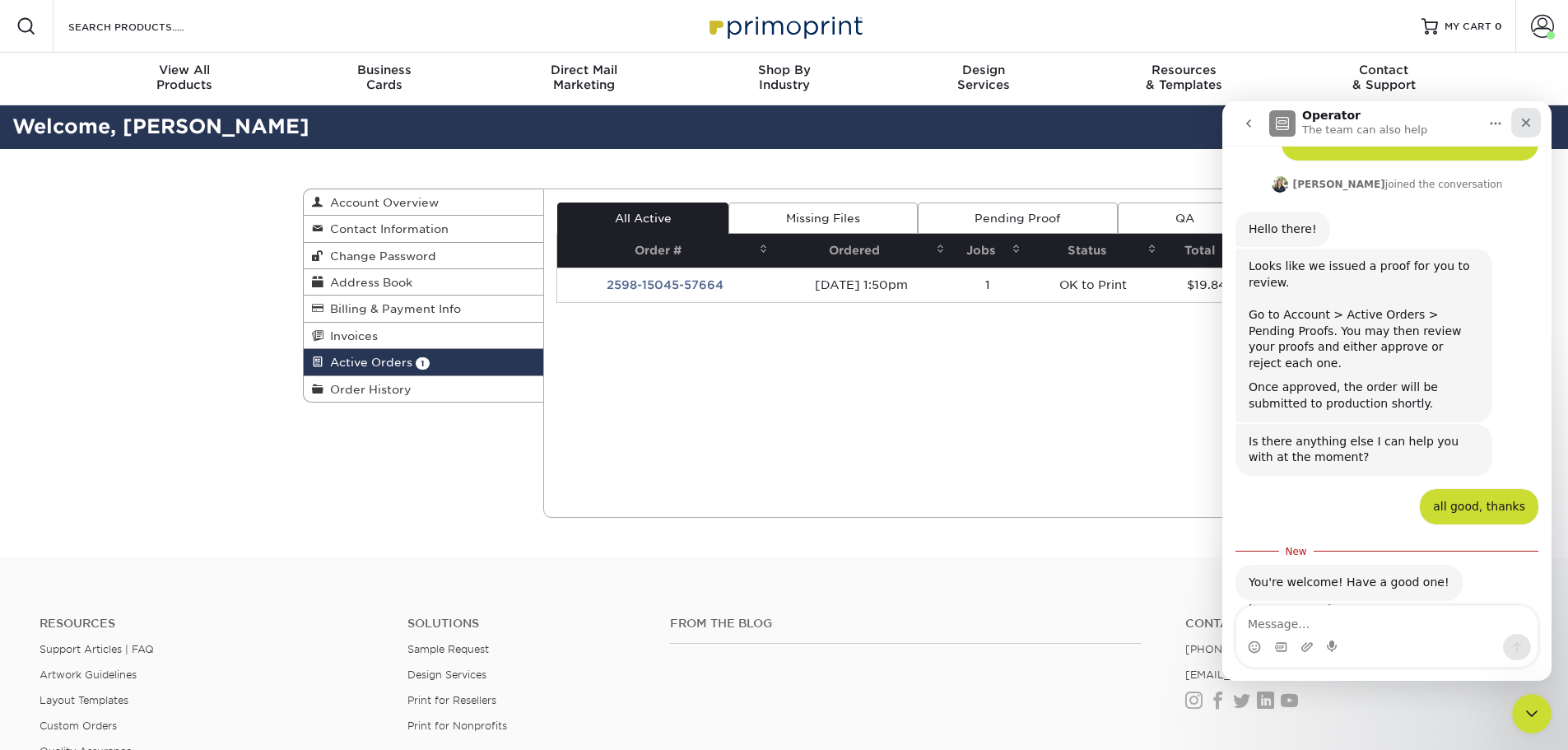
click at [1528, 120] on icon "Close" at bounding box center [1526, 123] width 13 height 13
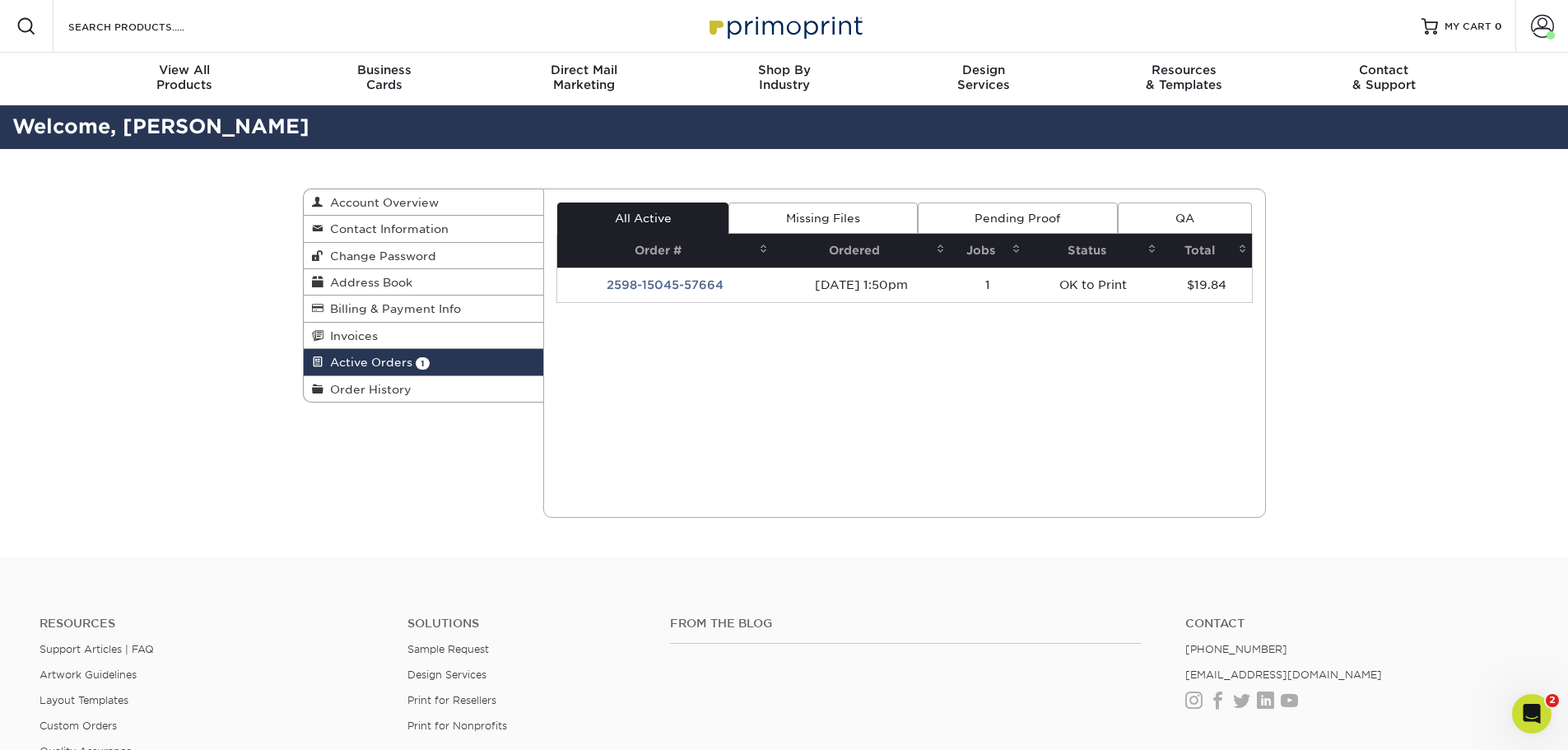
scroll to position [1096, 0]
click at [1407, 292] on div "Active Orders Account Overview Contact Information Change Password Address Book…" at bounding box center [784, 354] width 1568 height 408
